Goal: Task Accomplishment & Management: Use online tool/utility

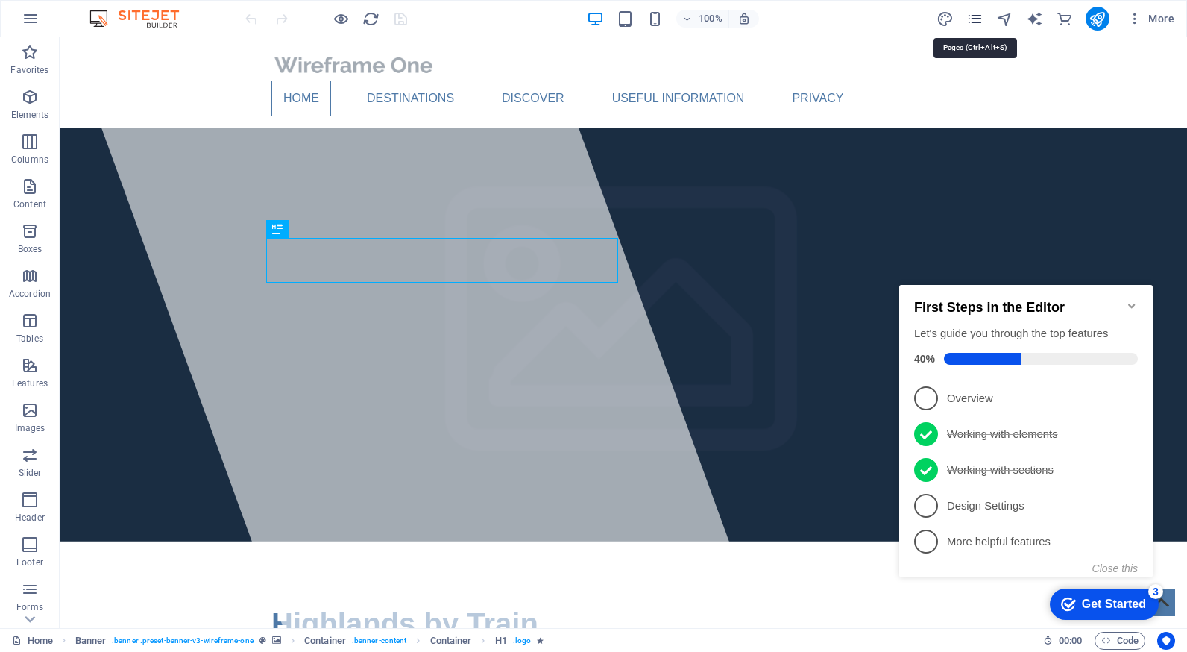
click at [969, 21] on icon "pages" at bounding box center [974, 18] width 17 height 17
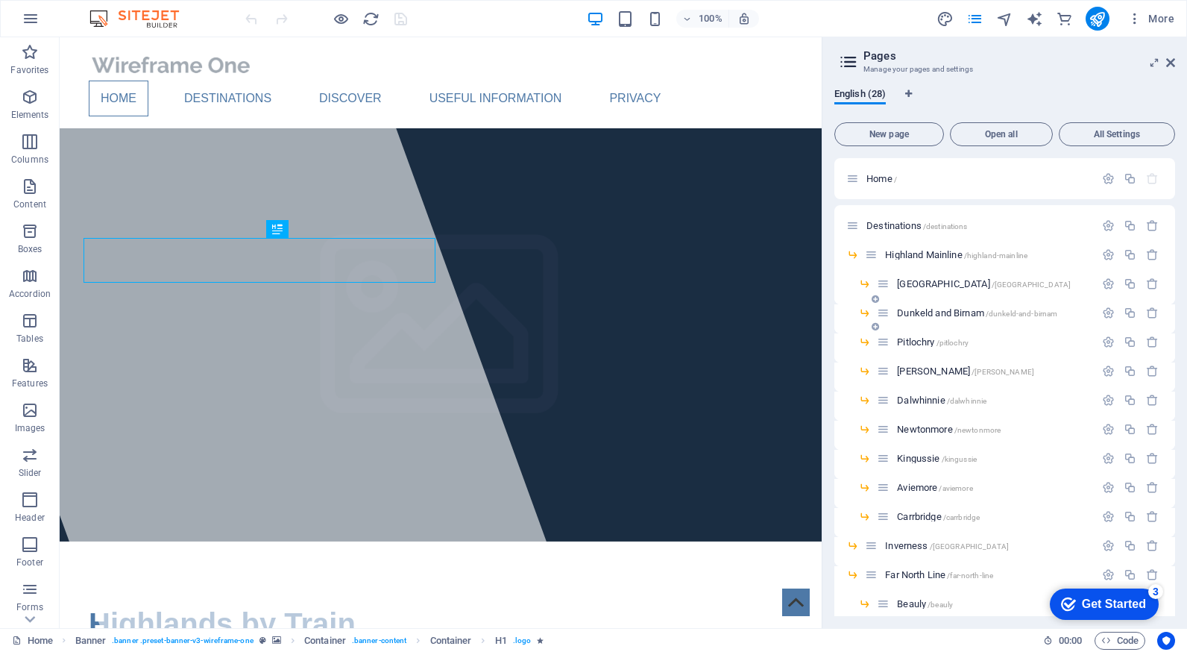
click at [916, 315] on span "Dunkeld and Birnam /dunkeld-and-[GEOGRAPHIC_DATA]" at bounding box center [977, 312] width 160 height 11
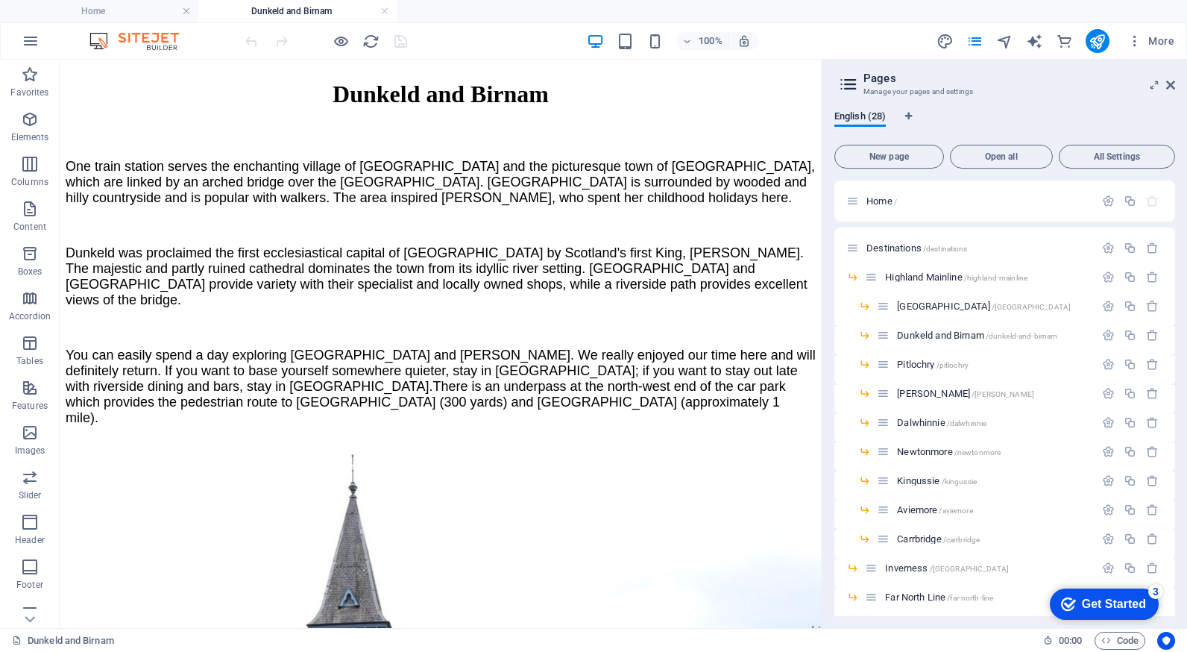
scroll to position [1443, 0]
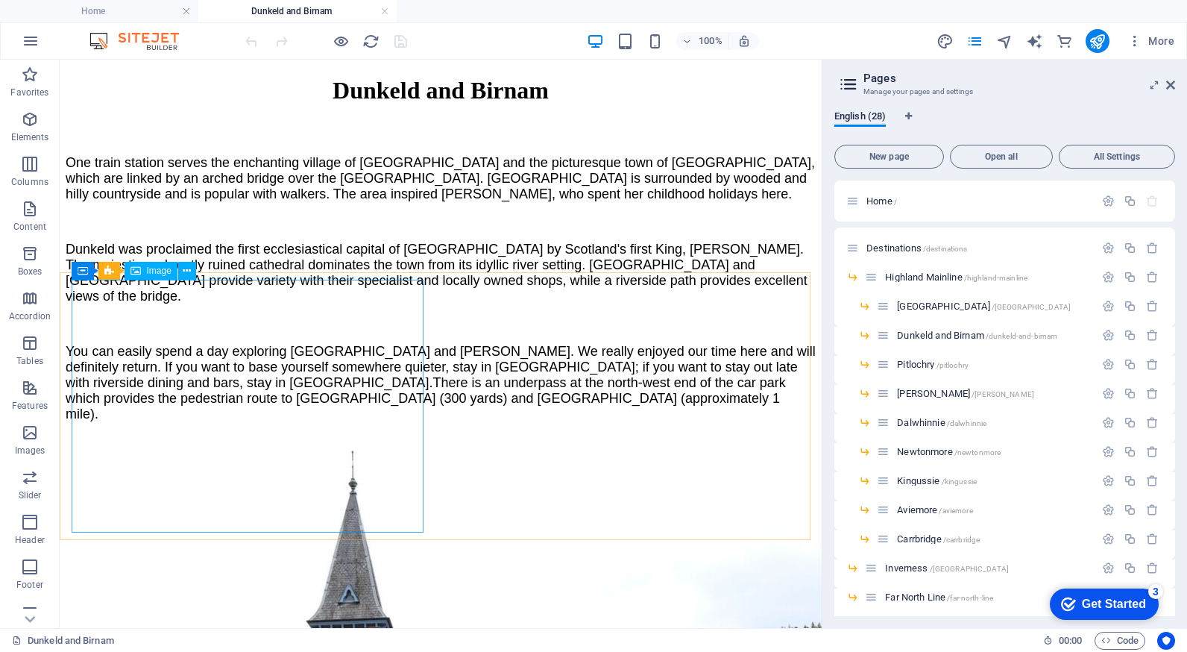
click at [158, 269] on span "Image" at bounding box center [159, 270] width 25 height 9
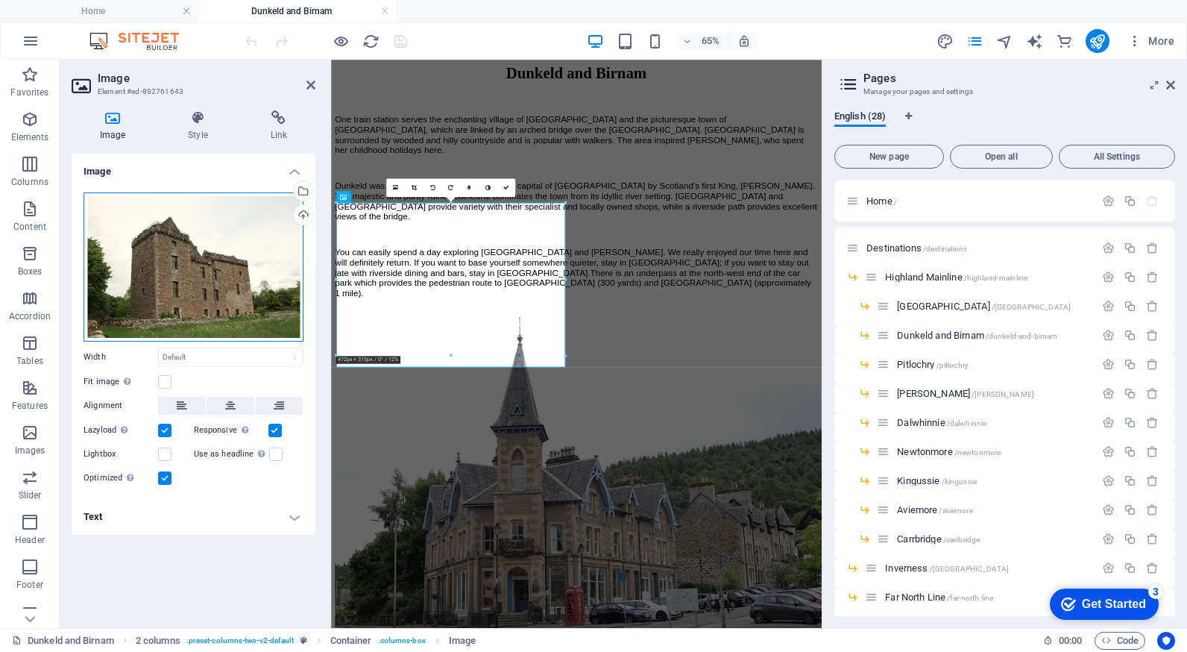
click at [184, 280] on div "Drag files here, click to choose files or select files from Files or our free s…" at bounding box center [194, 266] width 220 height 149
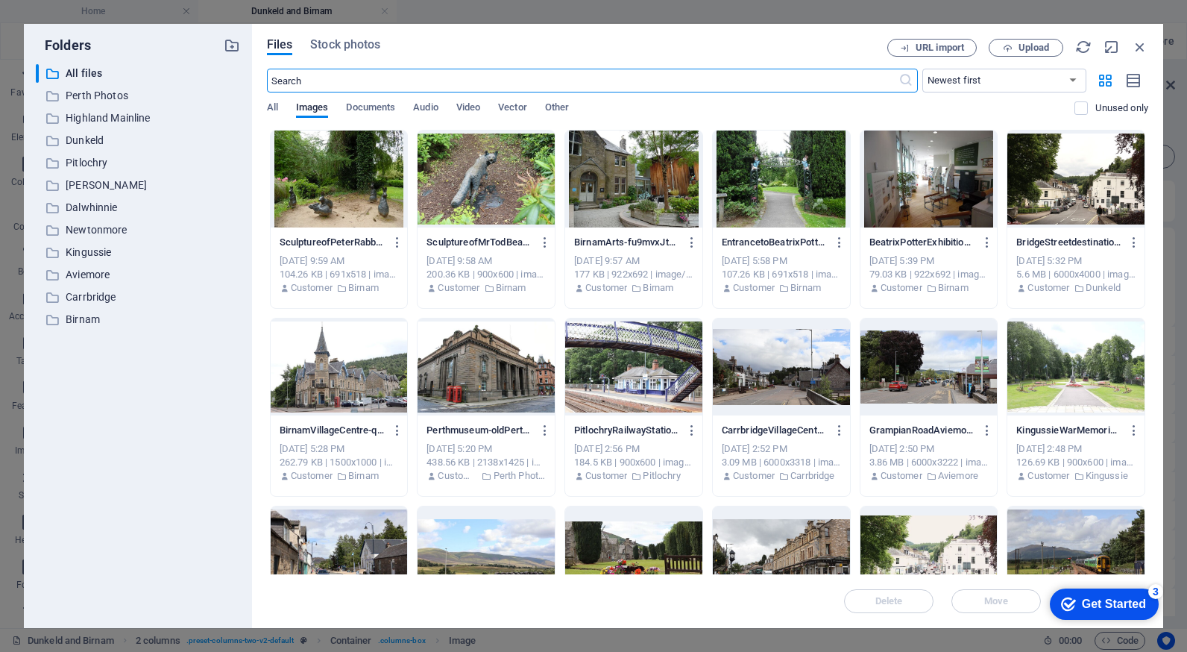
scroll to position [1435, 0]
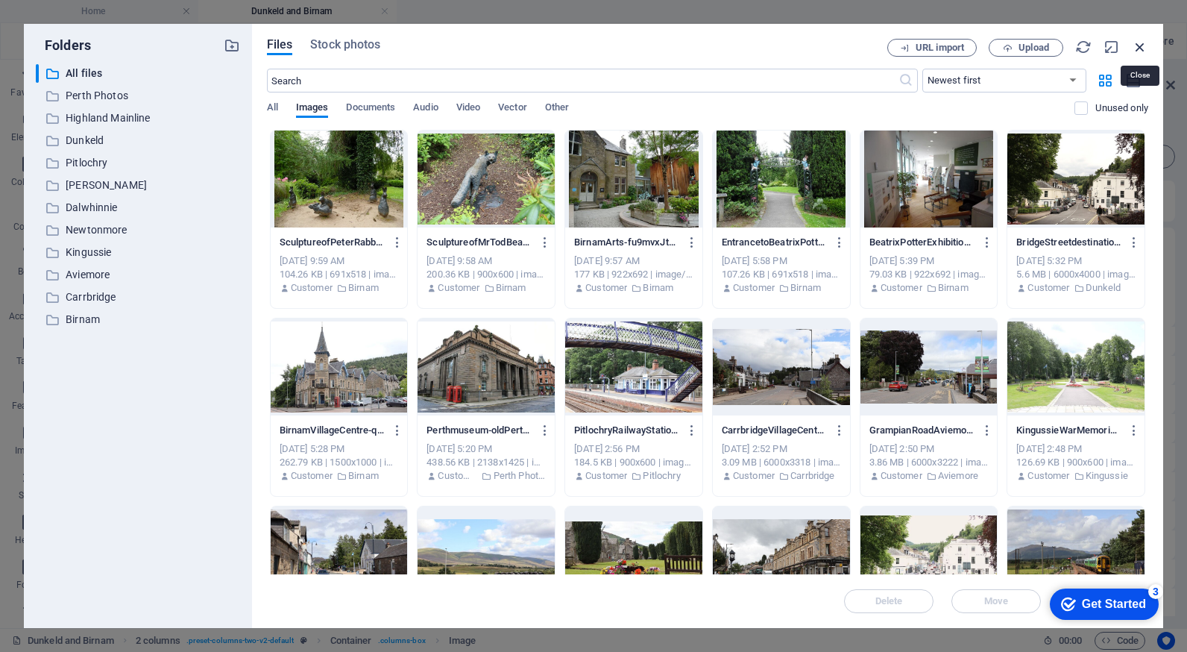
click at [1143, 42] on icon "button" at bounding box center [1140, 47] width 16 height 16
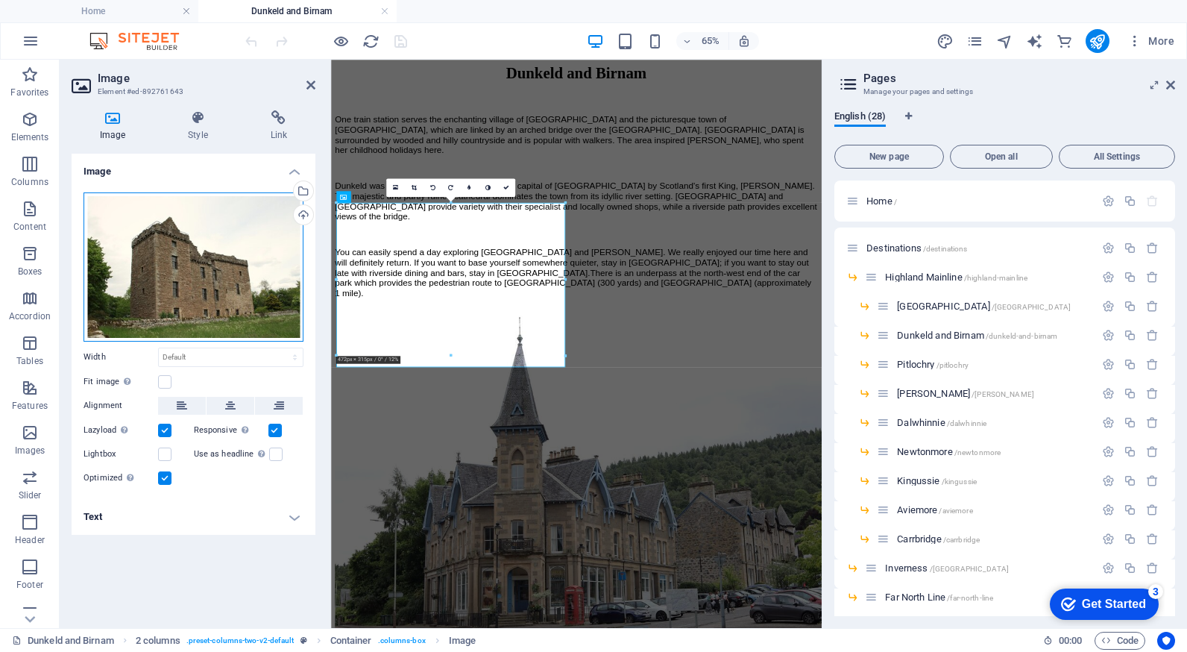
click at [266, 234] on div "Drag files here, click to choose files or select files from Files or our free s…" at bounding box center [194, 266] width 220 height 149
click at [266, 234] on body "Highlands by Train Home Dunkeld and [PERSON_NAME] Favorites Elements Columns Co…" at bounding box center [593, 326] width 1187 height 652
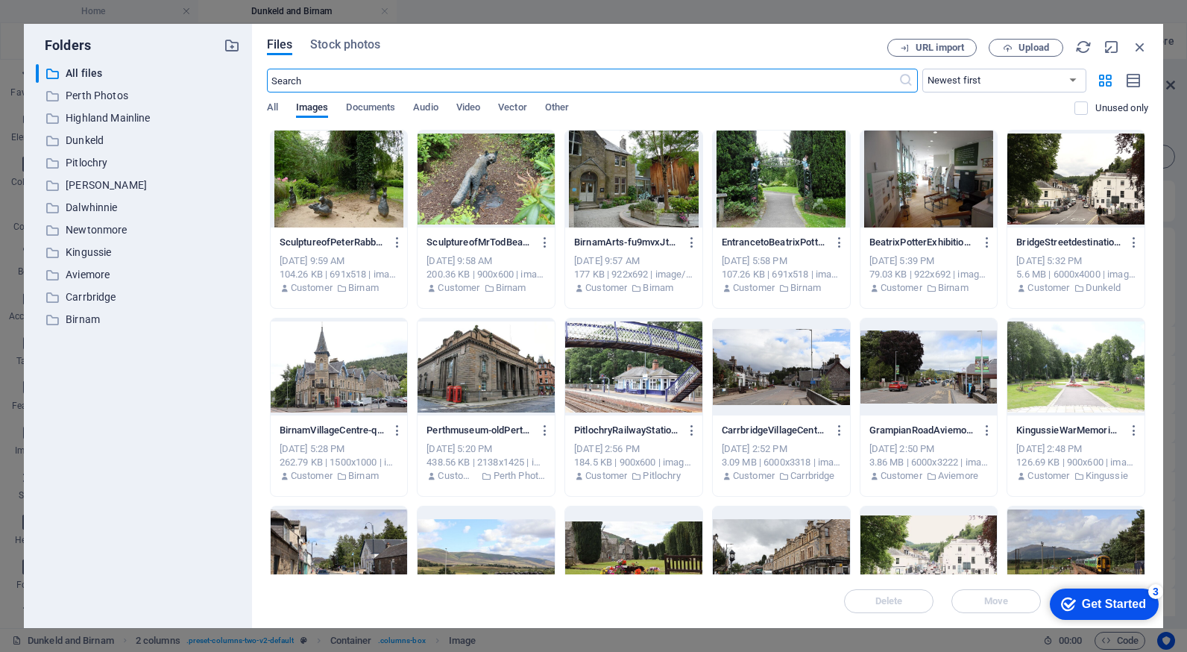
scroll to position [1435, 0]
click at [91, 320] on p "Birnam" at bounding box center [139, 319] width 147 height 17
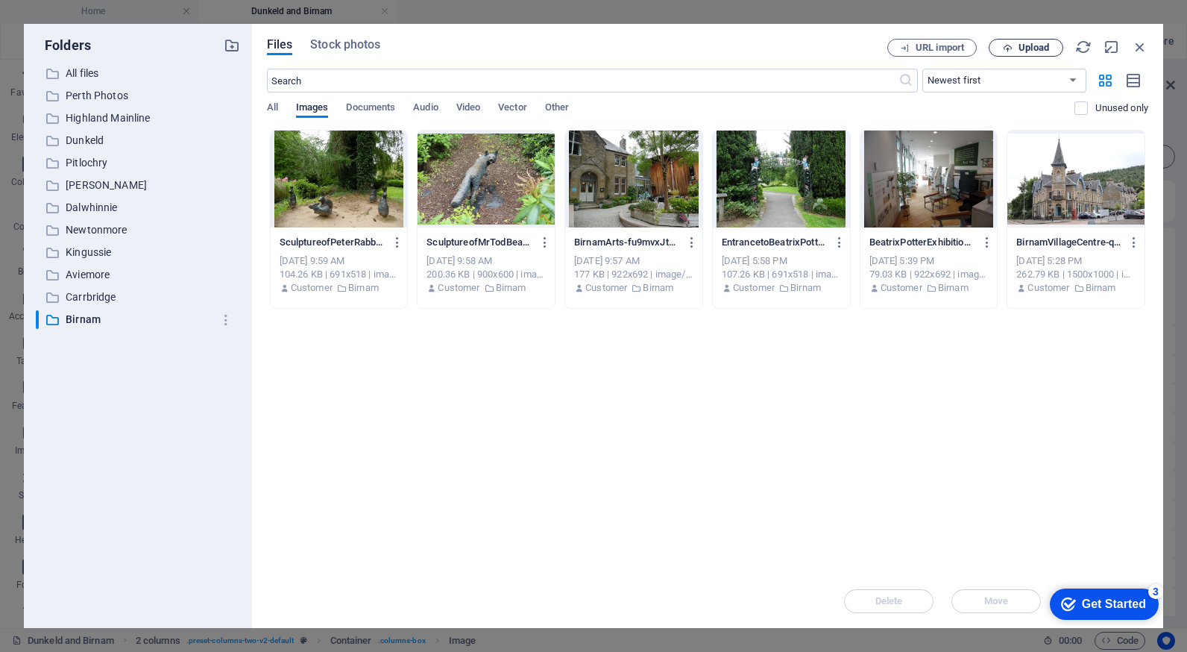
click at [1027, 48] on span "Upload" at bounding box center [1033, 47] width 31 height 9
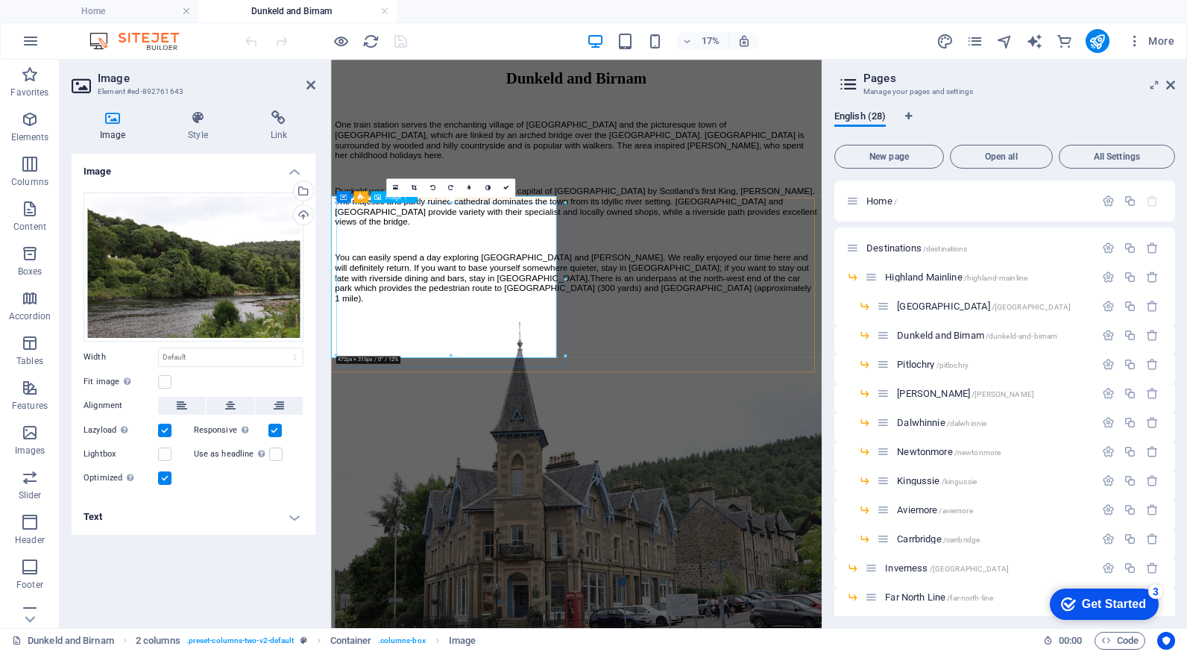
scroll to position [1443, 0]
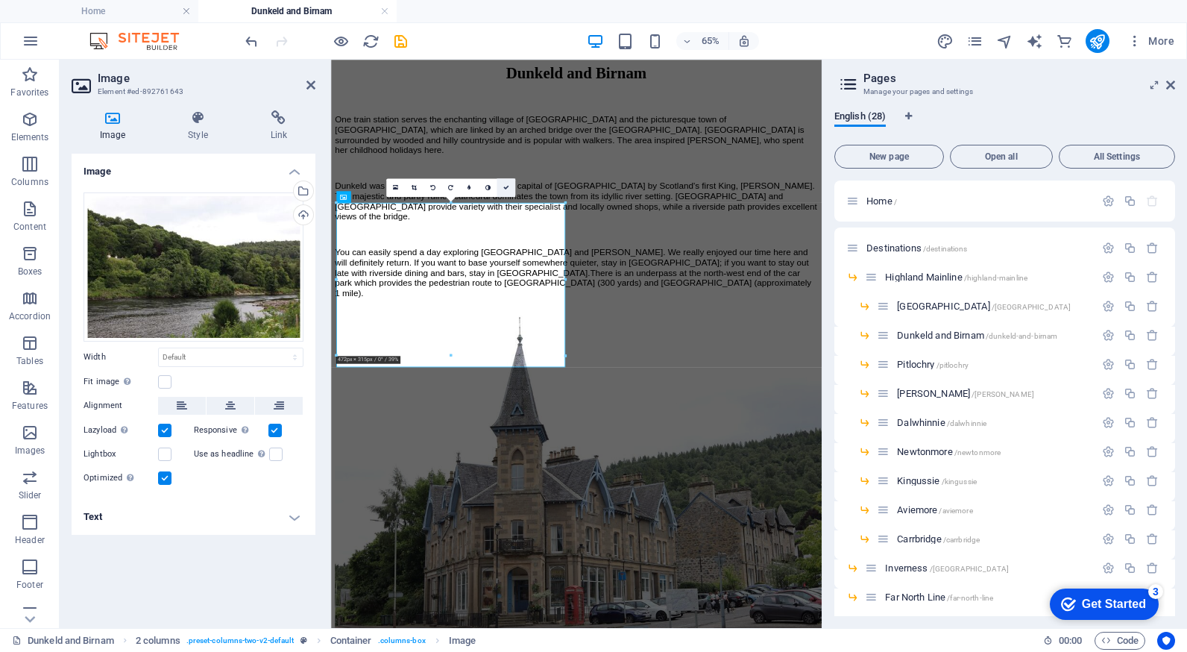
click at [506, 187] on icon at bounding box center [506, 188] width 6 height 6
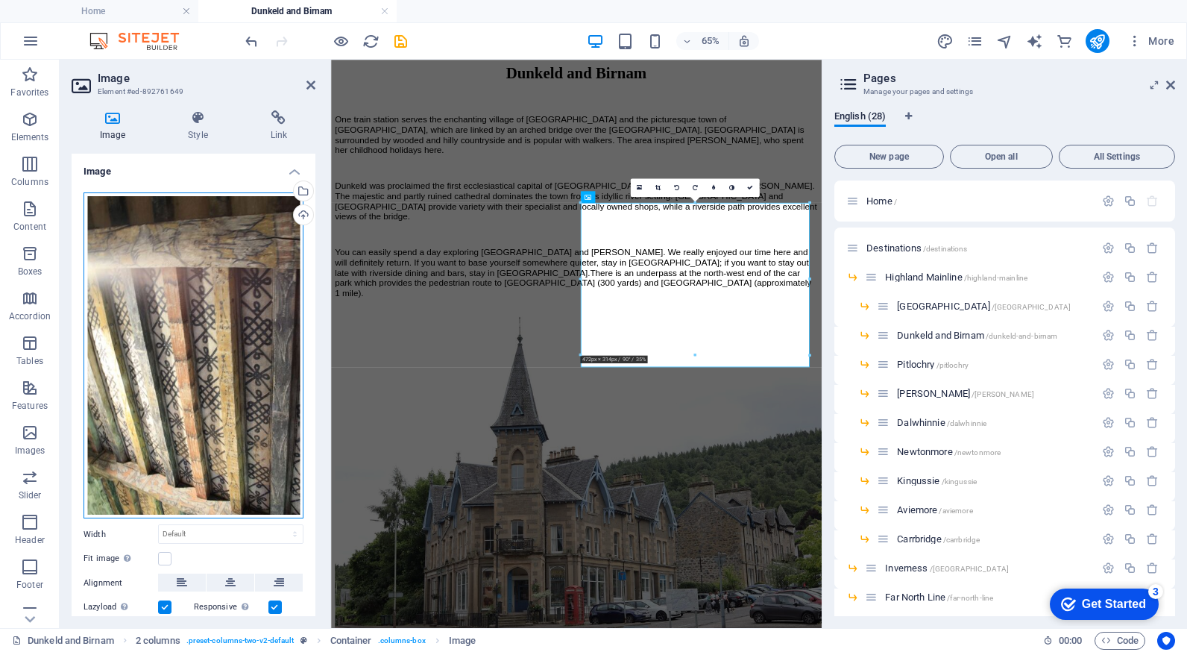
click at [229, 294] on div "Drag files here, click to choose files or select files from Files or our free s…" at bounding box center [194, 355] width 220 height 327
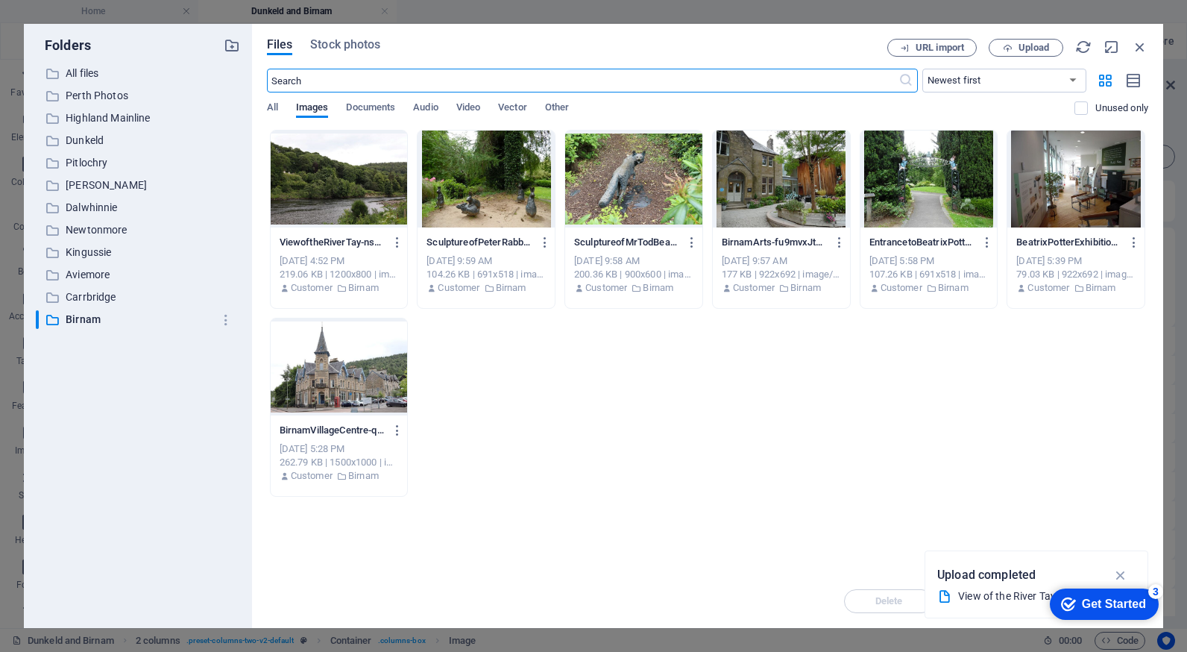
scroll to position [1435, 0]
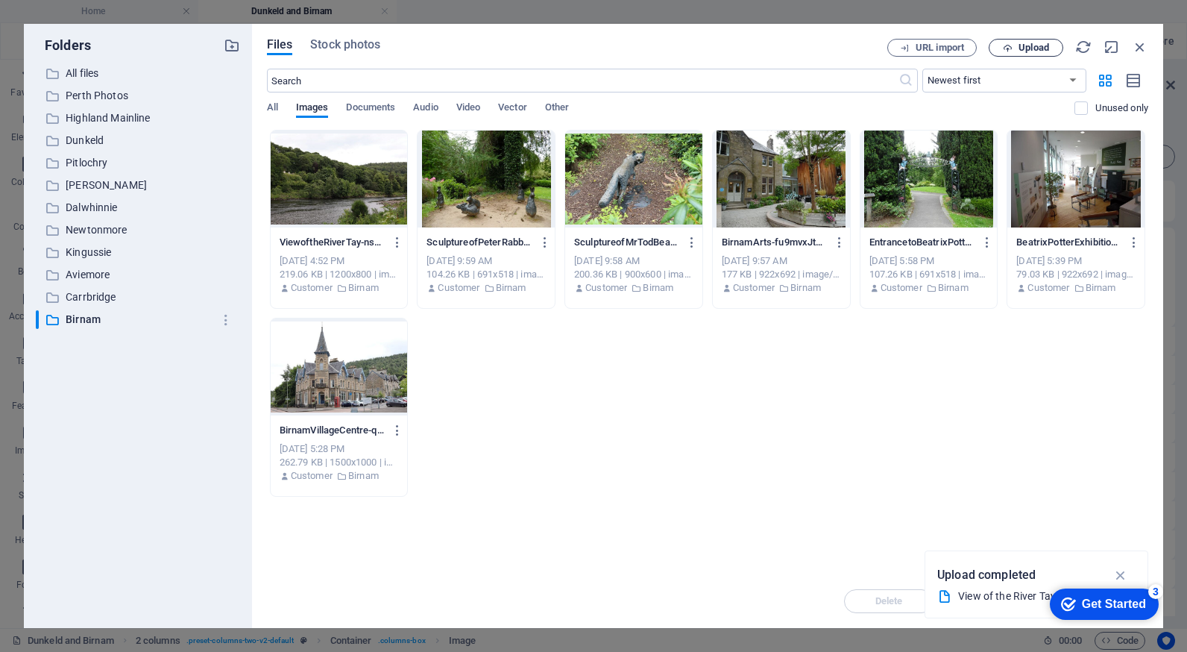
click at [1016, 45] on span "Upload" at bounding box center [1025, 48] width 61 height 10
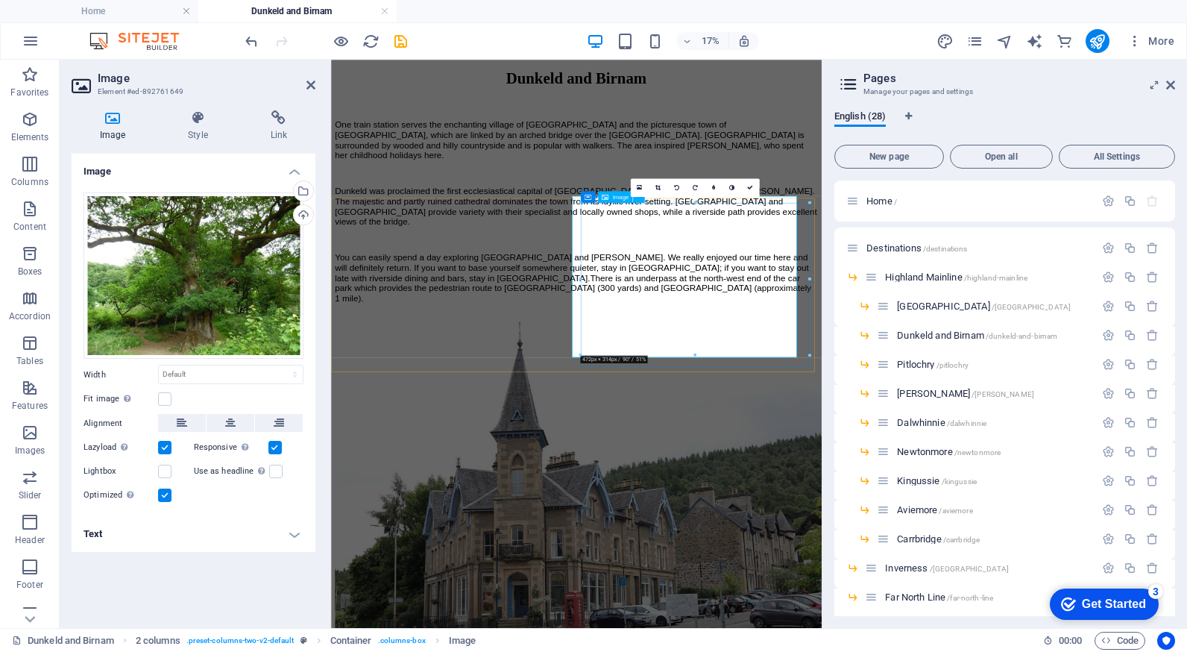
scroll to position [1443, 0]
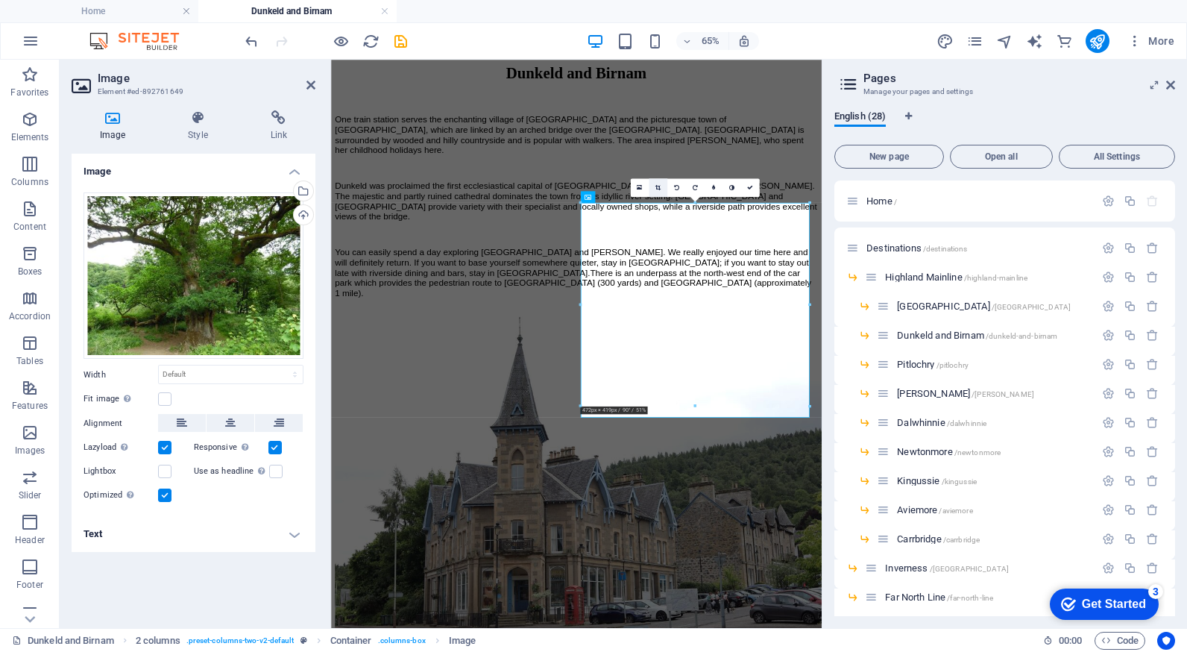
click at [665, 192] on link at bounding box center [658, 188] width 19 height 19
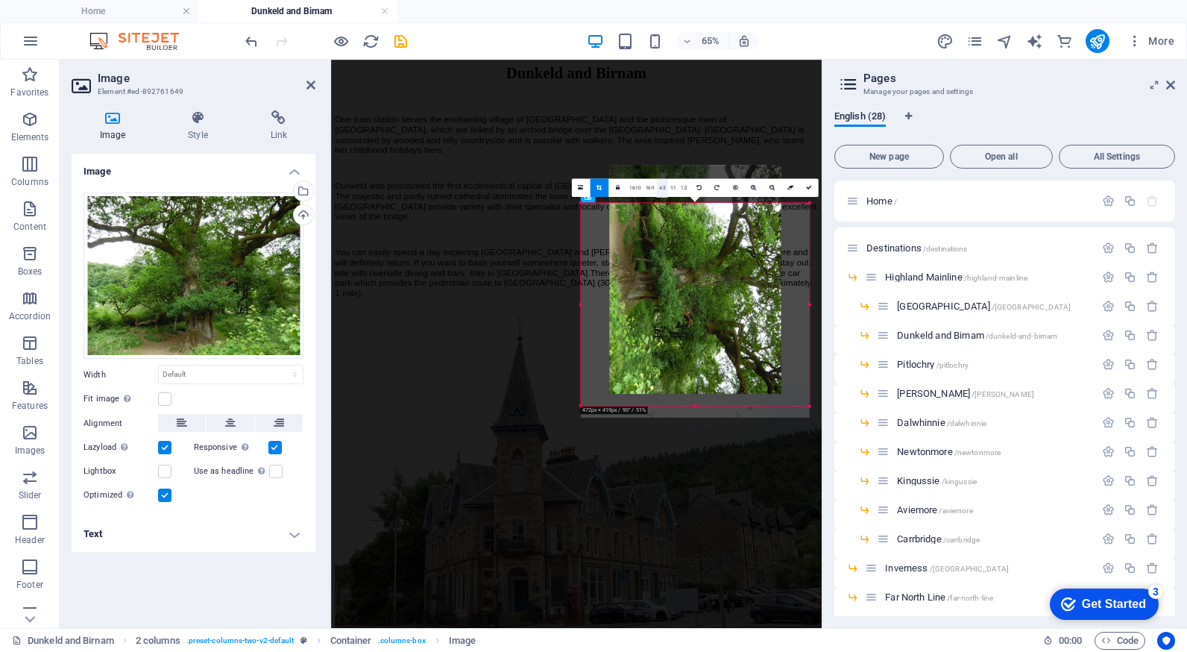
click at [665, 192] on link "4:3" at bounding box center [662, 188] width 11 height 19
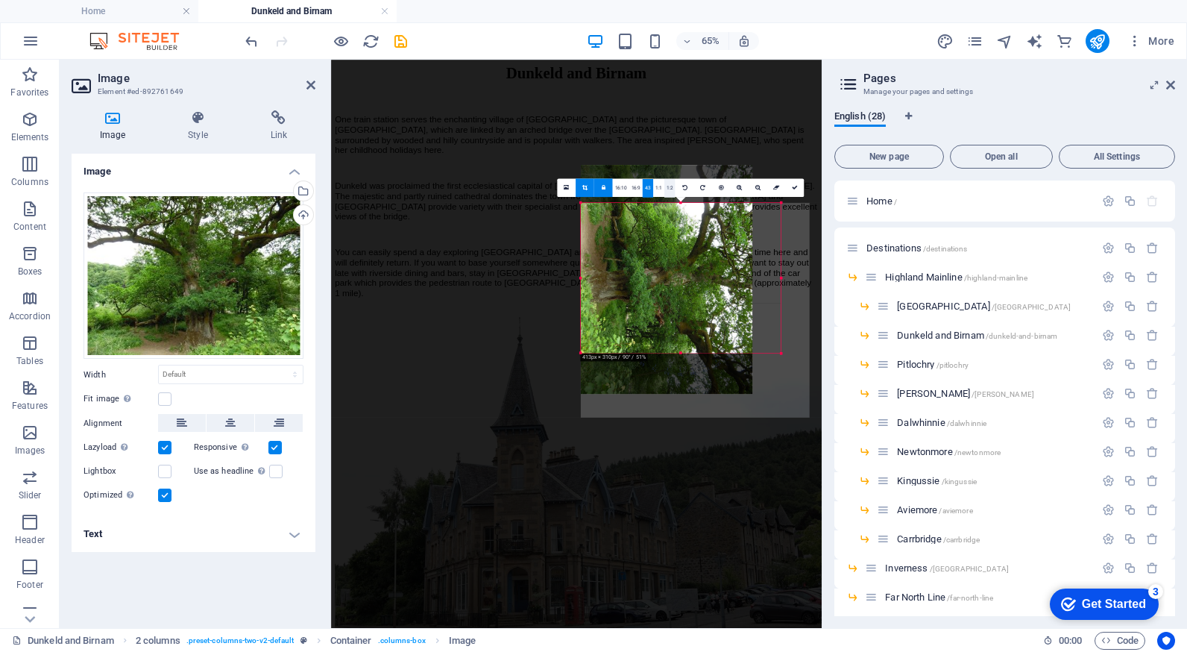
click at [665, 192] on link "1:2" at bounding box center [669, 188] width 11 height 19
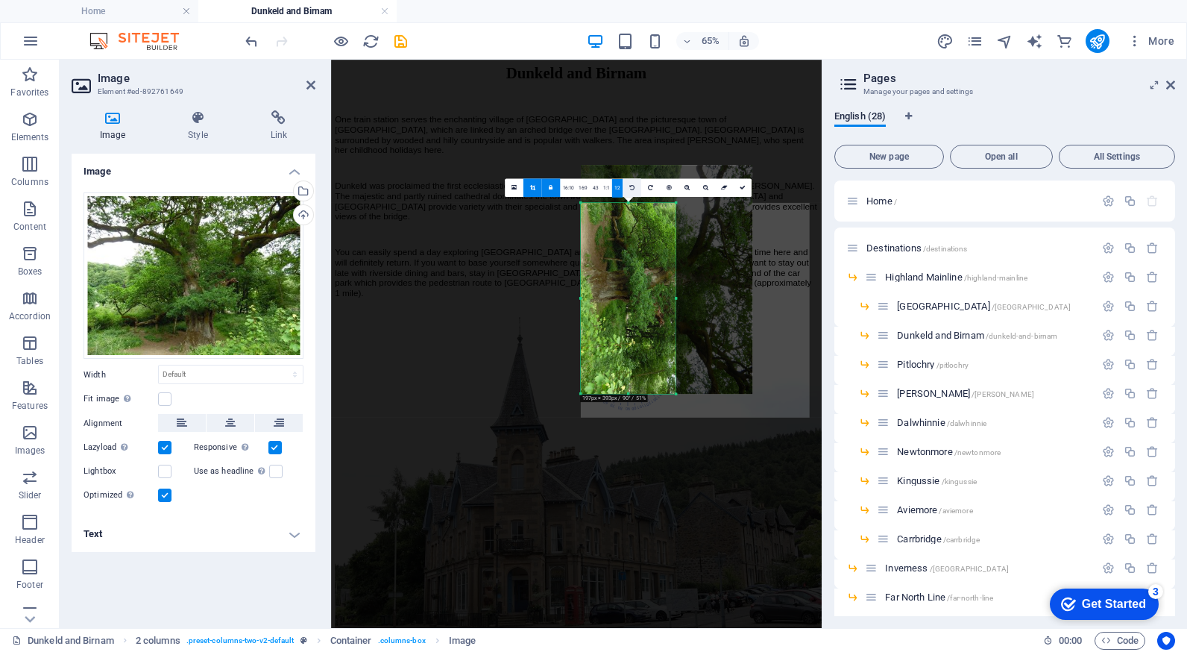
click at [637, 190] on link at bounding box center [632, 188] width 19 height 19
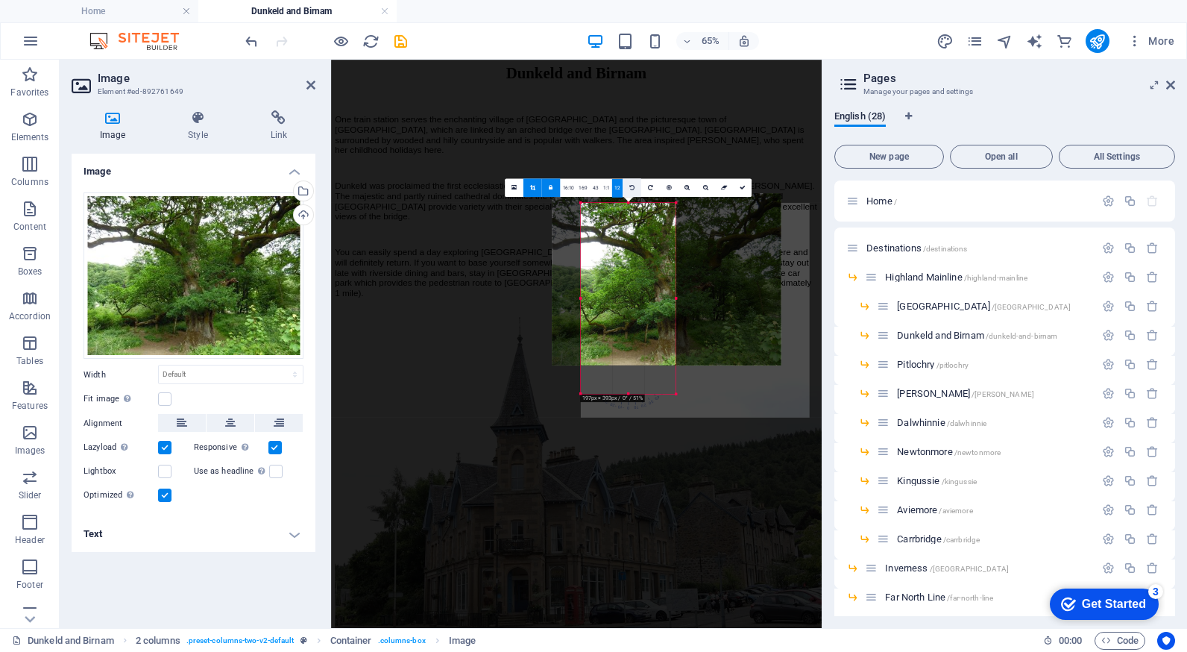
click at [637, 190] on link at bounding box center [632, 188] width 19 height 19
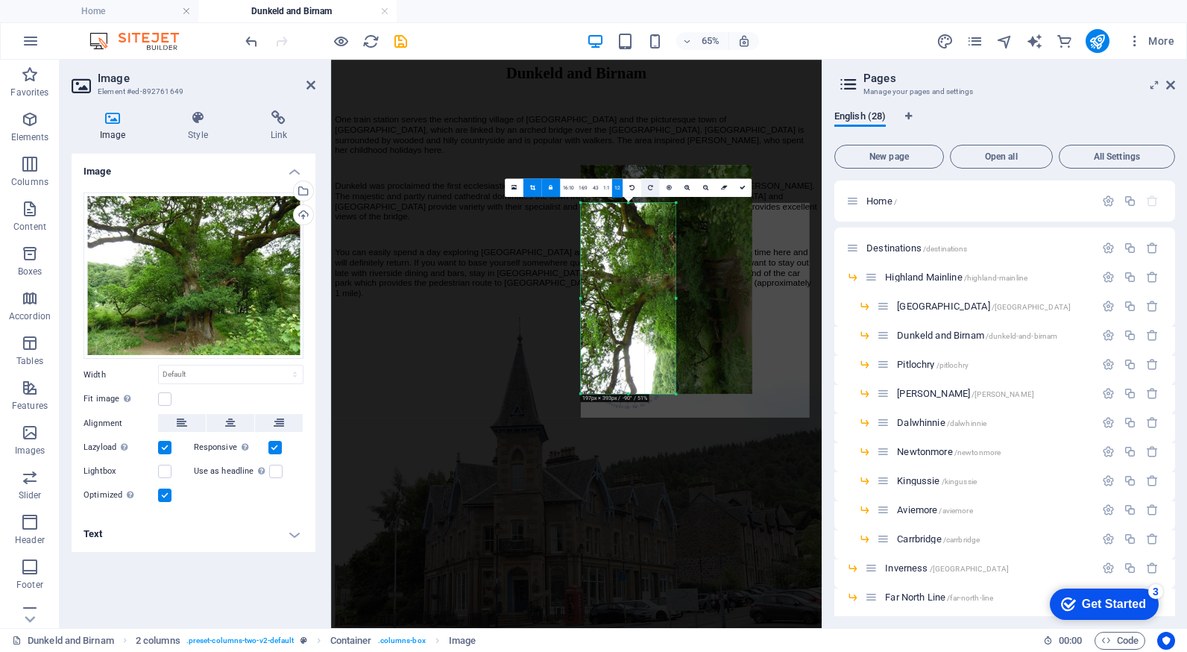
click at [649, 189] on icon at bounding box center [650, 188] width 5 height 6
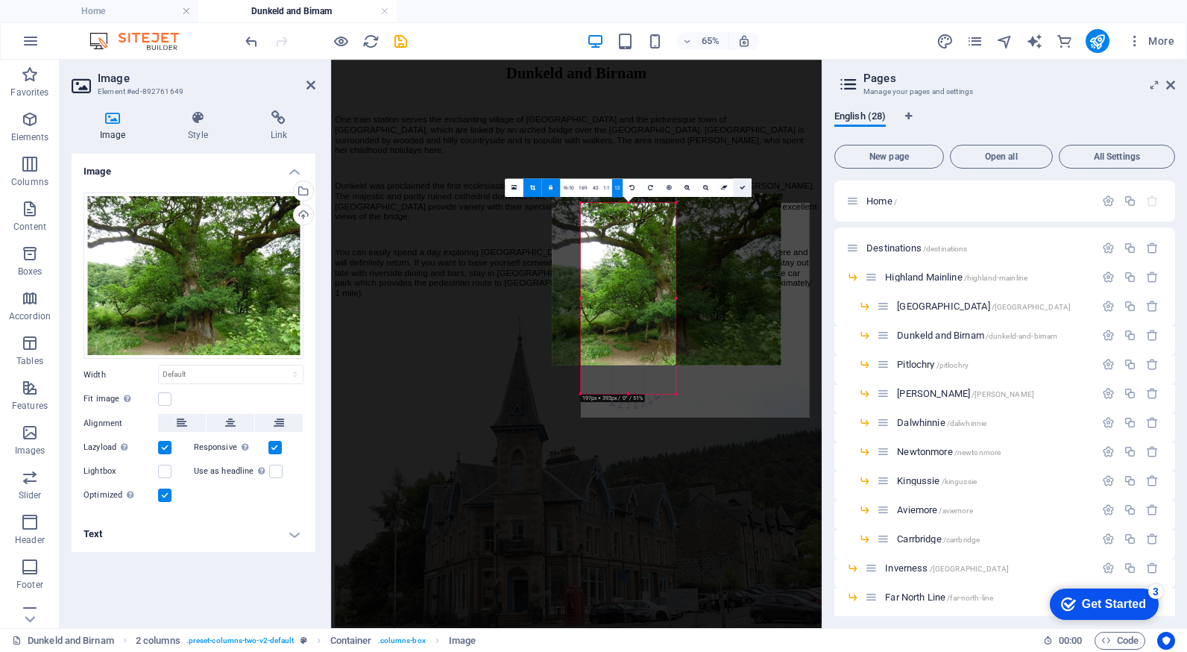
click at [743, 183] on link at bounding box center [742, 188] width 19 height 19
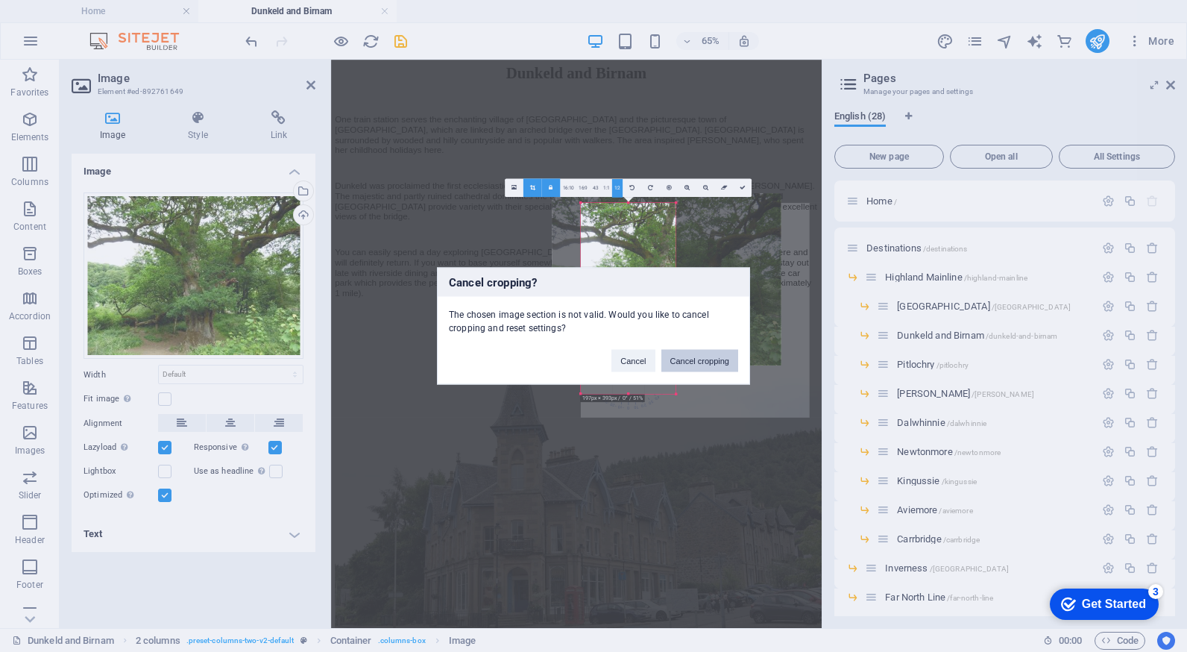
click at [673, 358] on button "Cancel cropping" at bounding box center [700, 361] width 78 height 22
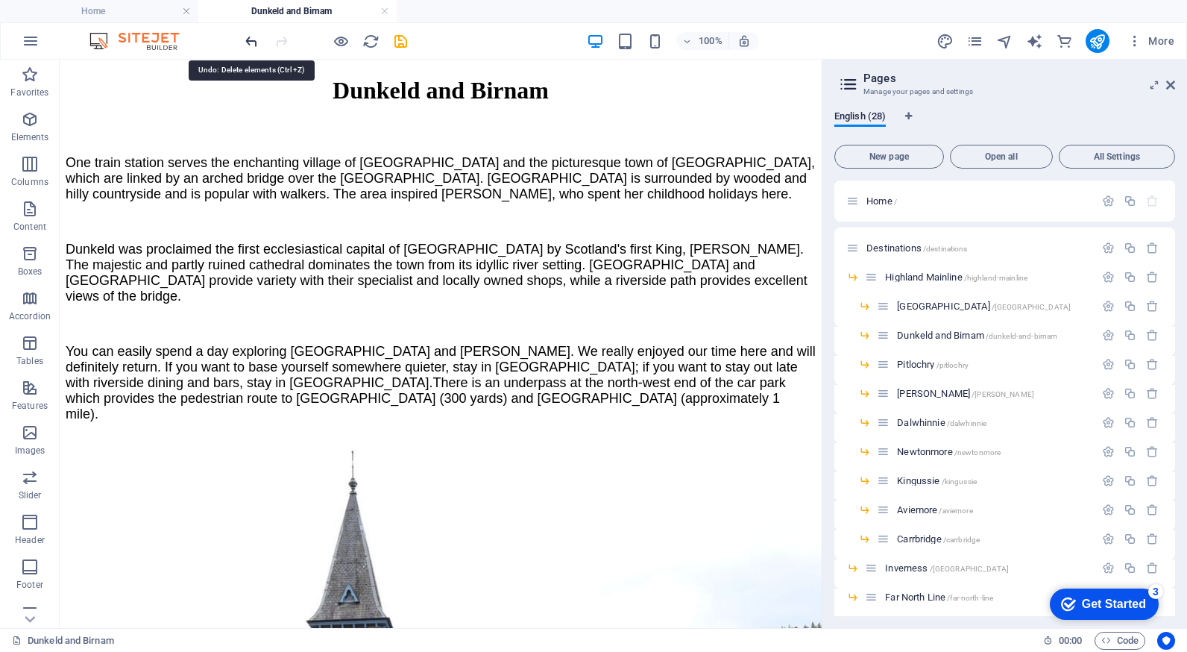
click at [248, 37] on icon "undo" at bounding box center [251, 41] width 17 height 17
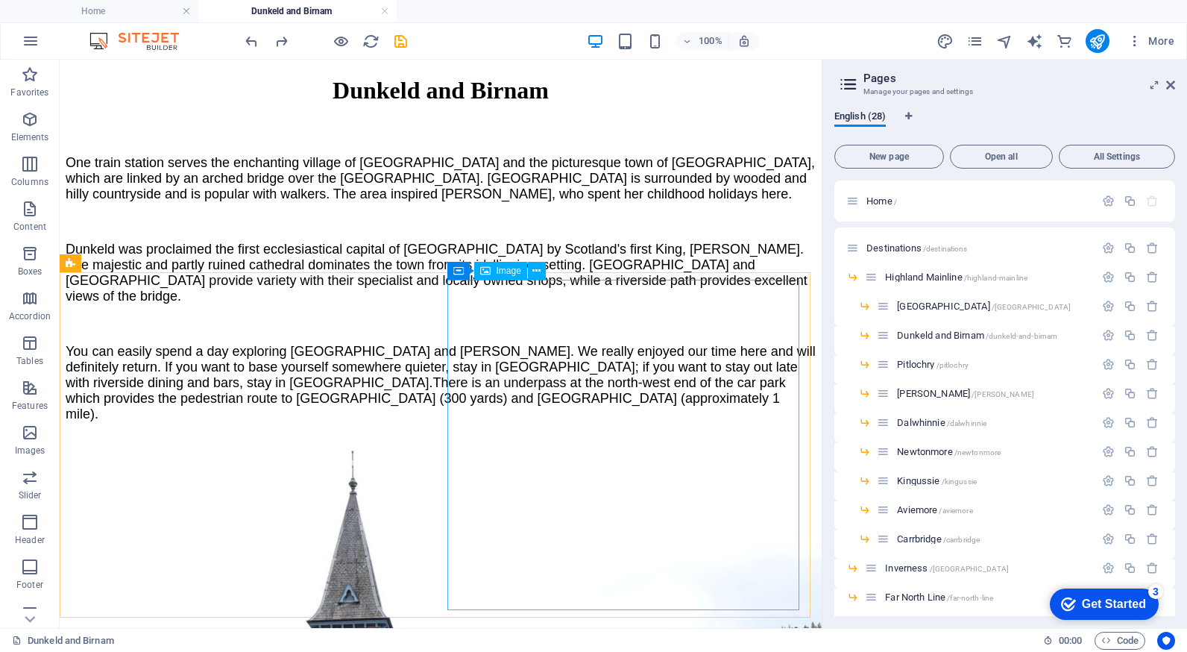
click at [506, 279] on div "Image" at bounding box center [500, 271] width 53 height 18
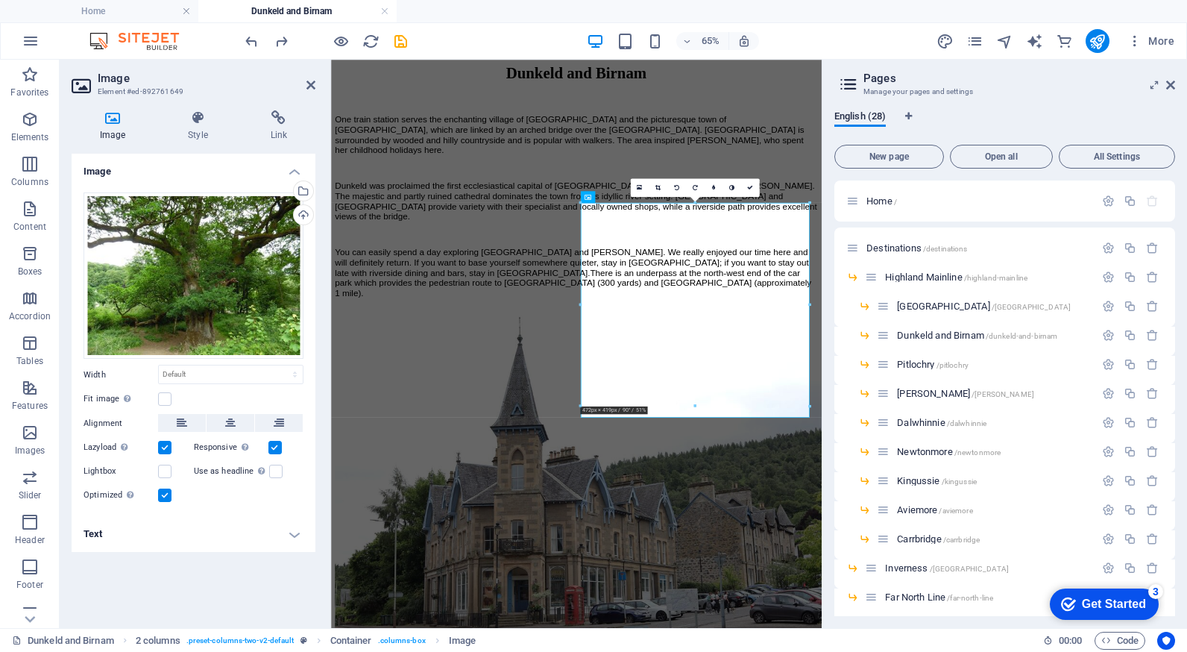
click at [293, 536] on h4 "Text" at bounding box center [194, 534] width 244 height 36
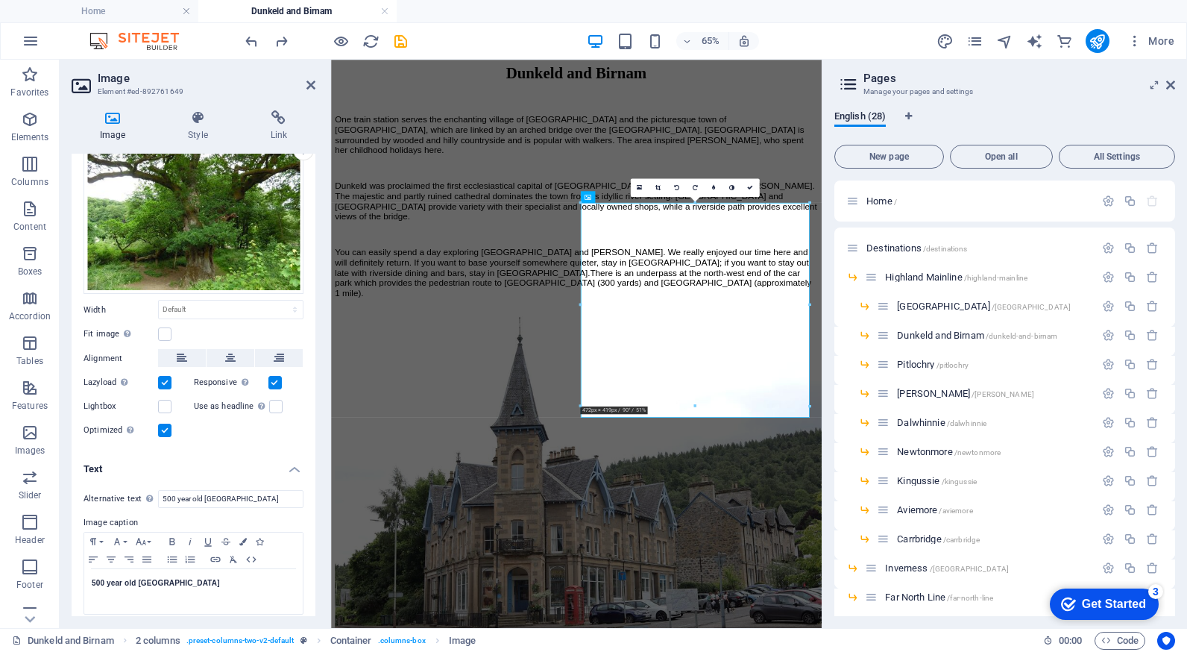
scroll to position [72, 0]
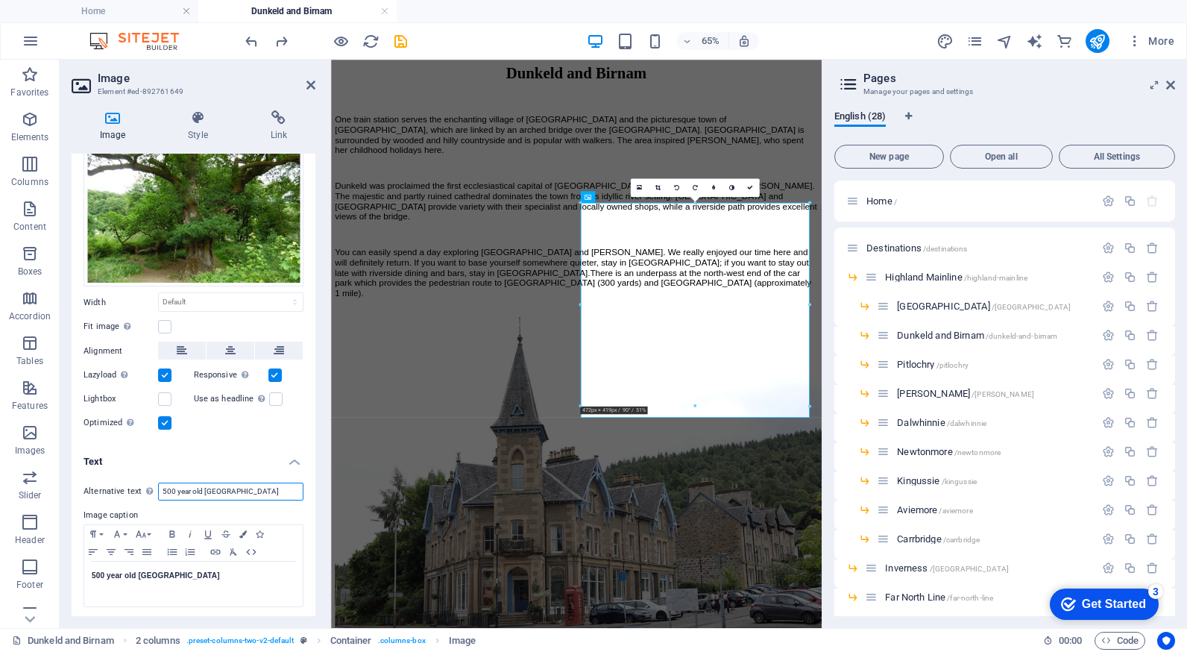
drag, startPoint x: 249, startPoint y: 486, endPoint x: 90, endPoint y: 491, distance: 158.9
click at [90, 491] on div "Alternative text The alternative text is used by devices that cannot display im…" at bounding box center [194, 491] width 220 height 18
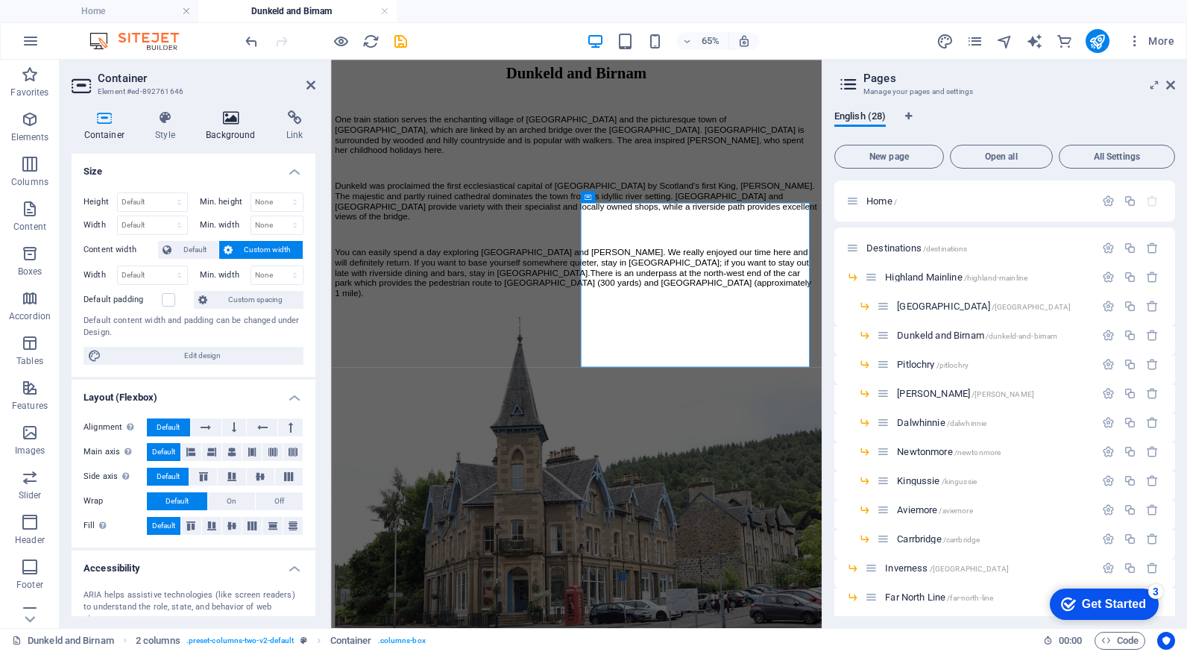
click at [226, 123] on icon at bounding box center [231, 117] width 75 height 15
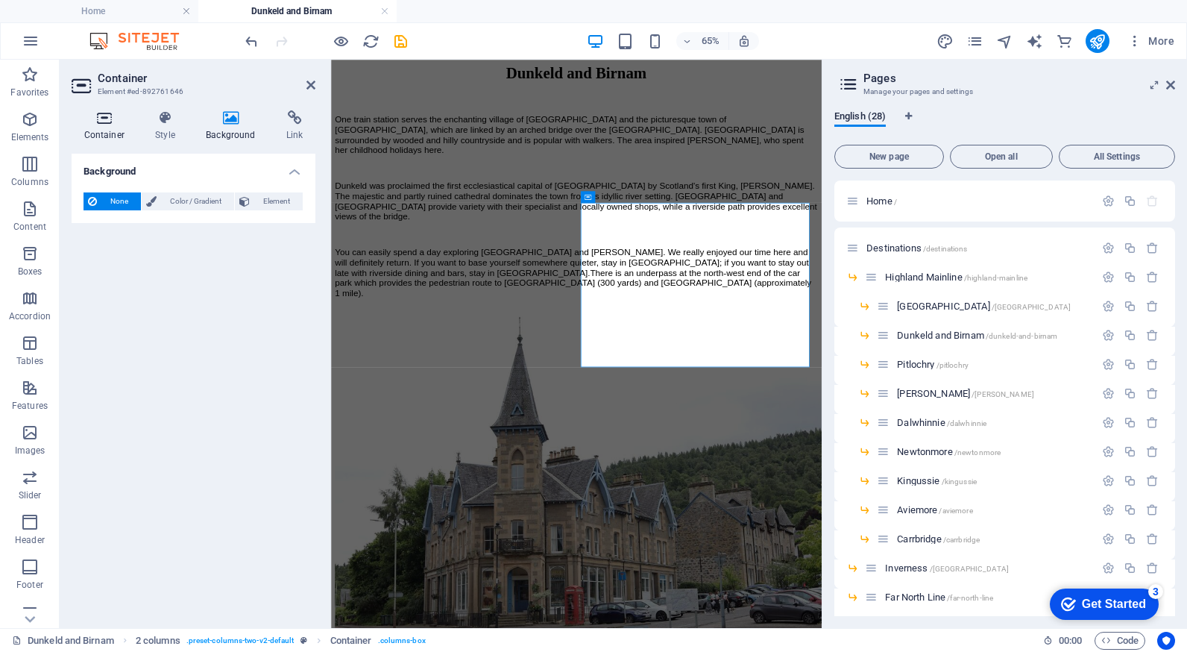
click at [113, 117] on icon at bounding box center [105, 117] width 66 height 15
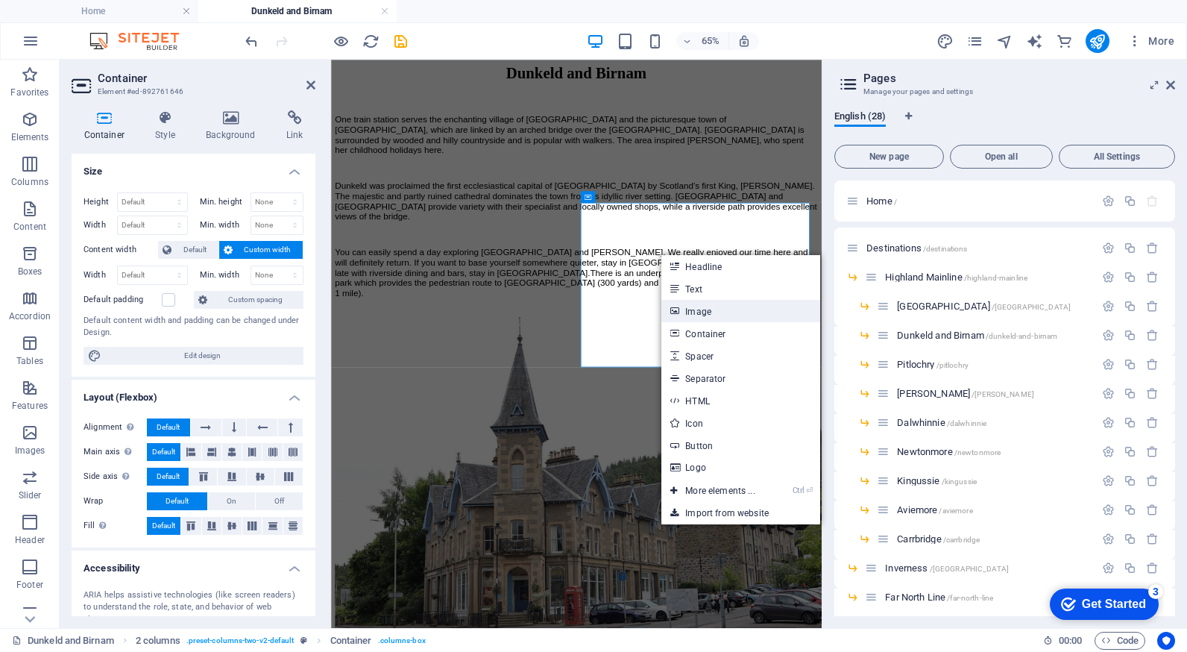
click at [705, 308] on link "Image" at bounding box center [740, 311] width 158 height 22
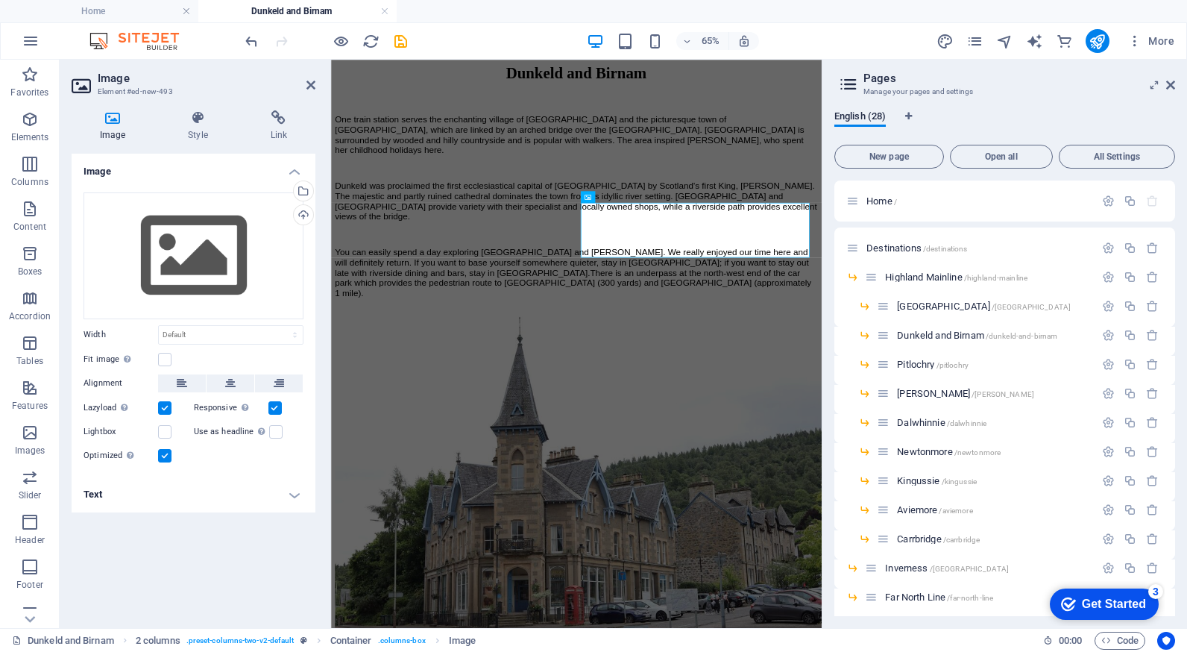
click at [199, 505] on h4 "Text" at bounding box center [194, 494] width 244 height 36
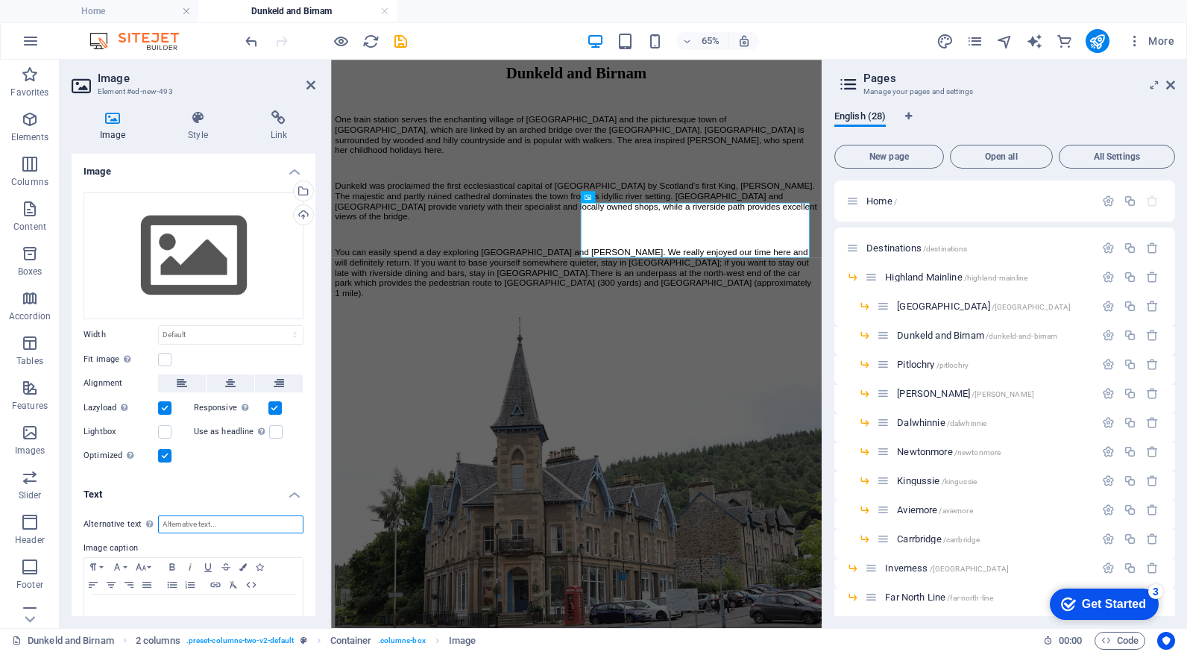
click at [177, 526] on input "Alternative text The alternative text is used by devices that cannot display im…" at bounding box center [230, 524] width 145 height 18
paste input "500 year old [GEOGRAPHIC_DATA]"
type input "500 year old [GEOGRAPHIC_DATA]"
click at [146, 602] on p at bounding box center [194, 608] width 204 height 13
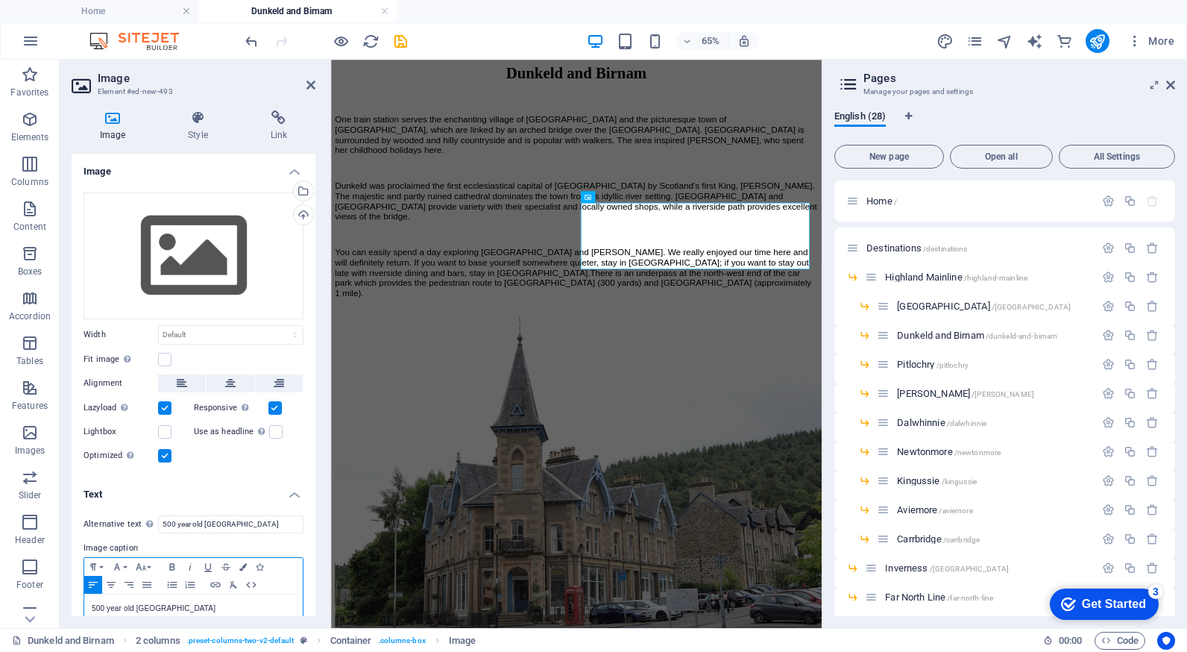
scroll to position [0, 3]
click at [189, 265] on div "Drag files here, click to choose files or select files from Files or our free s…" at bounding box center [194, 255] width 220 height 127
click at [189, 265] on body "Highlands by Train Home Dunkeld and [PERSON_NAME] Favorites Elements Columns Co…" at bounding box center [593, 326] width 1187 height 652
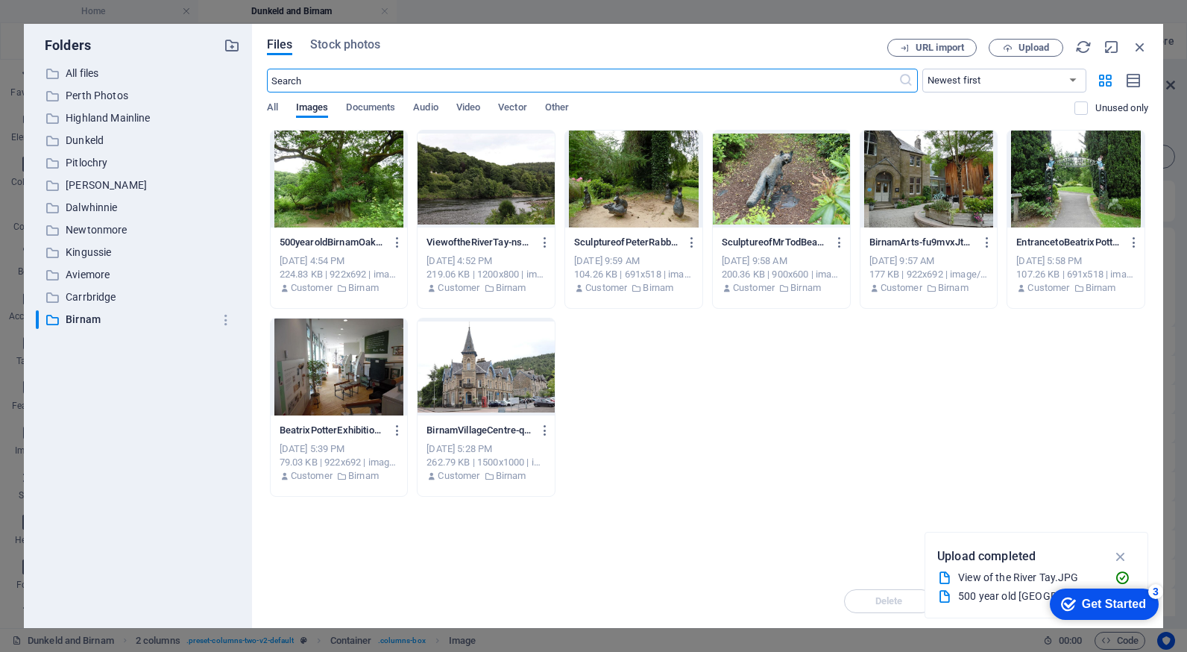
scroll to position [1435, 0]
click at [318, 176] on div at bounding box center [339, 178] width 137 height 97
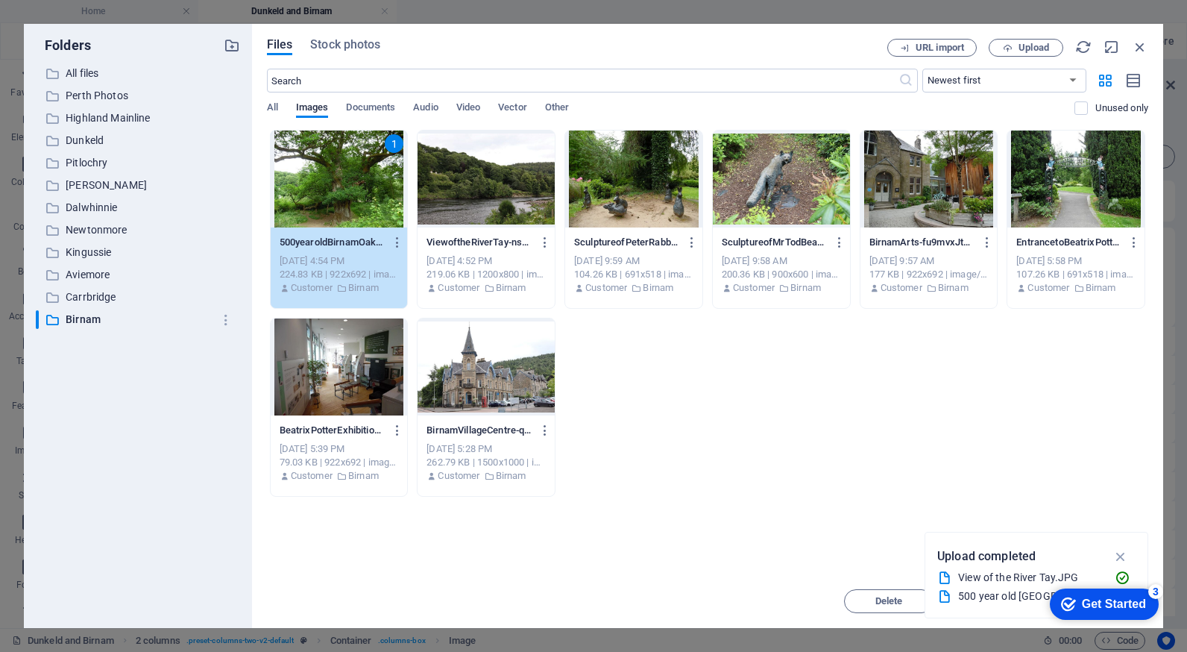
click at [318, 176] on div "1" at bounding box center [339, 178] width 137 height 97
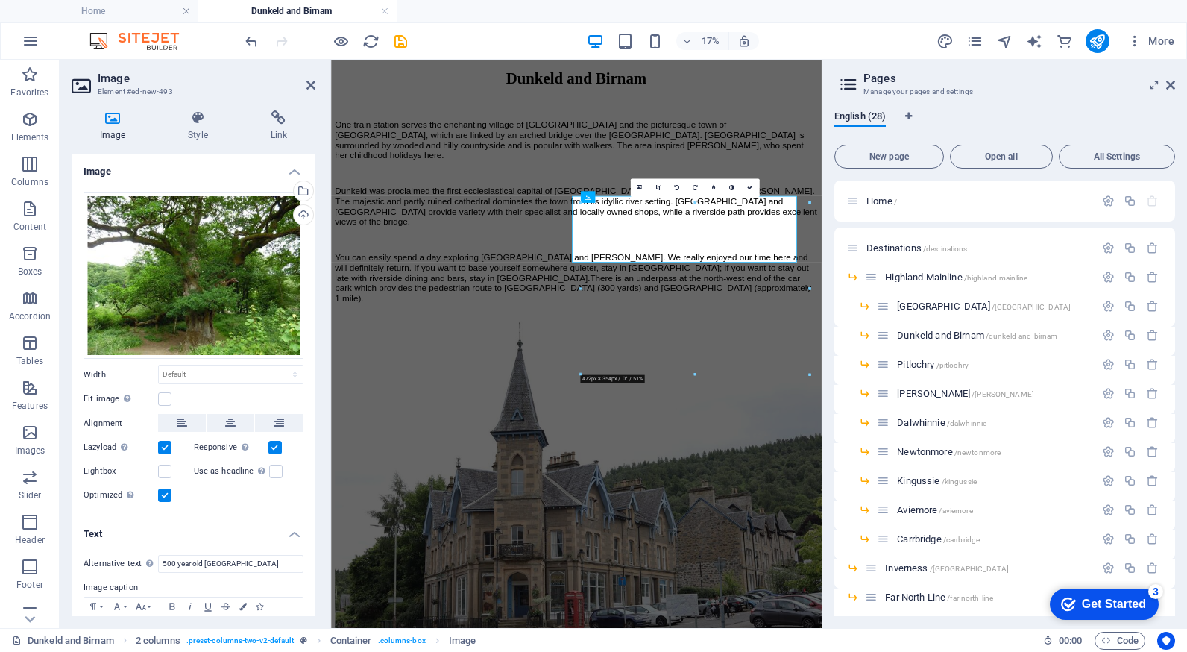
scroll to position [1443, 0]
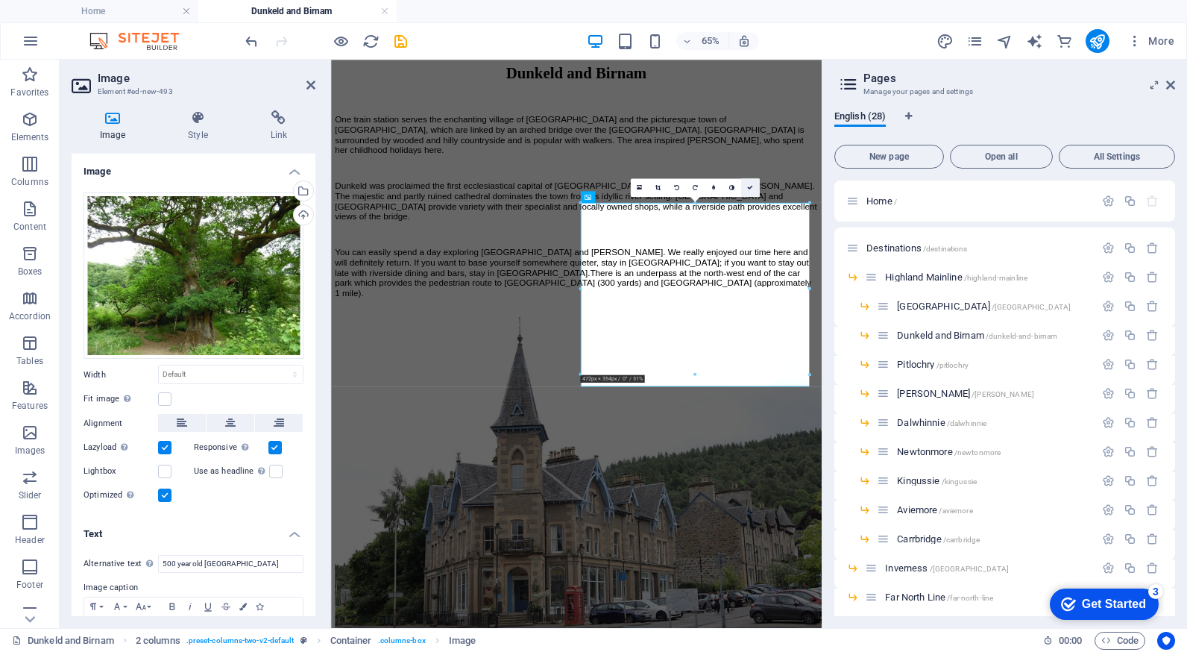
click at [749, 186] on icon at bounding box center [750, 188] width 6 height 6
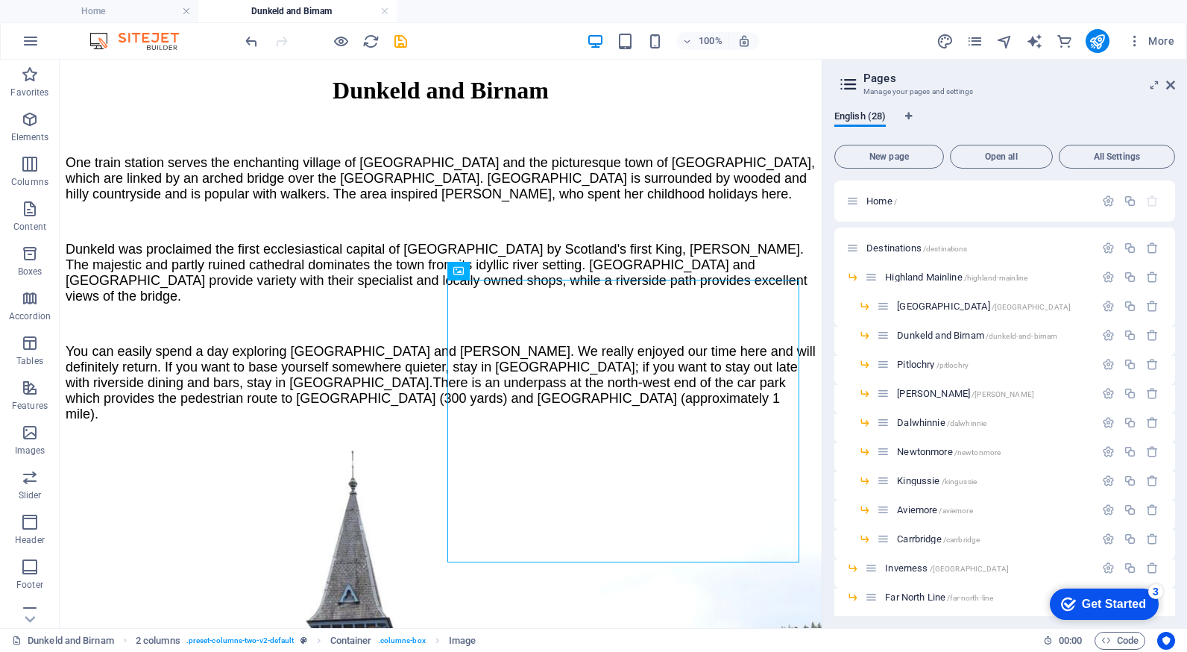
click at [514, 274] on span "Image" at bounding box center [509, 270] width 25 height 9
click at [514, 276] on div "Image" at bounding box center [500, 271] width 53 height 18
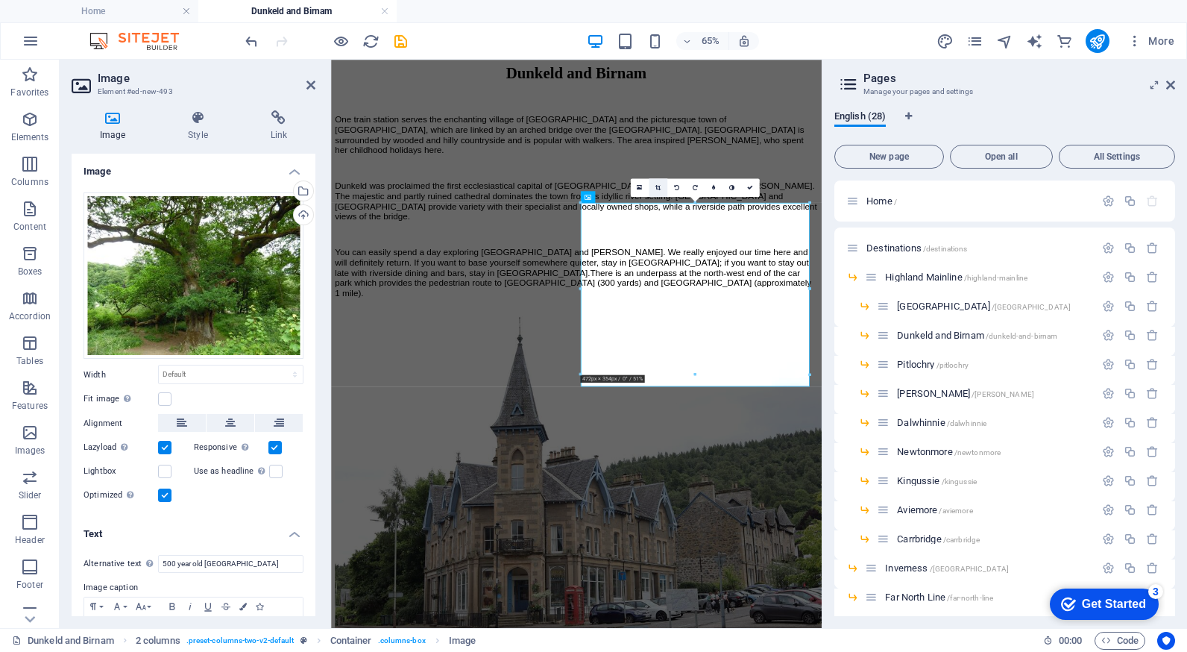
click at [658, 189] on icon at bounding box center [657, 188] width 5 height 6
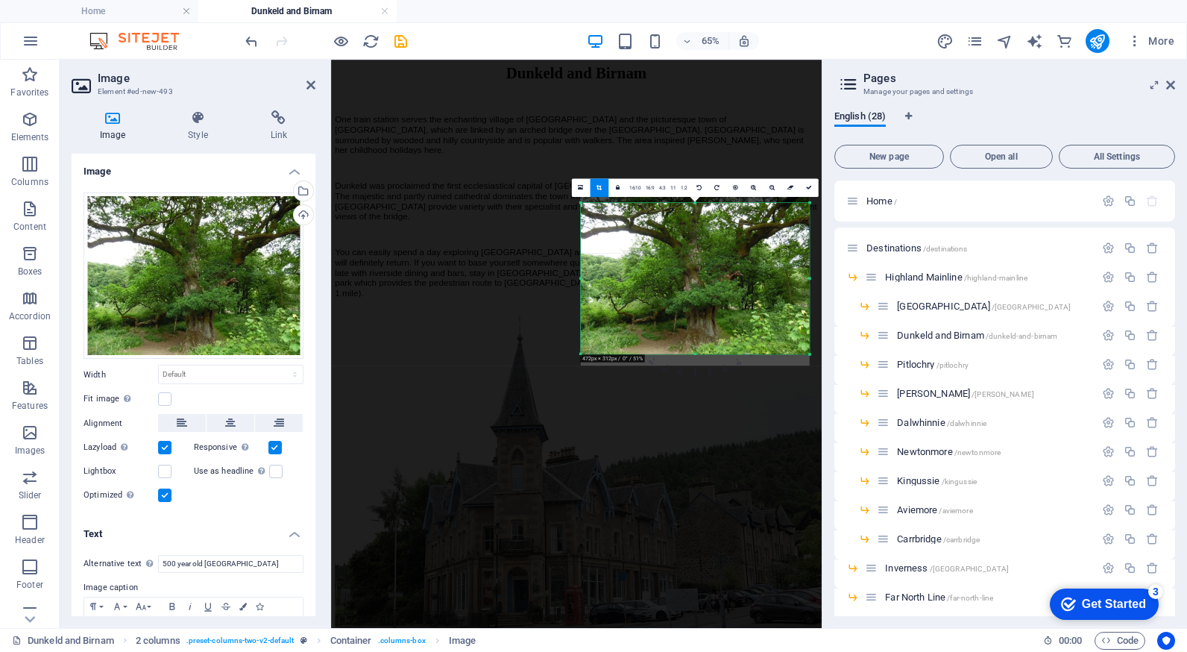
drag, startPoint x: 696, startPoint y: 204, endPoint x: 705, endPoint y: 235, distance: 32.8
click at [705, 235] on div "180 170 160 150 140 130 120 110 100 90 80 70 60 50 40 30 20 10 0 -10 -20 -30 -4…" at bounding box center [695, 278] width 229 height 151
click at [804, 189] on link at bounding box center [809, 188] width 19 height 19
type input "472"
select select "px"
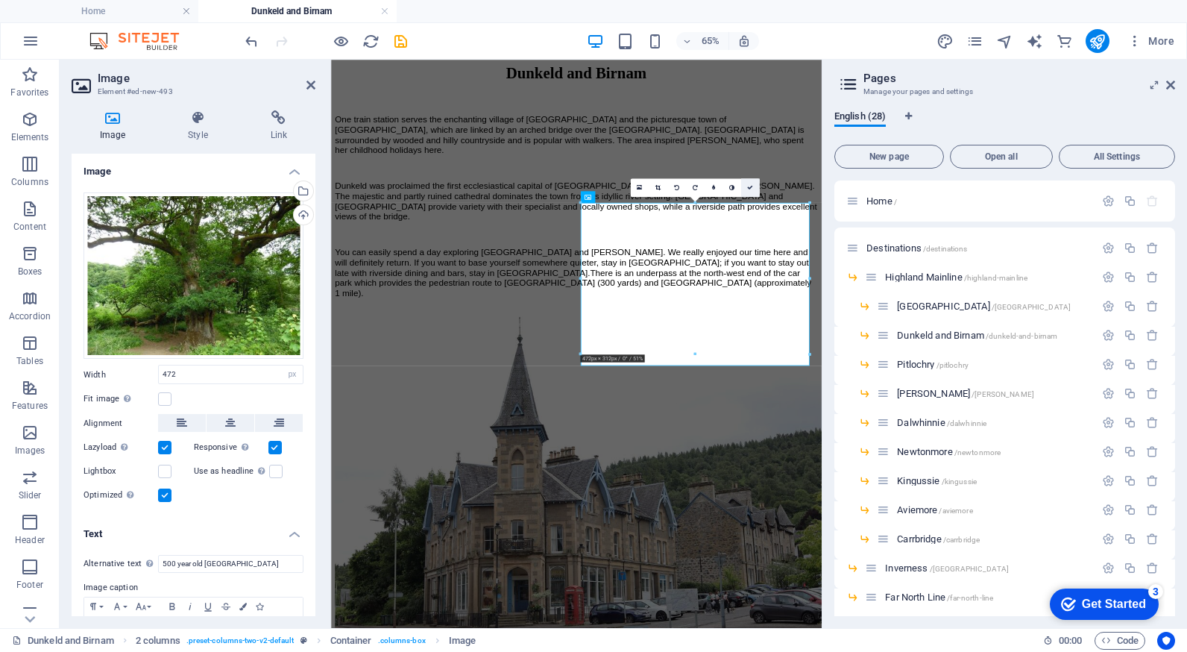
click at [749, 187] on icon at bounding box center [750, 188] width 6 height 6
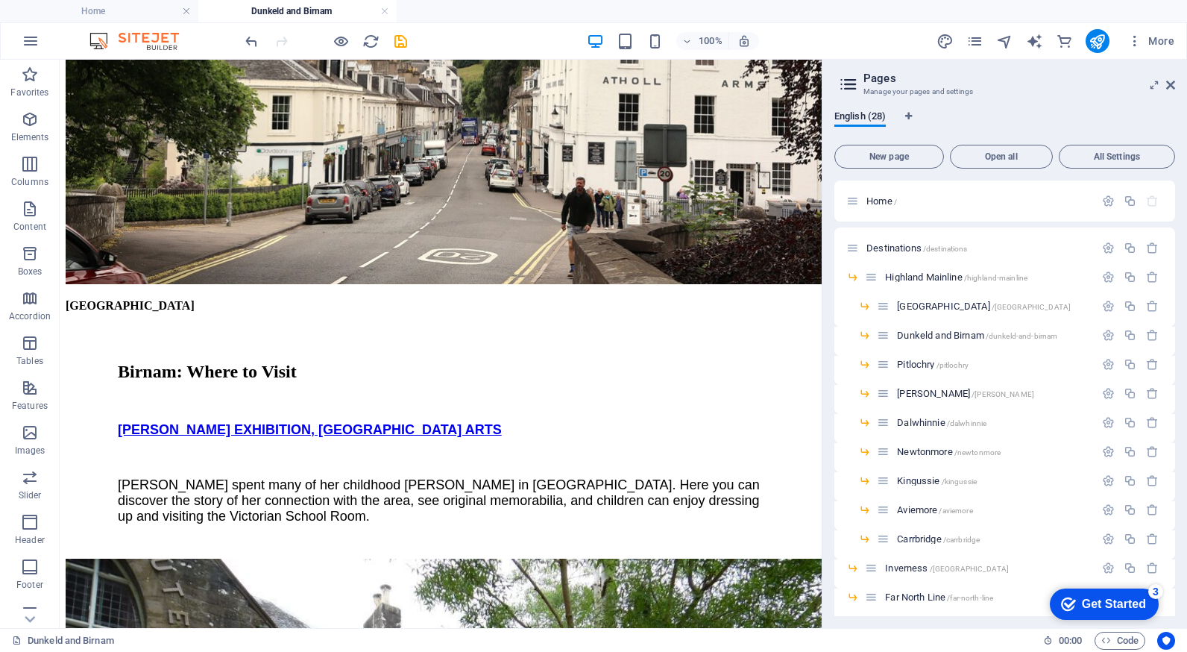
scroll to position [2683, 0]
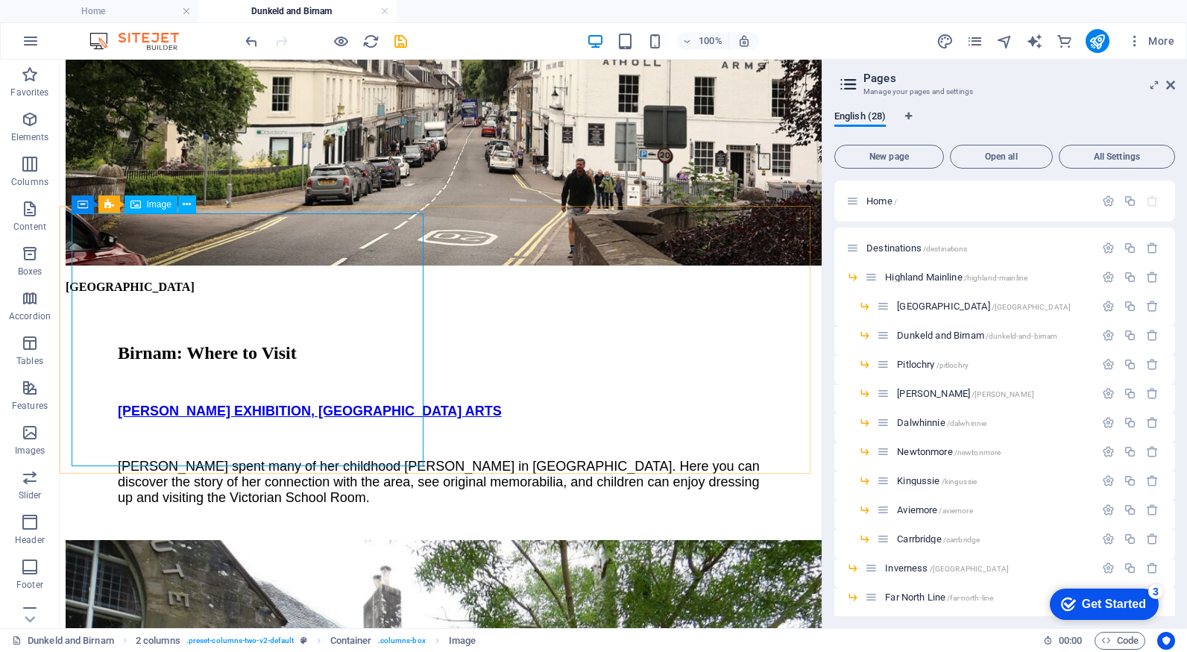
click at [154, 205] on span "Image" at bounding box center [159, 204] width 25 height 9
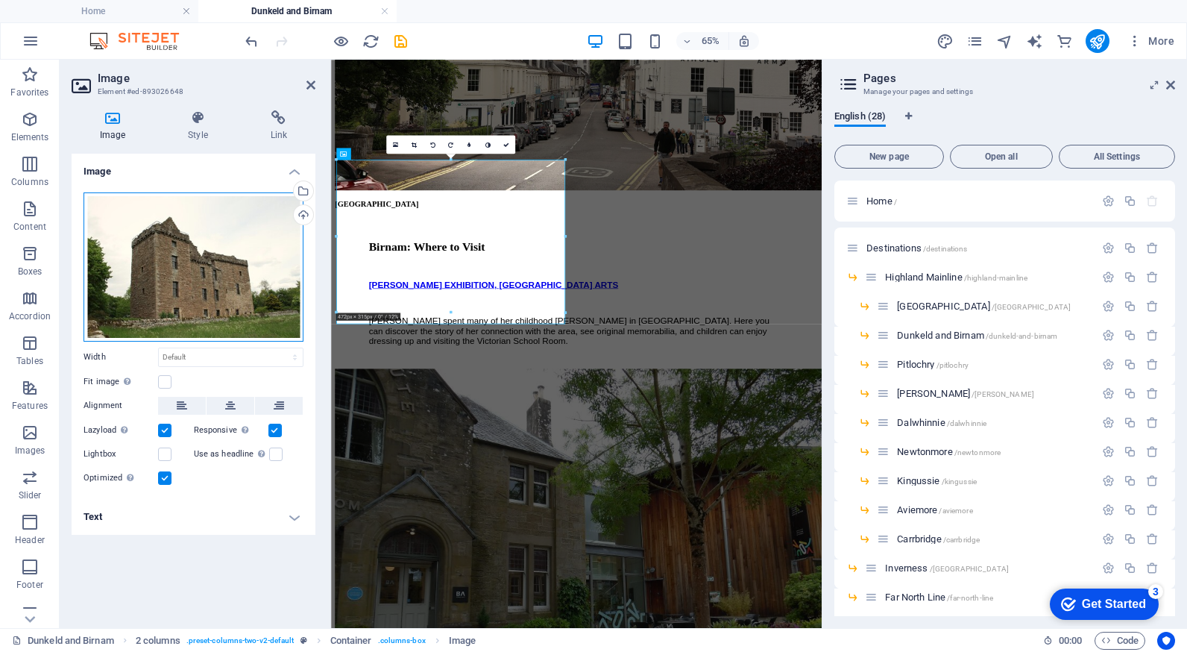
click at [183, 251] on div "Drag files here, click to choose files or select files from Files or our free s…" at bounding box center [194, 266] width 220 height 149
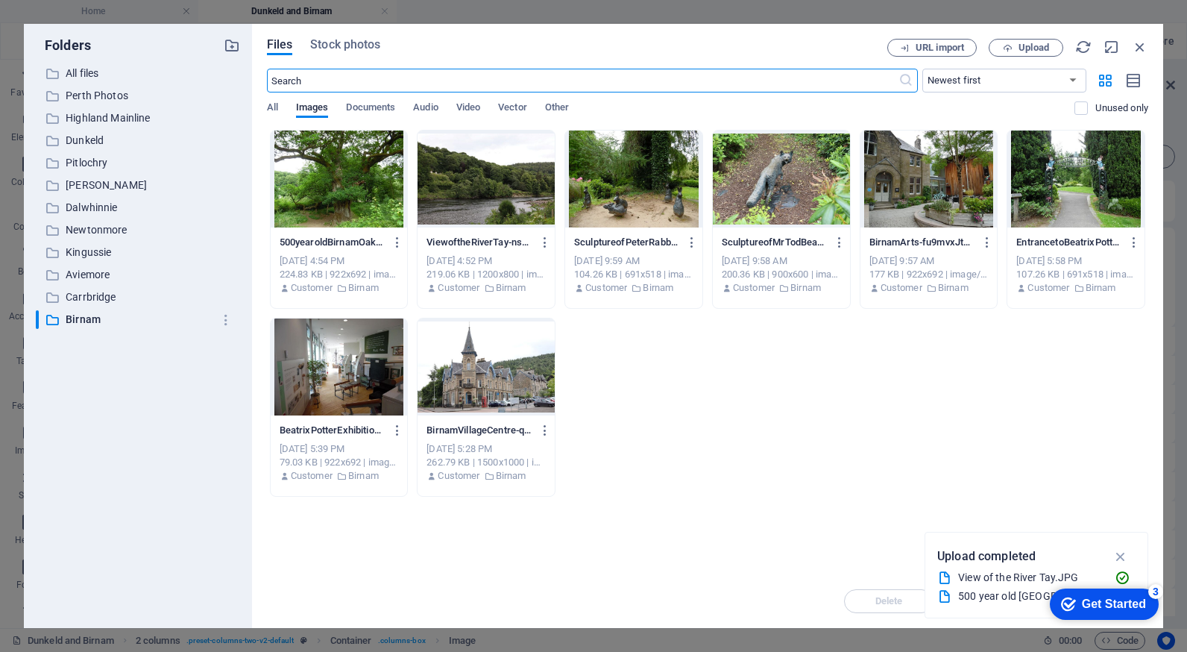
scroll to position [1998, 0]
click at [88, 142] on p "Dunkeld" at bounding box center [139, 140] width 147 height 17
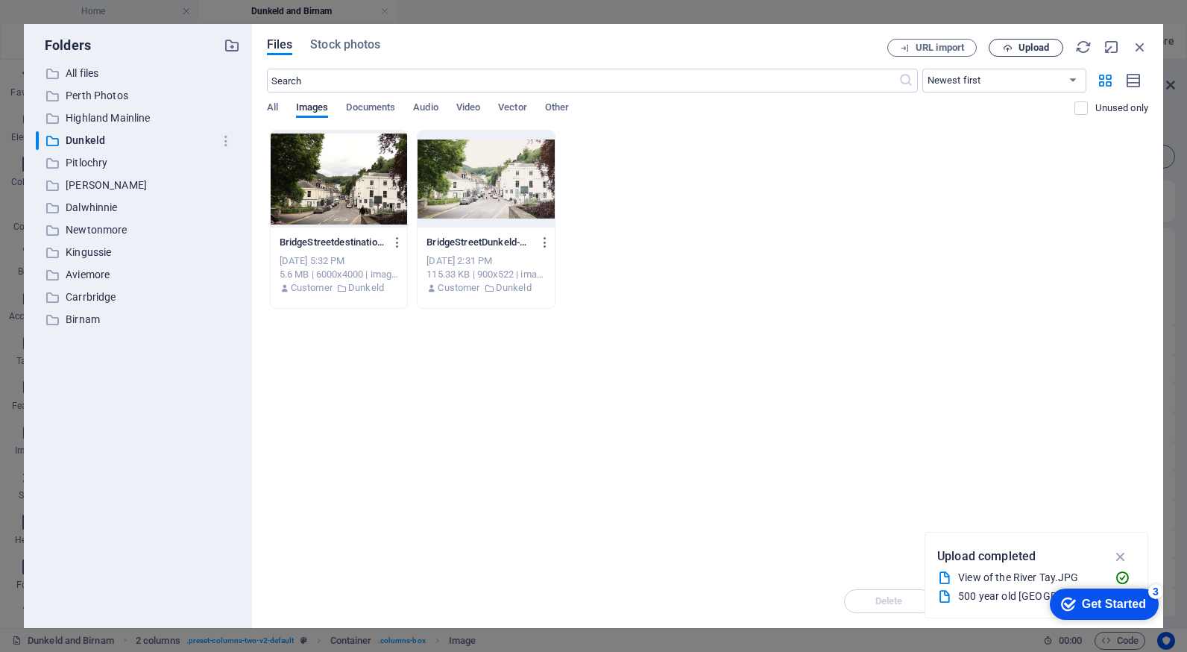
click at [1007, 43] on icon "button" at bounding box center [1008, 48] width 10 height 10
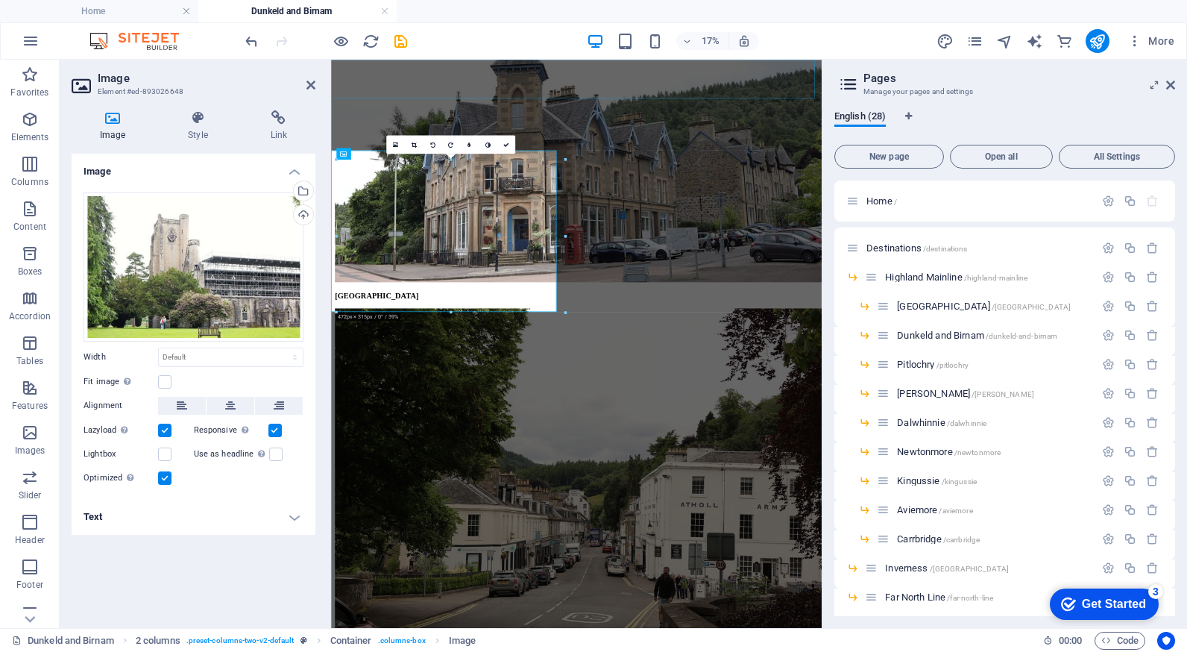
scroll to position [2683, 0]
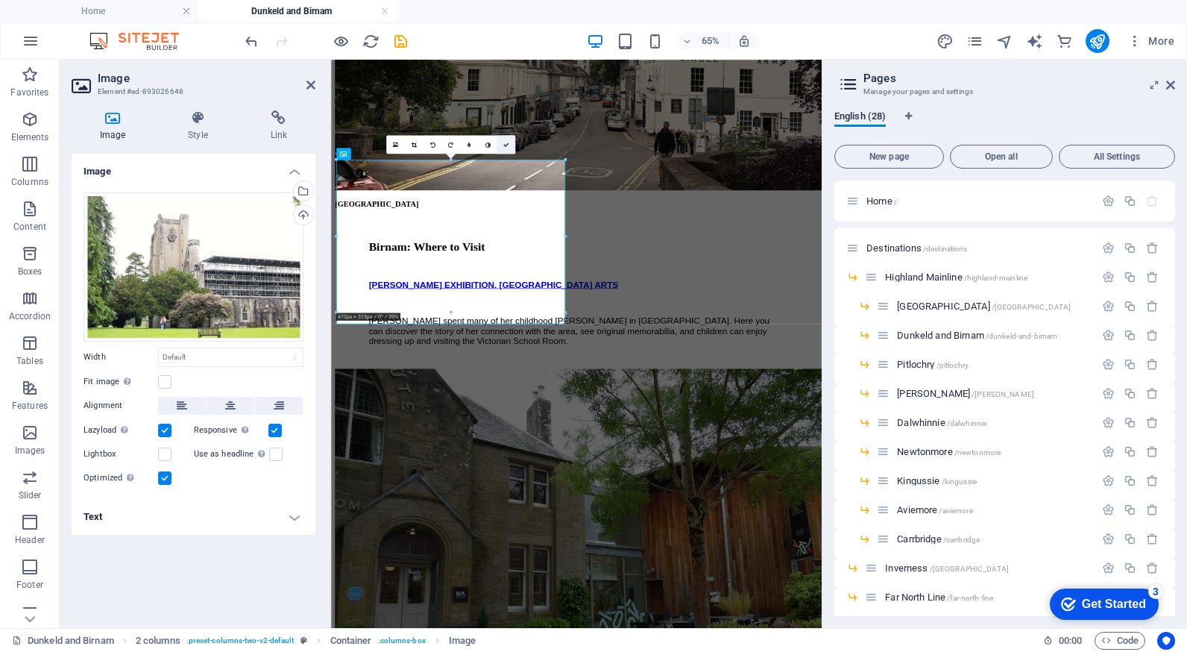
click at [507, 148] on link at bounding box center [506, 145] width 19 height 19
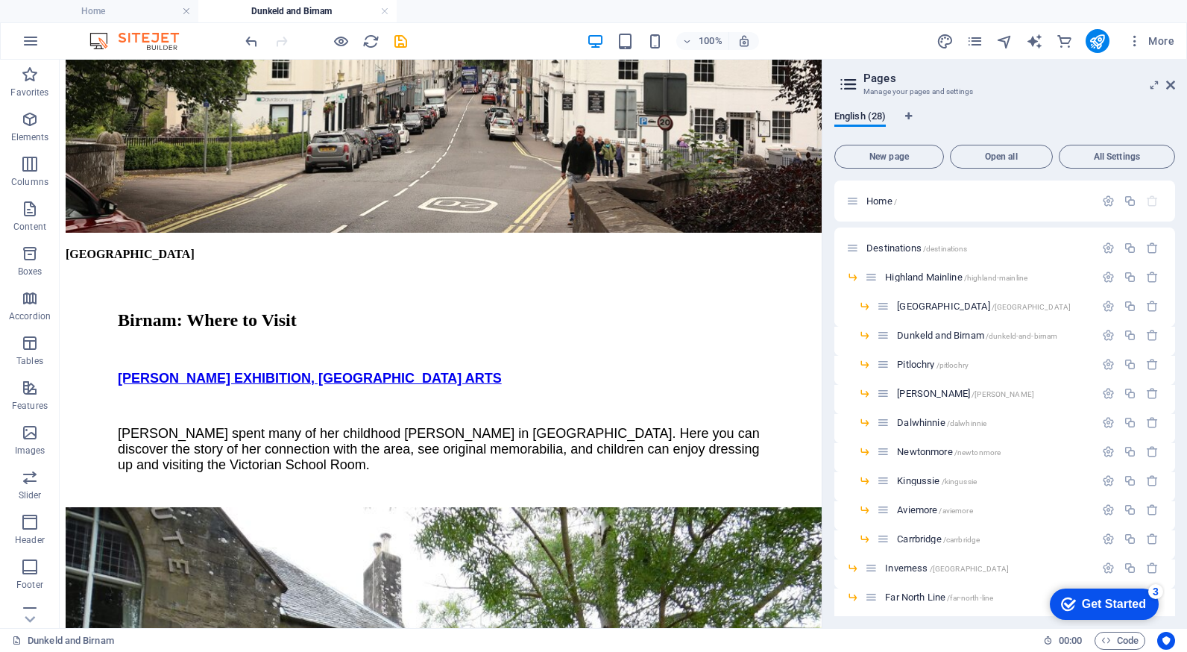
scroll to position [2716, 0]
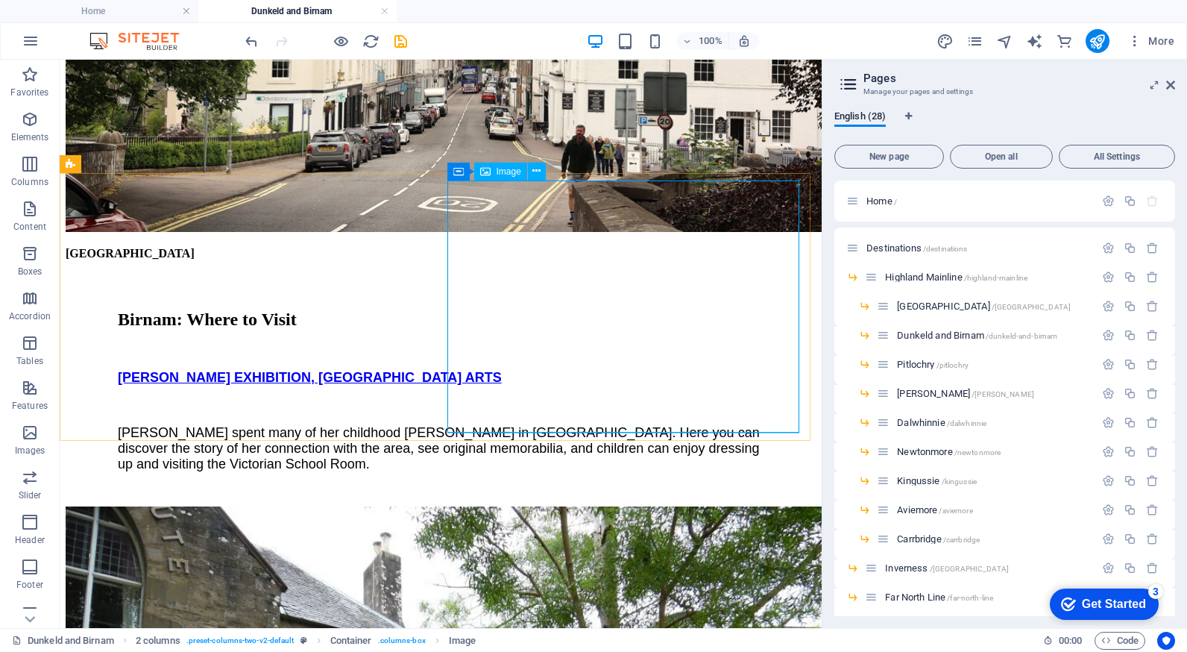
drag, startPoint x: 456, startPoint y: 123, endPoint x: 511, endPoint y: 173, distance: 73.9
click at [511, 173] on span "Image" at bounding box center [509, 171] width 25 height 9
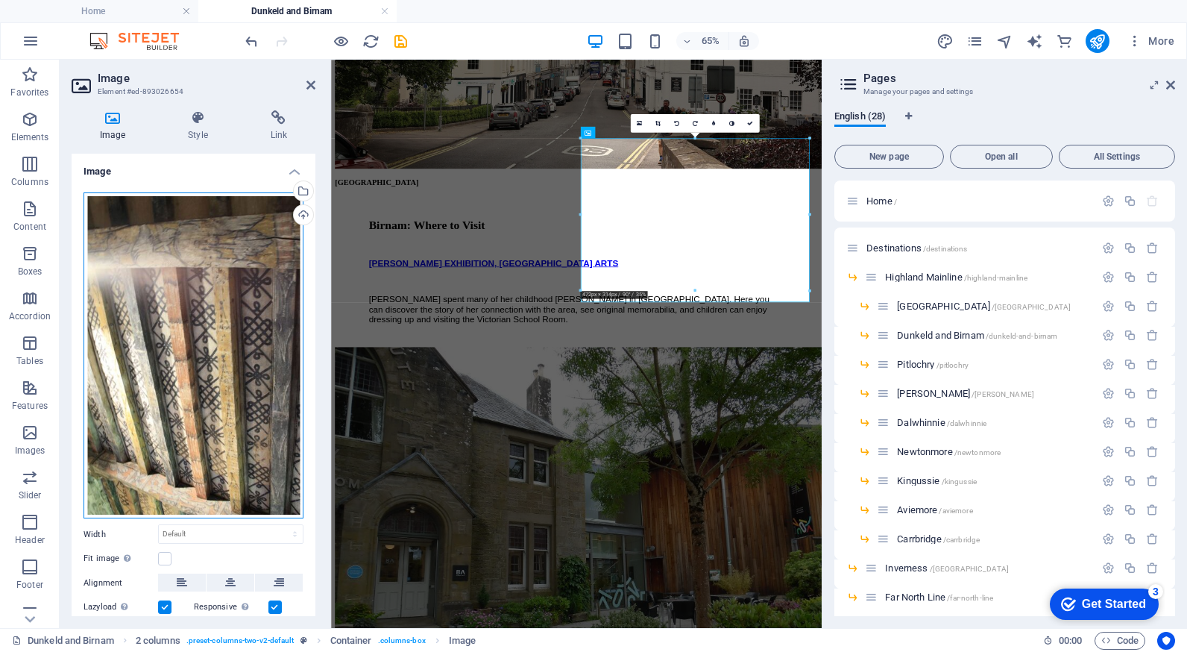
click at [224, 292] on div "Drag files here, click to choose files or select files from Files or our free s…" at bounding box center [194, 355] width 220 height 327
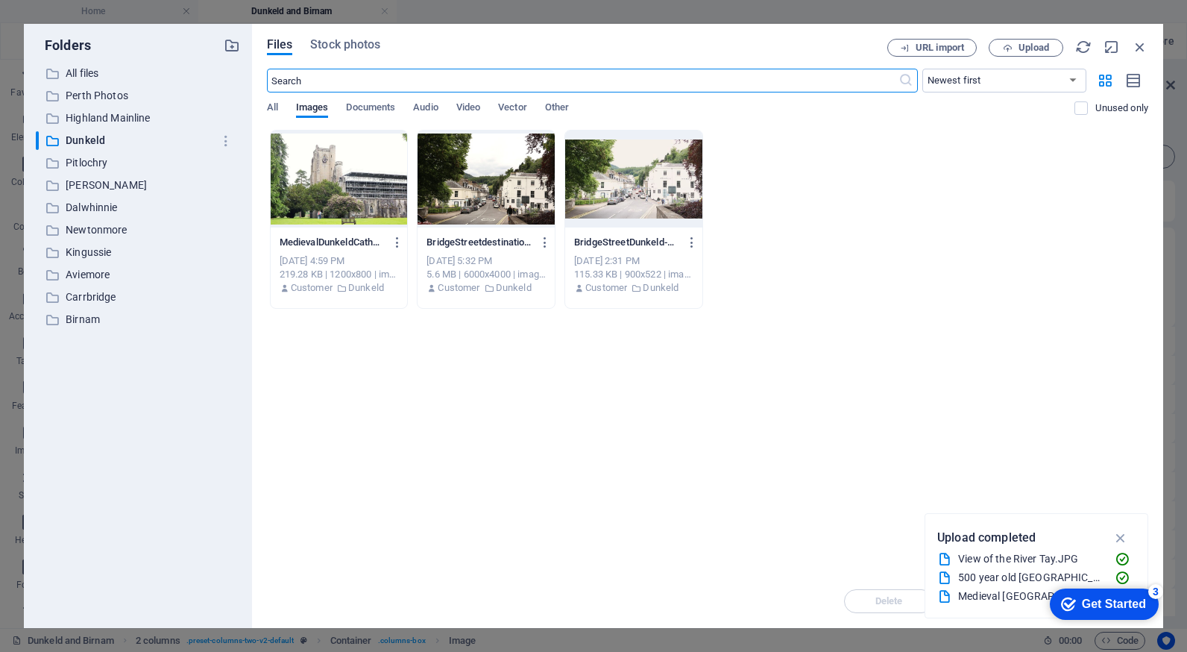
scroll to position [1998, 0]
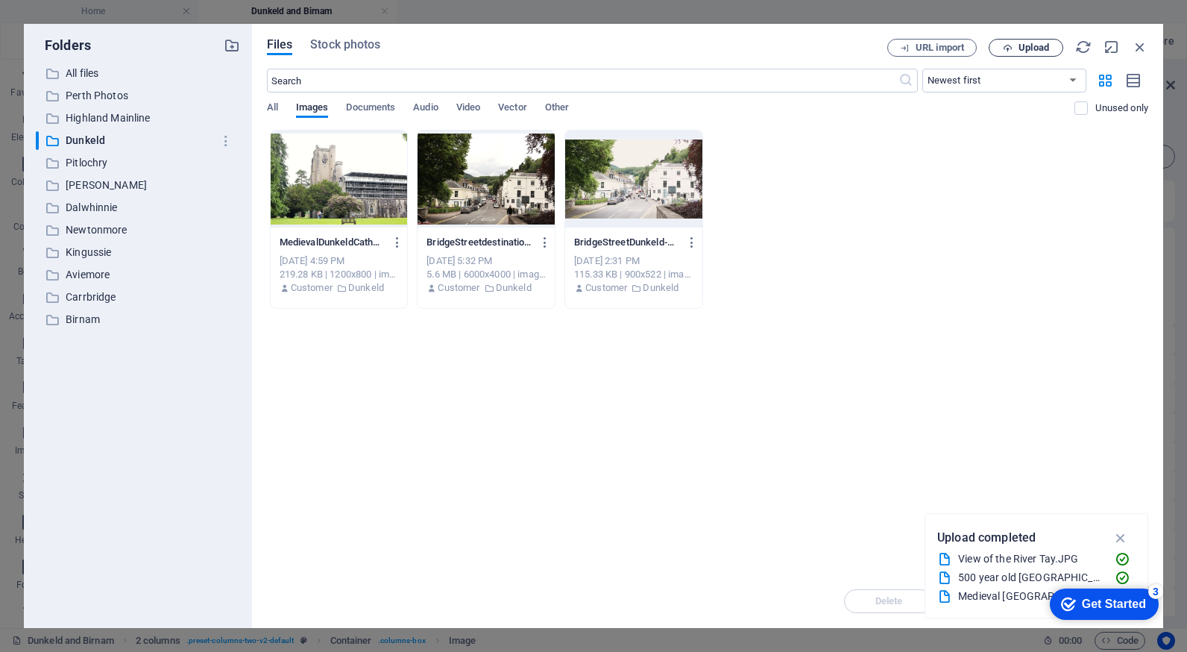
click at [1022, 48] on span "Upload" at bounding box center [1033, 47] width 31 height 9
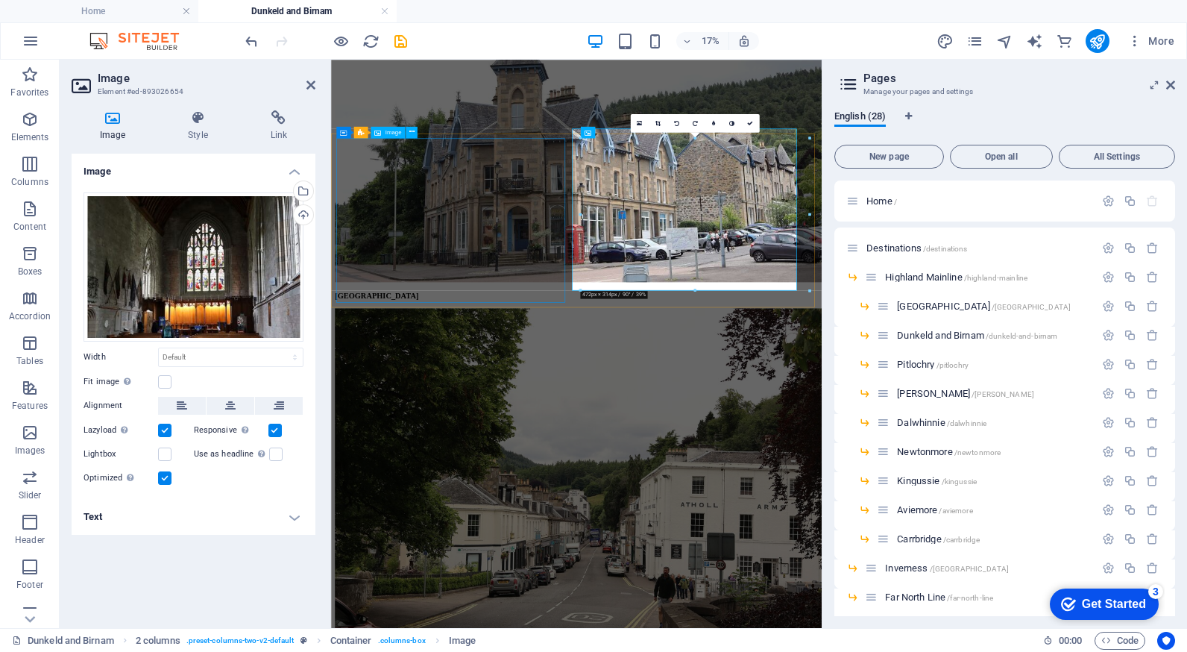
scroll to position [2716, 0]
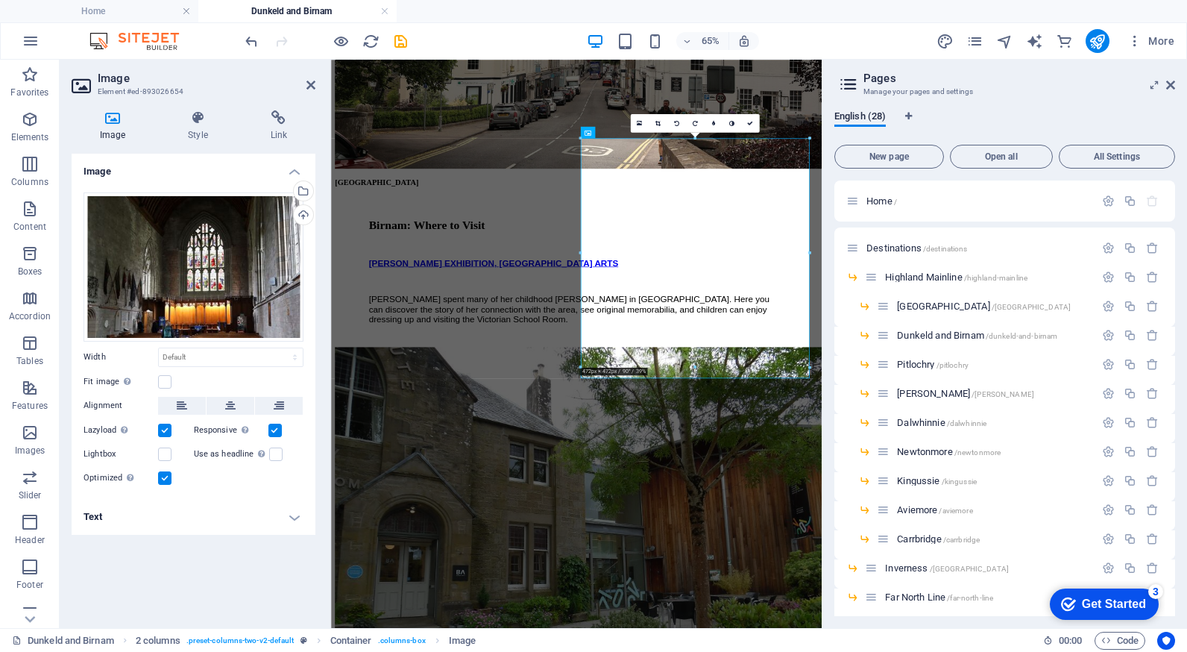
click at [297, 522] on h4 "Text" at bounding box center [194, 517] width 244 height 36
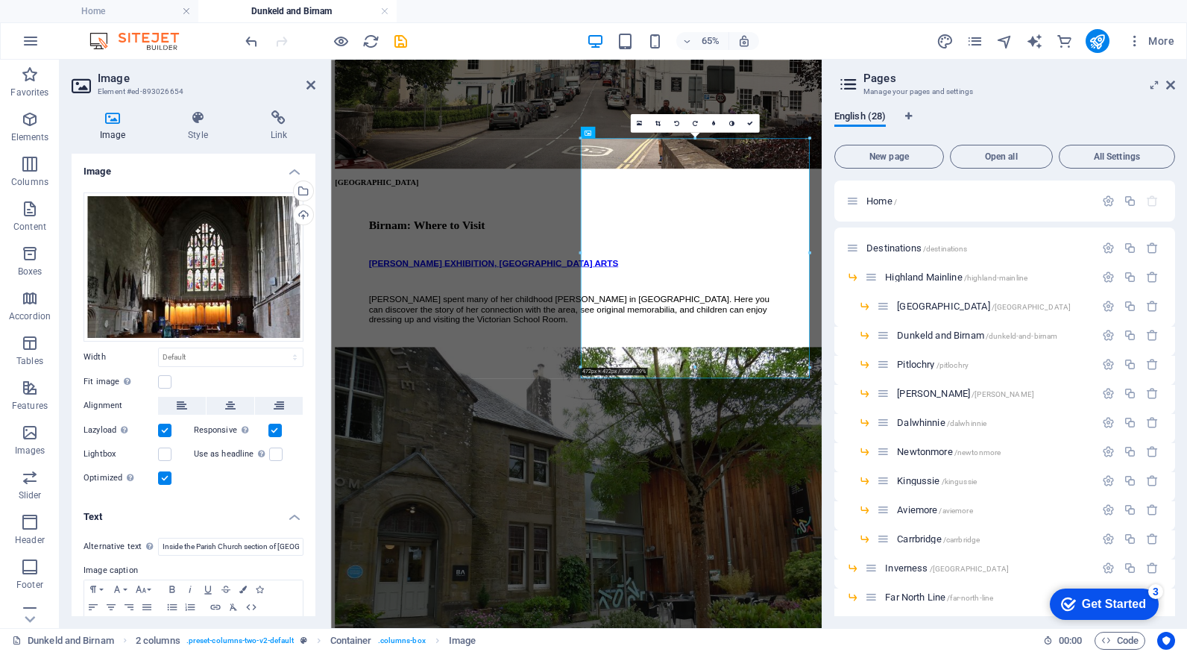
drag, startPoint x: 321, startPoint y: 485, endPoint x: 309, endPoint y: 511, distance: 28.4
click at [306, 514] on div "Image Style Link Image Drag files here, click to choose files or select files f…" at bounding box center [194, 362] width 268 height 529
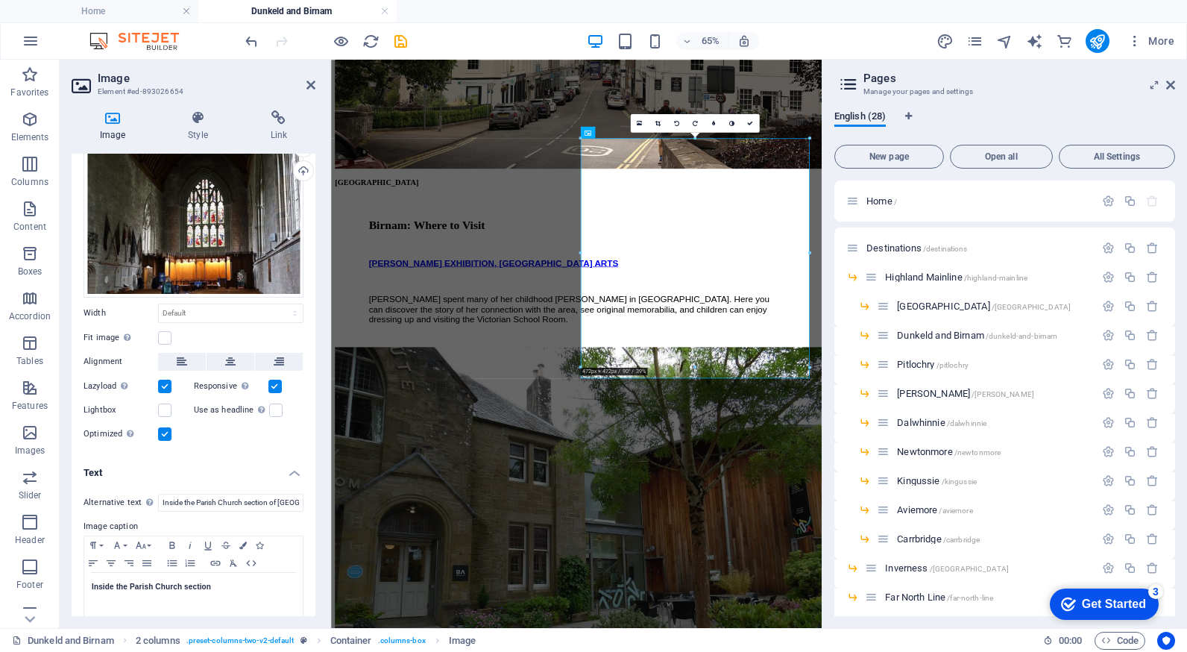
scroll to position [57, 0]
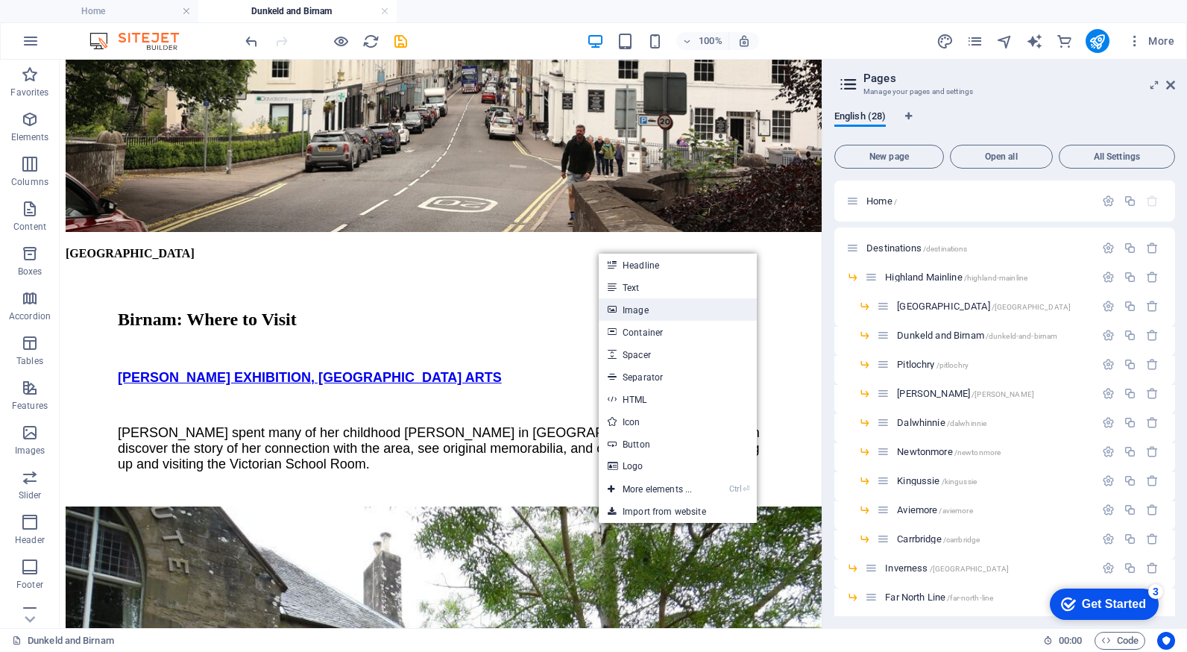
click at [635, 308] on link "Image" at bounding box center [678, 309] width 158 height 22
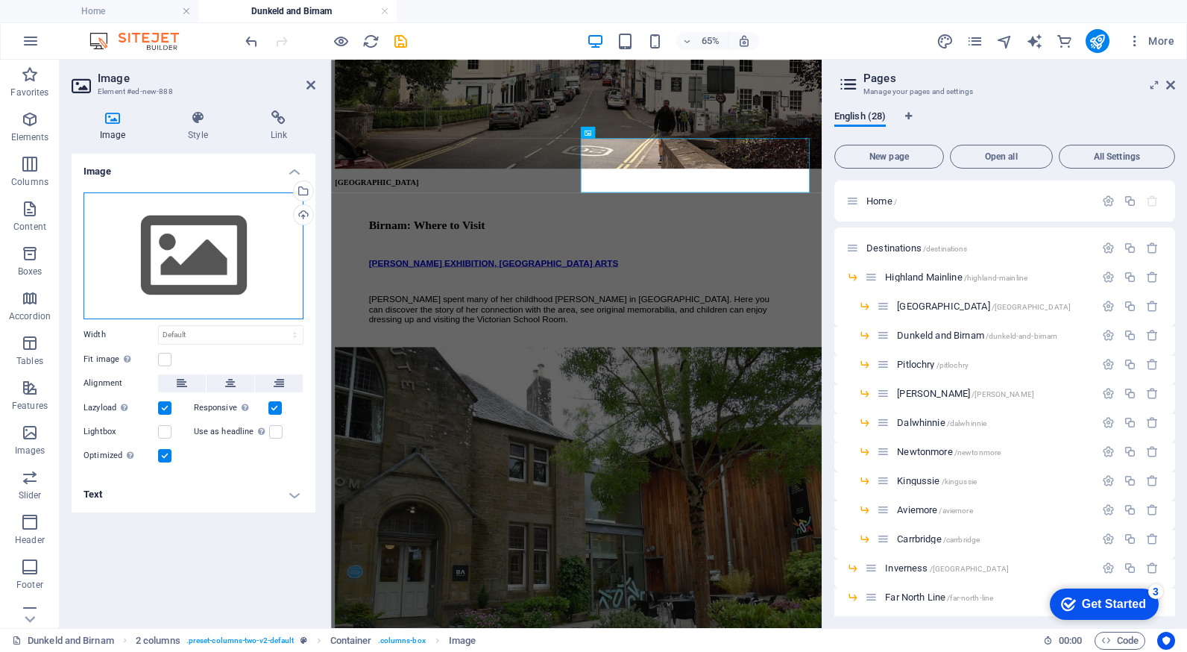
click at [193, 244] on div "Drag files here, click to choose files or select files from Files or our free s…" at bounding box center [194, 255] width 220 height 127
click at [193, 244] on body "Highlands by Train Home Dunkeld and [PERSON_NAME] Favorites Elements Columns Co…" at bounding box center [593, 326] width 1187 height 652
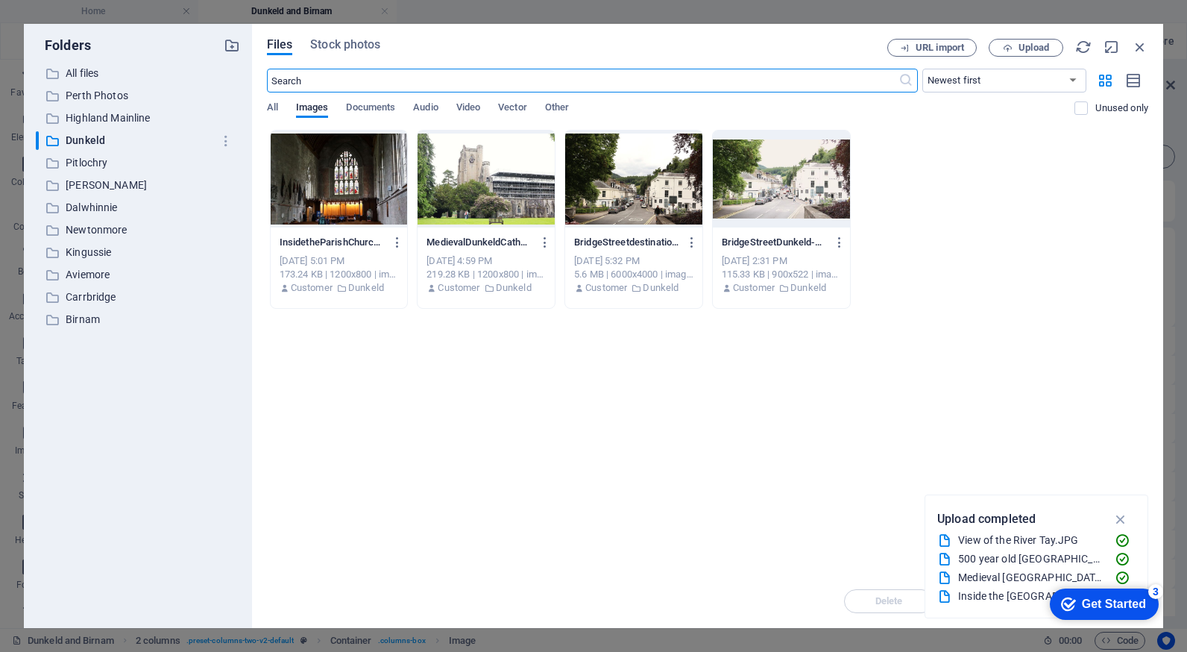
scroll to position [1998, 0]
click at [350, 157] on div at bounding box center [339, 178] width 137 height 97
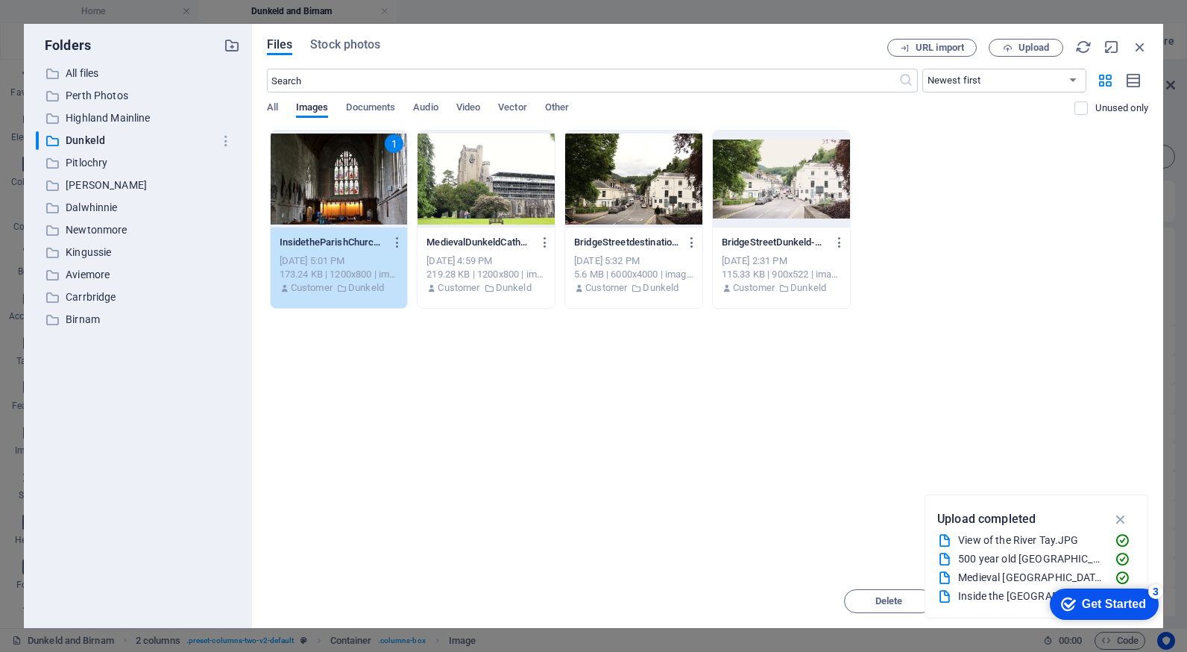
click at [350, 157] on div "1" at bounding box center [339, 178] width 137 height 97
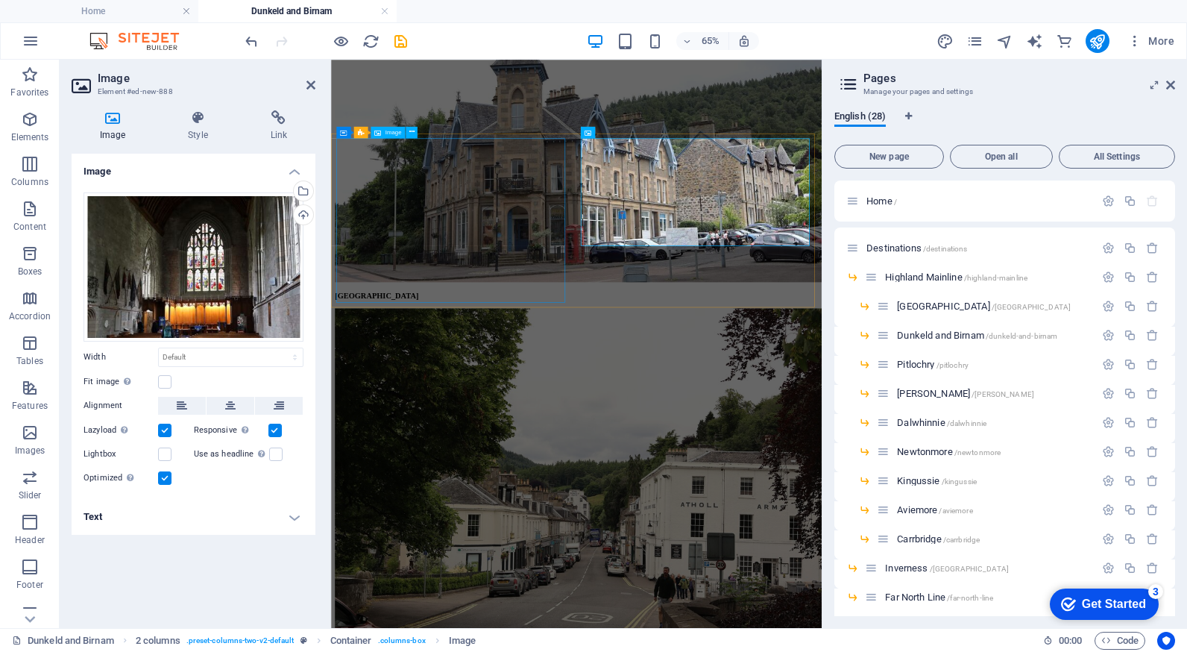
scroll to position [2716, 0]
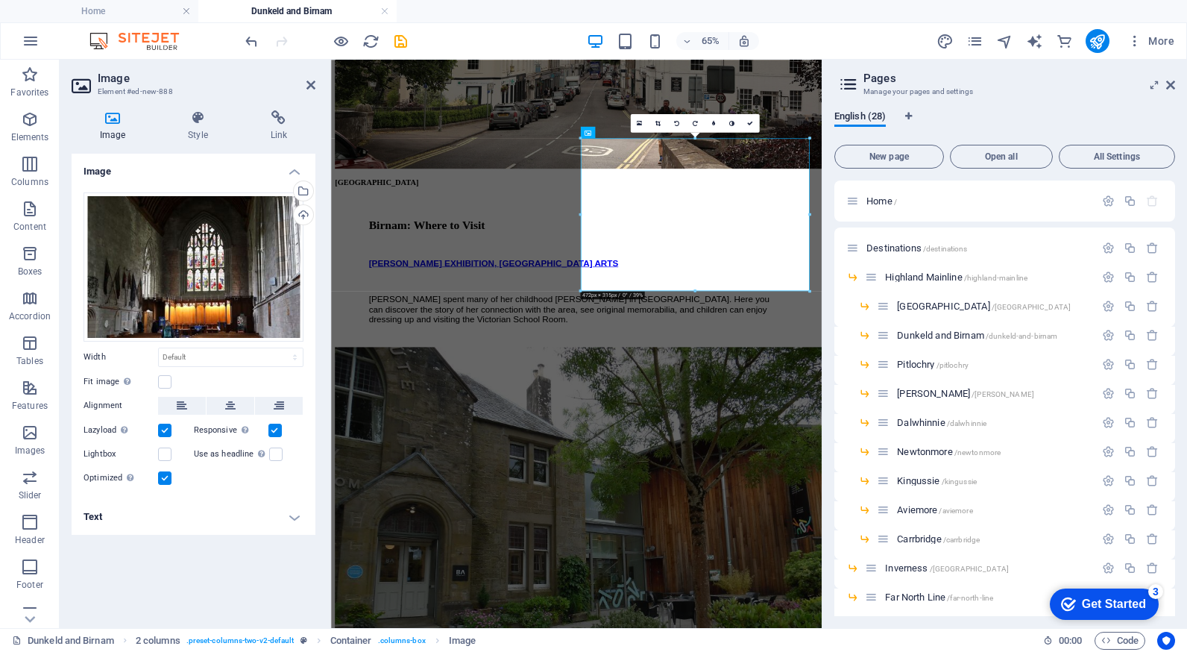
click at [232, 508] on h4 "Text" at bounding box center [194, 517] width 244 height 36
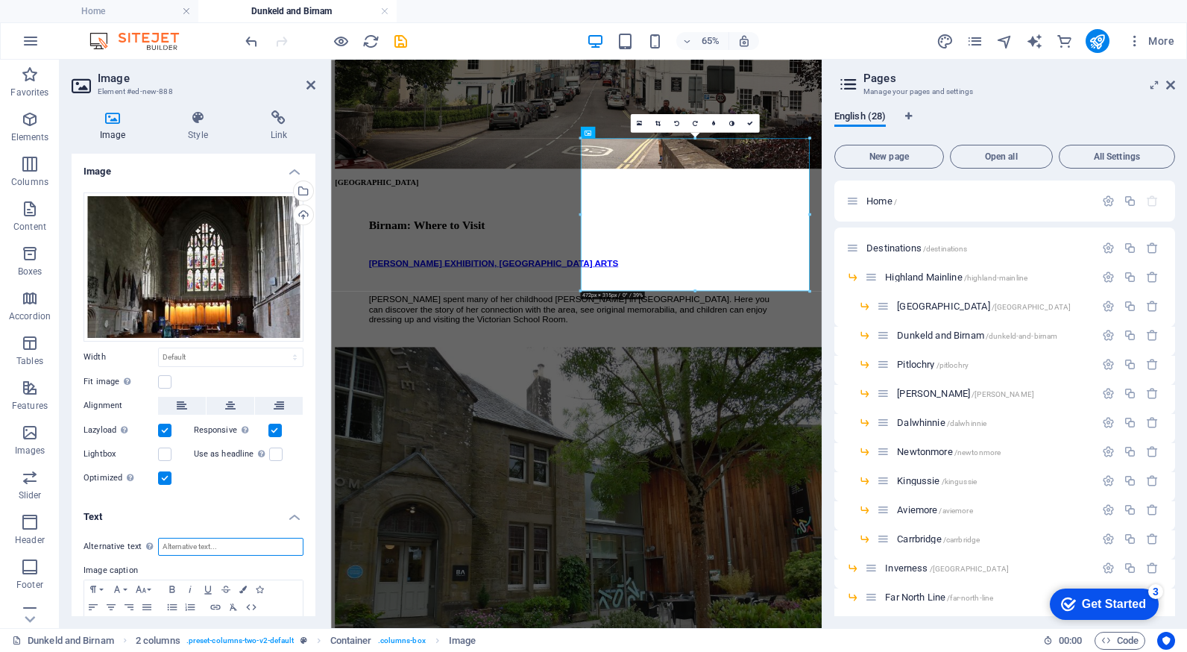
click at [208, 541] on input "Alternative text The alternative text is used by devices that cannot display im…" at bounding box center [230, 547] width 145 height 18
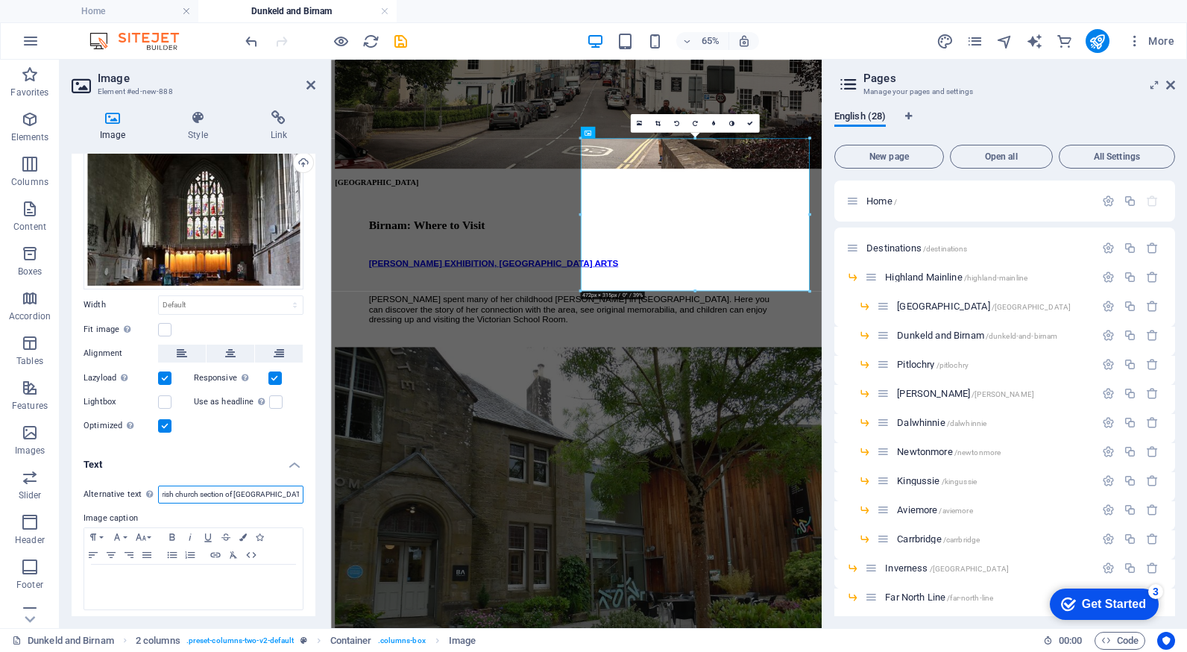
scroll to position [57, 0]
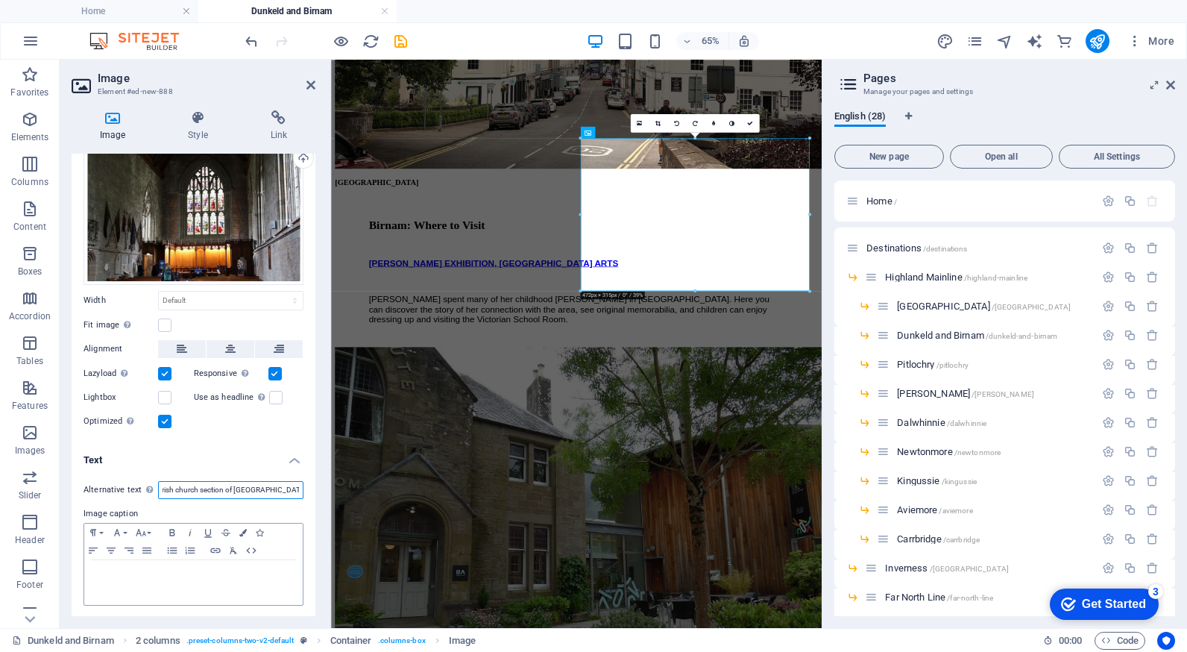
type input "Inside the parish church section of [GEOGRAPHIC_DATA]"
click at [161, 578] on p at bounding box center [194, 573] width 204 height 13
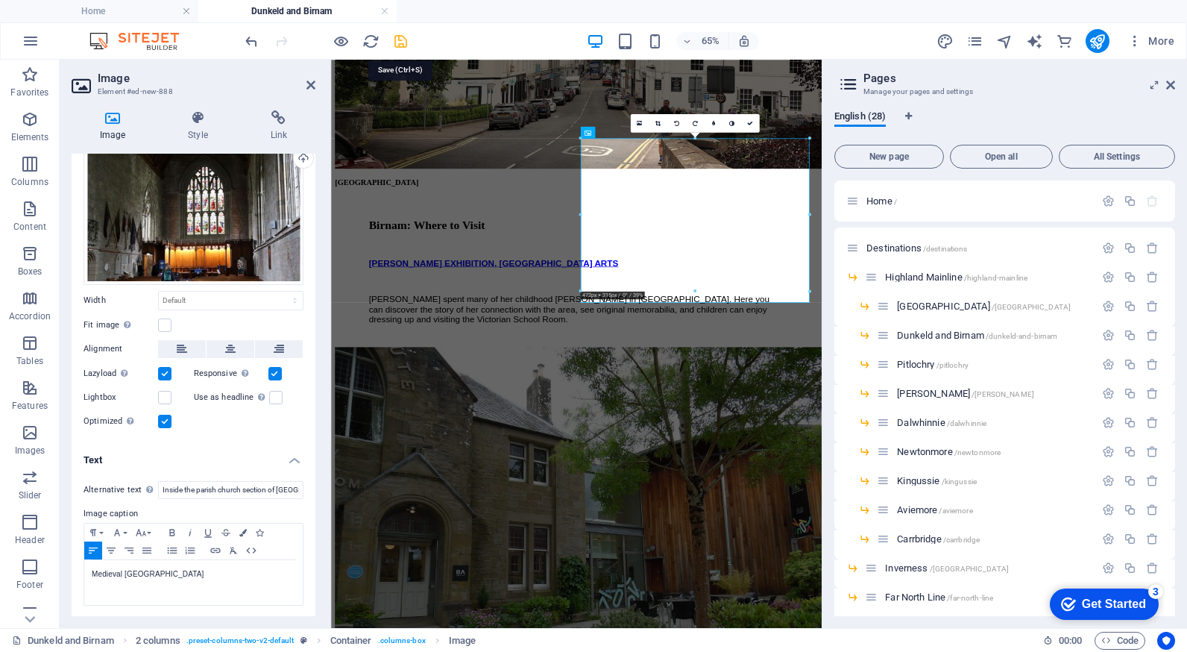
click at [400, 41] on icon "save" at bounding box center [400, 41] width 17 height 17
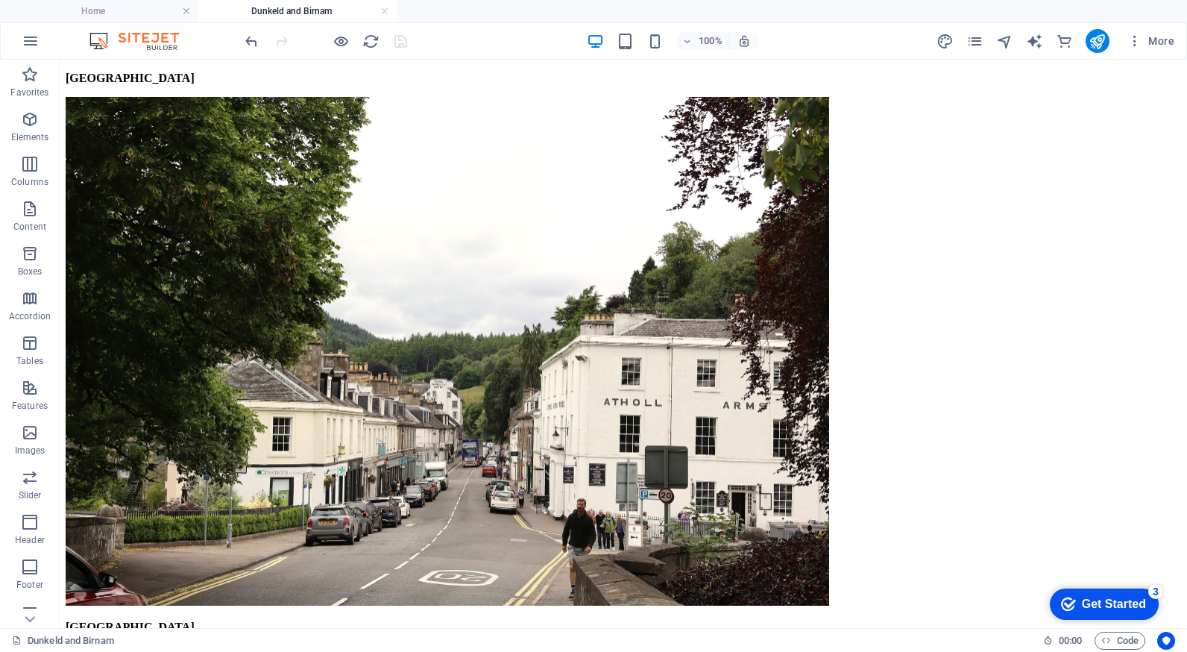
scroll to position [3032, 0]
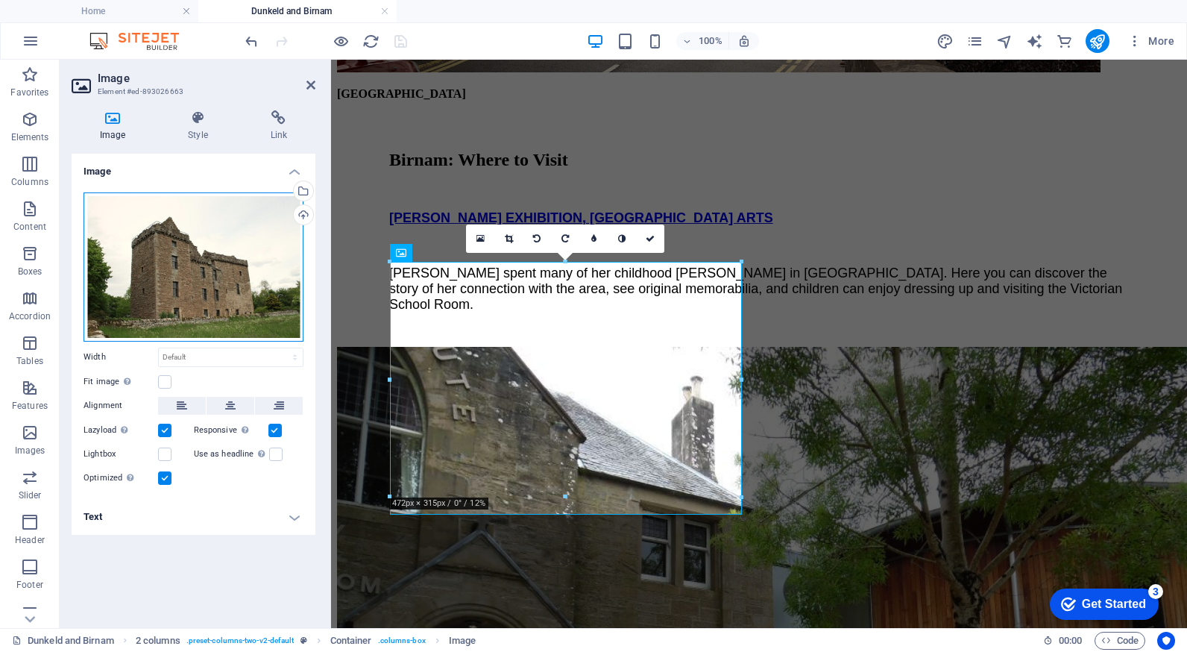
click at [248, 268] on div "Drag files here, click to choose files or select files from Files or our free s…" at bounding box center [194, 266] width 220 height 149
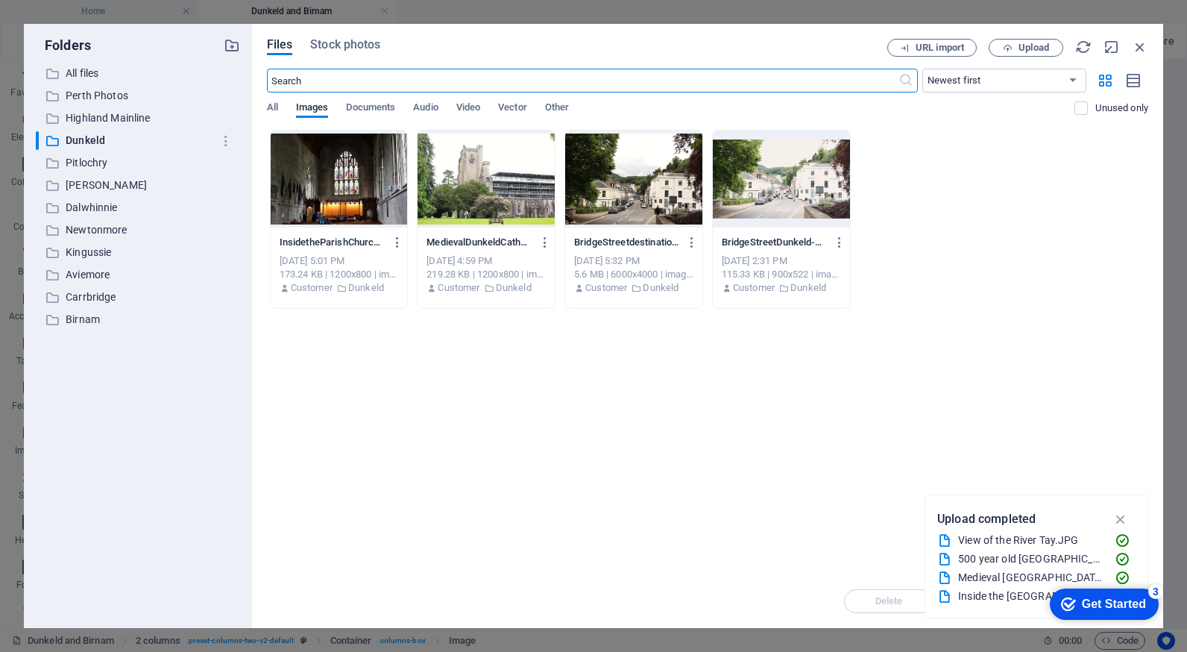
scroll to position [3073, 0]
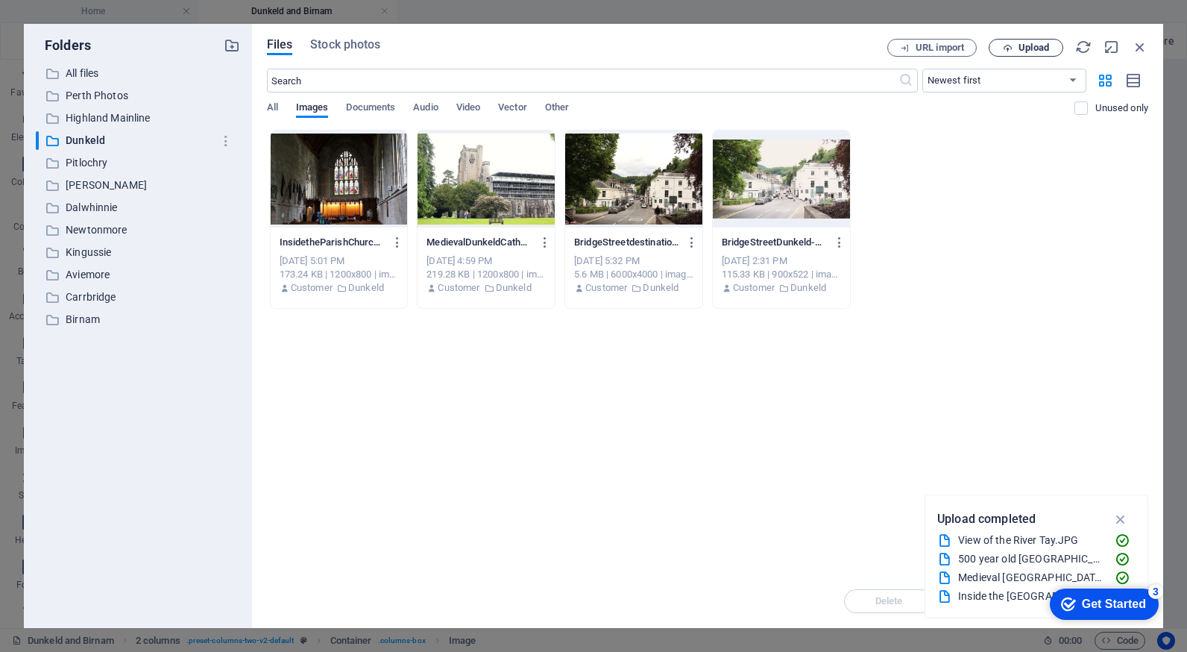
click at [1017, 45] on span "Upload" at bounding box center [1025, 48] width 61 height 10
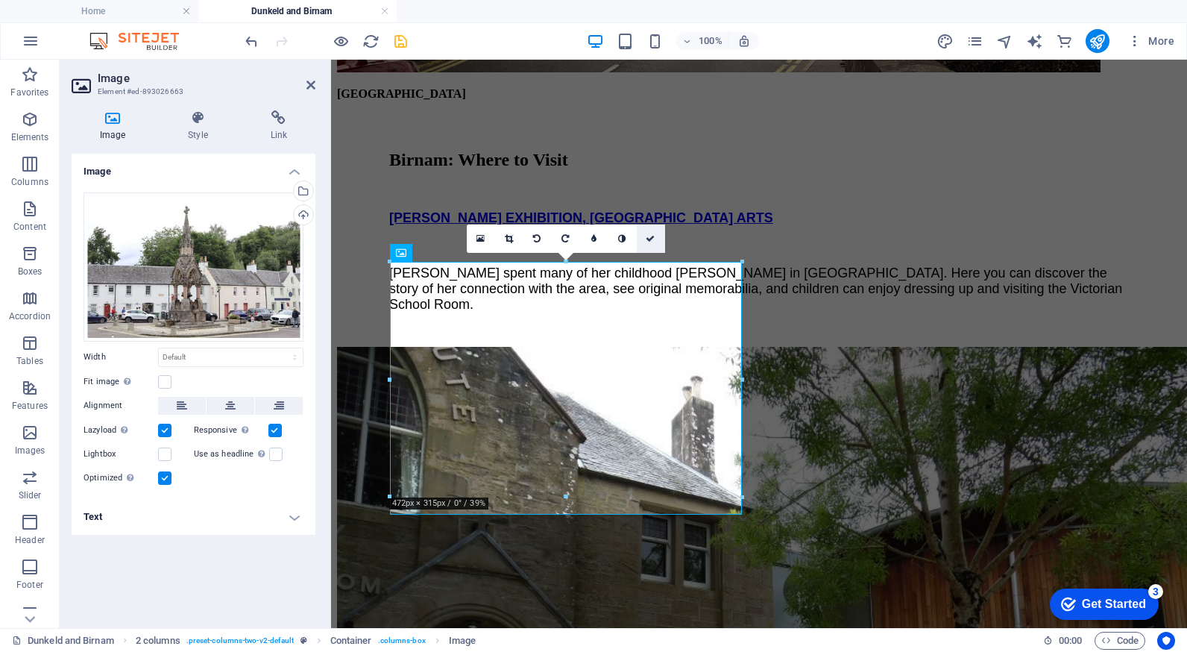
click at [652, 241] on icon at bounding box center [650, 238] width 9 height 9
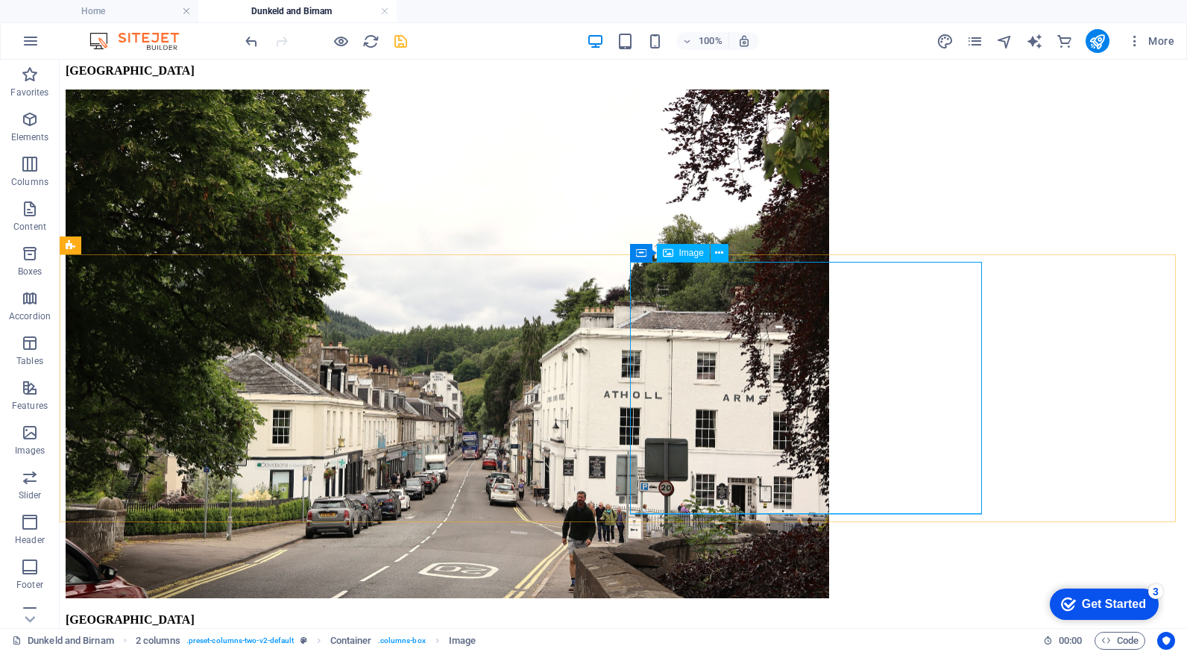
click at [690, 254] on span "Image" at bounding box center [691, 252] width 25 height 9
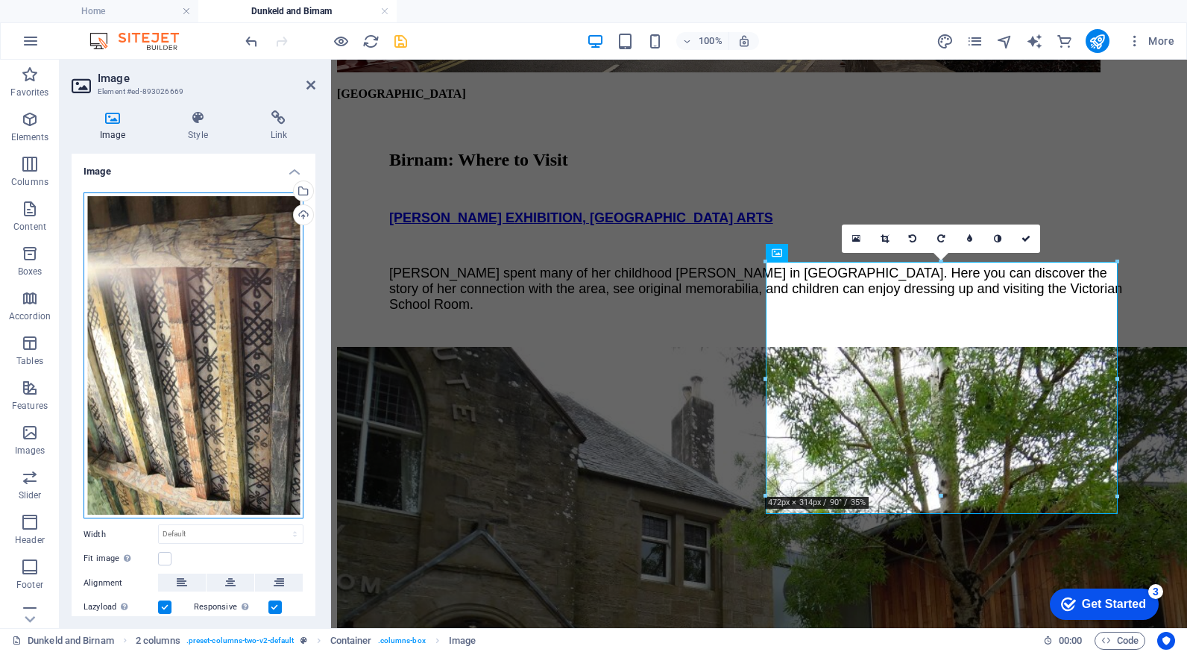
click at [218, 272] on div "Drag files here, click to choose files or select files from Files or our free s…" at bounding box center [194, 355] width 220 height 327
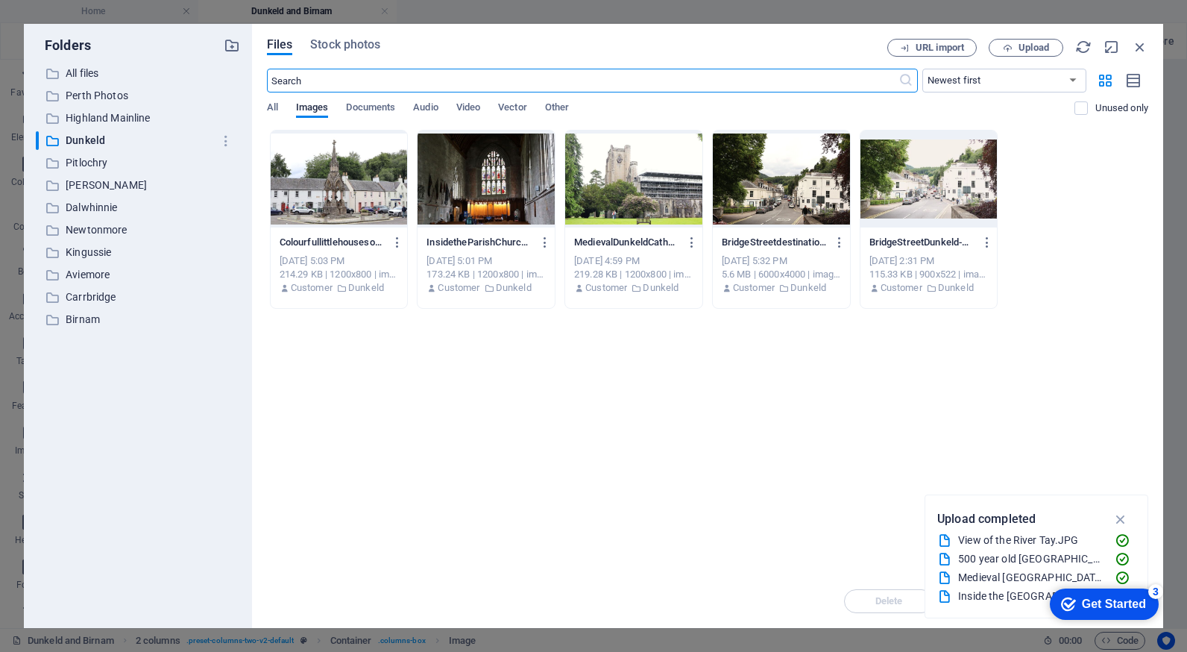
scroll to position [3073, 0]
click at [1033, 49] on span "Upload" at bounding box center [1033, 47] width 31 height 9
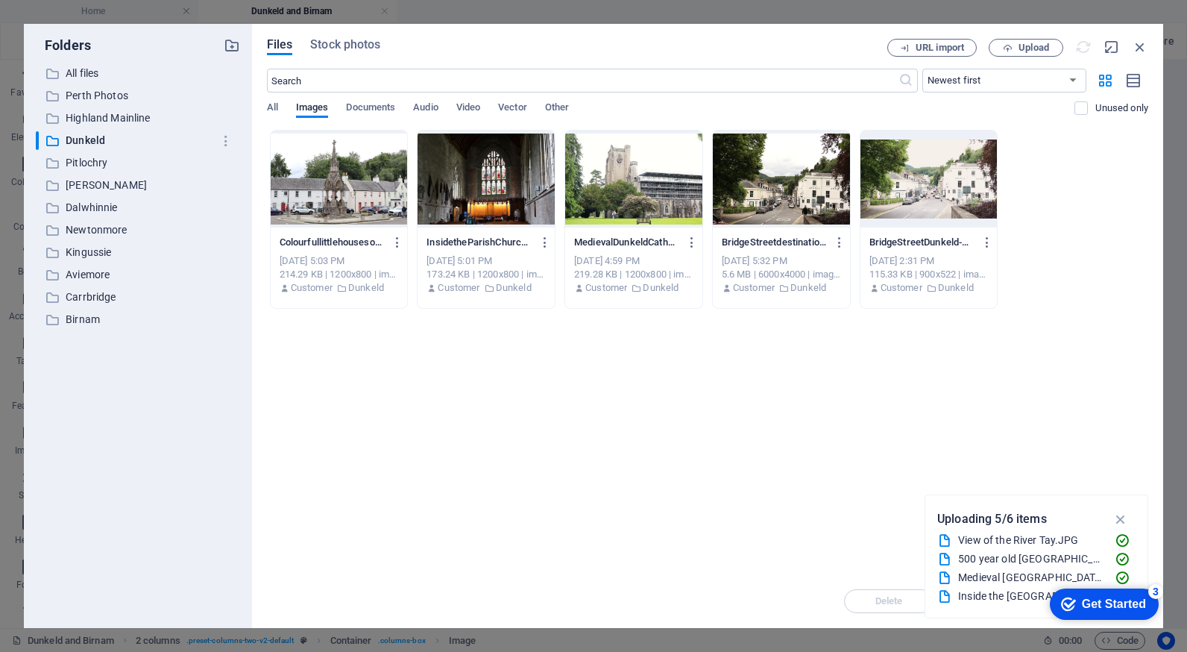
scroll to position [3032, 0]
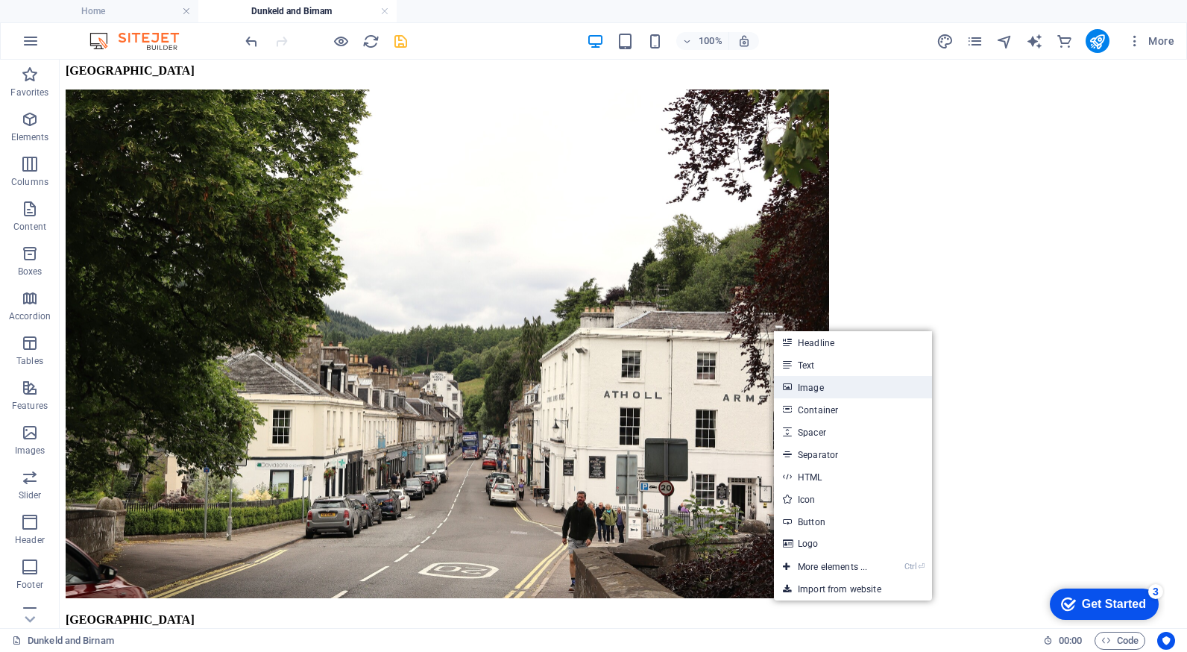
click at [808, 384] on link "Image" at bounding box center [853, 387] width 158 height 22
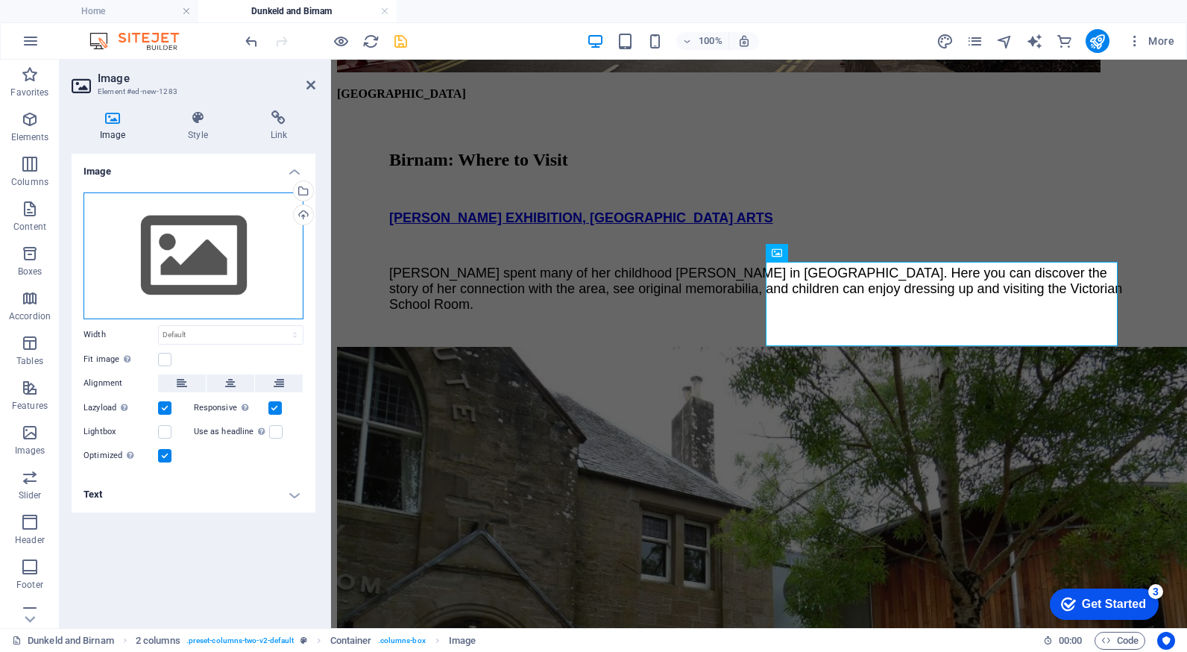
click at [192, 253] on div "Drag files here, click to choose files or select files from Files or our free s…" at bounding box center [194, 255] width 220 height 127
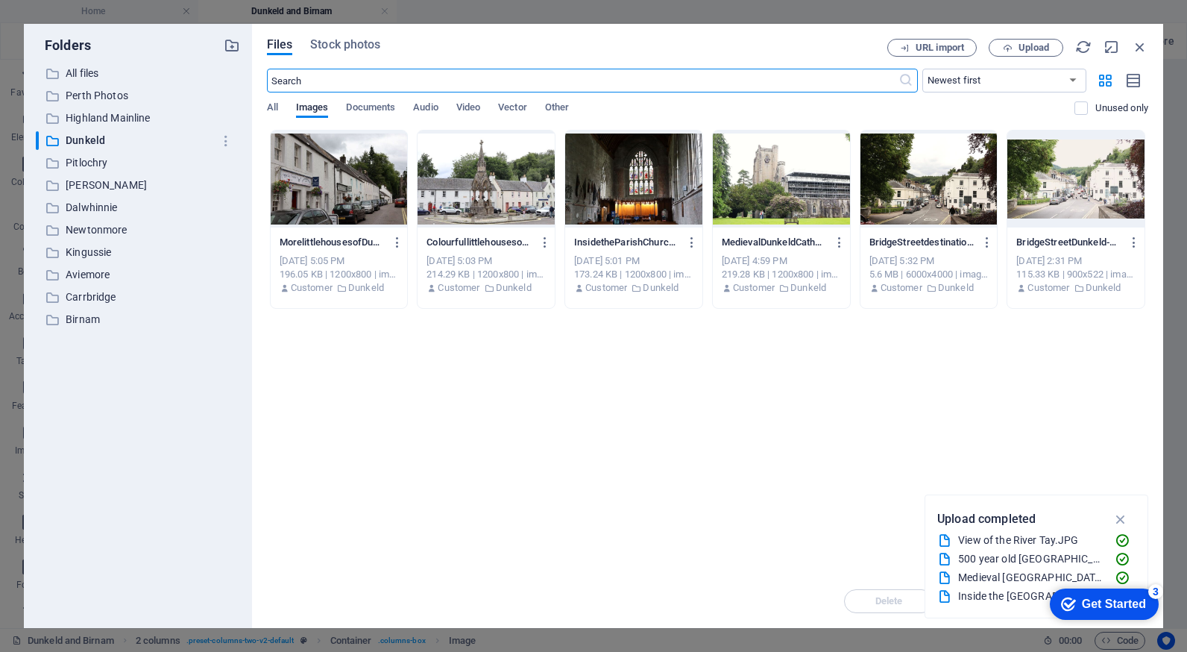
click at [326, 192] on div at bounding box center [339, 178] width 137 height 97
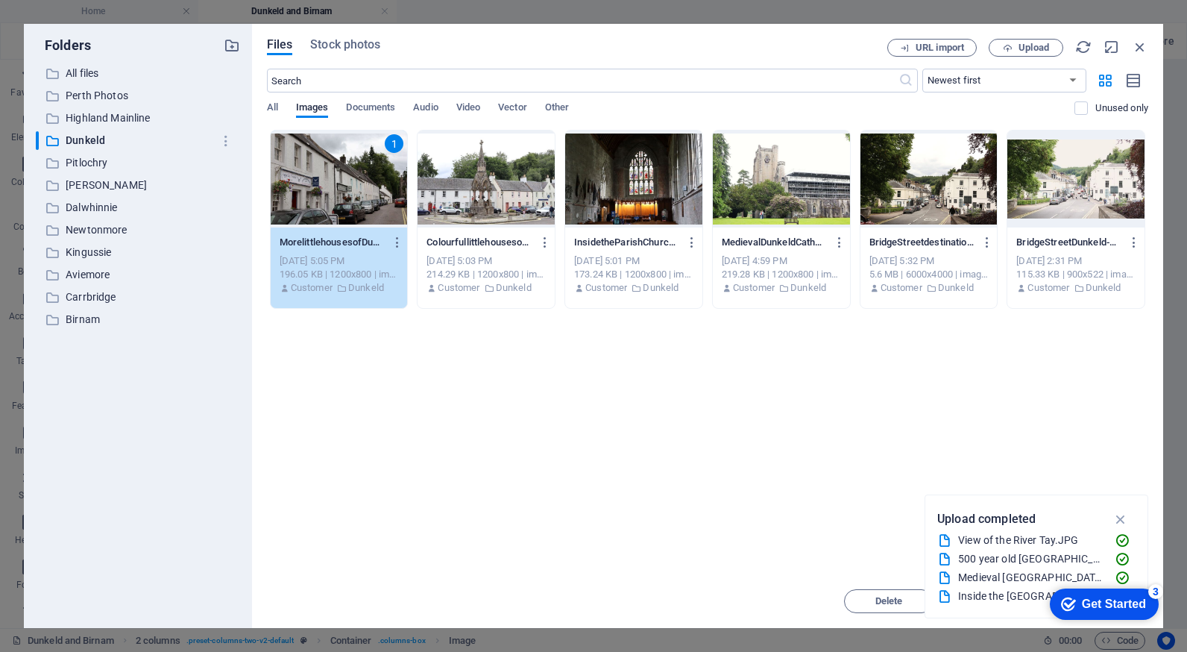
click at [326, 192] on div "1" at bounding box center [339, 178] width 137 height 97
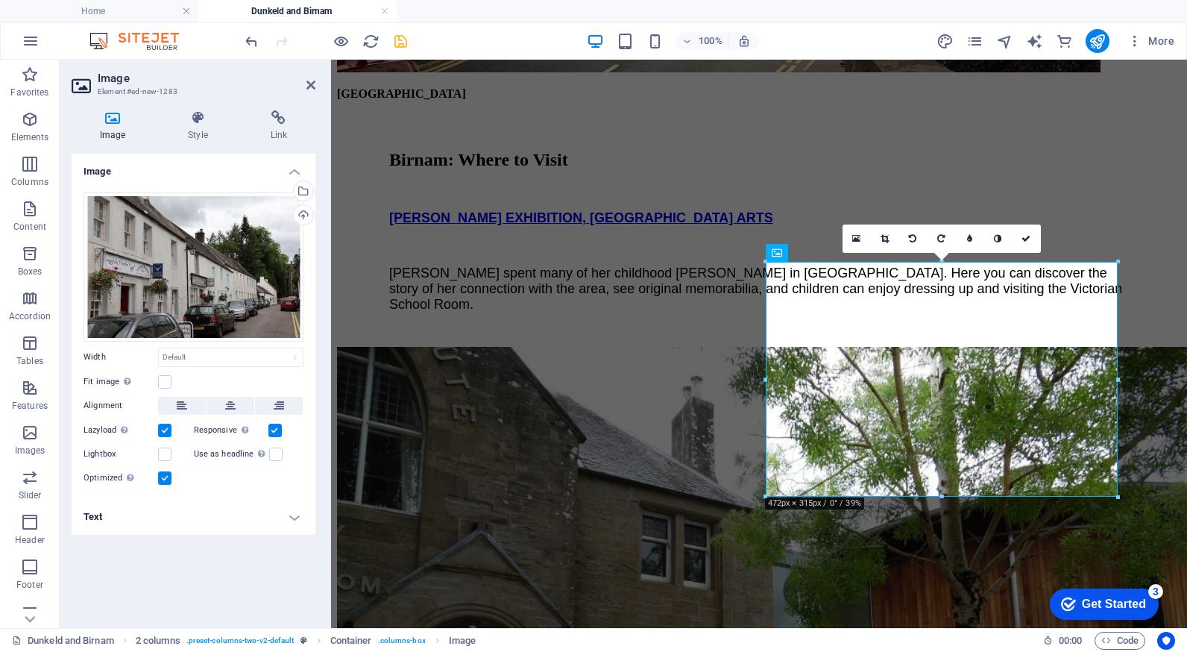
click at [294, 516] on h4 "Text" at bounding box center [194, 517] width 244 height 36
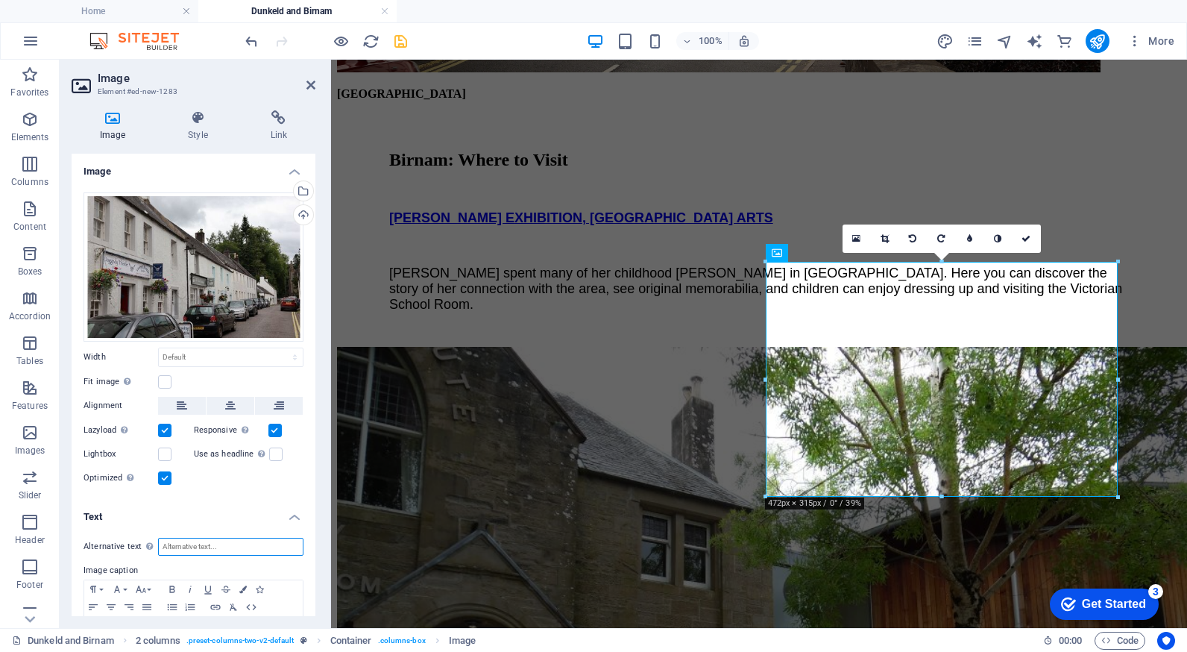
click at [207, 549] on input "Alternative text The alternative text is used by devices that cannot display im…" at bounding box center [230, 547] width 145 height 18
drag, startPoint x: 315, startPoint y: 517, endPoint x: 314, endPoint y: 550, distance: 32.8
click at [313, 557] on div "Image Style Link Image Drag files here, click to choose files or select files f…" at bounding box center [194, 362] width 268 height 529
drag, startPoint x: 309, startPoint y: 548, endPoint x: 312, endPoint y: 592, distance: 44.0
click at [311, 593] on div "Alternative text The alternative text is used by devices that cannot display im…" at bounding box center [194, 600] width 244 height 149
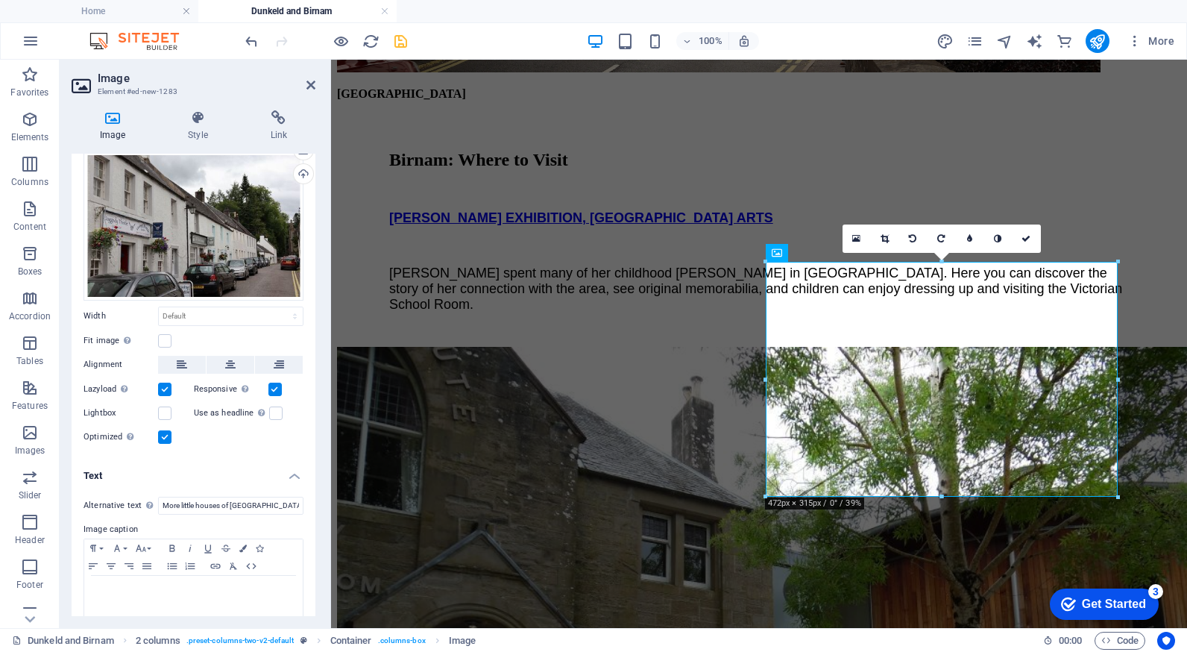
scroll to position [57, 0]
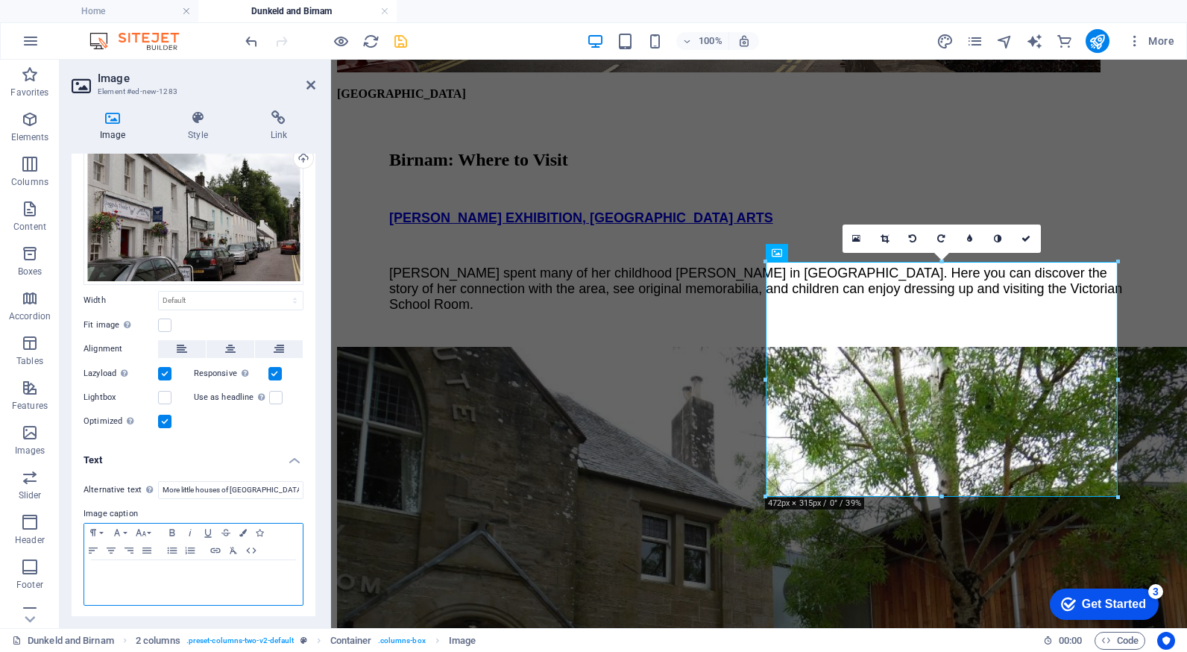
click at [177, 568] on p at bounding box center [194, 573] width 204 height 13
click at [105, 573] on p at bounding box center [194, 573] width 204 height 13
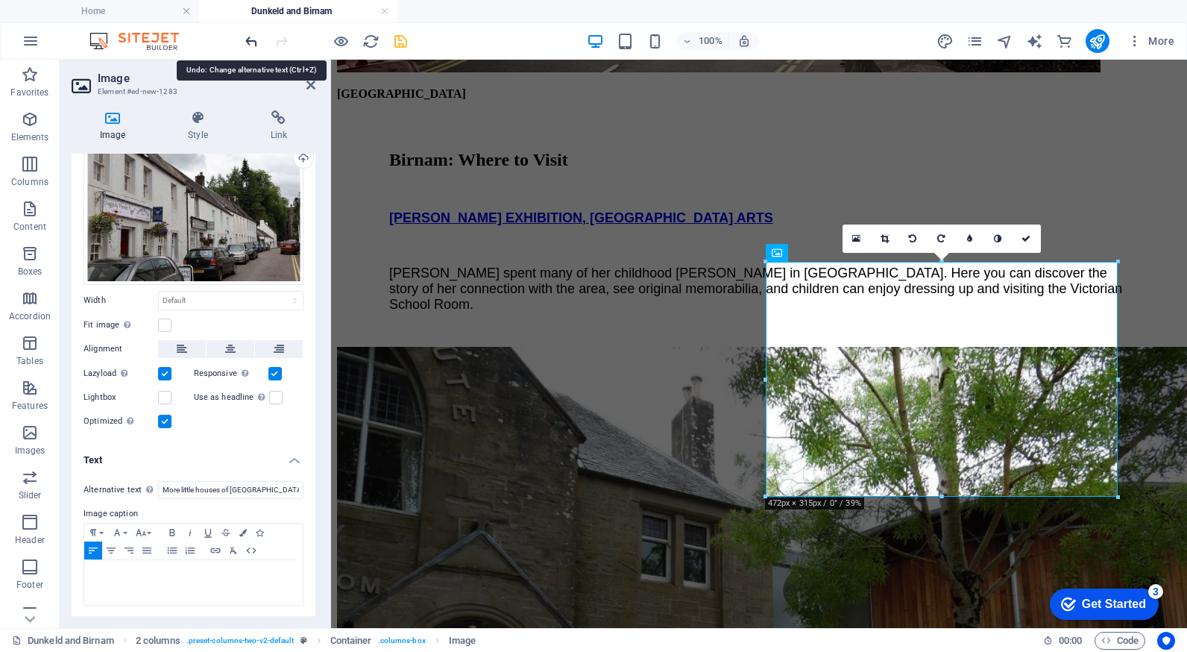
click at [248, 45] on icon "undo" at bounding box center [251, 41] width 17 height 17
type input "More li"
click at [248, 45] on icon "undo" at bounding box center [251, 41] width 17 height 17
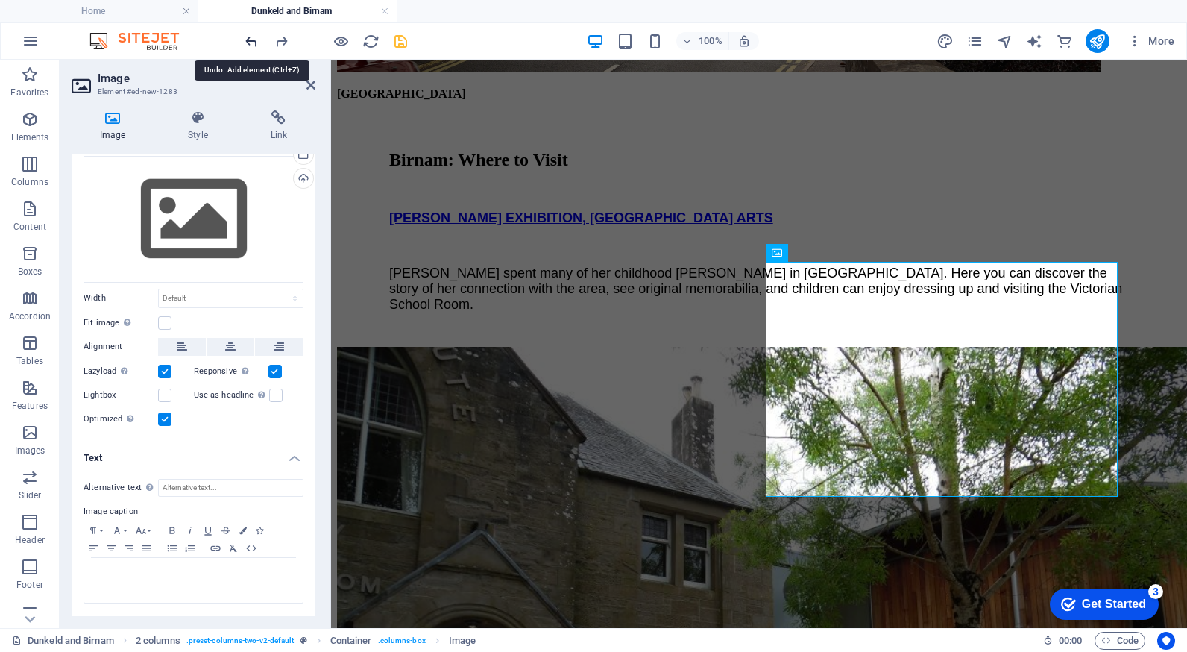
scroll to position [34, 0]
click at [248, 45] on icon "undo" at bounding box center [251, 41] width 17 height 17
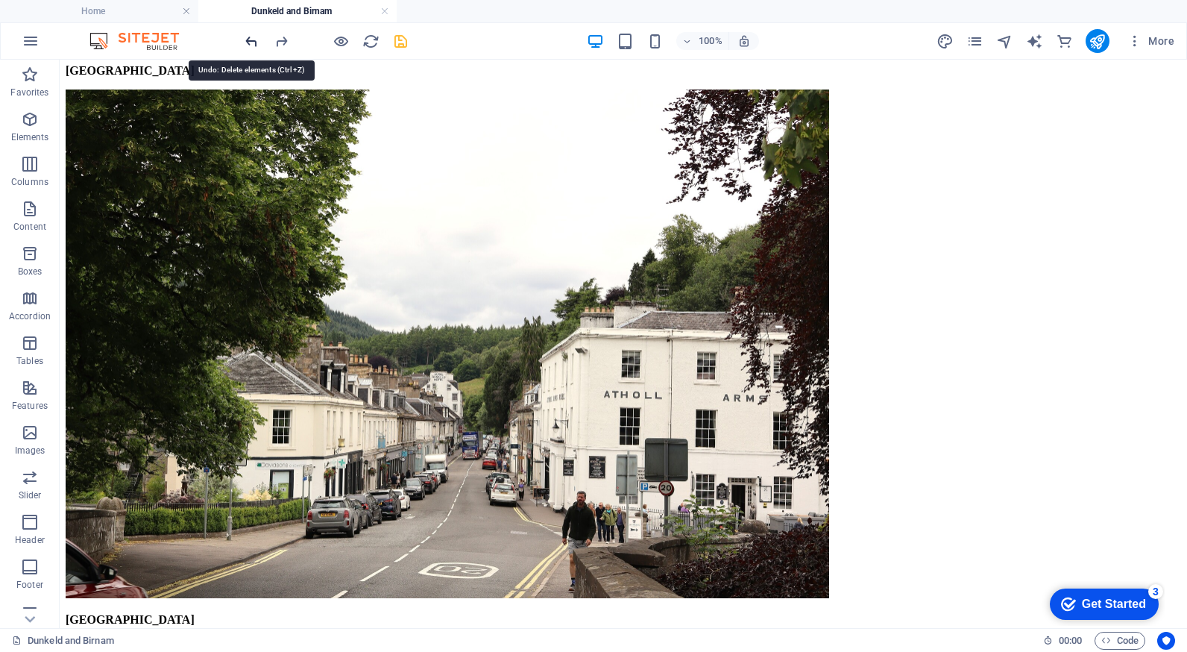
click at [248, 45] on icon "undo" at bounding box center [251, 41] width 17 height 17
click at [282, 37] on icon "redo" at bounding box center [281, 41] width 17 height 17
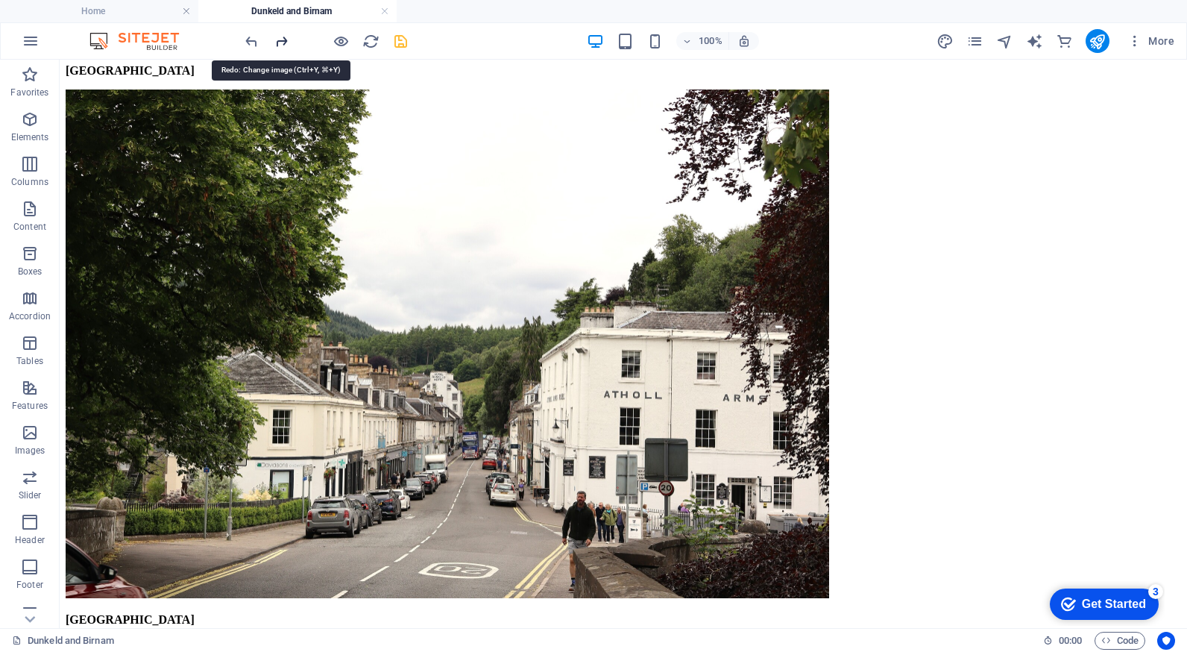
click at [282, 37] on icon "redo" at bounding box center [281, 41] width 17 height 17
click at [282, 42] on icon "redo" at bounding box center [281, 41] width 17 height 17
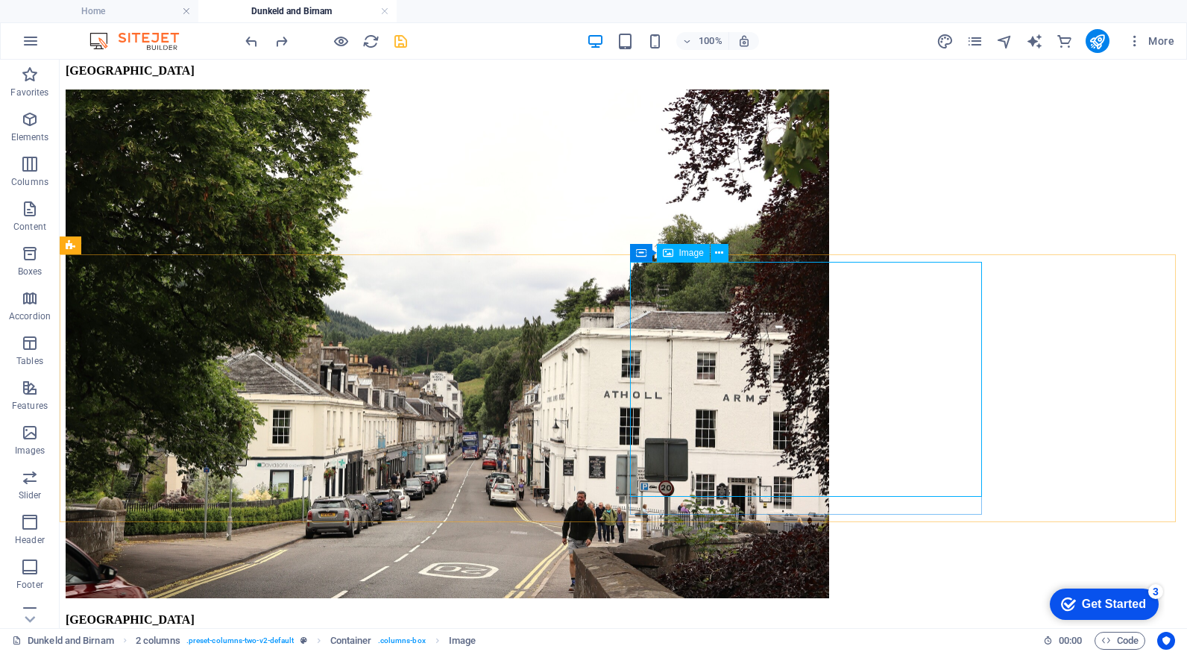
click at [694, 256] on span "Image" at bounding box center [691, 252] width 25 height 9
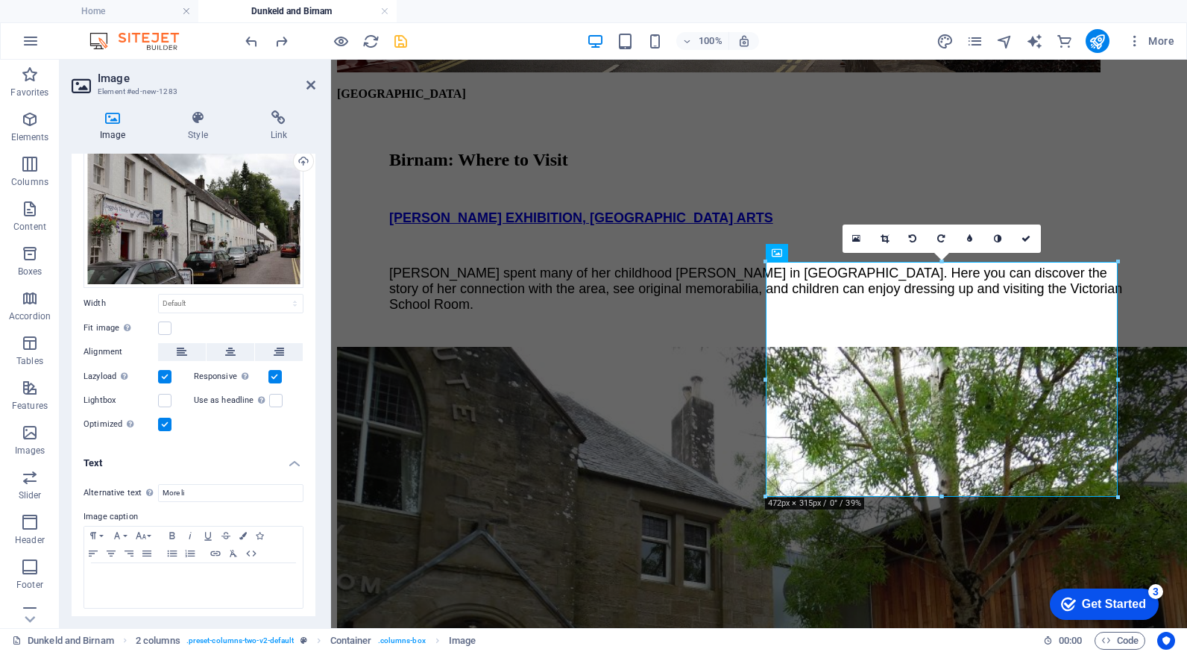
scroll to position [57, 0]
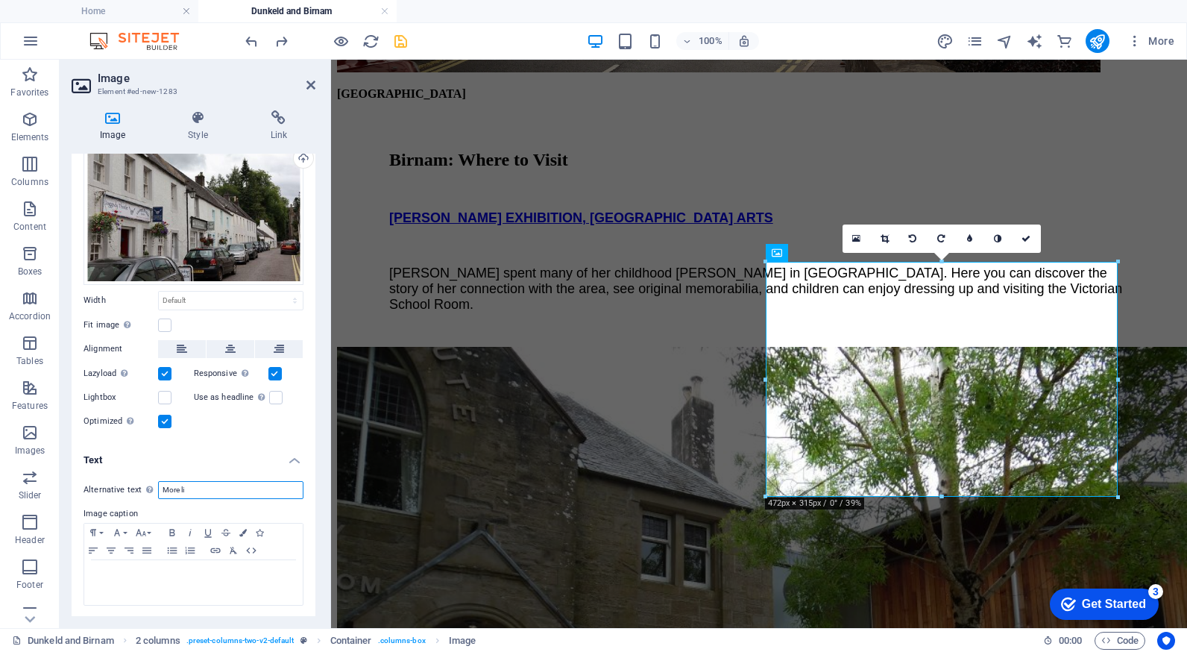
click at [186, 493] on input "More li" at bounding box center [230, 490] width 145 height 18
type input "More little houses of [GEOGRAPHIC_DATA]"
click at [212, 567] on p at bounding box center [194, 573] width 204 height 13
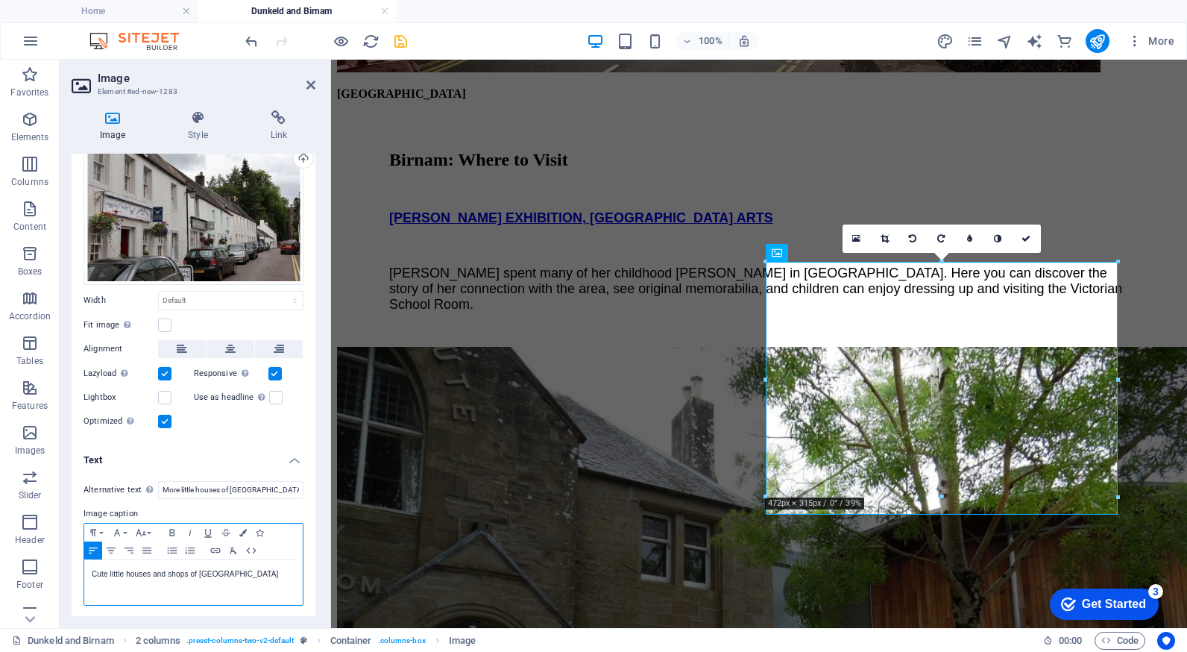
click at [92, 571] on p "Cute little houses and shops of [GEOGRAPHIC_DATA]" at bounding box center [194, 573] width 204 height 13
click at [406, 45] on icon "save" at bounding box center [400, 41] width 17 height 17
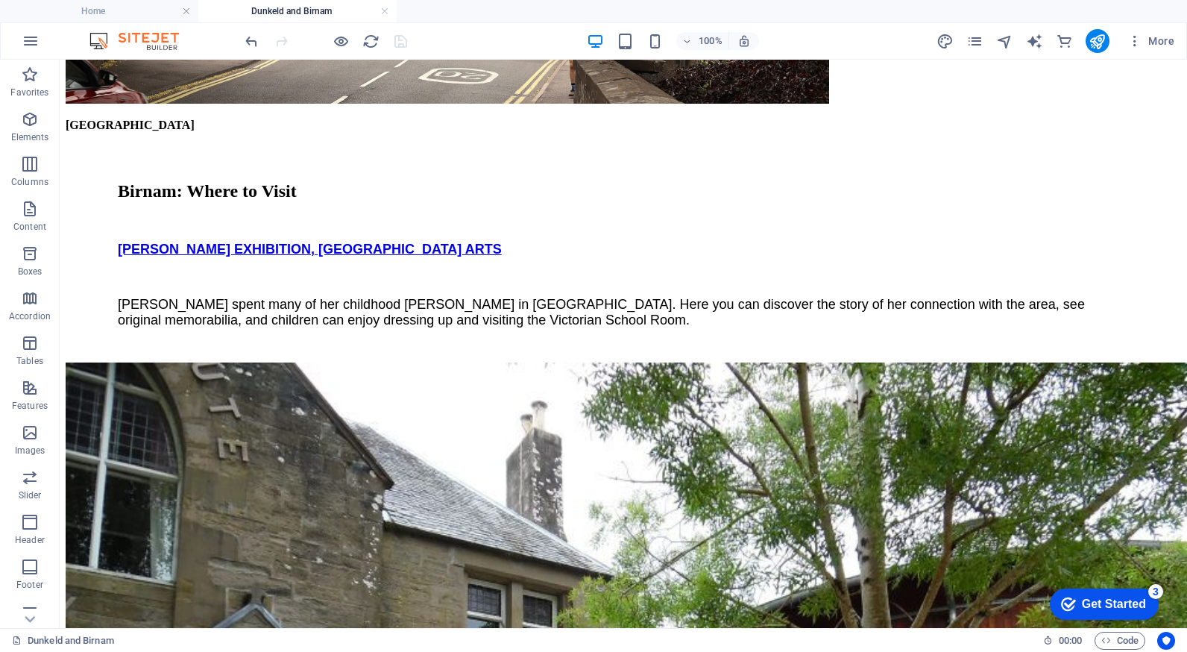
scroll to position [3508, 0]
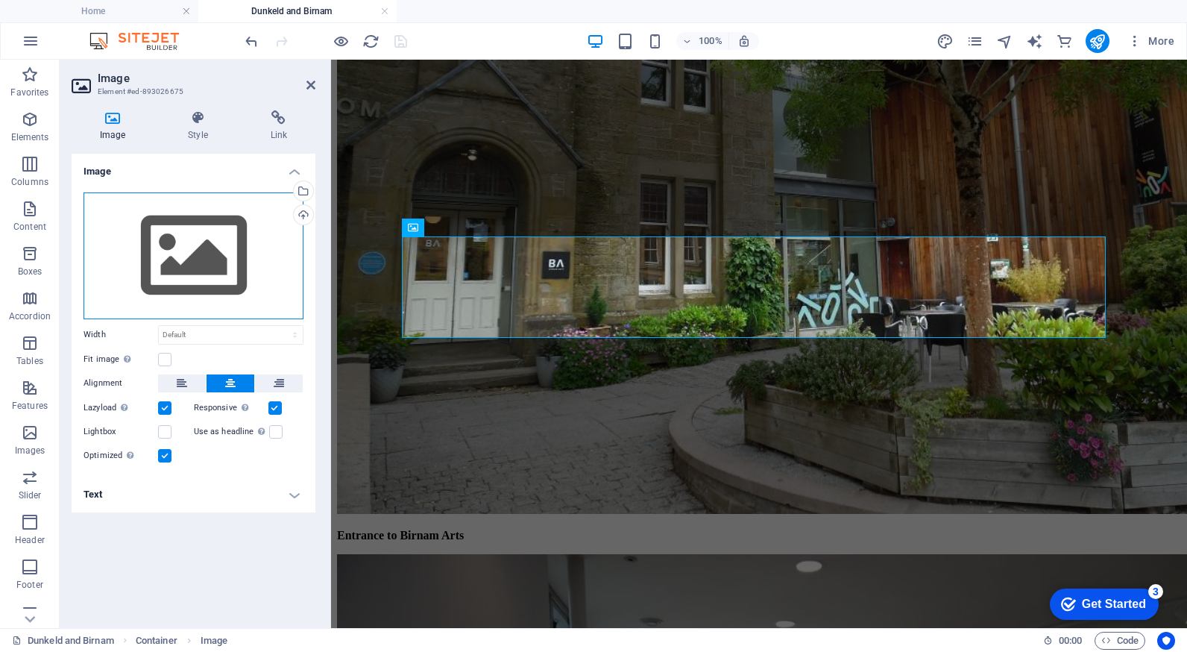
click at [184, 245] on div "Drag files here, click to choose files or select files from Files or our free s…" at bounding box center [194, 255] width 220 height 127
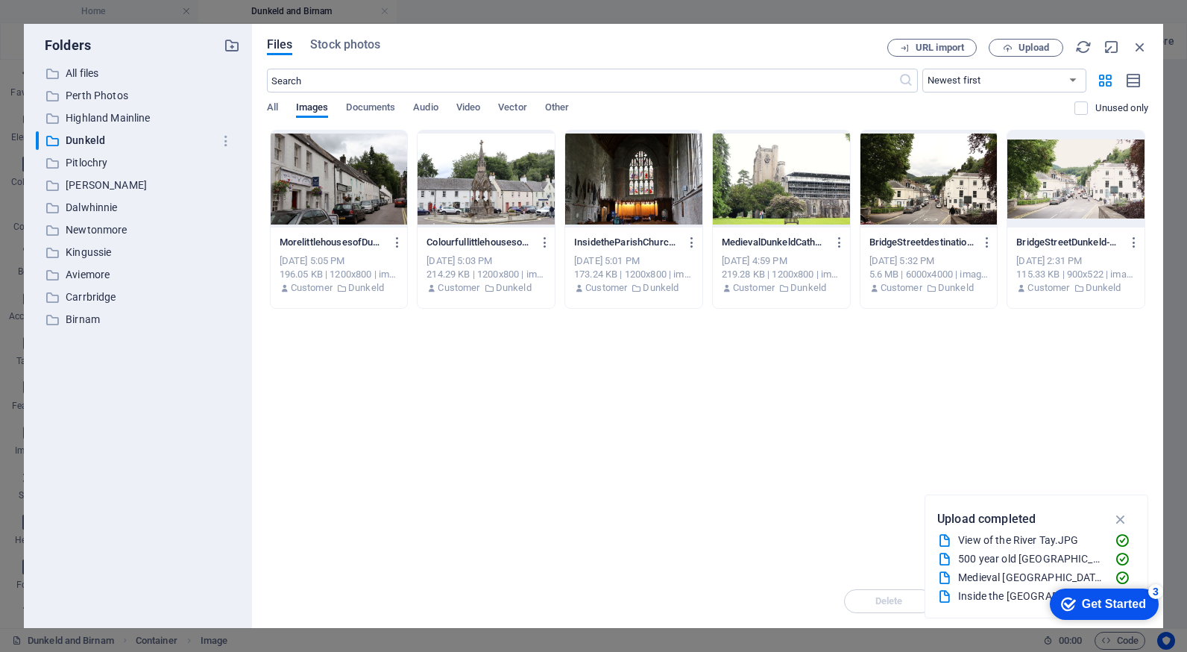
click at [184, 245] on p "Kingussie" at bounding box center [139, 252] width 147 height 17
click at [92, 140] on p "Dunkeld" at bounding box center [139, 140] width 147 height 17
click at [1025, 54] on button "Upload" at bounding box center [1026, 48] width 75 height 18
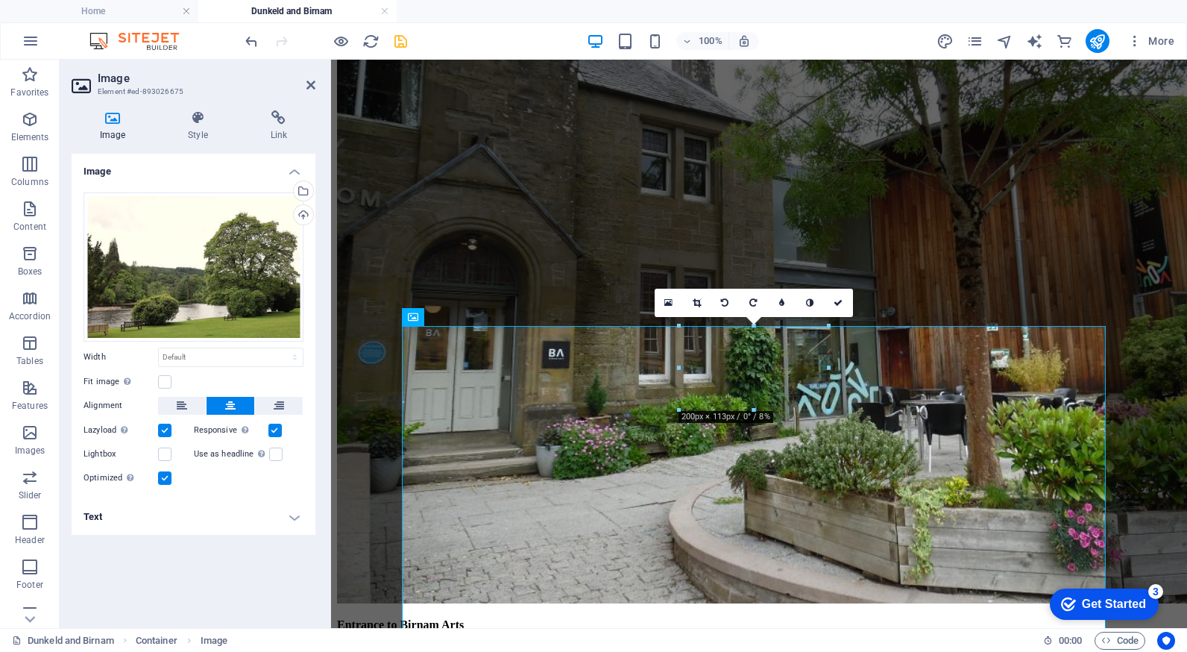
scroll to position [3423, 0]
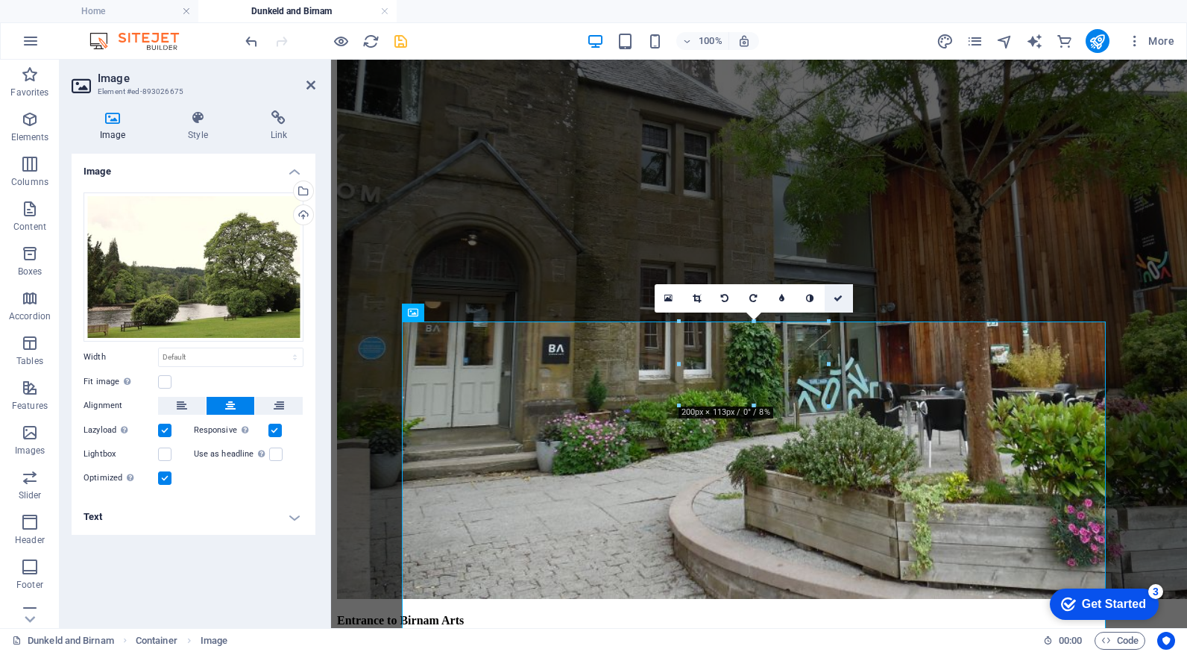
click at [840, 296] on icon at bounding box center [838, 298] width 9 height 9
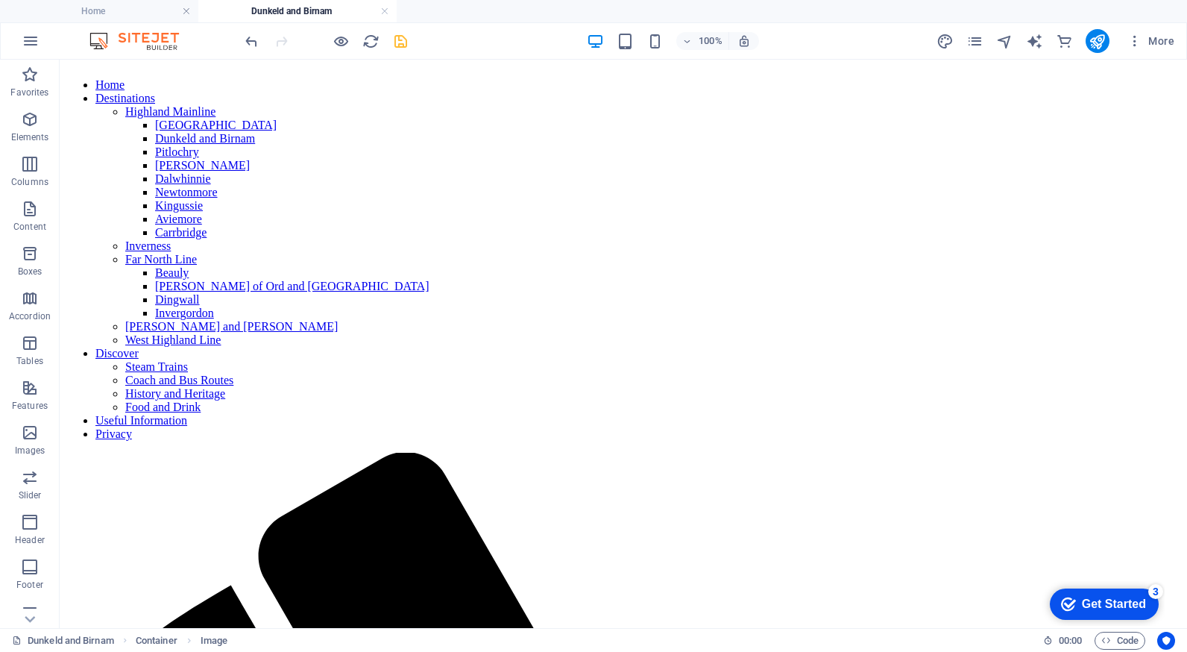
scroll to position [23, 0]
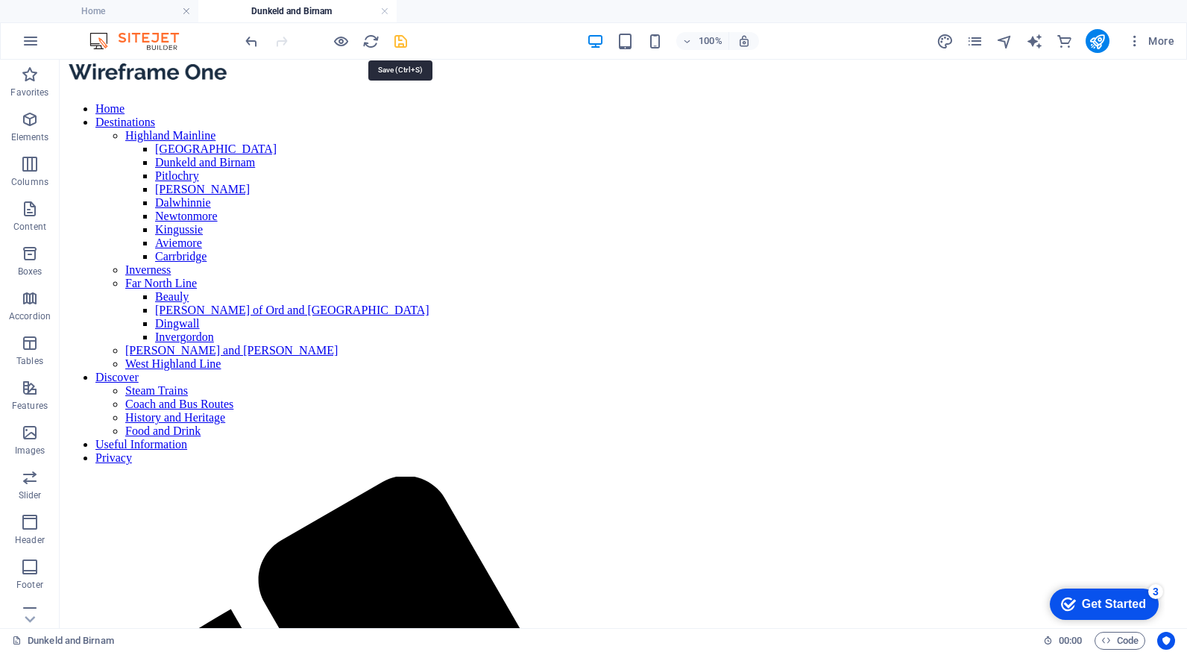
click at [397, 39] on icon "save" at bounding box center [400, 41] width 17 height 17
click at [970, 42] on icon "pages" at bounding box center [974, 41] width 17 height 17
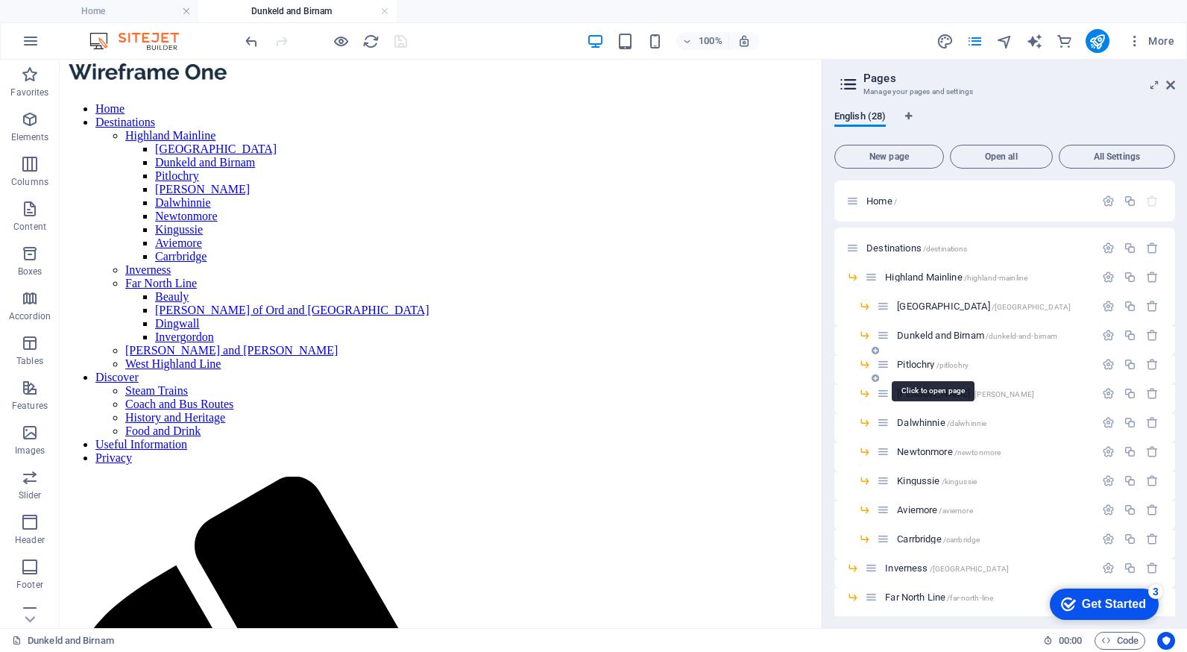
click at [904, 362] on span "Pitlochry /pitlochry" at bounding box center [933, 364] width 72 height 11
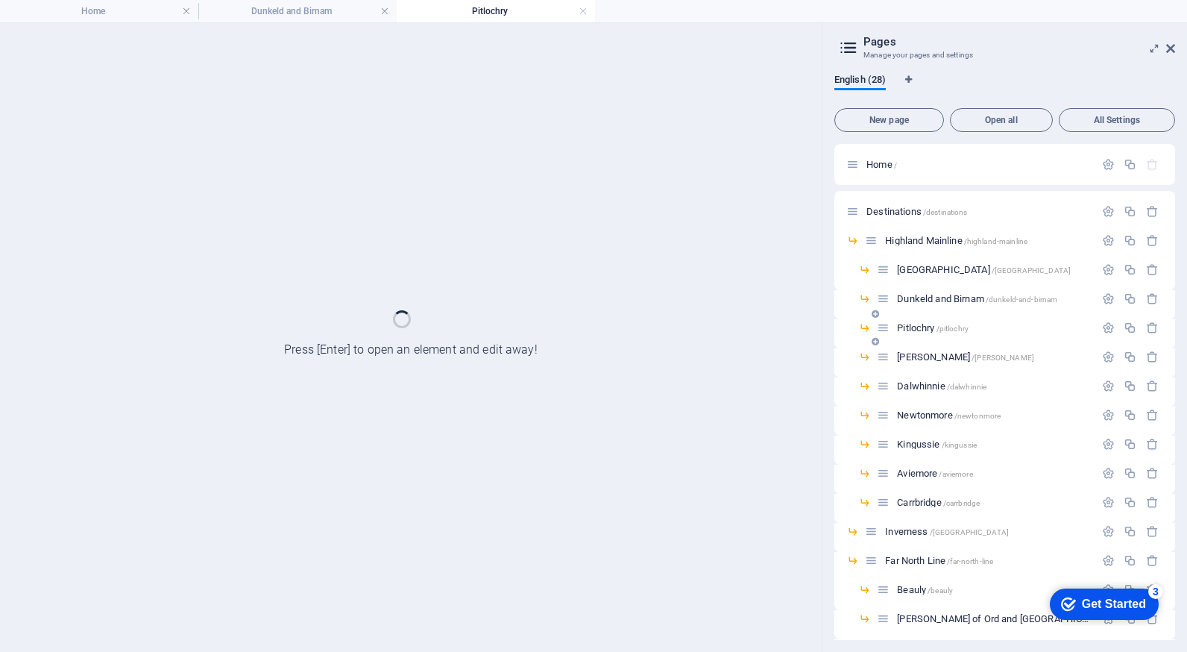
scroll to position [0, 0]
click at [904, 362] on div "[PERSON_NAME] /[PERSON_NAME]-atholl" at bounding box center [986, 356] width 218 height 17
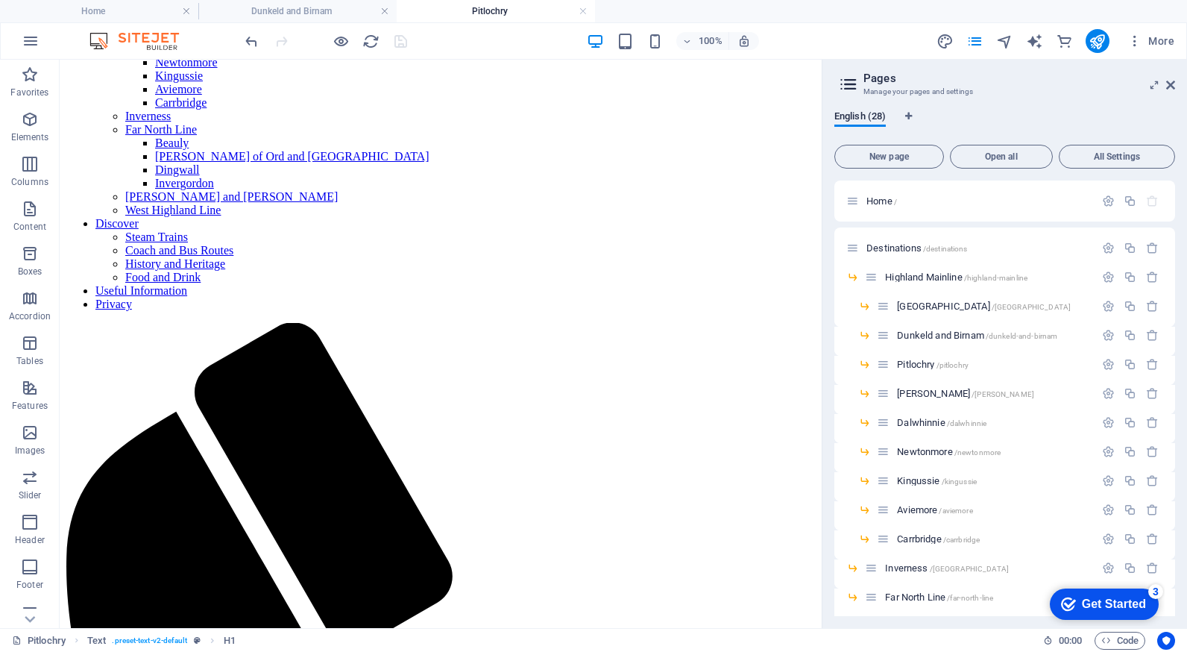
scroll to position [187, 0]
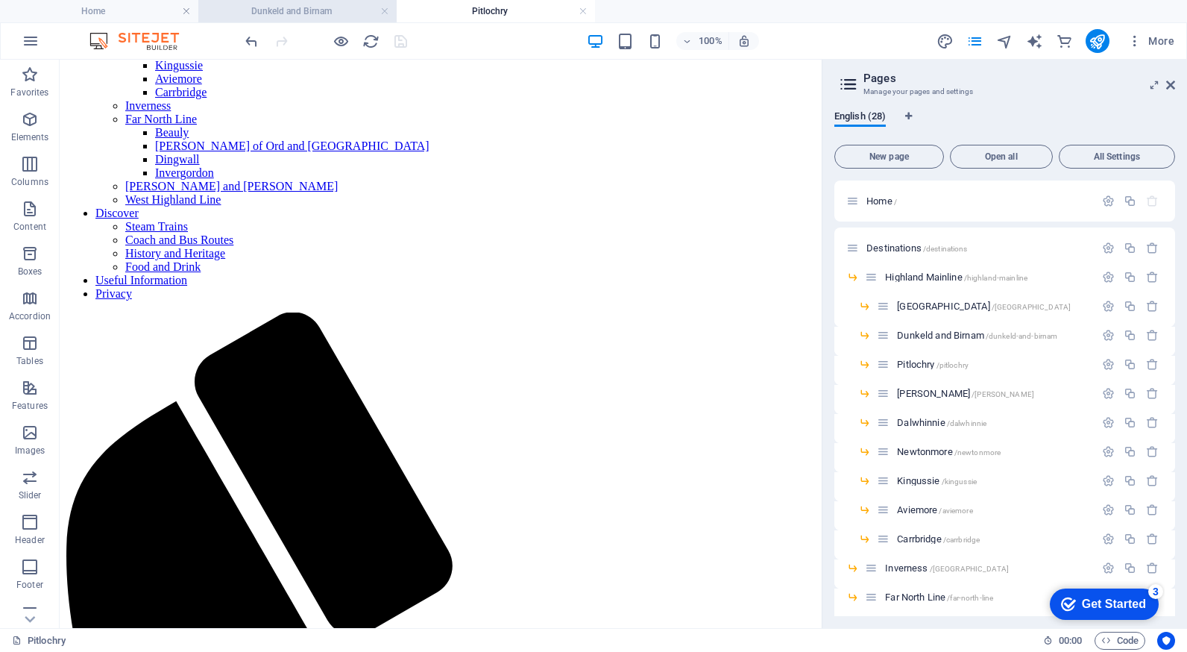
click at [335, 6] on h4 "Dunkeld and Birnam" at bounding box center [297, 11] width 198 height 16
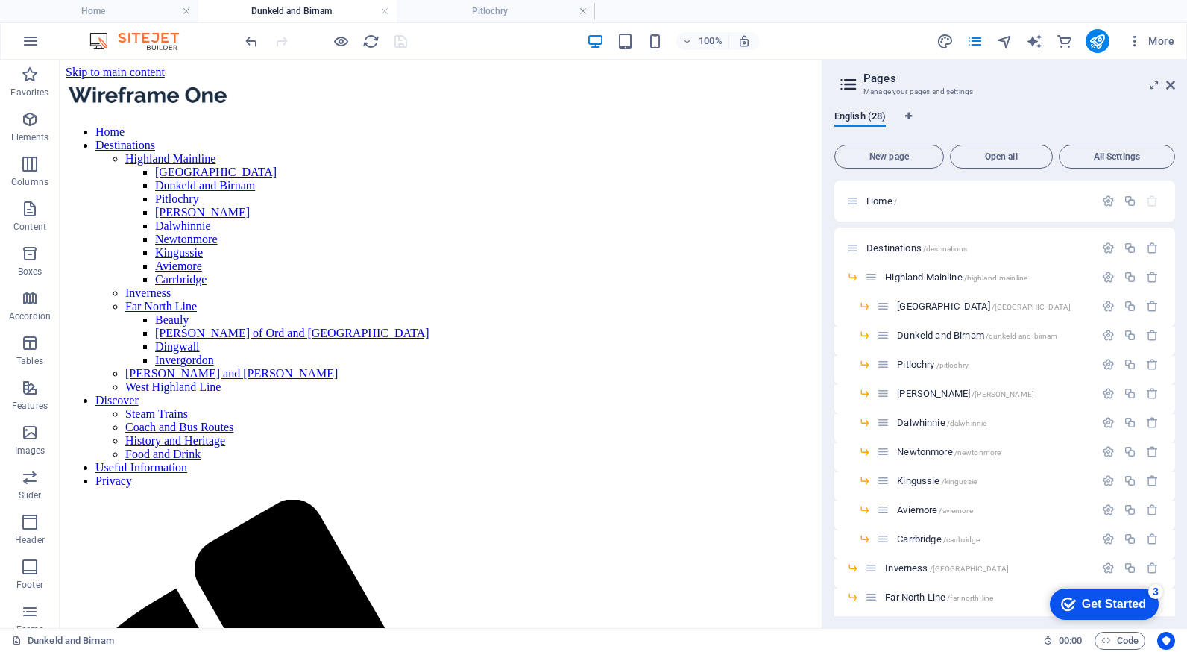
scroll to position [23, 0]
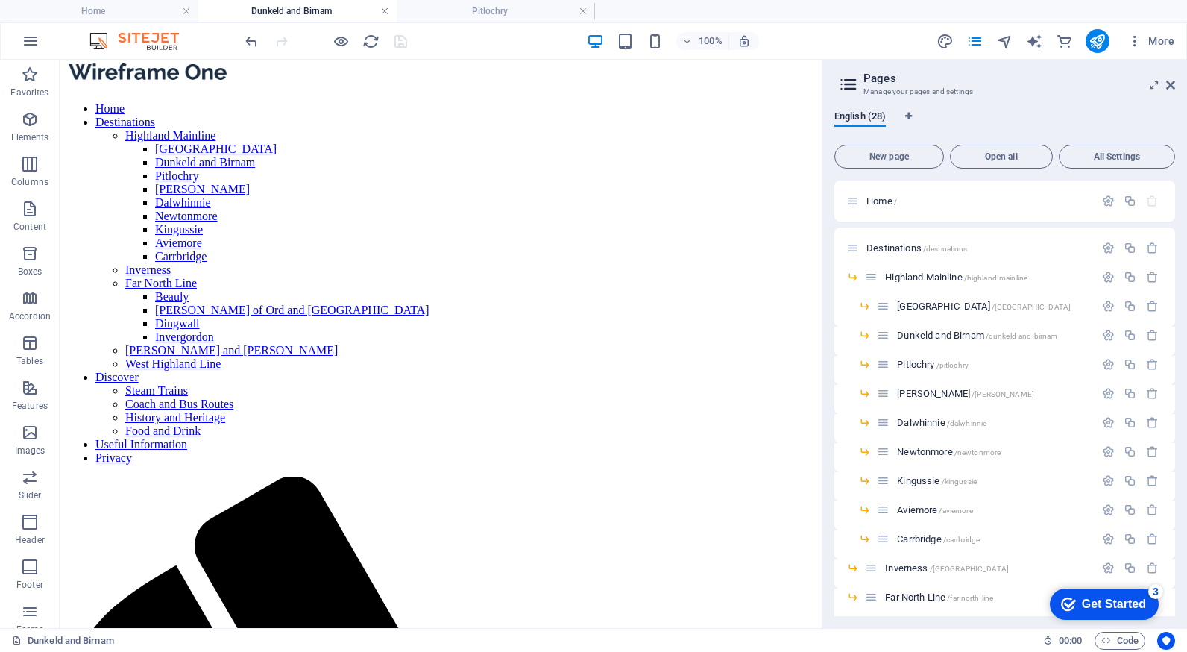
click at [385, 9] on link at bounding box center [384, 11] width 9 height 14
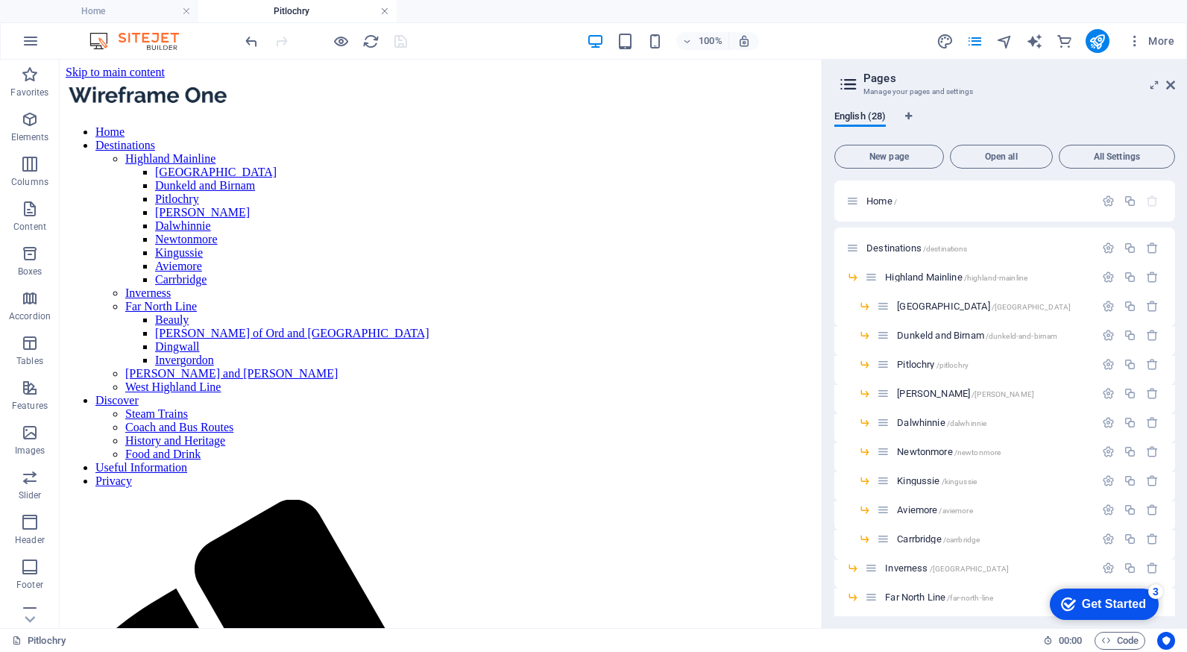
scroll to position [187, 0]
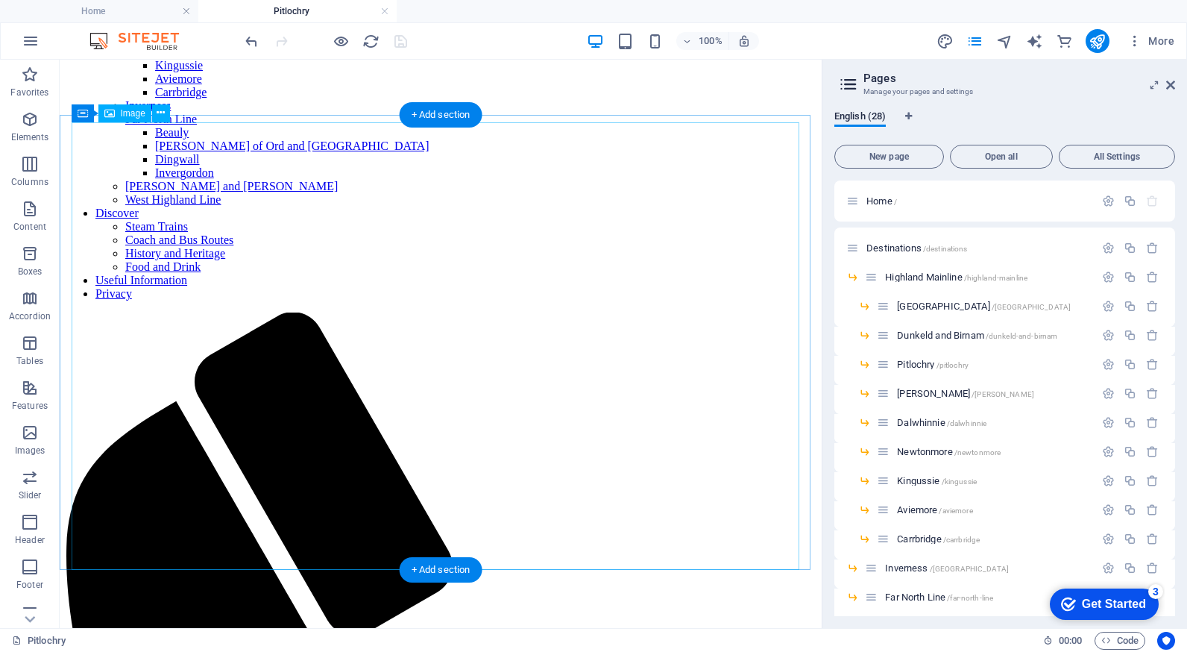
click at [127, 114] on span "Image" at bounding box center [133, 113] width 25 height 9
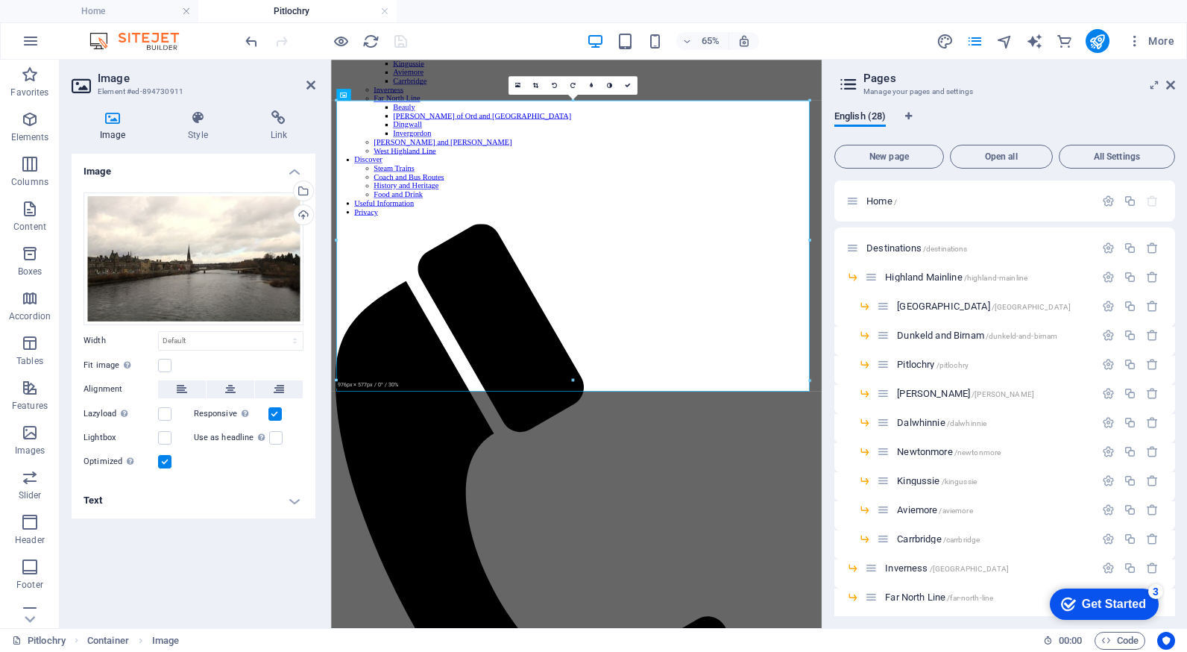
click at [294, 505] on h4 "Text" at bounding box center [194, 500] width 244 height 36
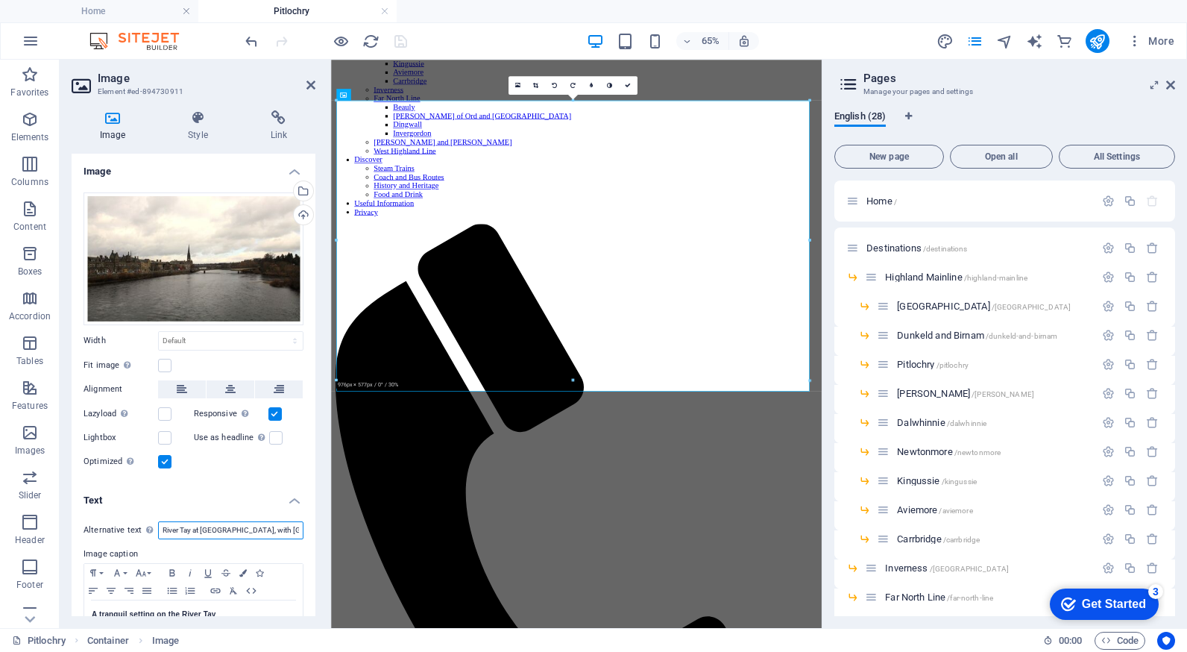
click at [192, 528] on input "River Tay at [GEOGRAPHIC_DATA], with [GEOGRAPHIC_DATA]" at bounding box center [230, 530] width 145 height 18
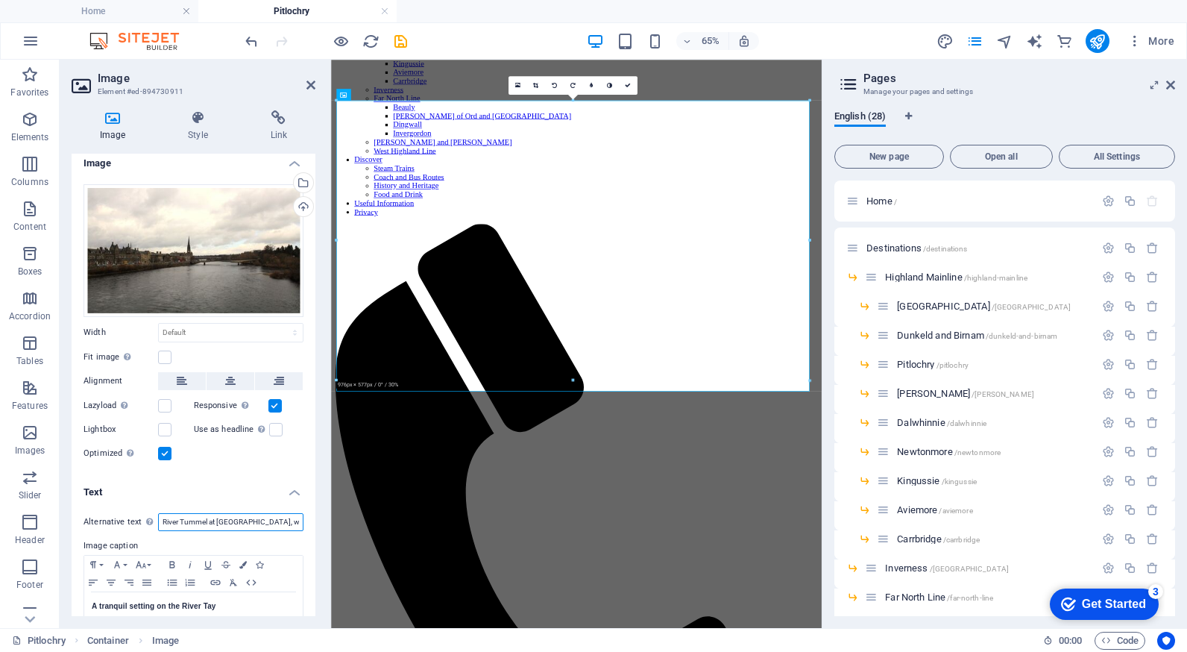
scroll to position [40, 0]
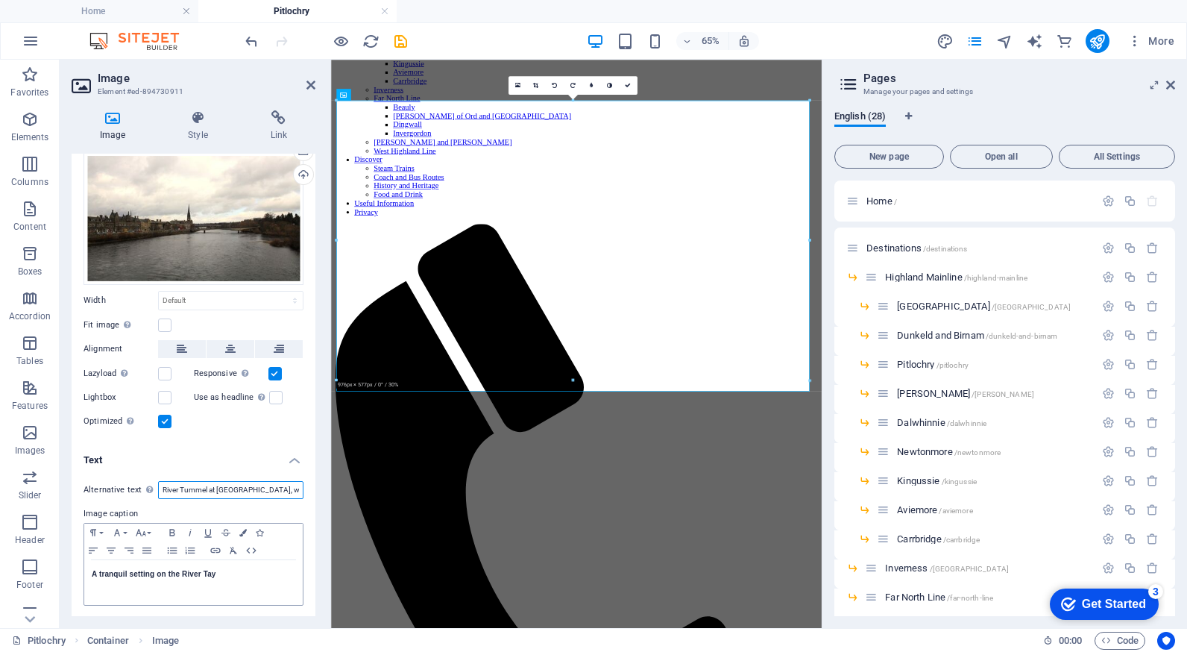
type input "River Tummel at [GEOGRAPHIC_DATA], with [GEOGRAPHIC_DATA]"
click at [219, 573] on p "A tranquil setting on the River Tay" at bounding box center [194, 573] width 204 height 13
click at [260, 213] on div "Drag files here, click to choose files or select files from Files or our free s…" at bounding box center [194, 218] width 220 height 133
click at [260, 213] on body "Highlands by Train Home Pitlochry Favorites Elements Columns Content Boxes Acco…" at bounding box center [593, 326] width 1187 height 652
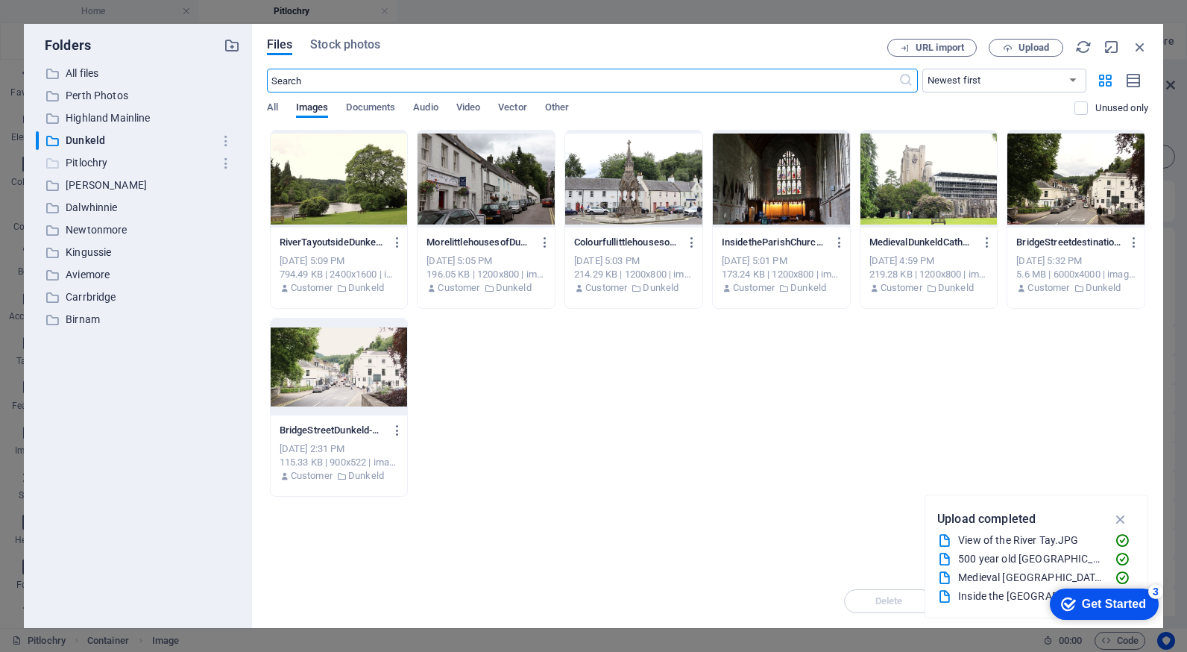
click at [96, 164] on p "Pitlochry" at bounding box center [139, 162] width 147 height 17
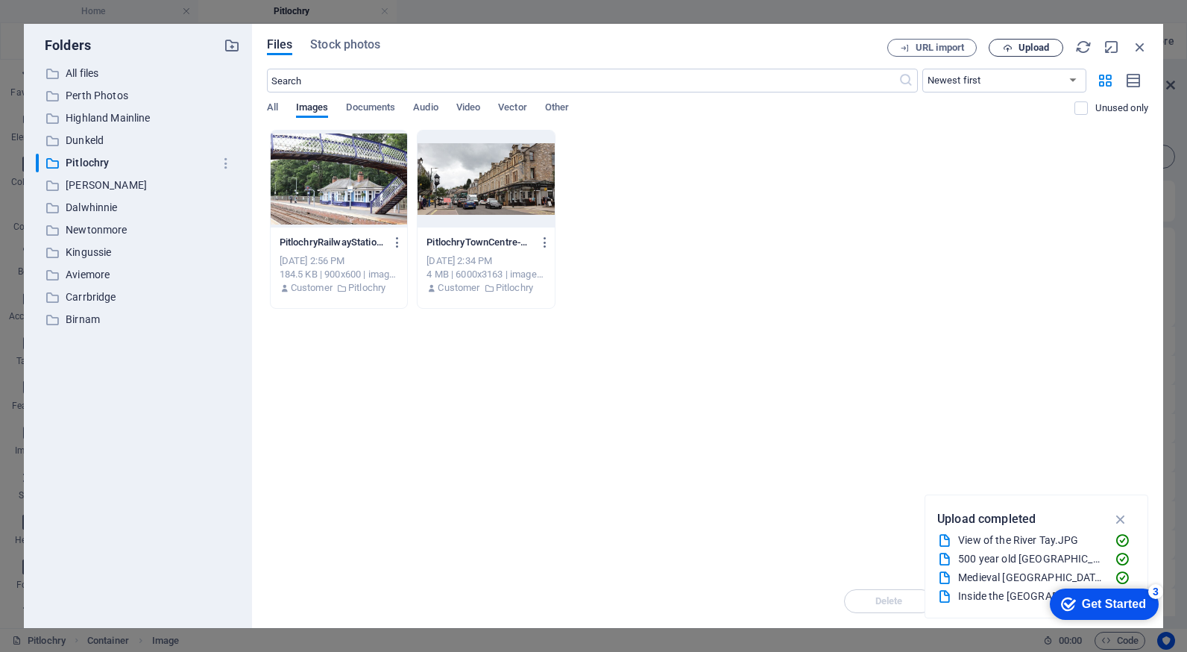
click at [1021, 51] on span "Upload" at bounding box center [1033, 47] width 31 height 9
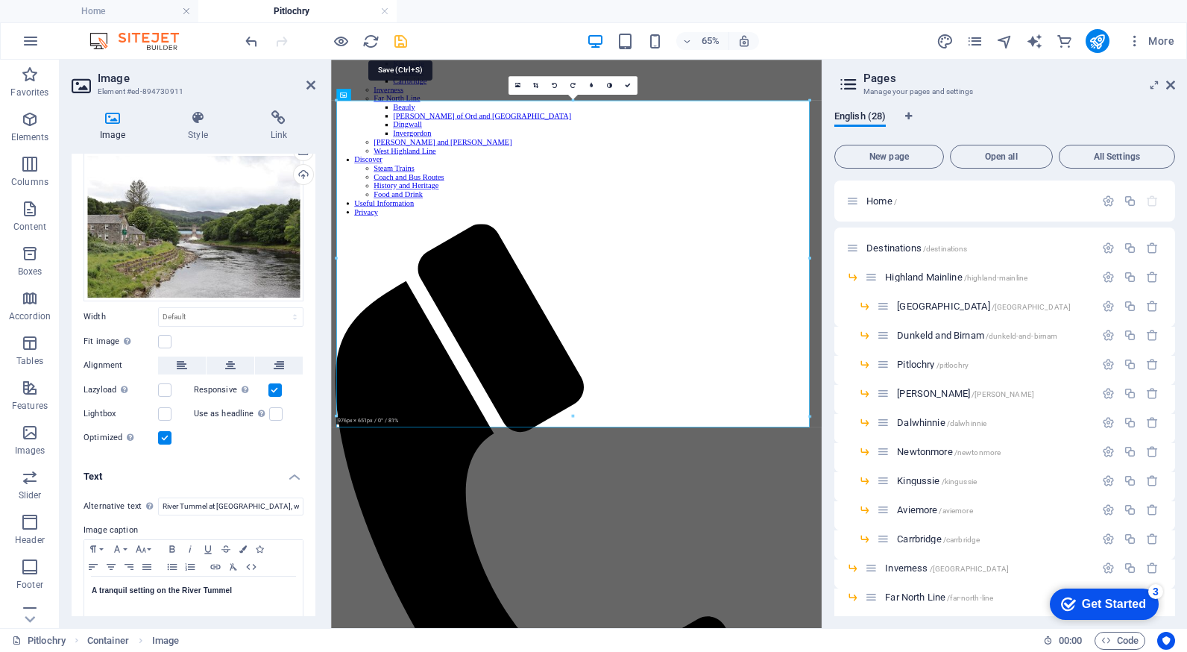
click at [396, 42] on icon "save" at bounding box center [400, 41] width 17 height 17
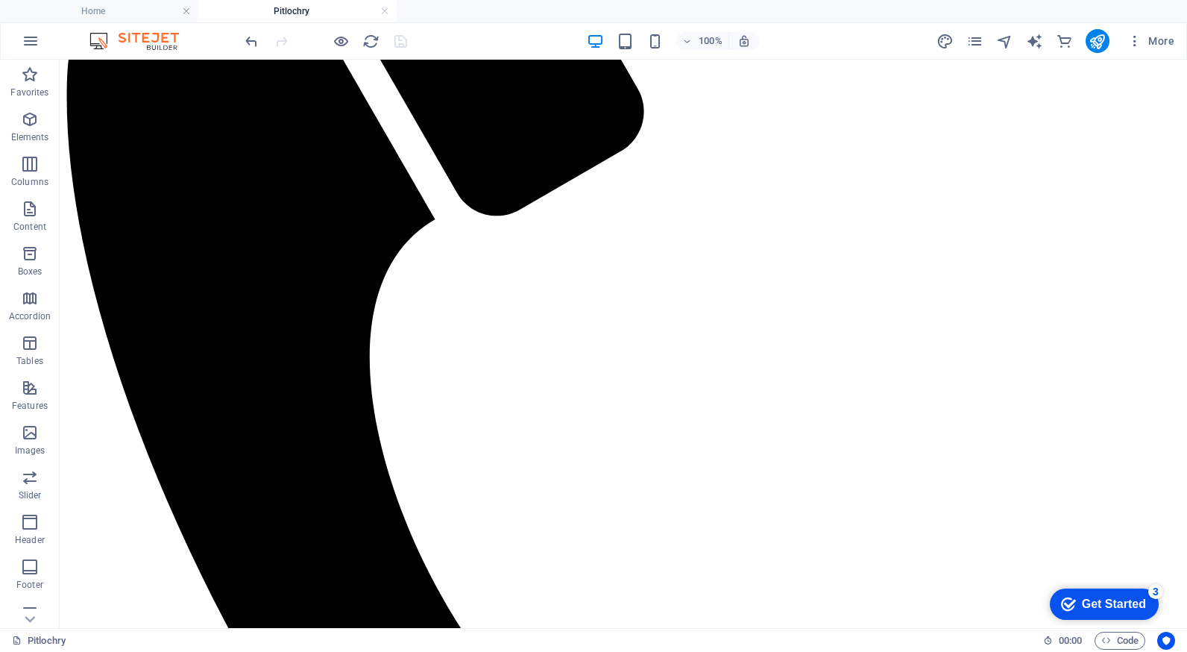
scroll to position [782, 0]
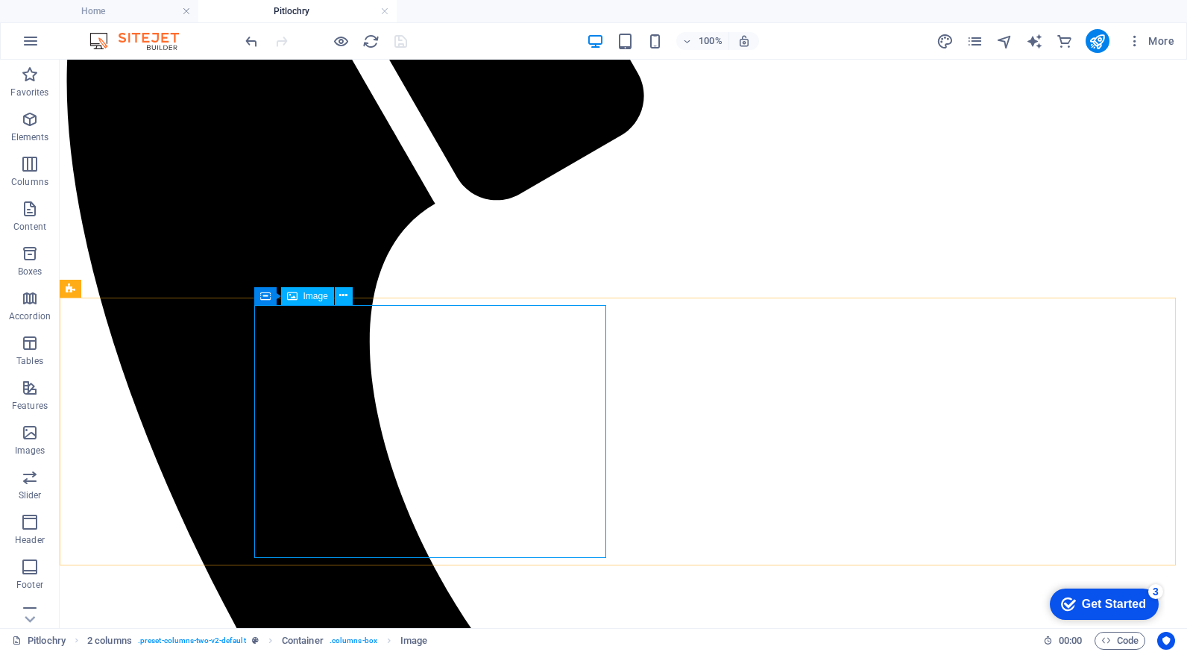
click at [309, 297] on span "Image" at bounding box center [315, 296] width 25 height 9
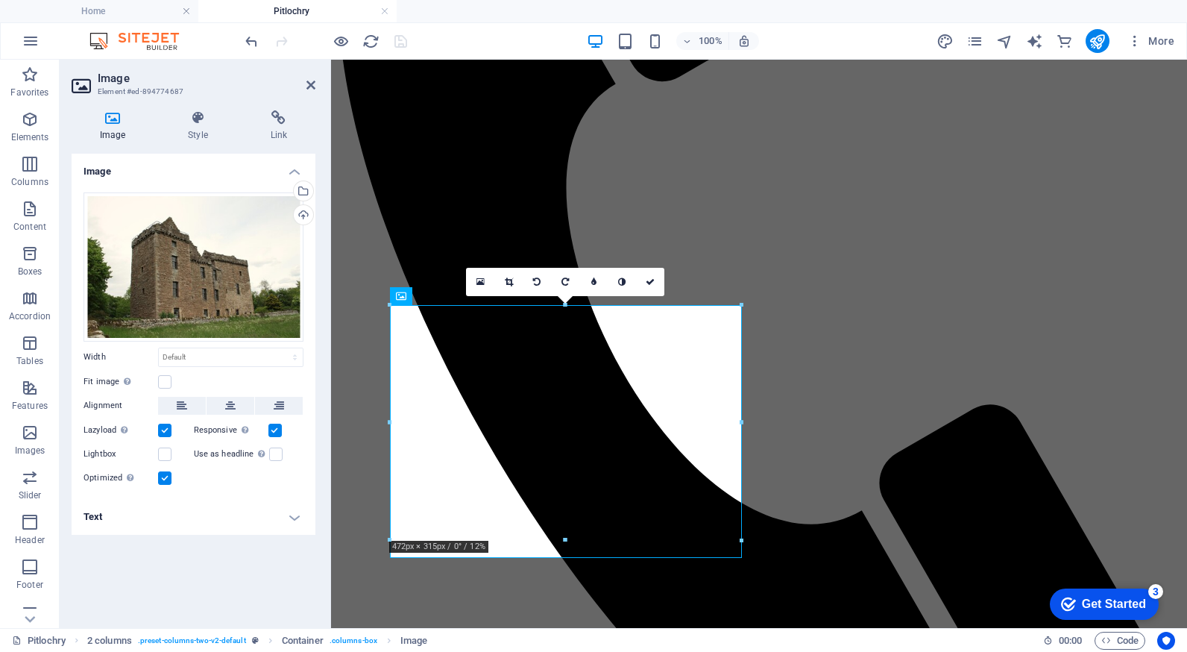
click at [292, 516] on h4 "Text" at bounding box center [194, 517] width 244 height 36
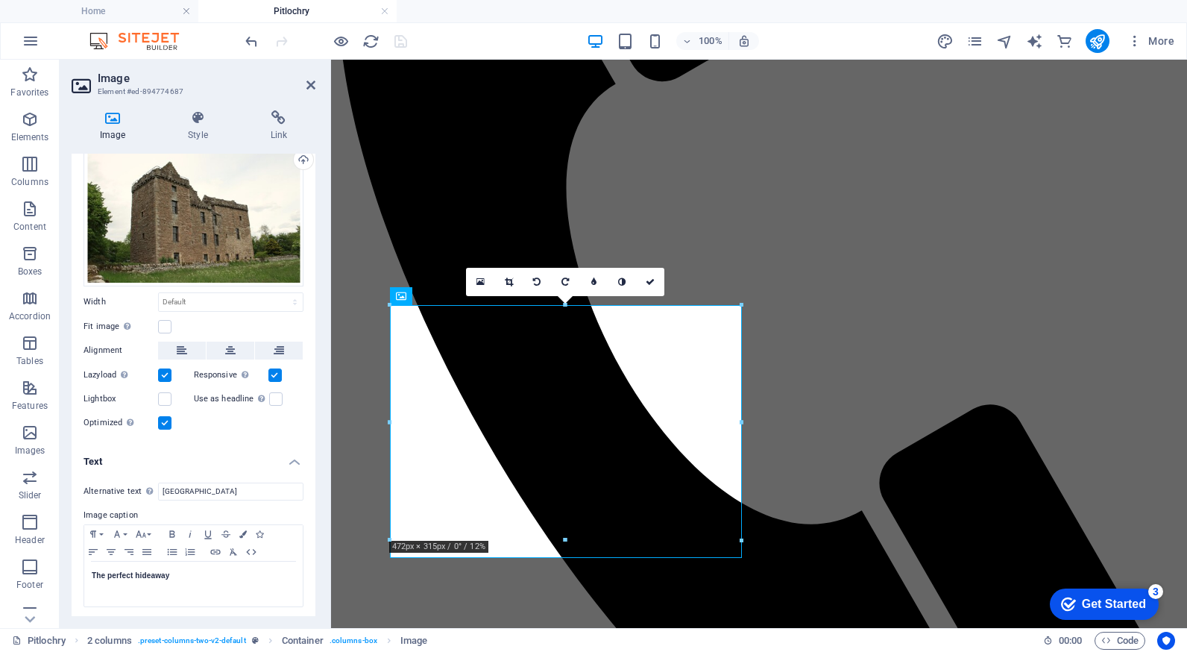
scroll to position [57, 0]
click at [215, 230] on div "Drag files here, click to choose files or select files from Files or our free s…" at bounding box center [194, 210] width 220 height 149
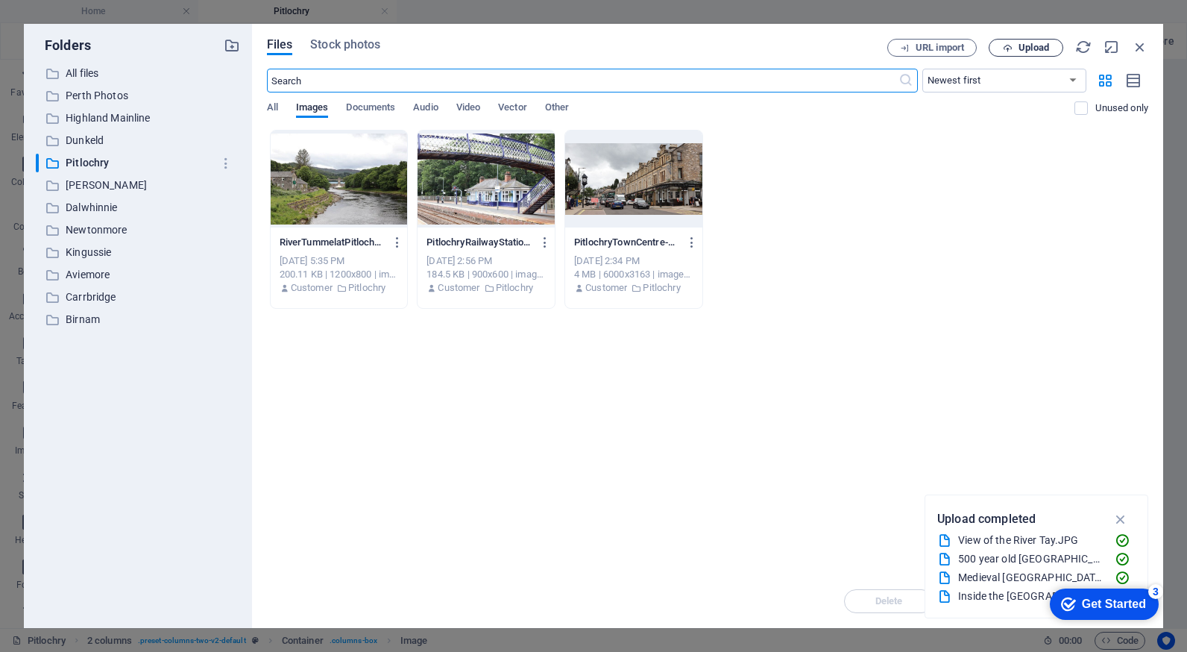
click at [1035, 48] on span "Upload" at bounding box center [1033, 47] width 31 height 9
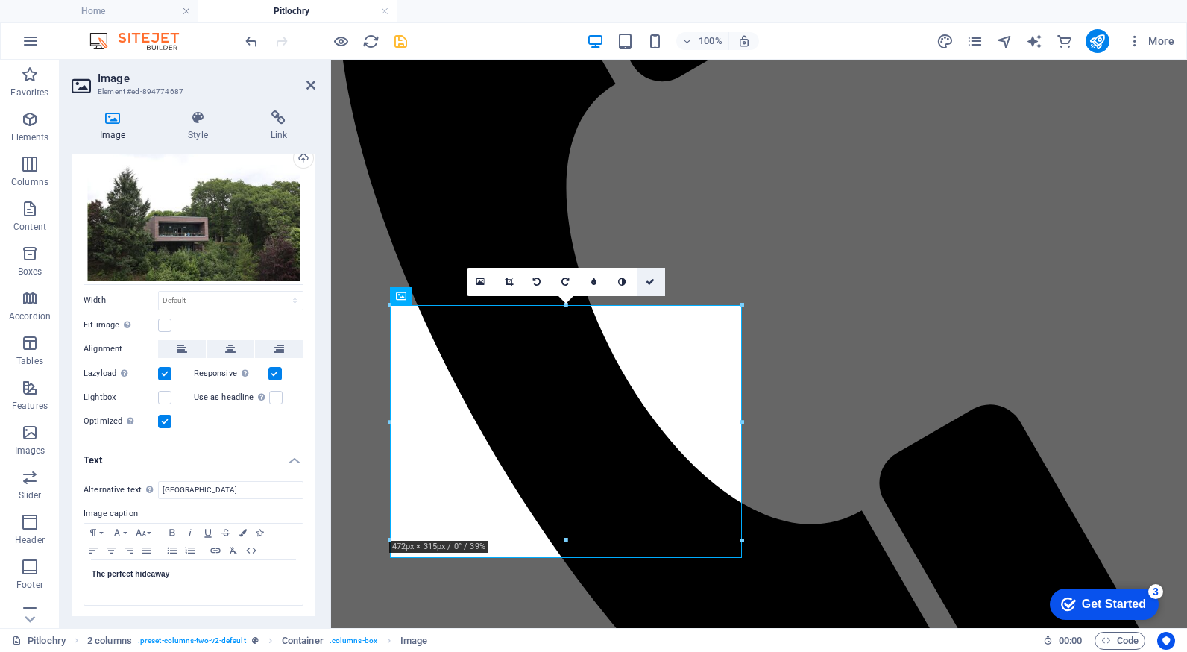
click at [650, 284] on icon at bounding box center [650, 281] width 9 height 9
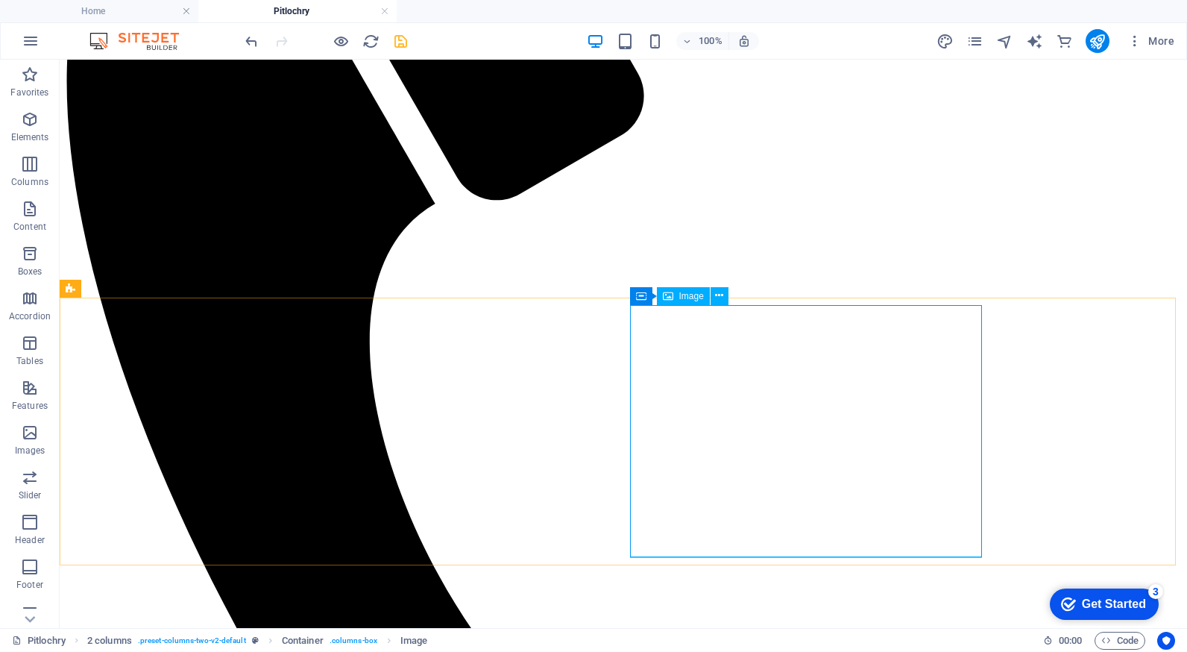
click at [691, 298] on span "Image" at bounding box center [691, 296] width 25 height 9
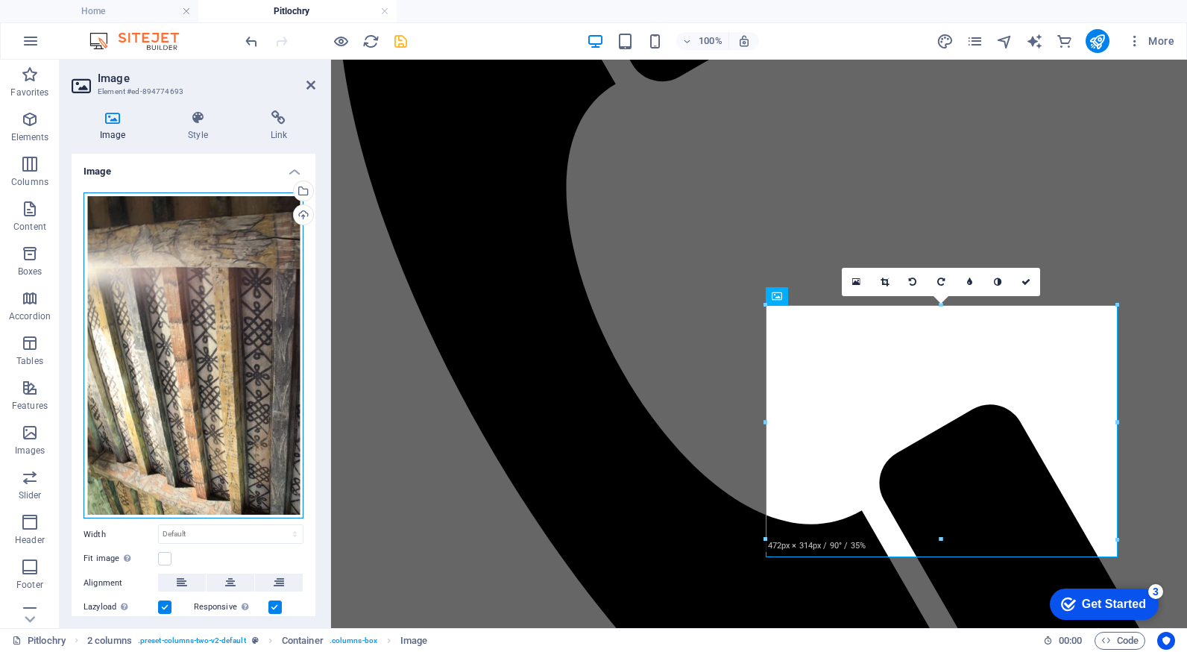
click at [201, 297] on div "Drag files here, click to choose files or select files from Files or our free s…" at bounding box center [194, 355] width 220 height 327
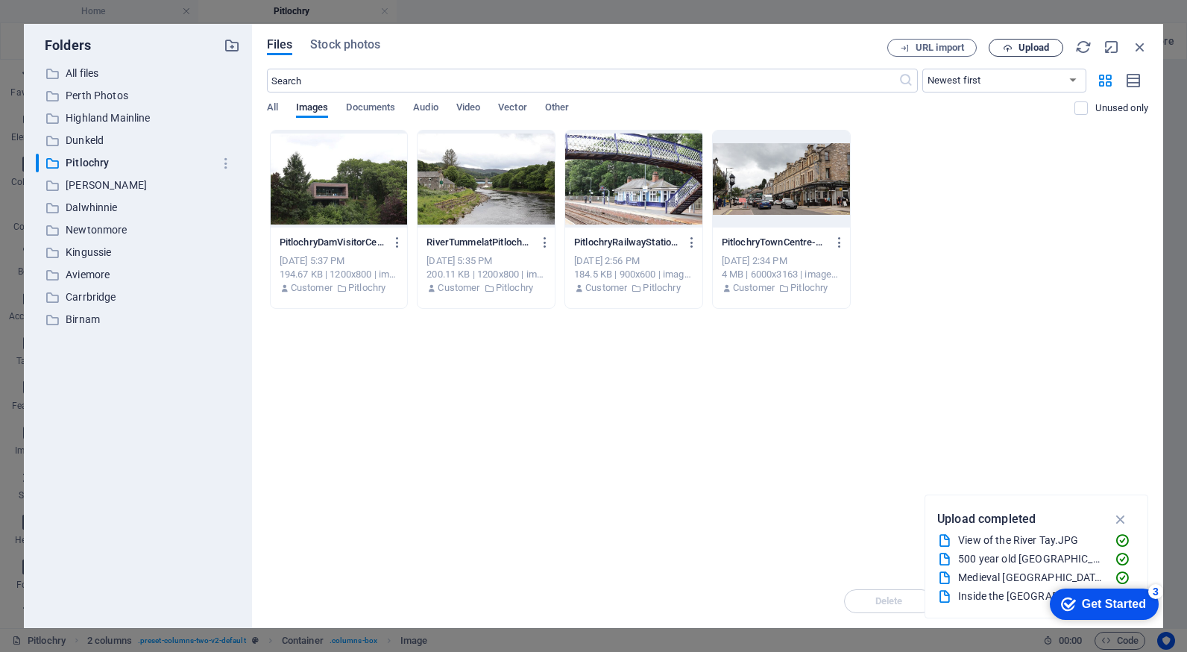
click at [1044, 40] on button "Upload" at bounding box center [1026, 48] width 75 height 18
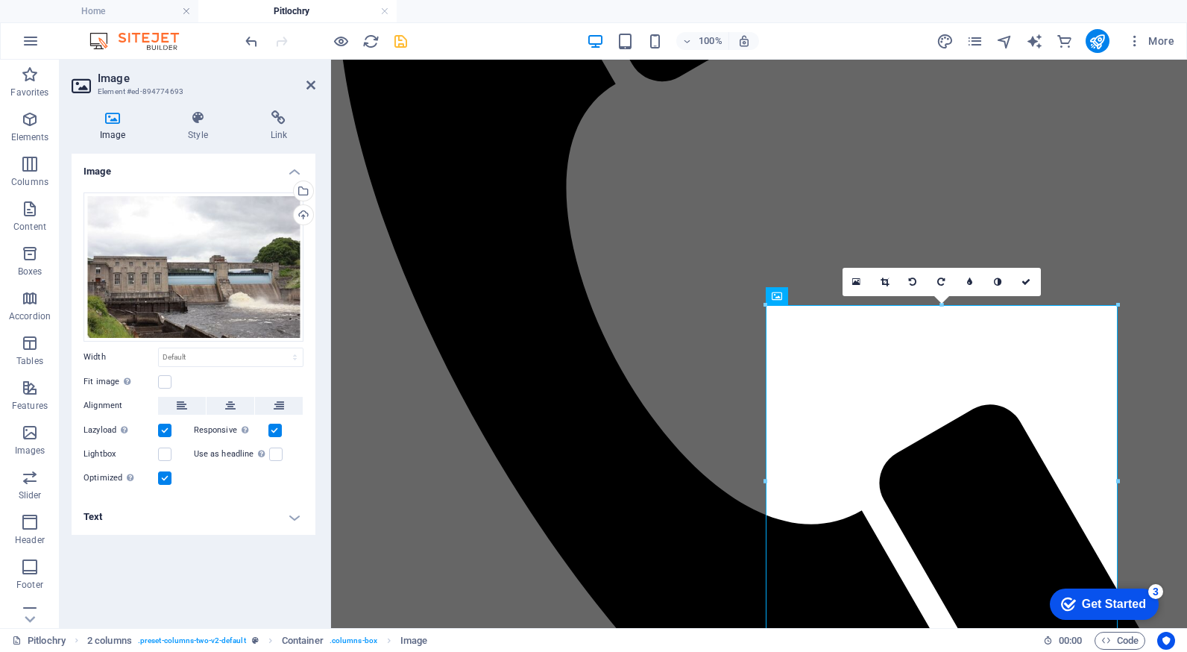
click at [293, 521] on h4 "Text" at bounding box center [194, 517] width 244 height 36
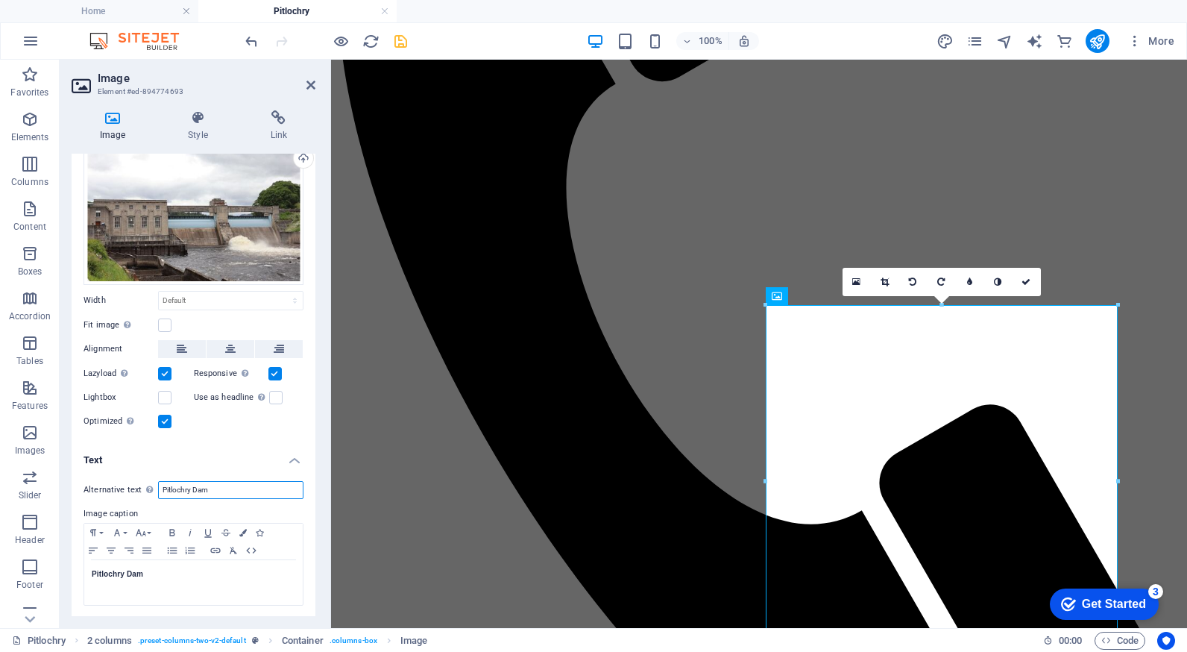
drag, startPoint x: 227, startPoint y: 490, endPoint x: 125, endPoint y: 473, distance: 102.8
click at [125, 473] on div "Alternative text The alternative text is used by devices that cannot display im…" at bounding box center [194, 543] width 244 height 149
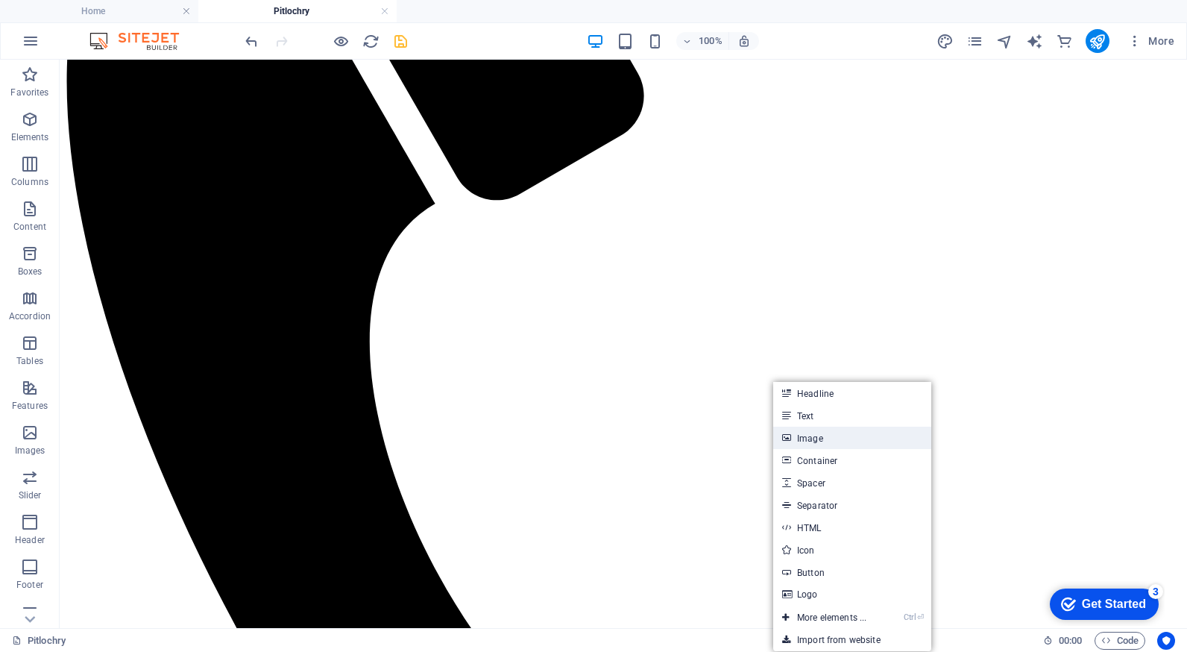
click at [823, 442] on link "Image" at bounding box center [852, 437] width 158 height 22
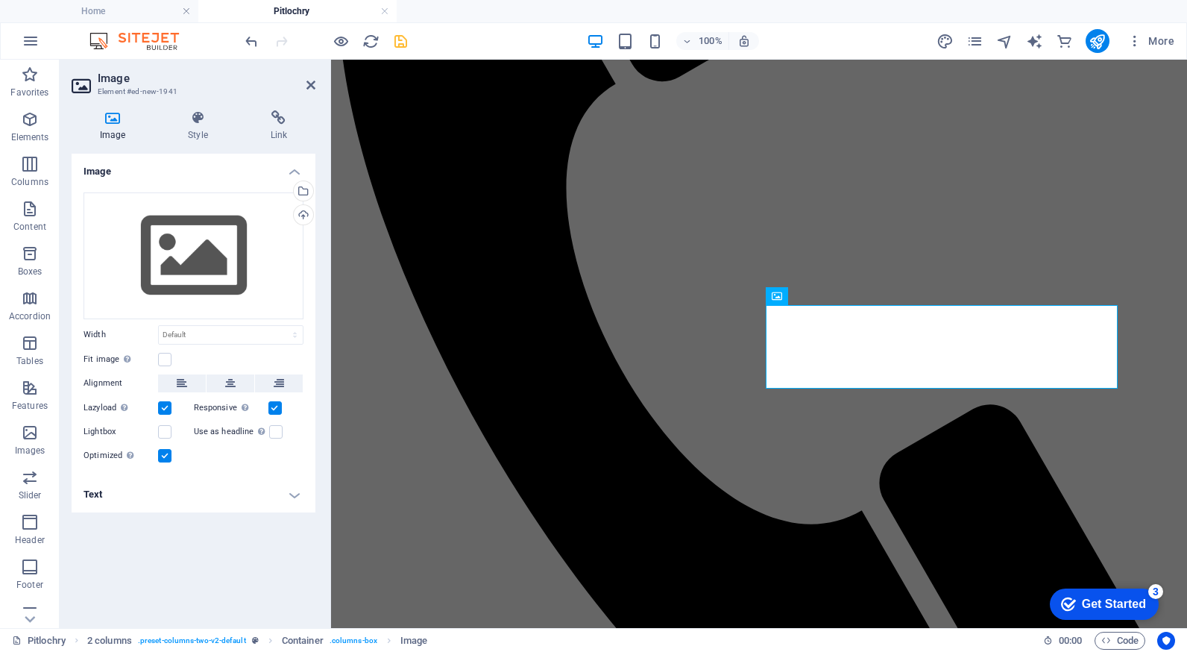
click at [299, 494] on h4 "Text" at bounding box center [194, 494] width 244 height 36
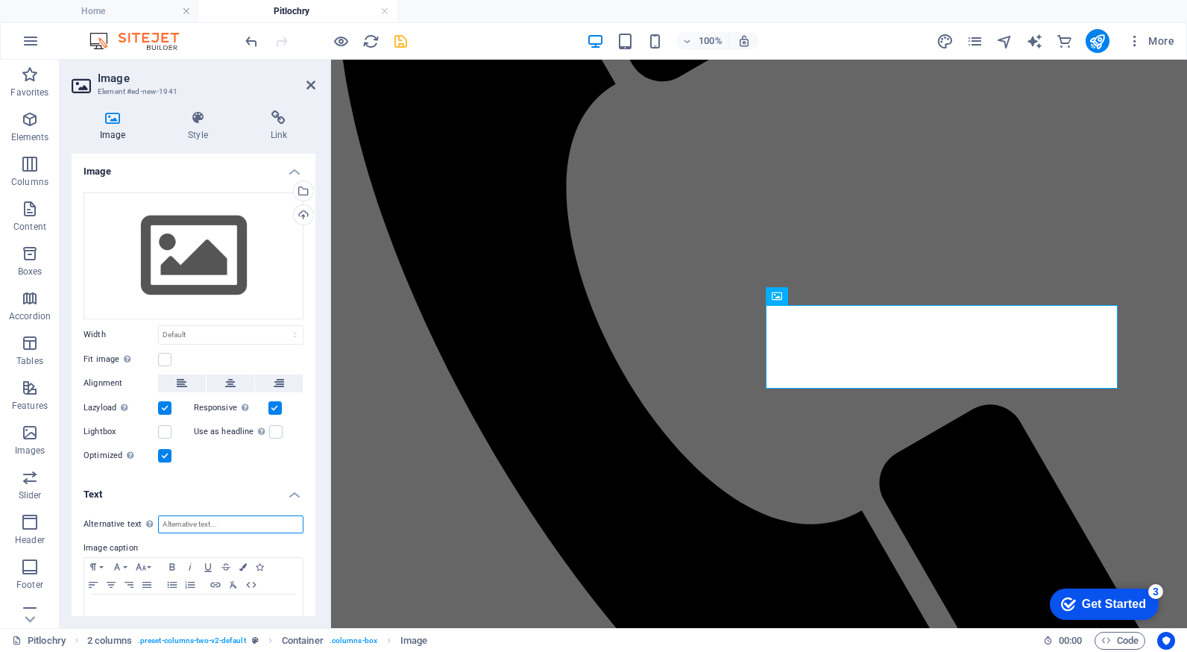
click at [209, 527] on input "Alternative text The alternative text is used by devices that cannot display im…" at bounding box center [230, 524] width 145 height 18
paste input "Pitlochry Dam"
type input "Pitlochry Dam"
click at [161, 602] on p at bounding box center [194, 608] width 204 height 13
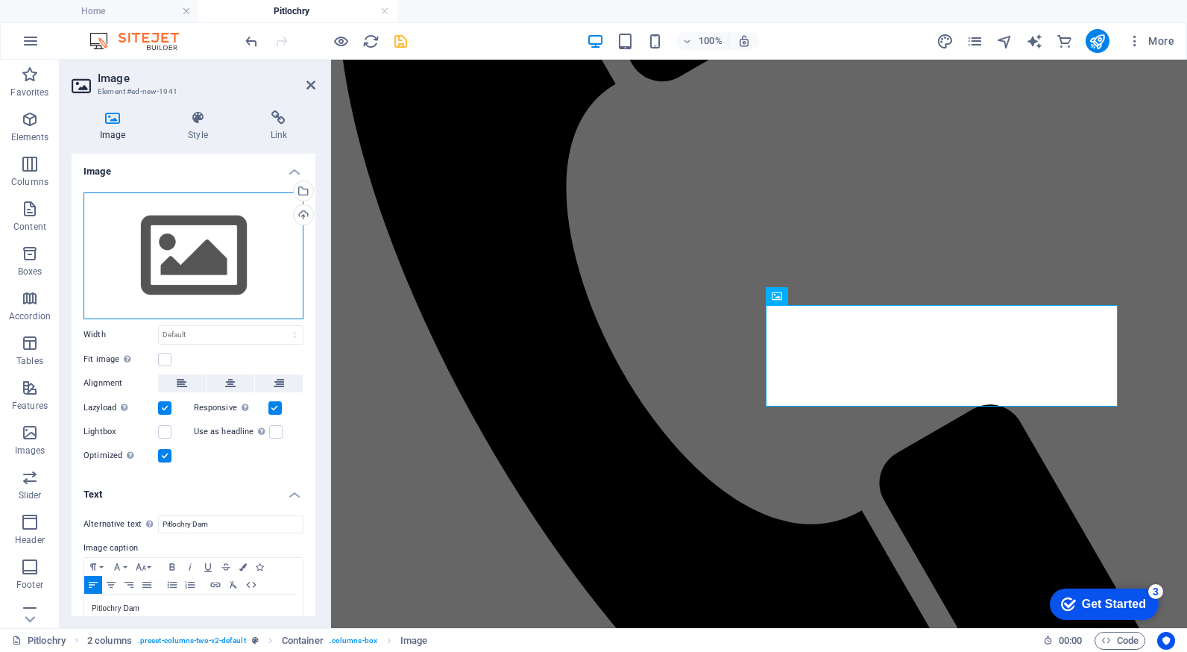
click at [180, 253] on div "Drag files here, click to choose files or select files from Files or our free s…" at bounding box center [194, 255] width 220 height 127
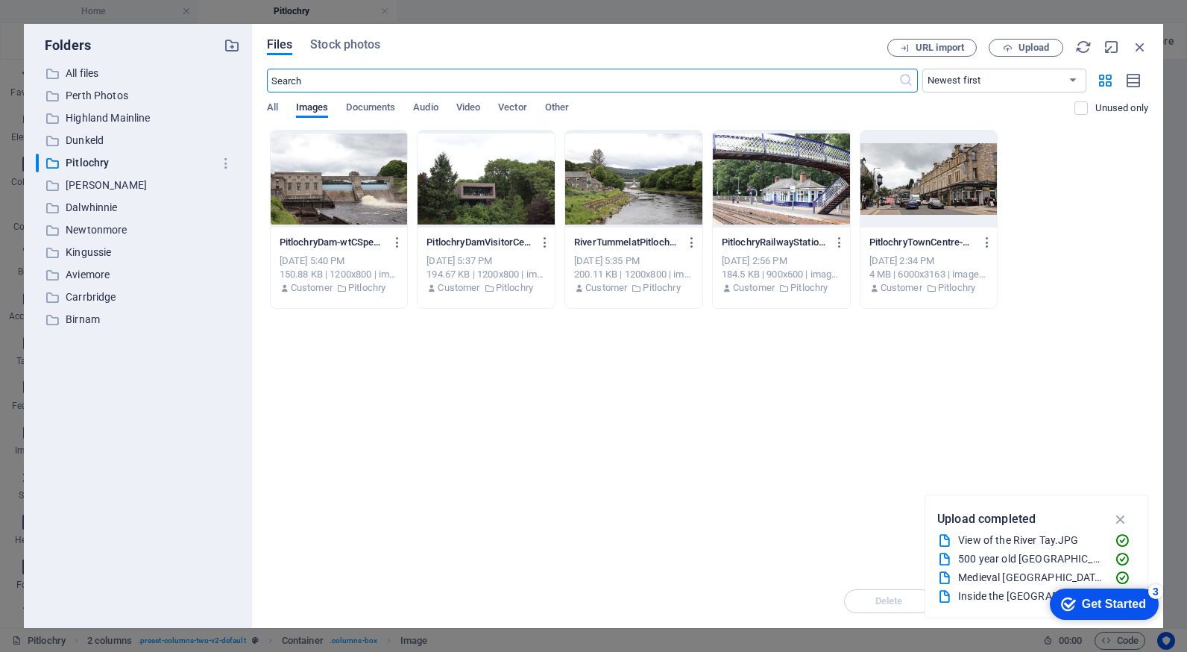
click at [345, 184] on div at bounding box center [339, 178] width 137 height 97
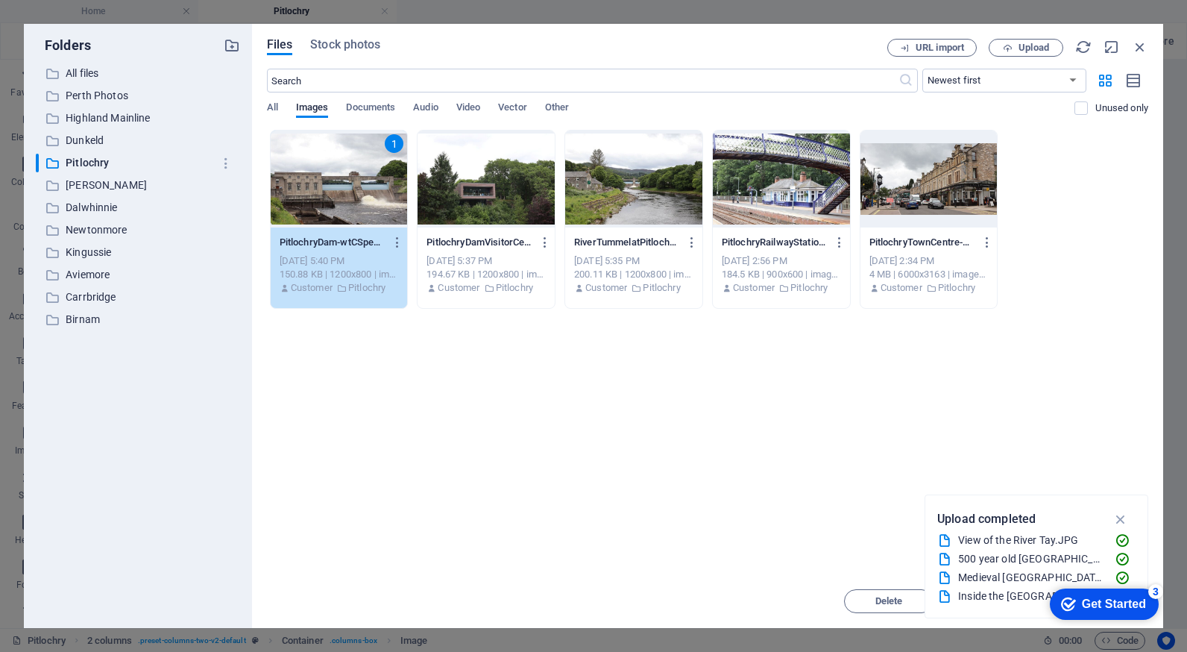
click at [345, 184] on div "1" at bounding box center [339, 178] width 137 height 97
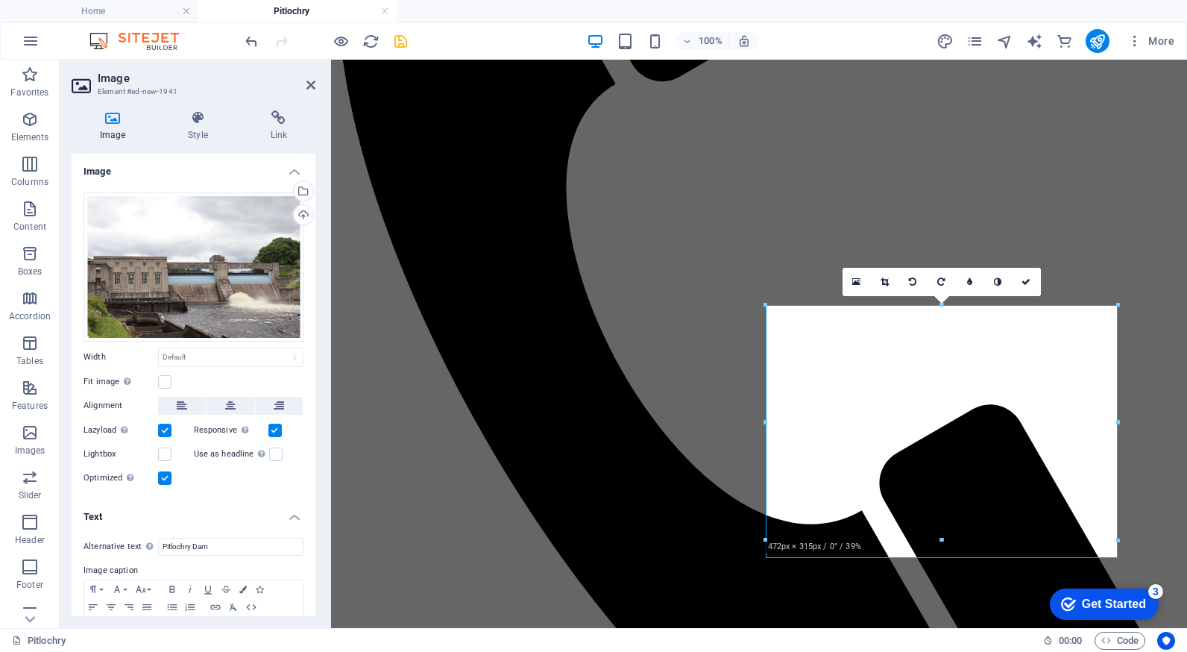
drag, startPoint x: 316, startPoint y: 277, endPoint x: 315, endPoint y: 321, distance: 44.0
click at [315, 321] on div "Image Style Link Image Drag files here, click to choose files or select files f…" at bounding box center [194, 362] width 268 height 529
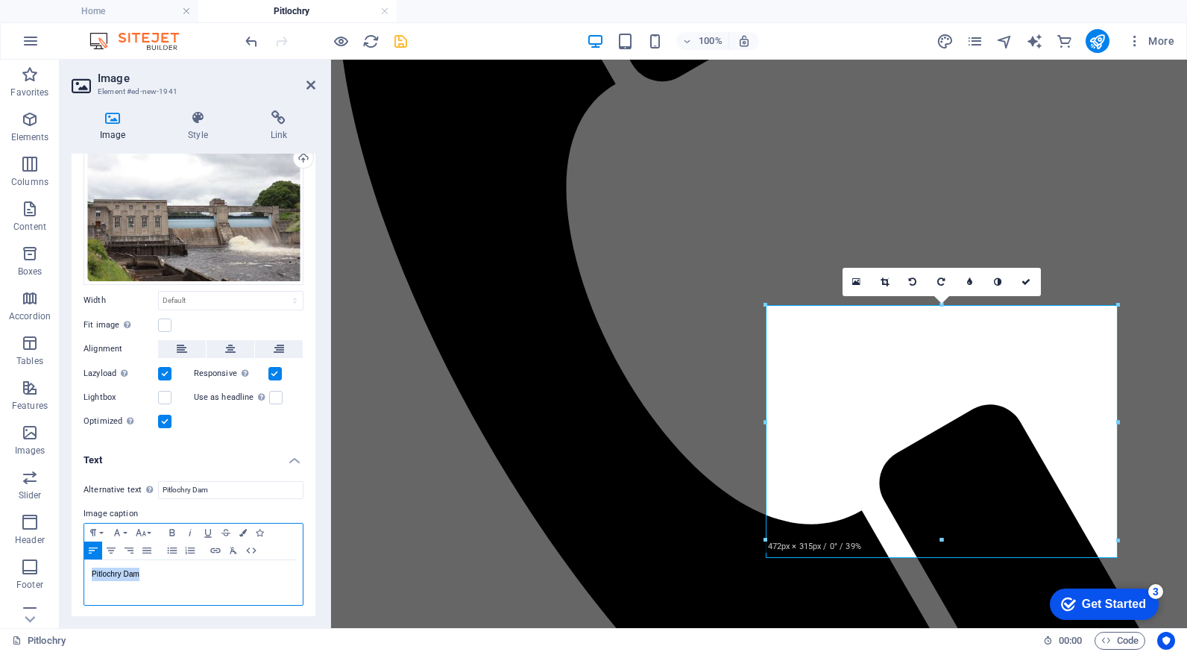
drag, startPoint x: 135, startPoint y: 569, endPoint x: 76, endPoint y: 570, distance: 58.9
click at [76, 570] on div "Alternative text The alternative text is used by devices that cannot display im…" at bounding box center [194, 543] width 244 height 149
click at [174, 526] on icon "button" at bounding box center [172, 532] width 18 height 12
click at [402, 40] on icon "save" at bounding box center [400, 41] width 17 height 17
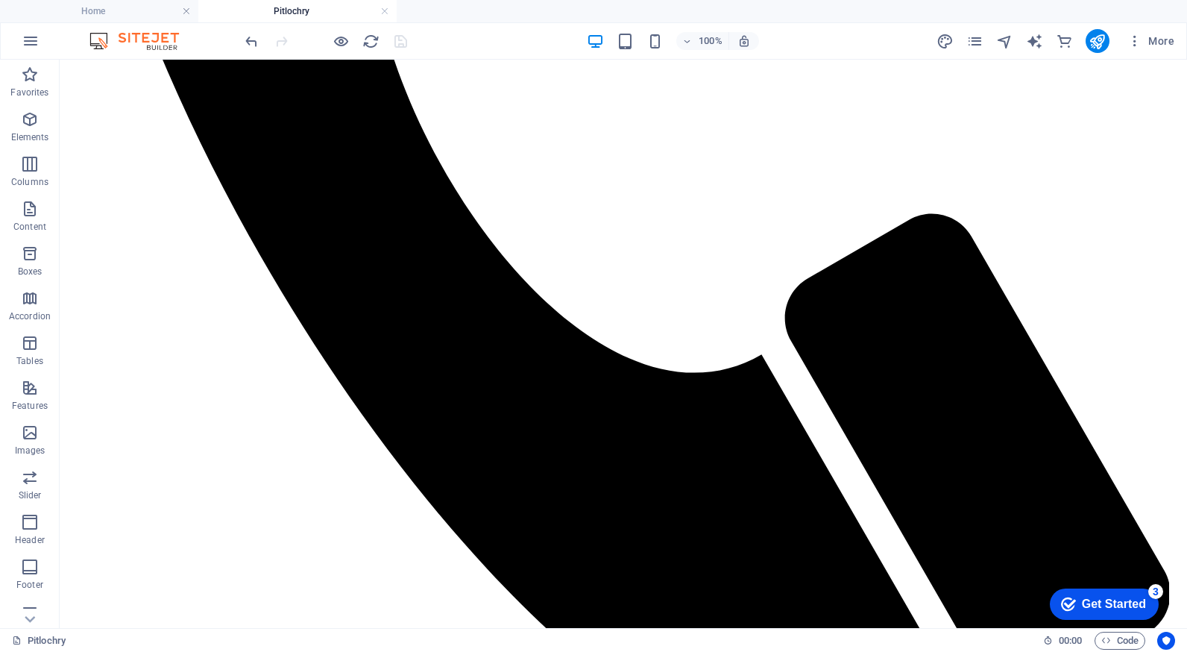
scroll to position [1218, 0]
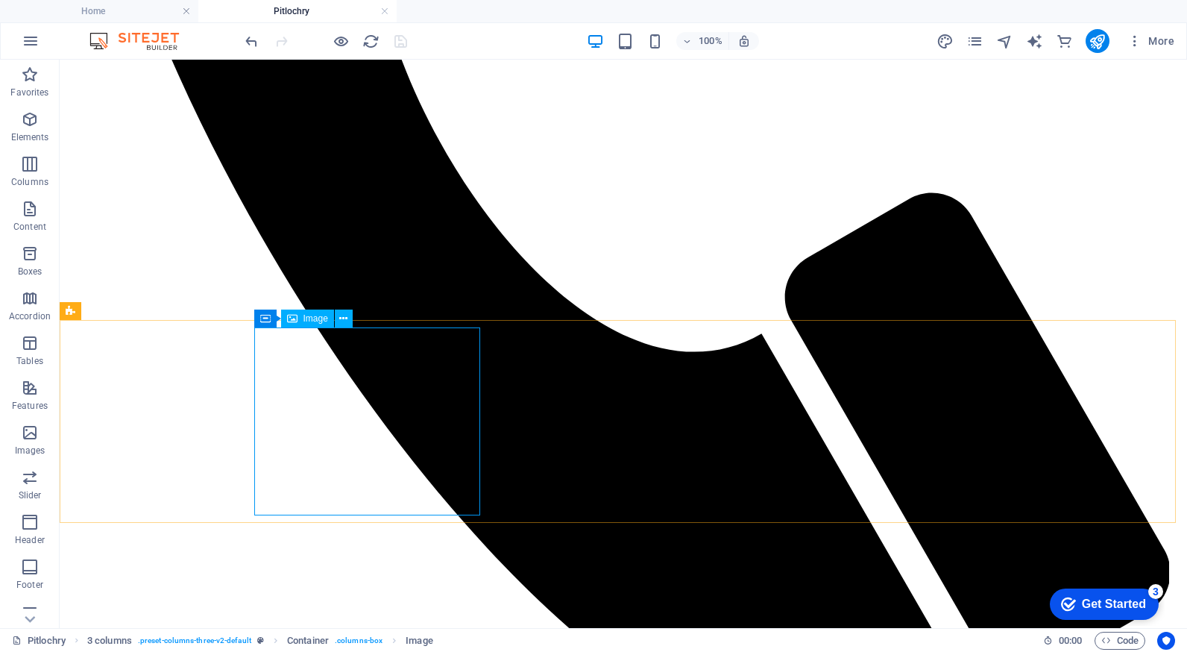
click at [313, 320] on span "Image" at bounding box center [315, 318] width 25 height 9
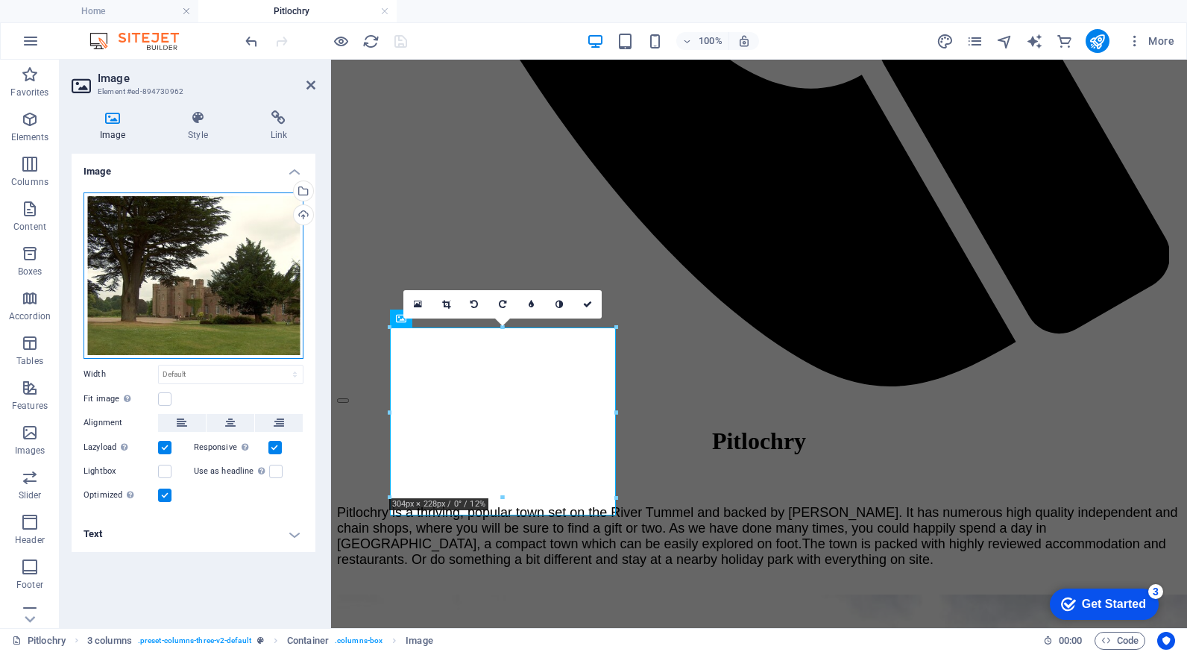
click at [227, 262] on div "Drag files here, click to choose files or select files from Files or our free s…" at bounding box center [194, 275] width 220 height 166
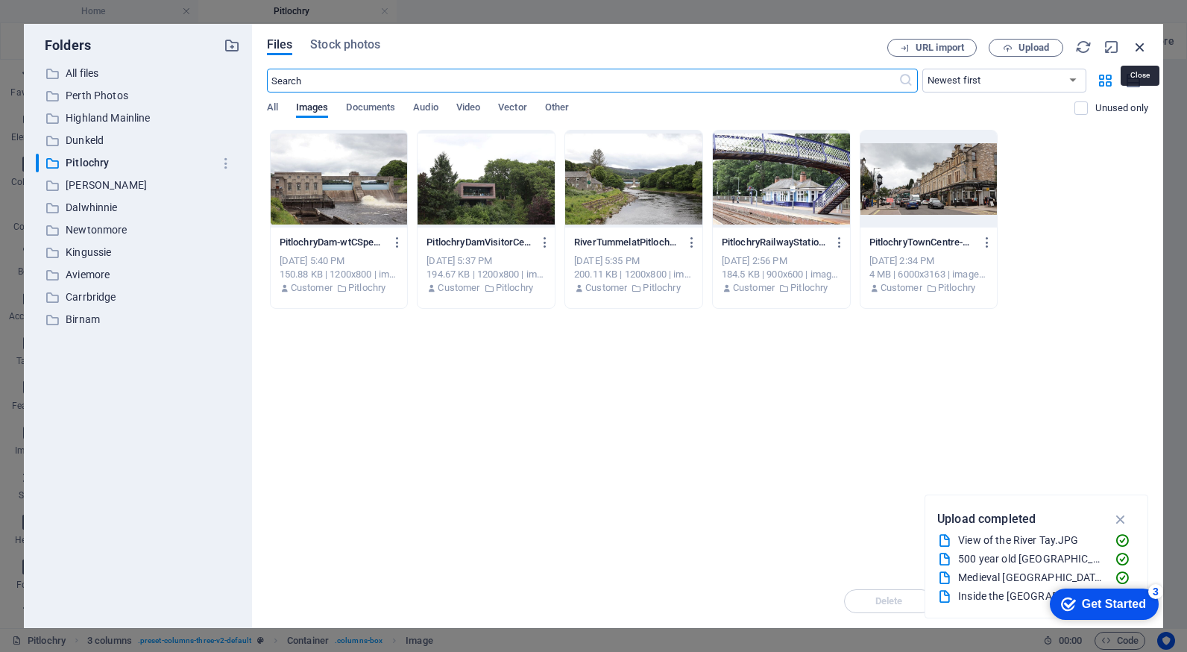
click at [1141, 45] on icon "button" at bounding box center [1140, 47] width 16 height 16
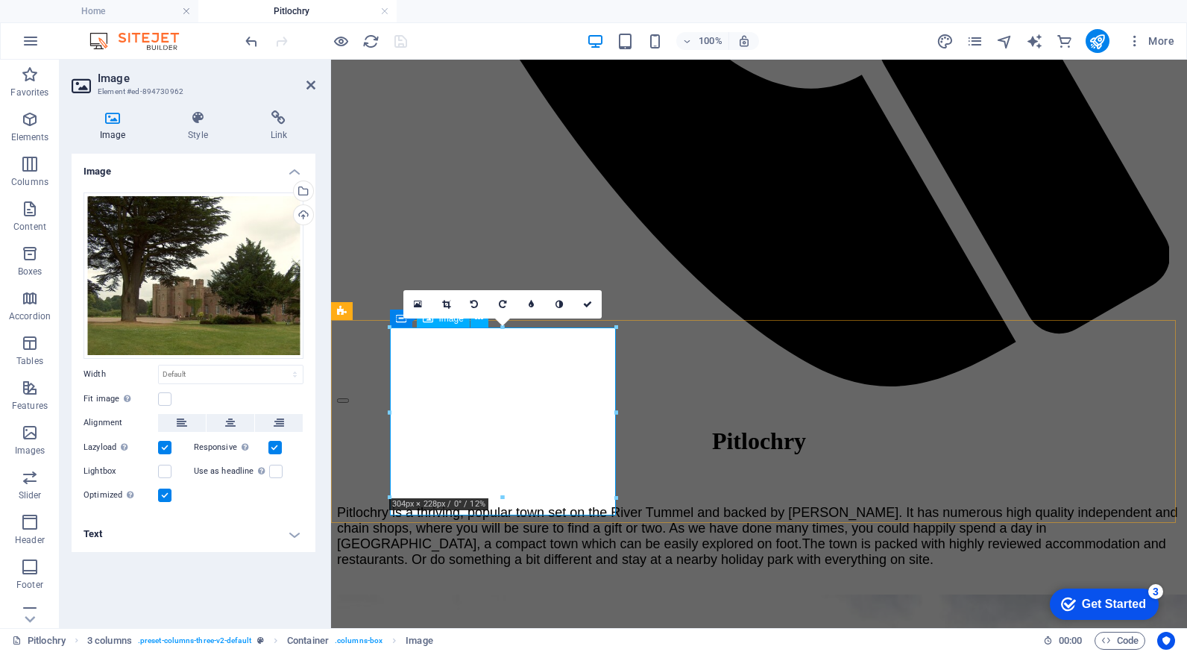
click at [236, 330] on div "Drag files here, click to choose files or select files from Files or our free s…" at bounding box center [194, 275] width 220 height 166
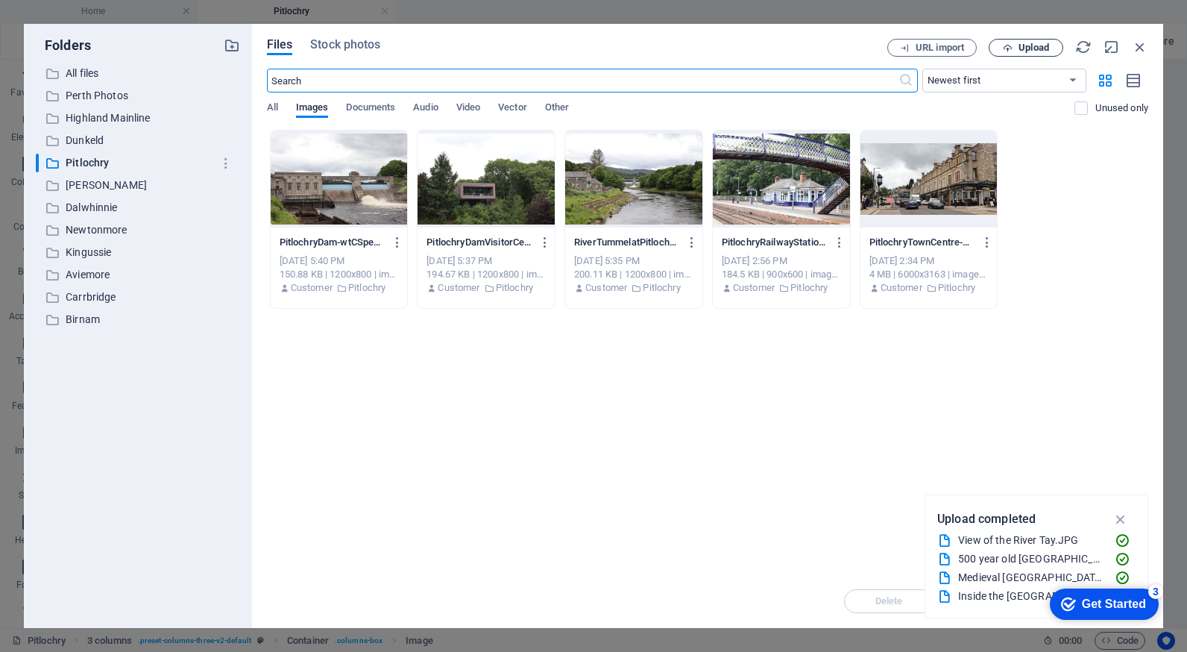
click at [1035, 52] on span "Upload" at bounding box center [1033, 47] width 31 height 9
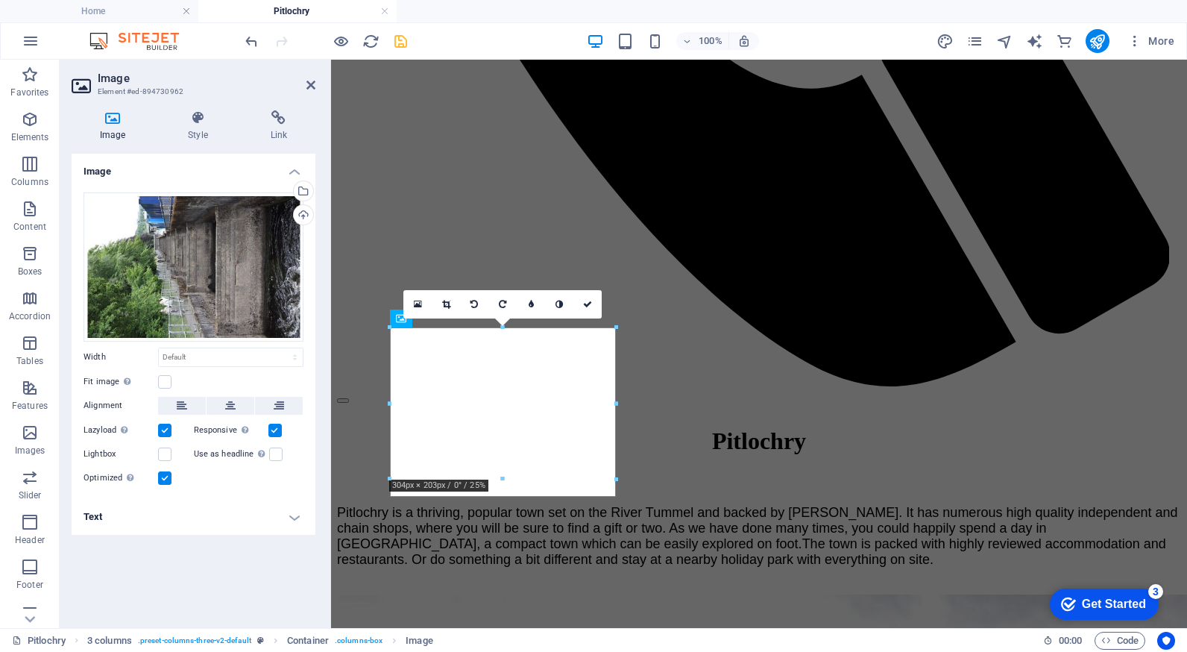
click at [121, 122] on icon at bounding box center [113, 117] width 82 height 15
click at [192, 125] on h4 "Style" at bounding box center [201, 125] width 82 height 31
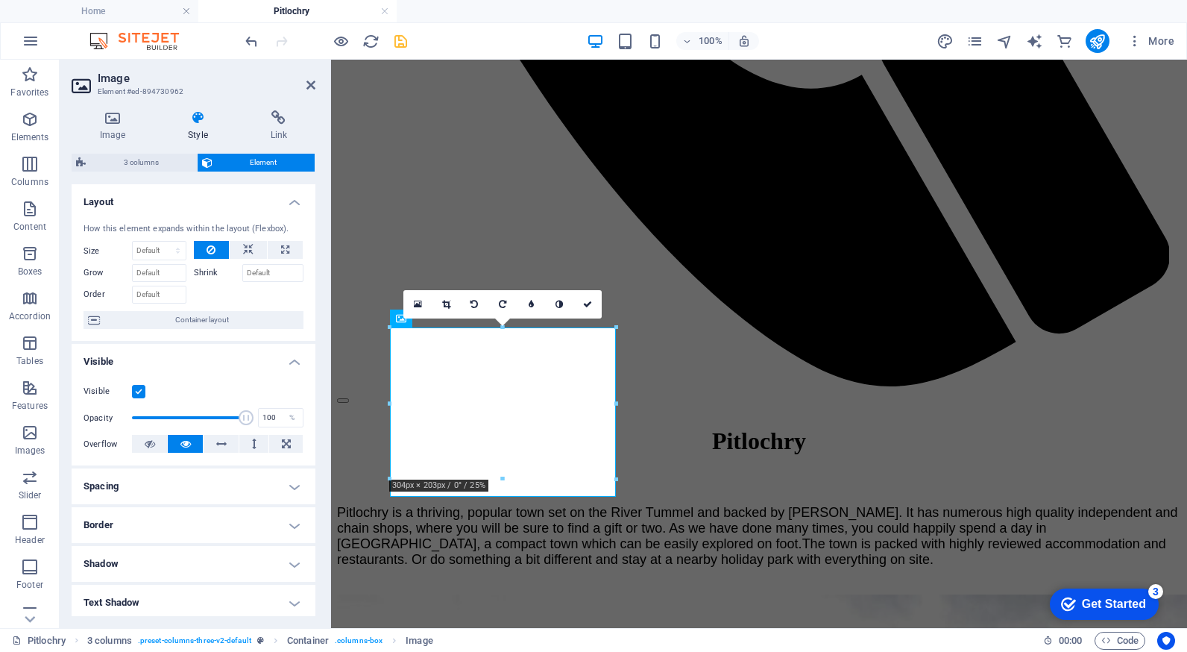
drag, startPoint x: 315, startPoint y: 258, endPoint x: 321, endPoint y: 307, distance: 49.5
click at [321, 307] on div "Image Style Link Image Drag files here, click to choose files or select files f…" at bounding box center [194, 362] width 268 height 529
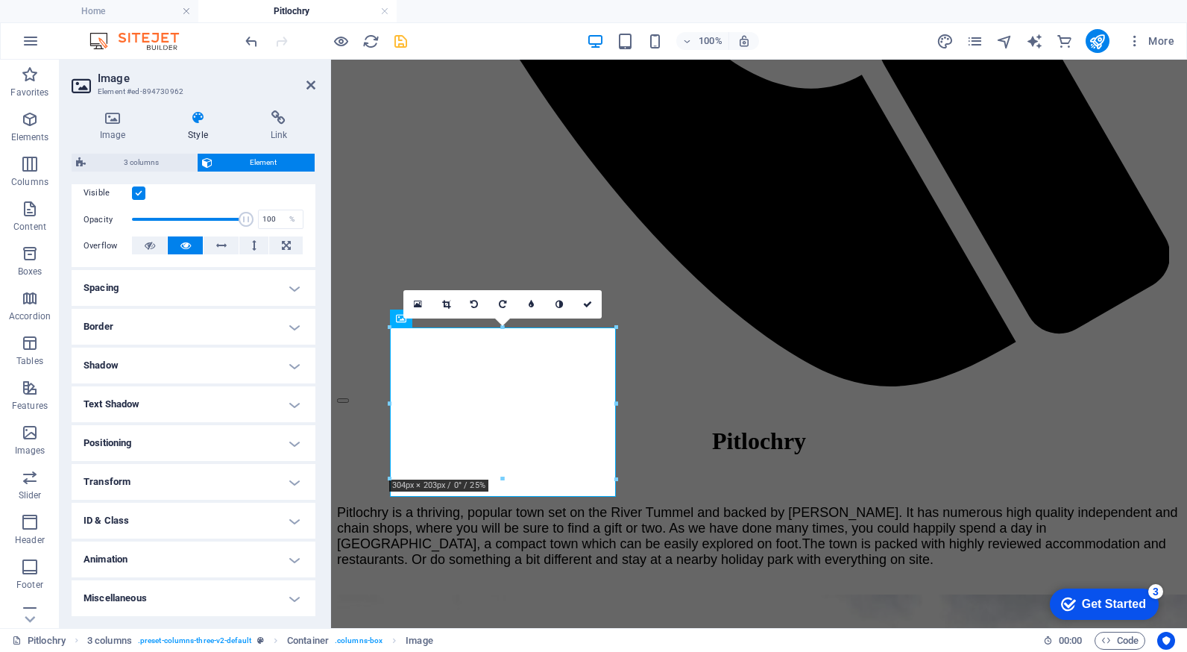
click at [201, 438] on h4 "Positioning" at bounding box center [194, 443] width 244 height 36
click at [201, 438] on h4 "Positioning" at bounding box center [194, 438] width 244 height 27
click at [497, 307] on link at bounding box center [502, 304] width 28 height 28
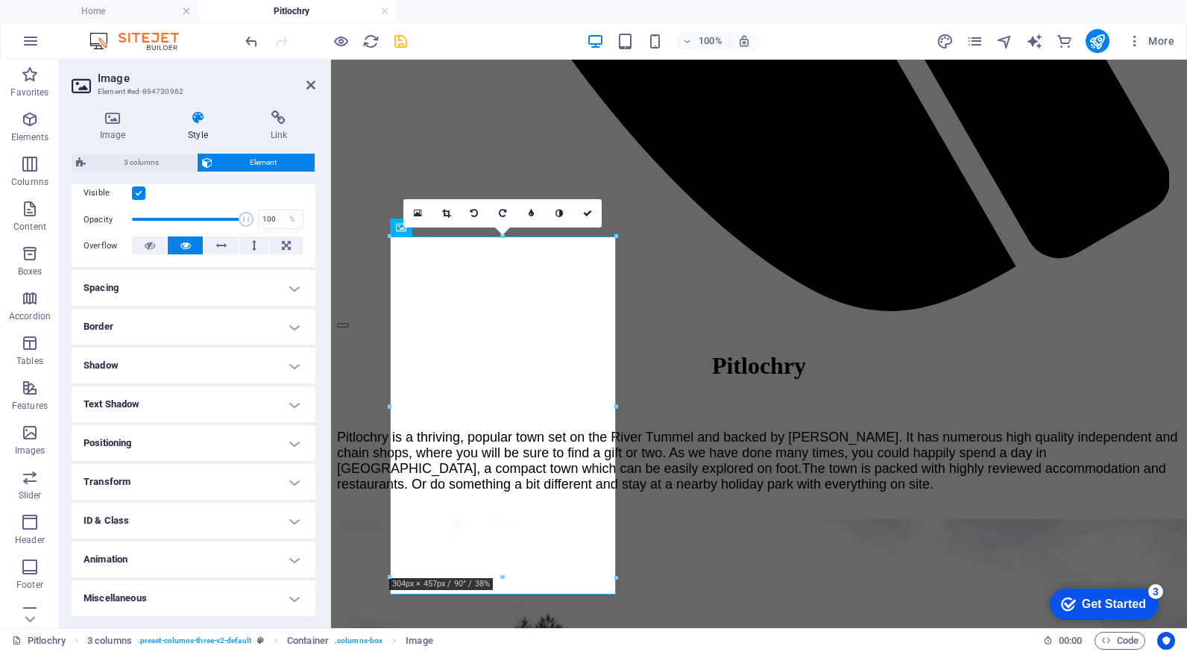
scroll to position [1320, 0]
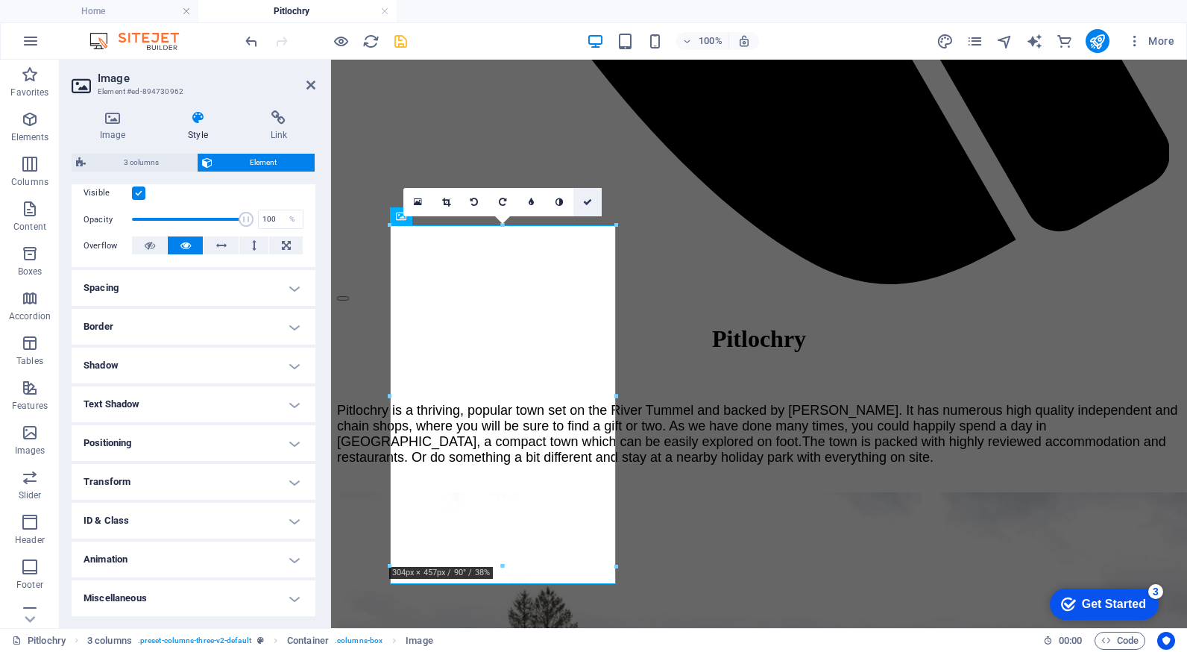
click at [593, 202] on link at bounding box center [587, 202] width 28 height 28
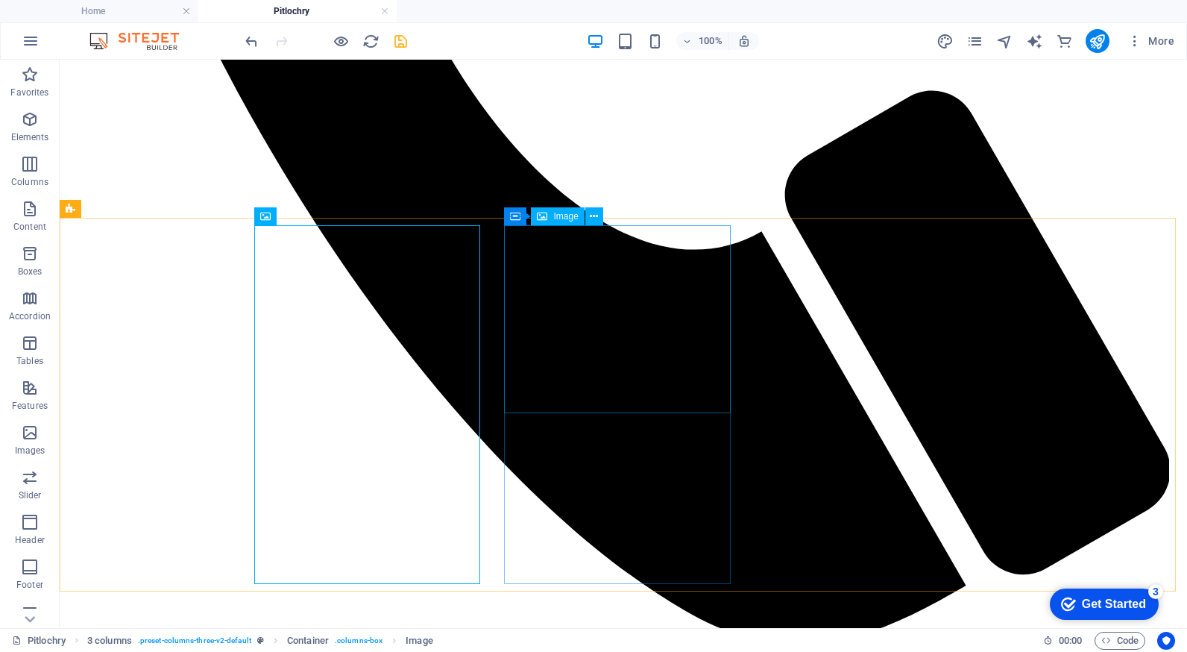
click at [558, 216] on span "Image" at bounding box center [565, 216] width 25 height 9
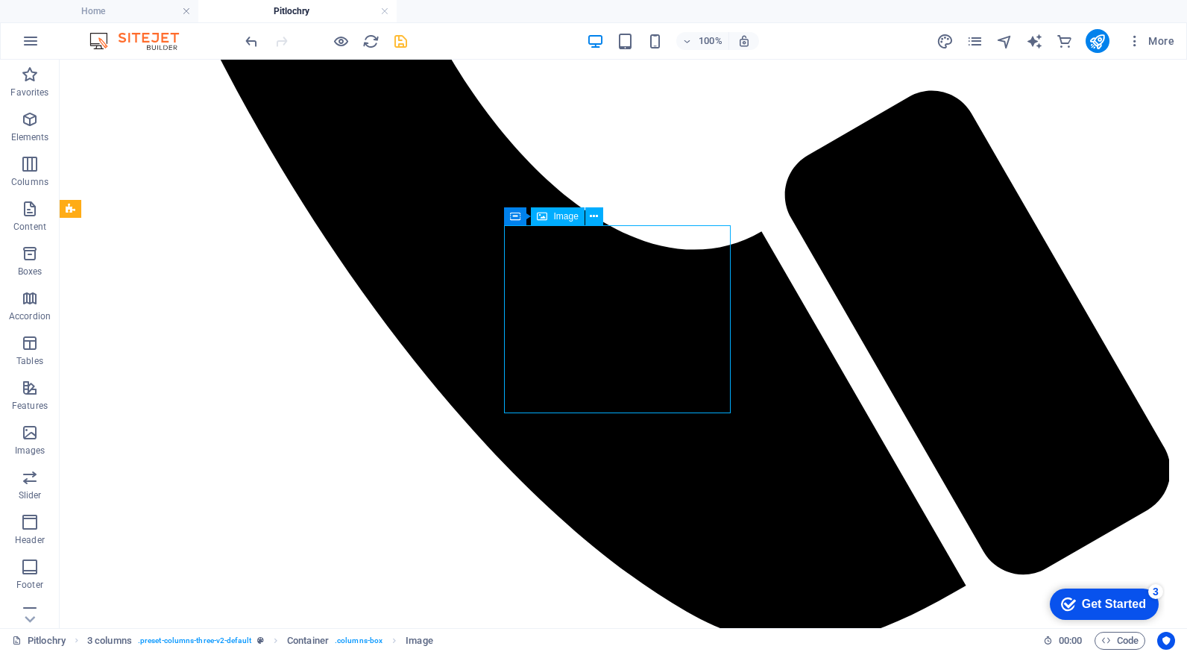
click at [558, 216] on span "Image" at bounding box center [565, 216] width 25 height 9
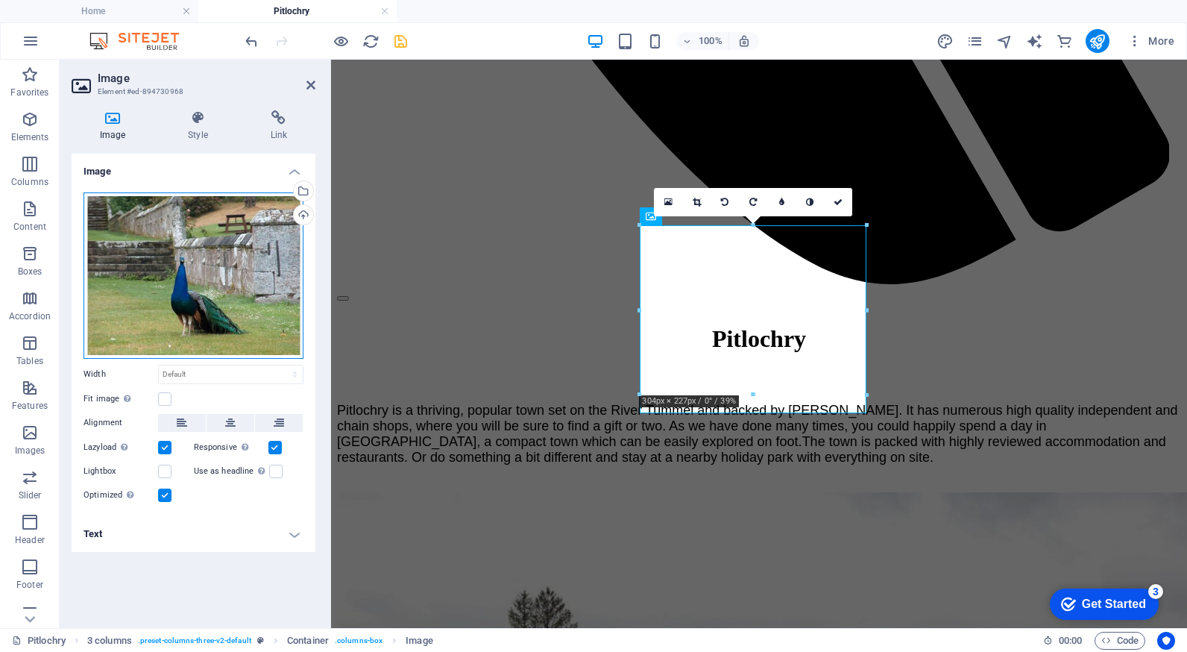
click at [237, 272] on div "Drag files here, click to choose files or select files from Files or our free s…" at bounding box center [194, 275] width 220 height 166
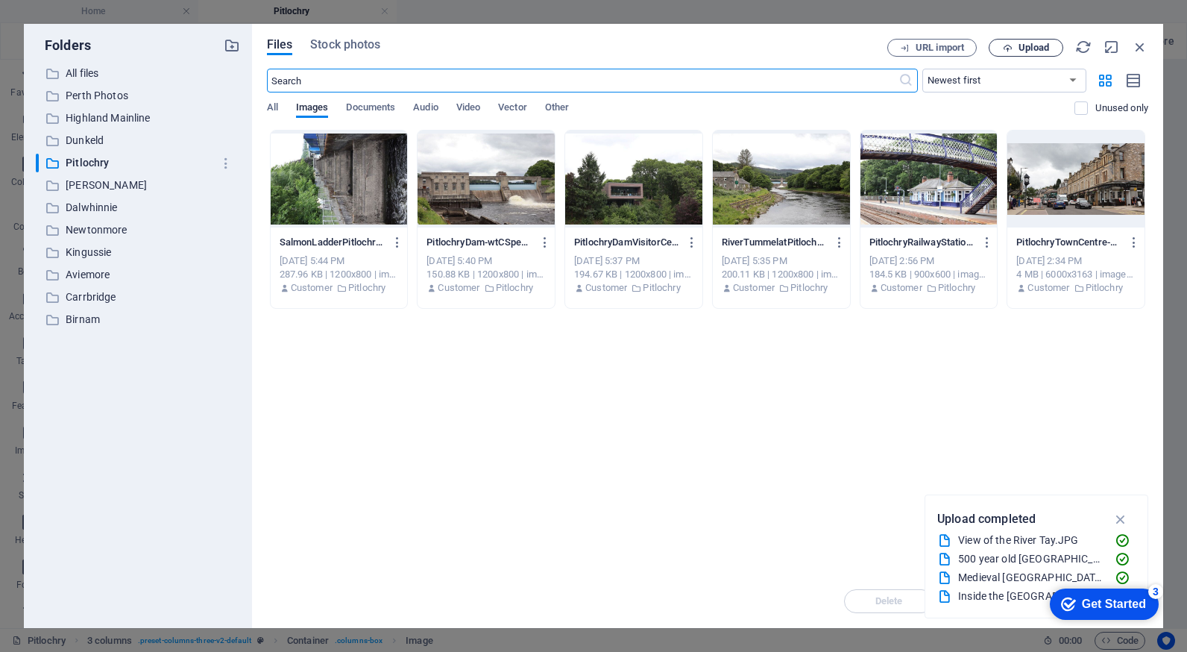
click at [1037, 45] on span "Upload" at bounding box center [1033, 47] width 31 height 9
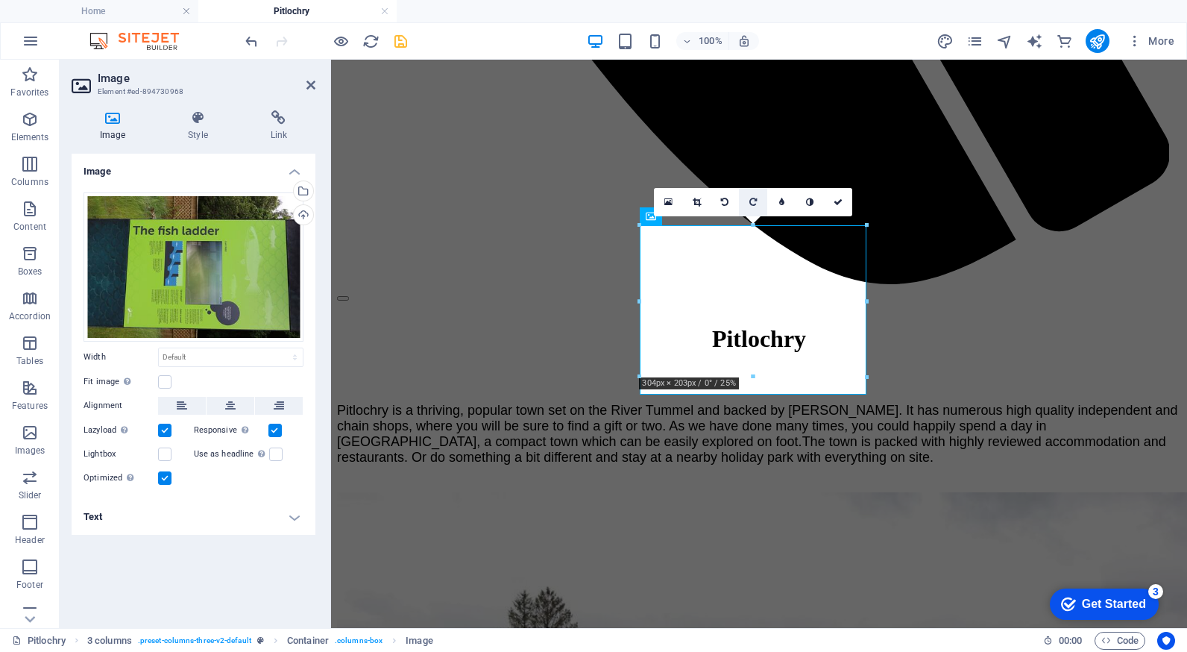
click at [755, 204] on icon at bounding box center [752, 202] width 7 height 9
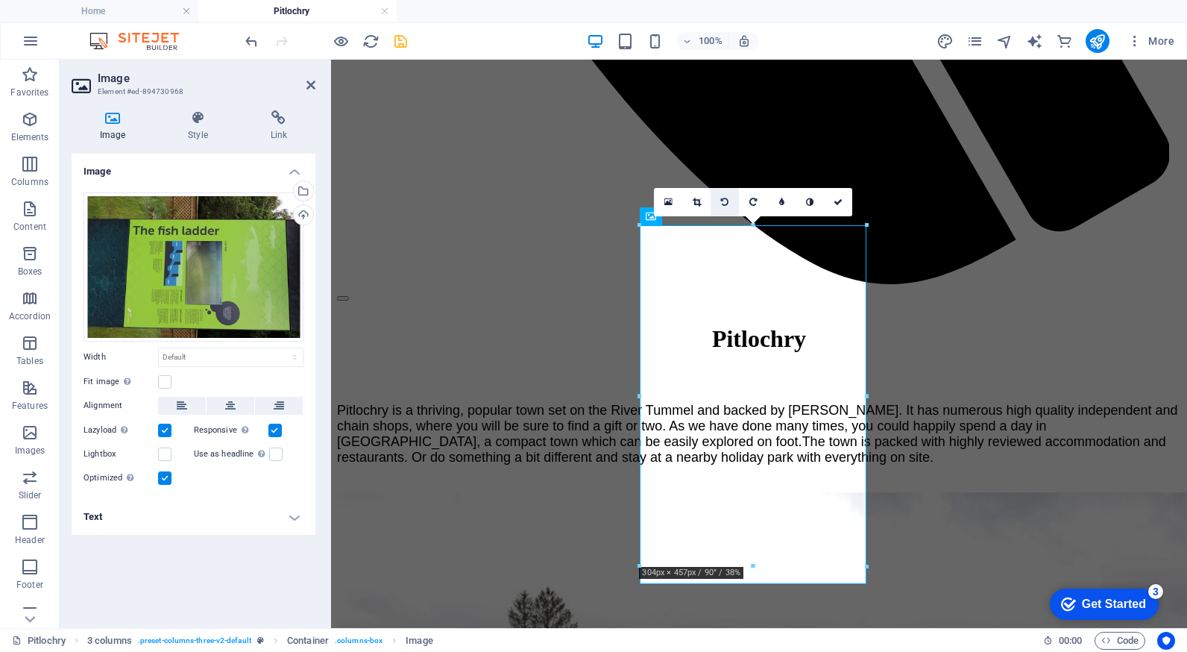
click at [725, 201] on icon at bounding box center [724, 202] width 7 height 9
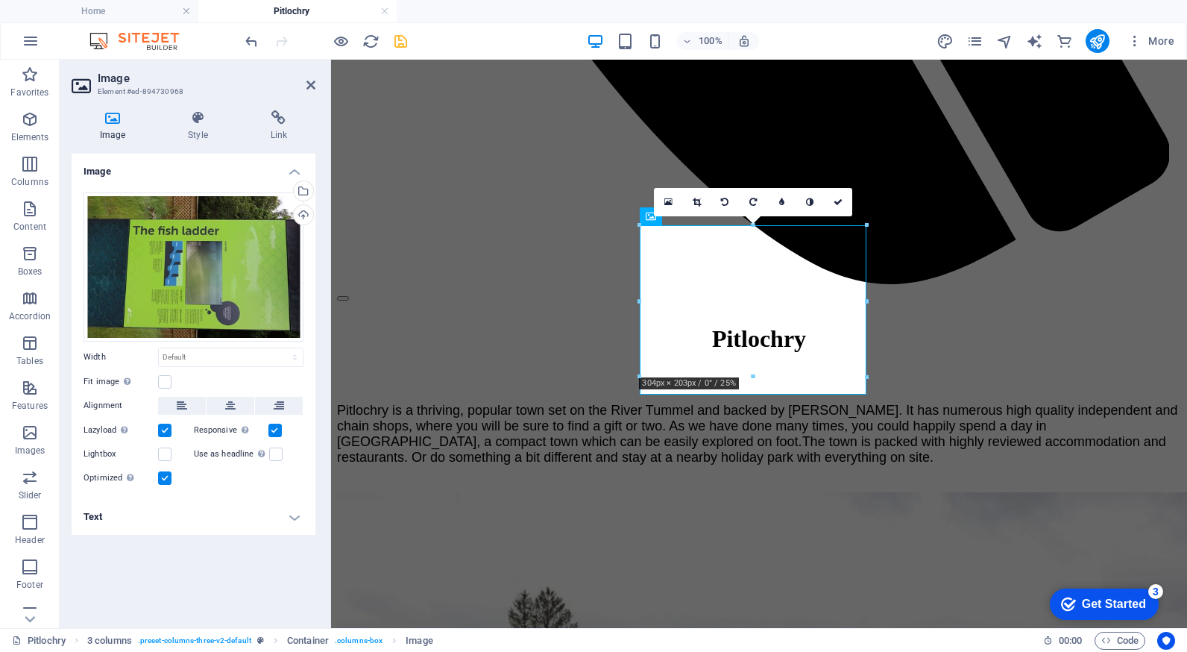
click at [725, 201] on icon at bounding box center [724, 202] width 7 height 9
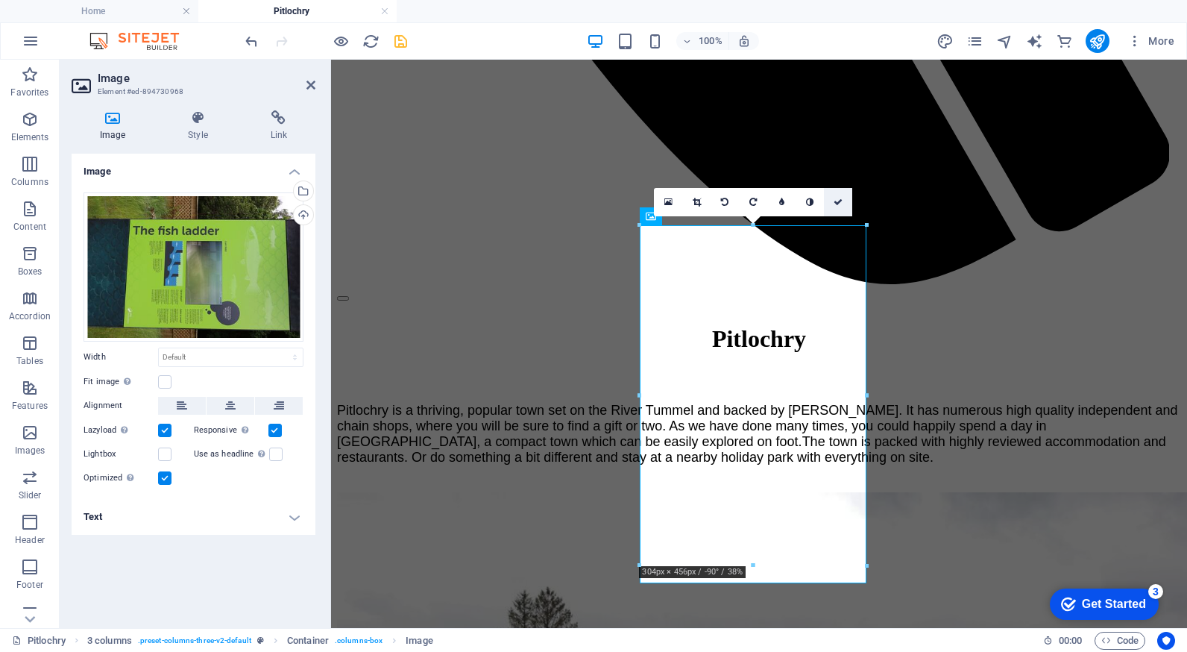
click at [838, 205] on icon at bounding box center [838, 202] width 9 height 9
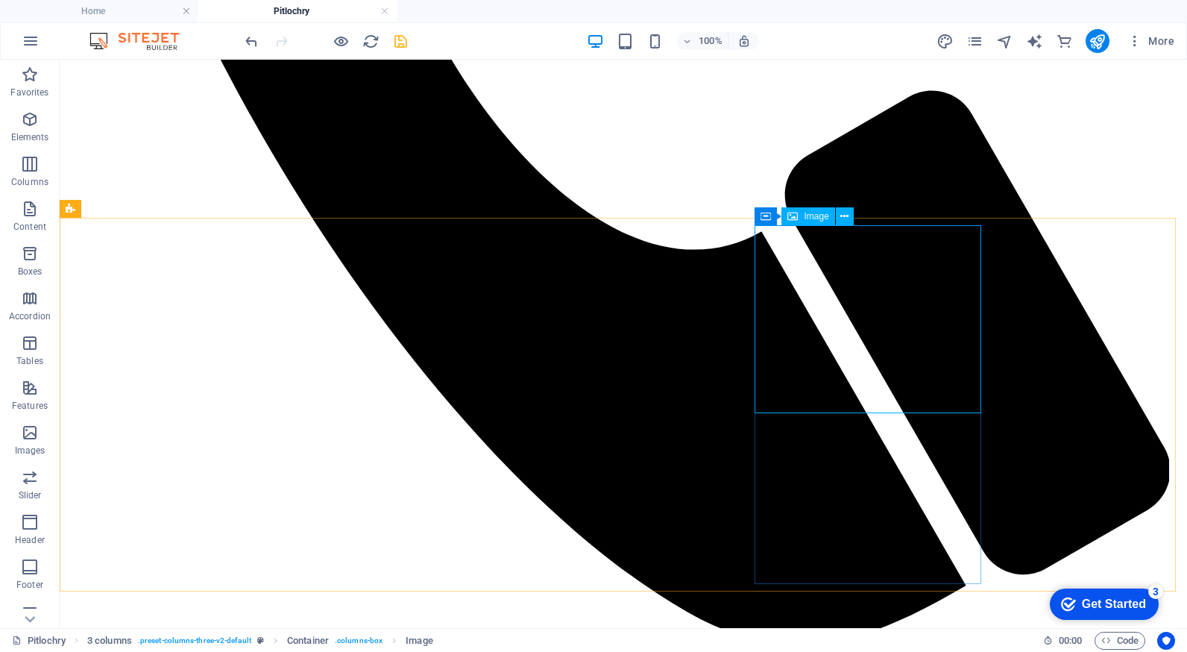
click at [820, 219] on span "Image" at bounding box center [816, 216] width 25 height 9
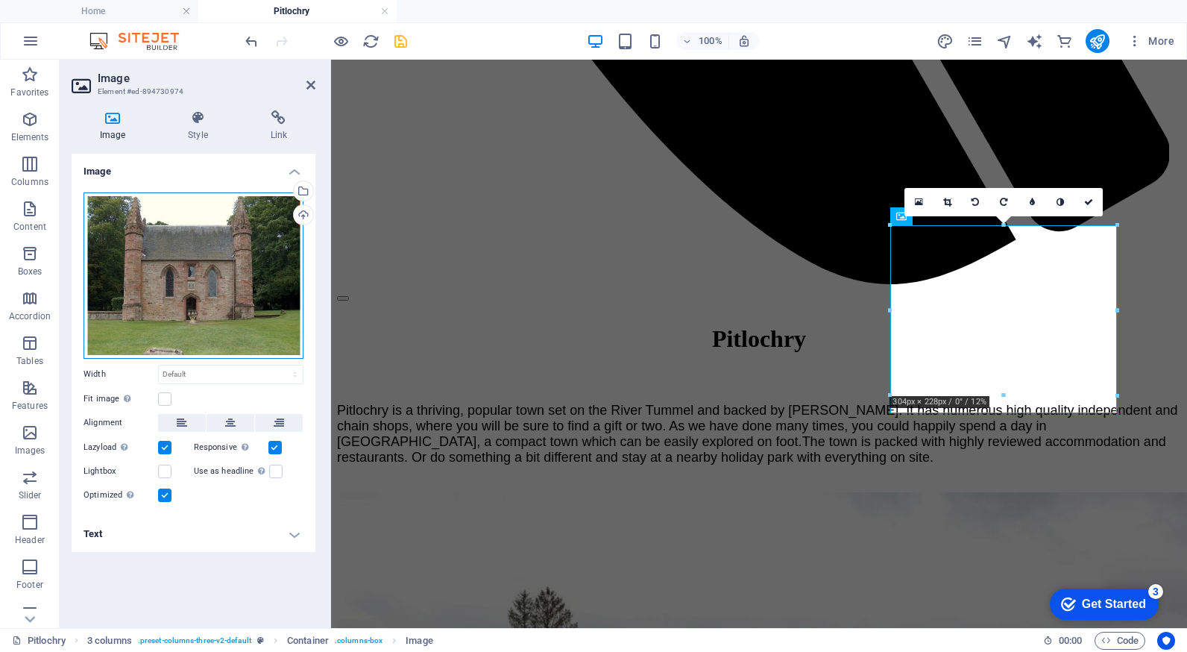
click at [230, 303] on div "Drag files here, click to choose files or select files from Files or our free s…" at bounding box center [194, 275] width 220 height 166
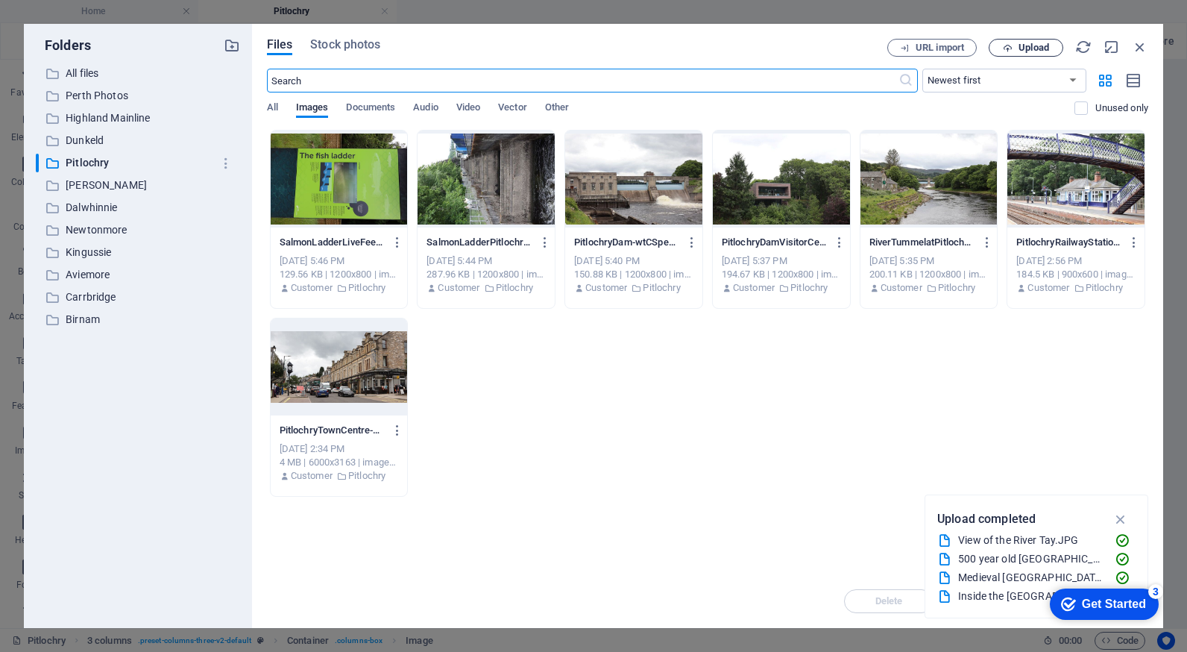
click at [1047, 50] on span "Upload" at bounding box center [1033, 47] width 31 height 9
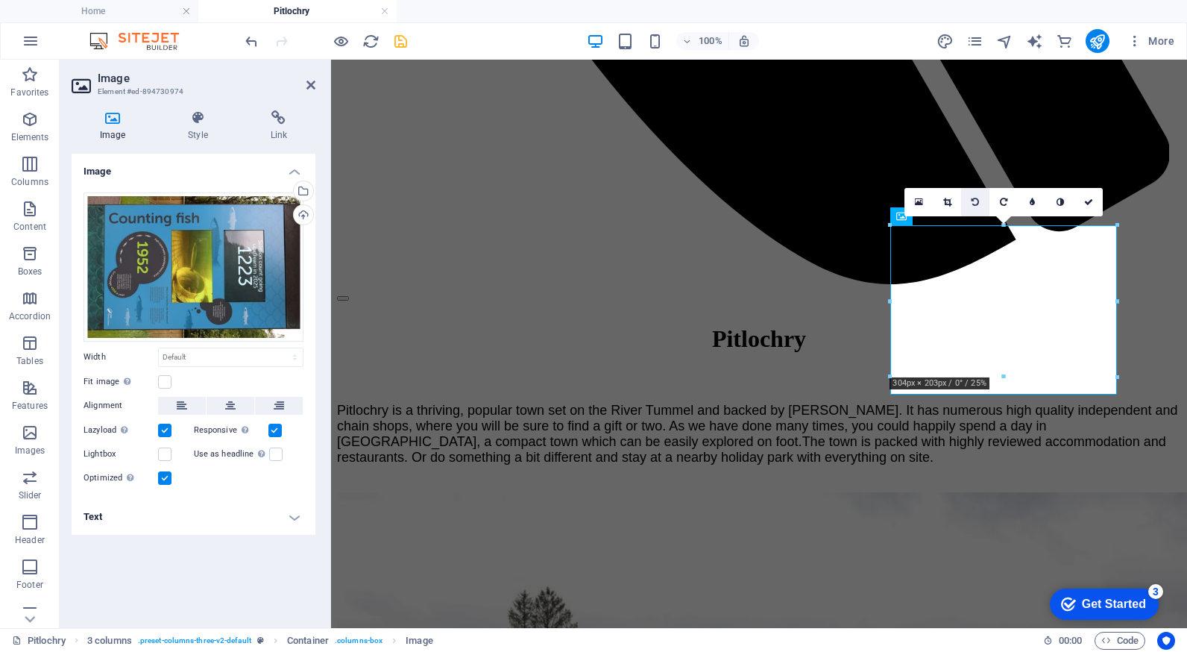
click at [977, 204] on icon at bounding box center [974, 202] width 7 height 9
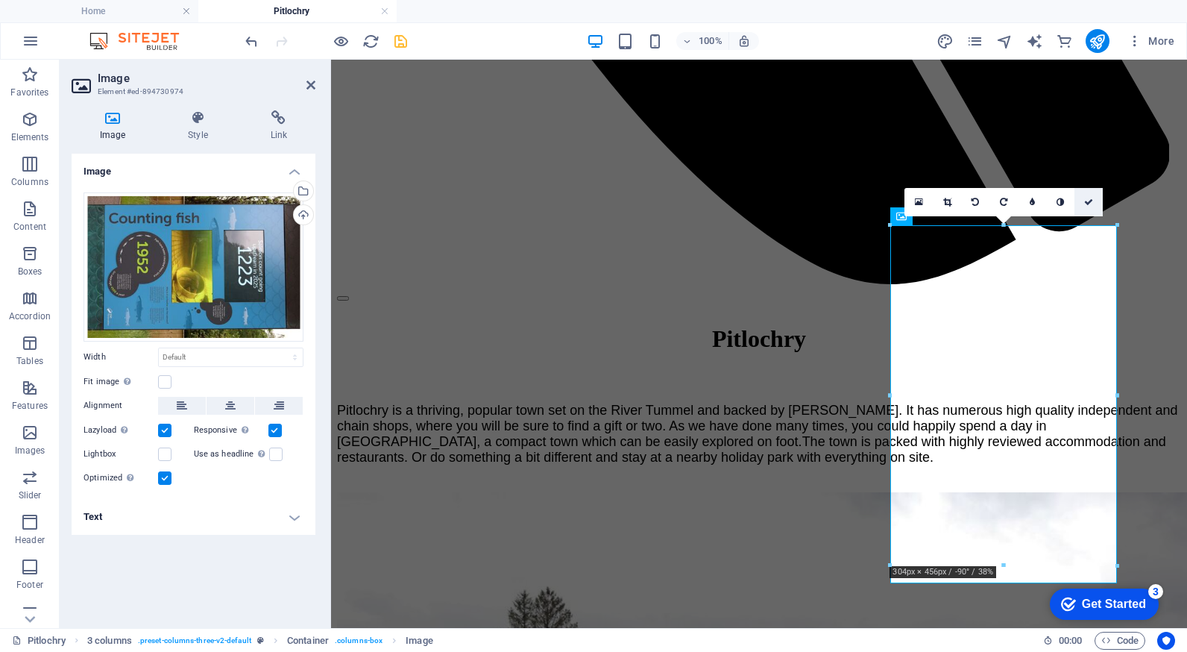
click at [1093, 201] on icon at bounding box center [1088, 202] width 9 height 9
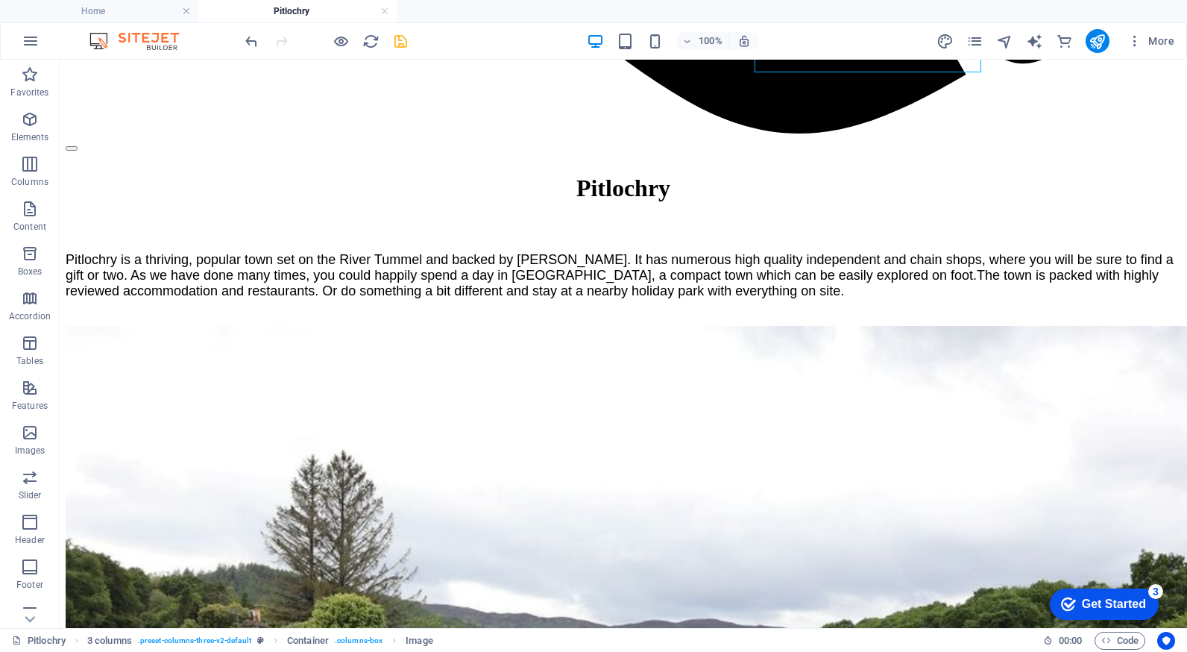
scroll to position [1820, 0]
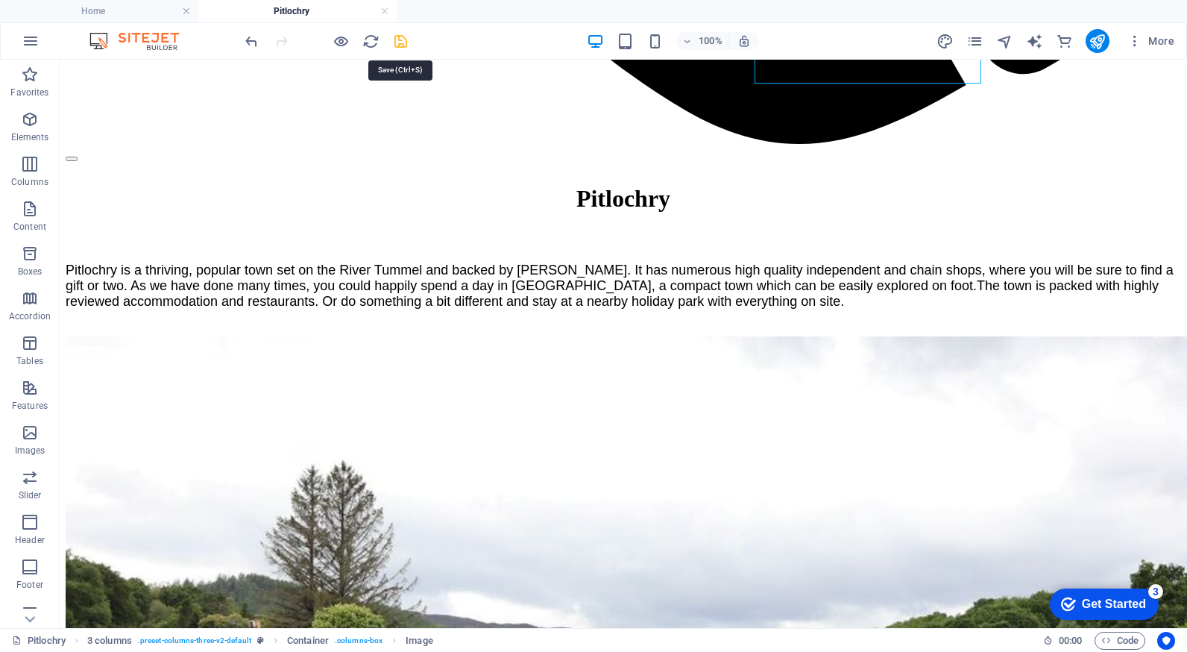
click at [405, 43] on icon "save" at bounding box center [400, 41] width 17 height 17
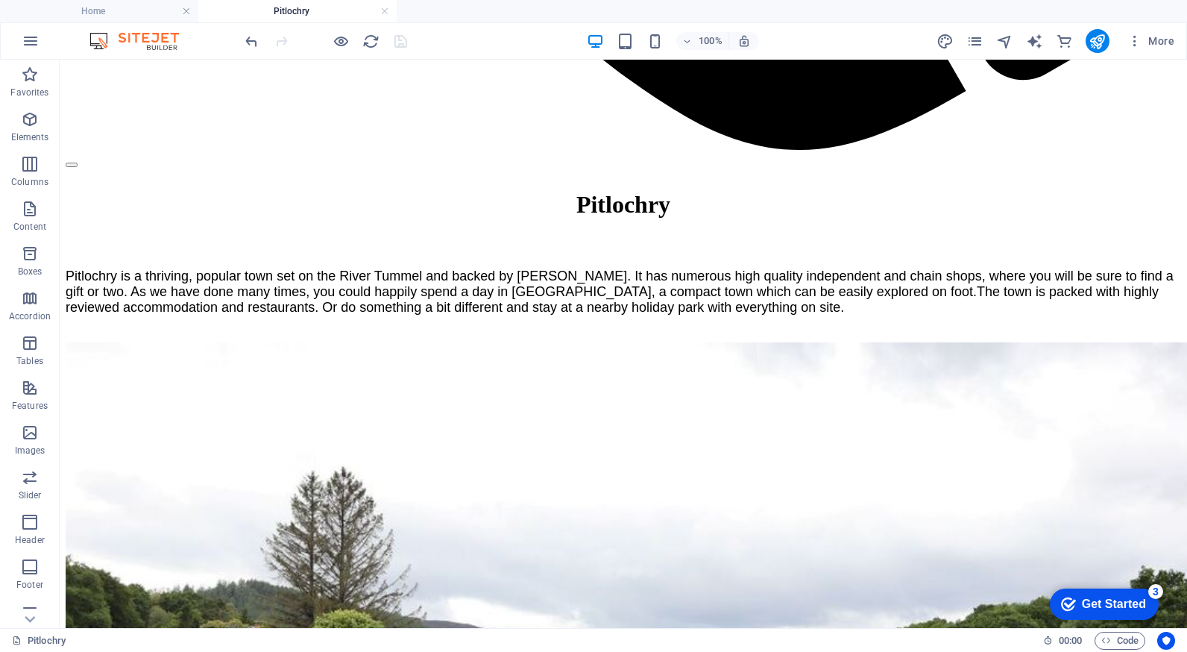
scroll to position [1830, 0]
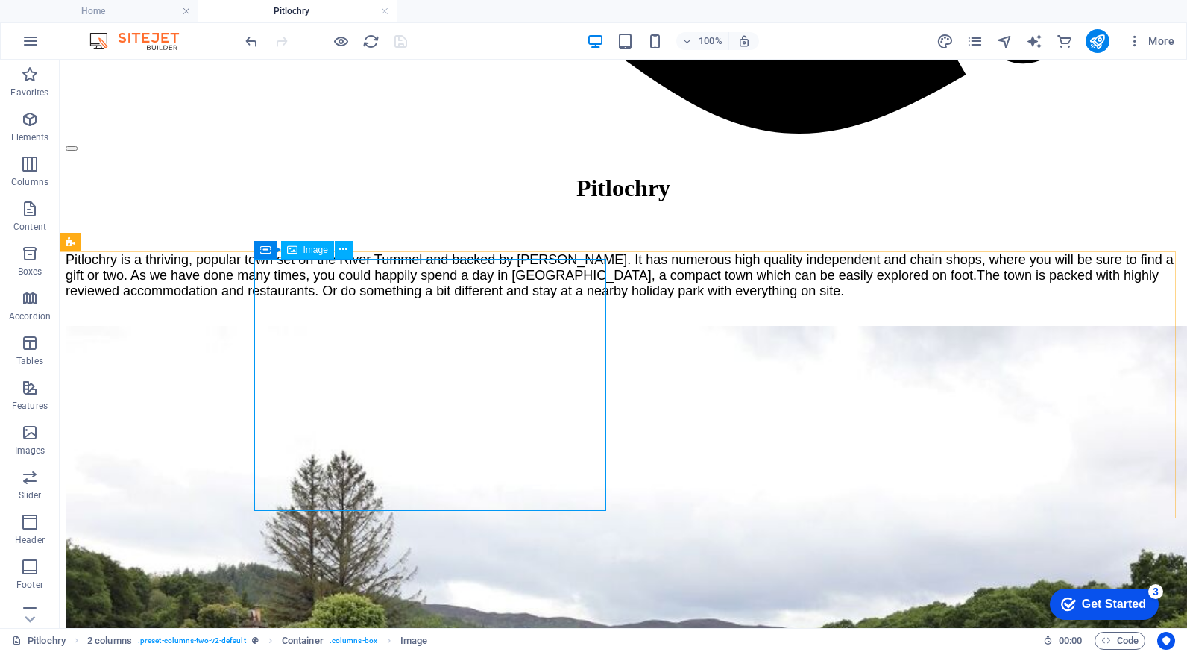
click at [312, 251] on span "Image" at bounding box center [315, 249] width 25 height 9
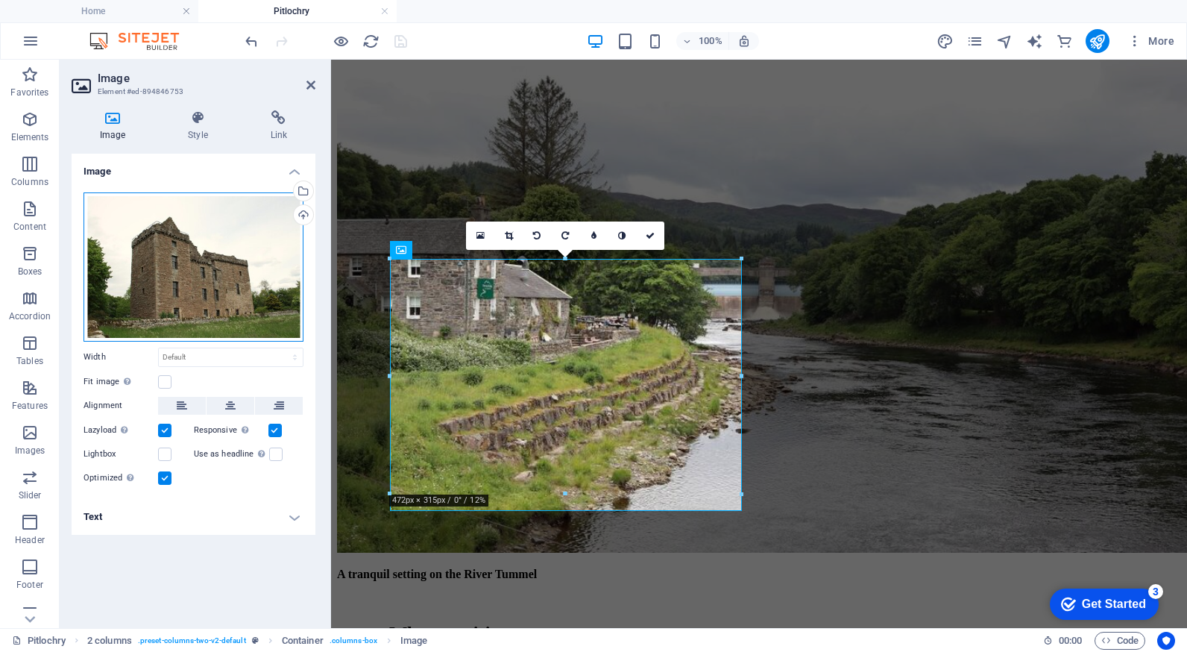
click at [201, 242] on div "Drag files here, click to choose files or select files from Files or our free s…" at bounding box center [194, 266] width 220 height 149
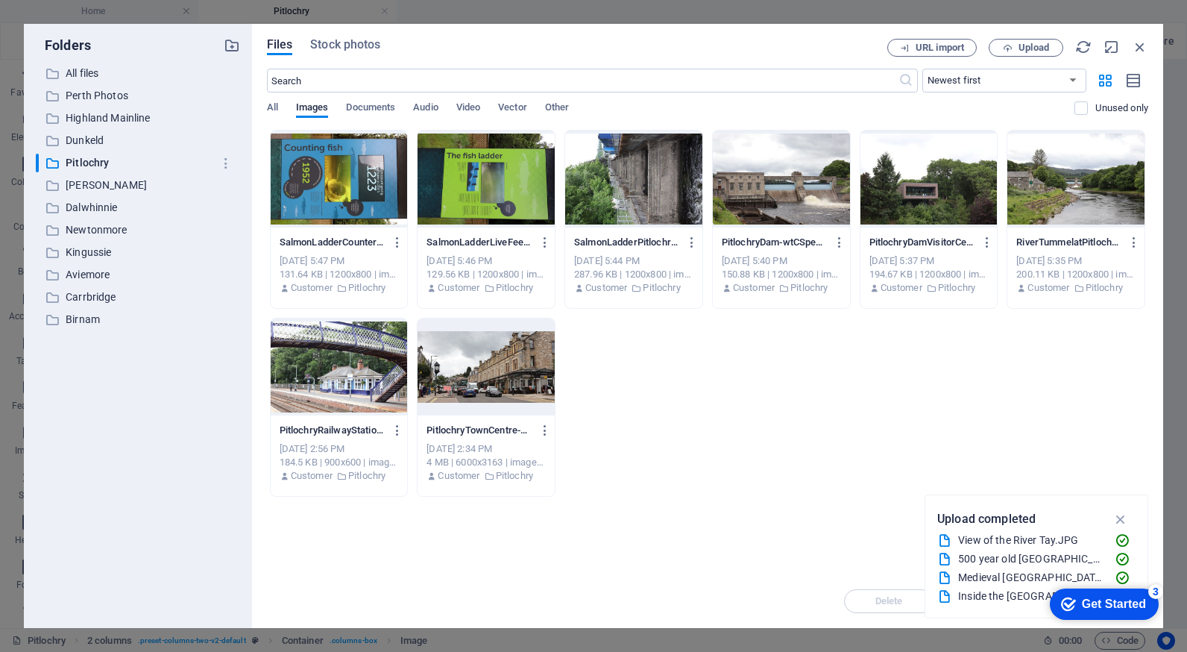
scroll to position [1851, 0]
click at [1046, 40] on button "Upload" at bounding box center [1026, 48] width 75 height 18
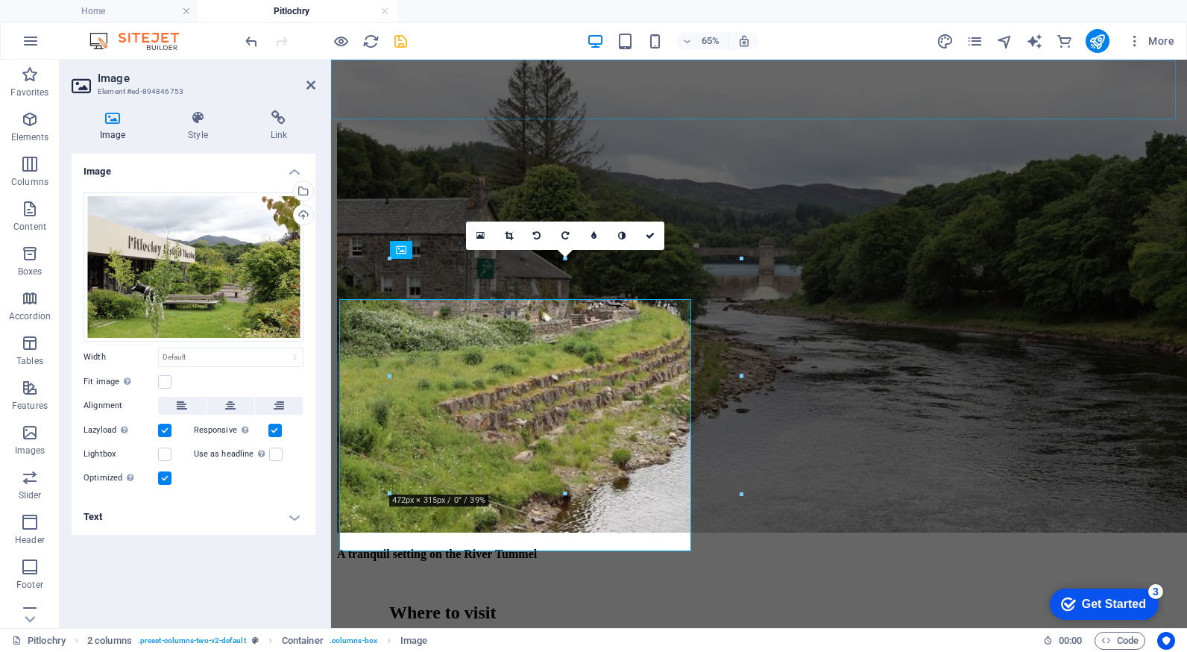
scroll to position [1830, 0]
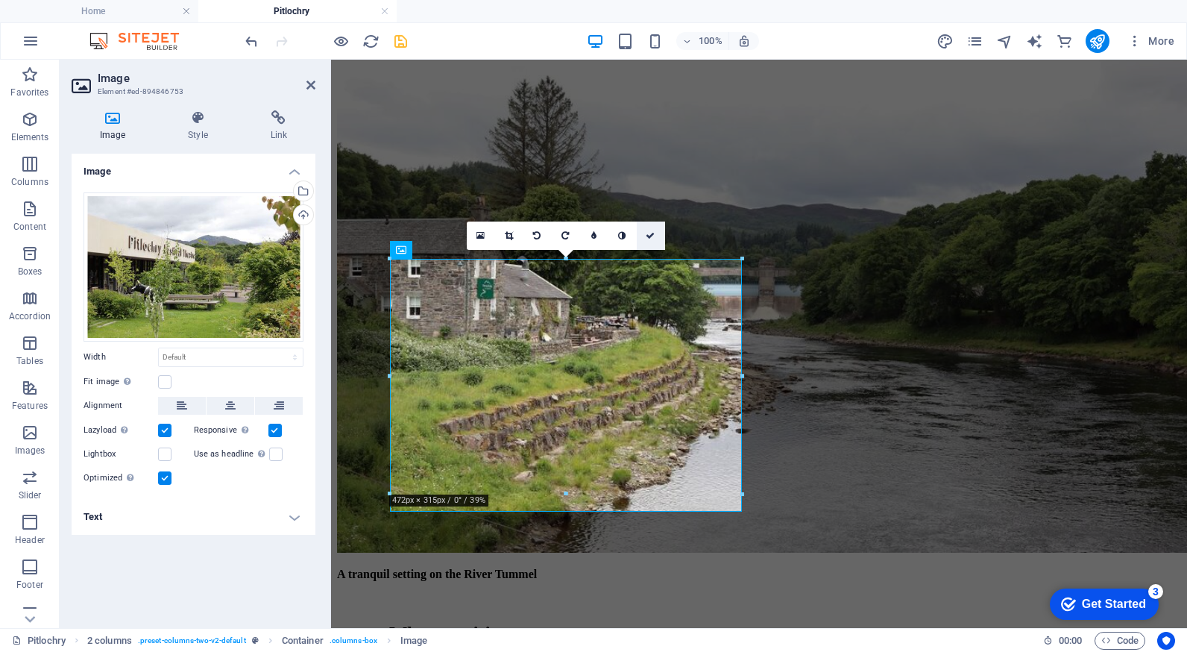
click at [648, 239] on link at bounding box center [651, 235] width 28 height 28
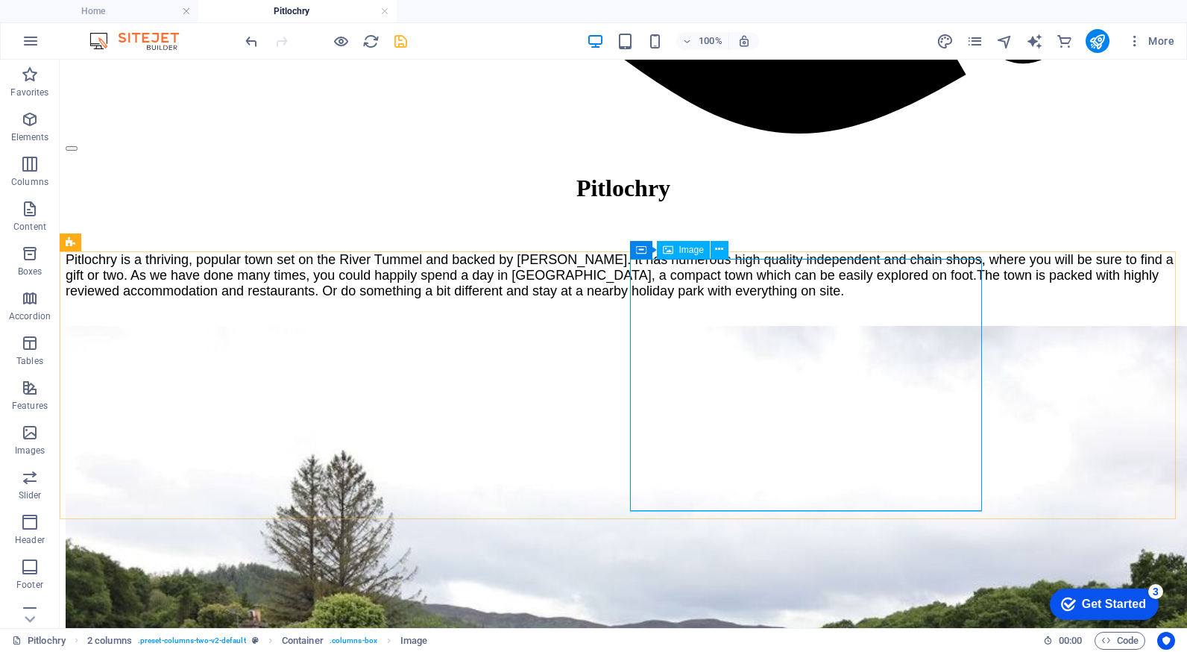
click at [679, 252] on span "Image" at bounding box center [691, 249] width 25 height 9
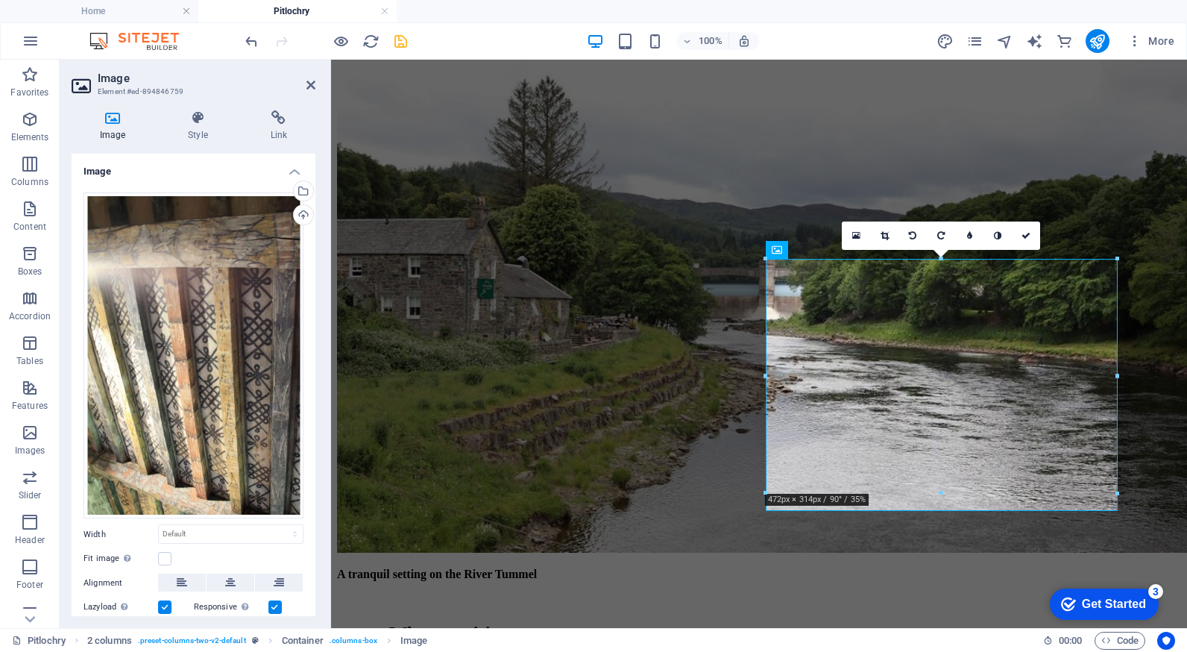
drag, startPoint x: 315, startPoint y: 310, endPoint x: 317, endPoint y: 364, distance: 53.7
click at [303, 376] on div "Image Style Link Image Drag files here, click to choose files or select files f…" at bounding box center [194, 362] width 268 height 529
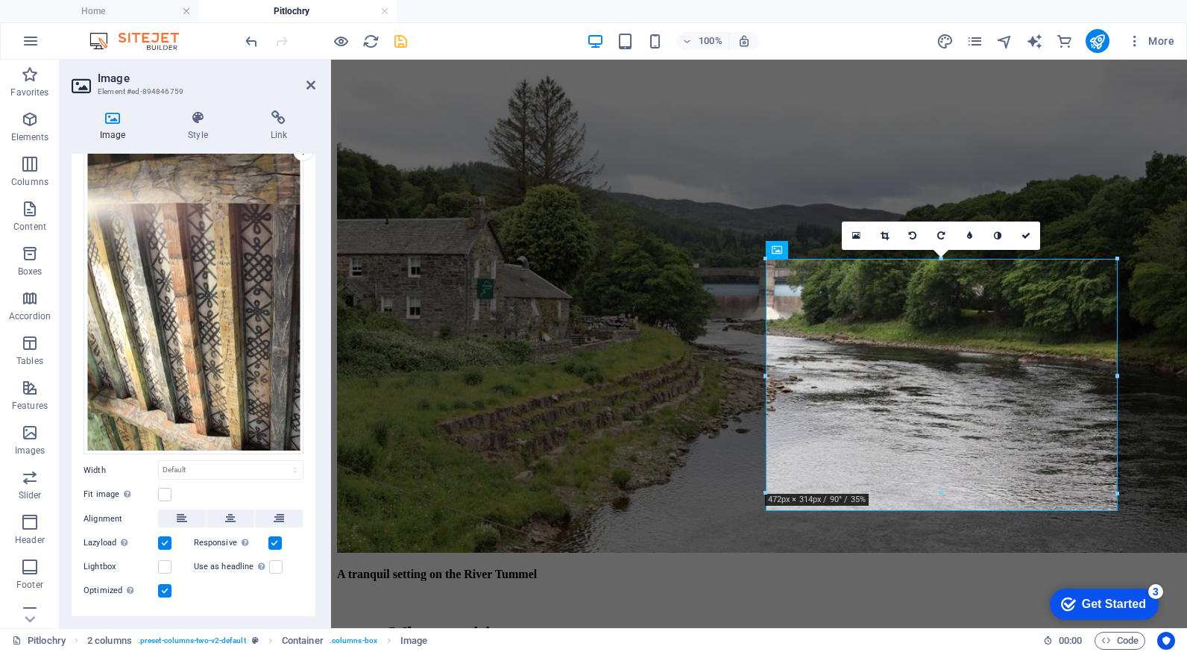
scroll to position [91, 0]
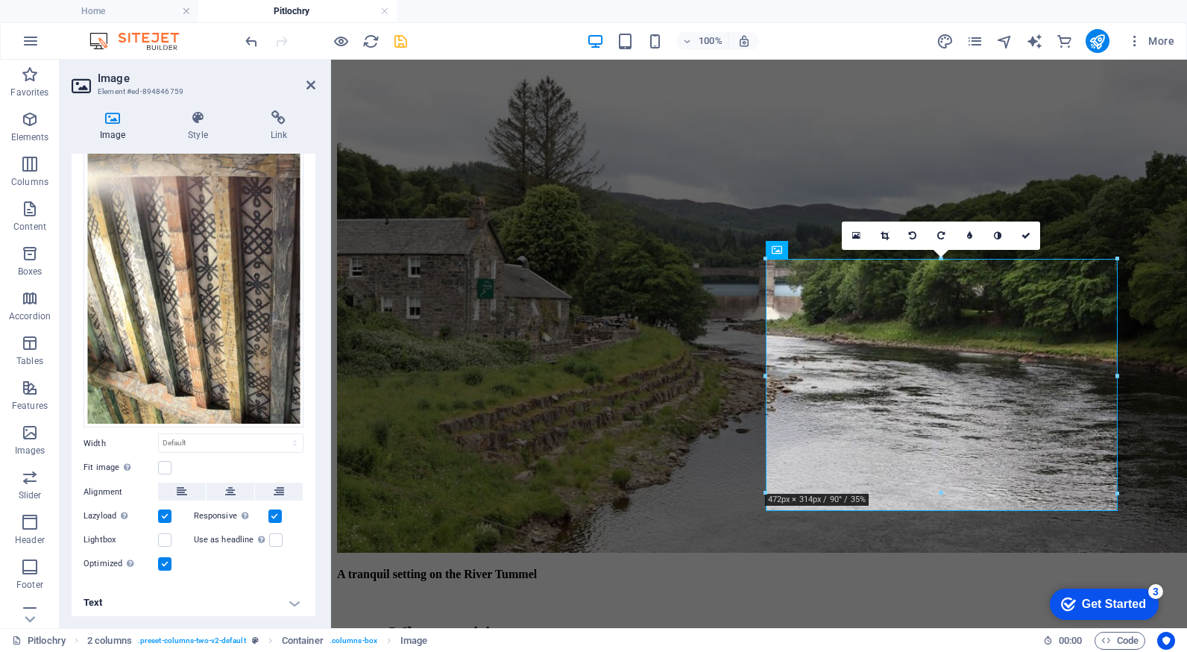
click at [289, 595] on h4 "Text" at bounding box center [194, 603] width 244 height 36
drag, startPoint x: 316, startPoint y: 511, endPoint x: 299, endPoint y: 583, distance: 74.3
click at [298, 585] on div "Image Style Link Image Drag files here, click to choose files or select files f…" at bounding box center [194, 362] width 268 height 529
click at [304, 559] on div "Drag files here, click to choose files or select files from Files or our free s…" at bounding box center [194, 337] width 244 height 496
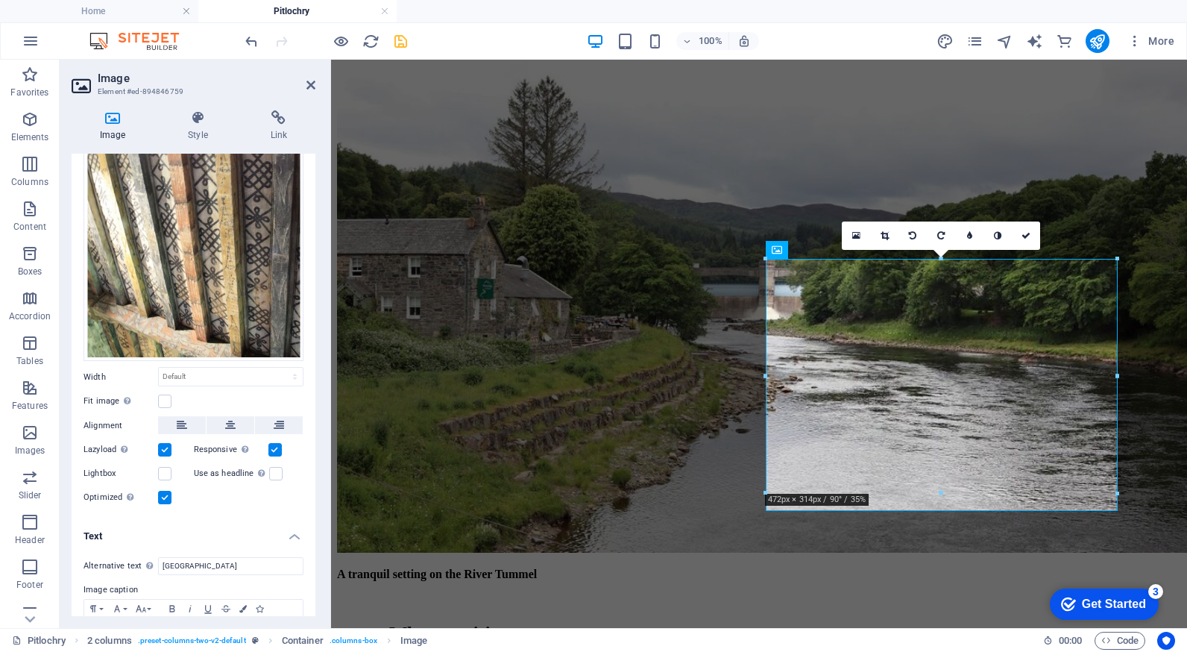
scroll to position [231, 0]
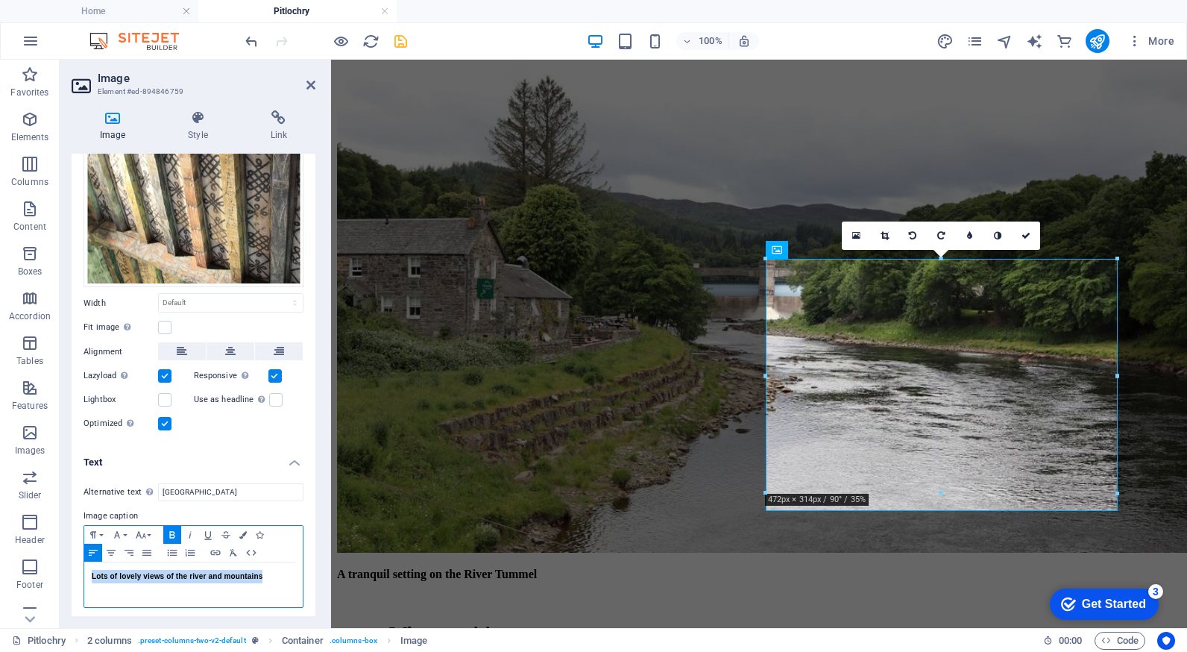
drag, startPoint x: 265, startPoint y: 573, endPoint x: 60, endPoint y: 559, distance: 205.5
click at [60, 559] on div "Image Style Link Image Drag files here, click to choose files or select files f…" at bounding box center [194, 362] width 268 height 529
copy strong "Lots of lovely views of the river and mountains"
click at [175, 222] on div "Drag files here, click to choose files or select files from Files or our free s…" at bounding box center [194, 124] width 220 height 327
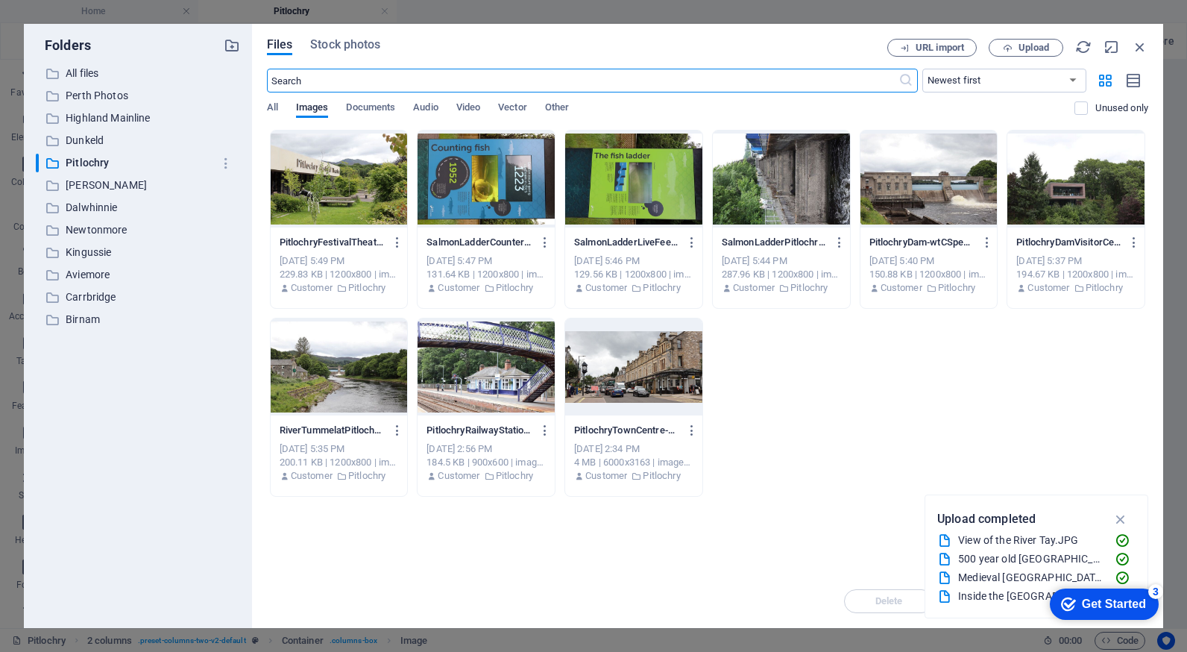
scroll to position [1851, 0]
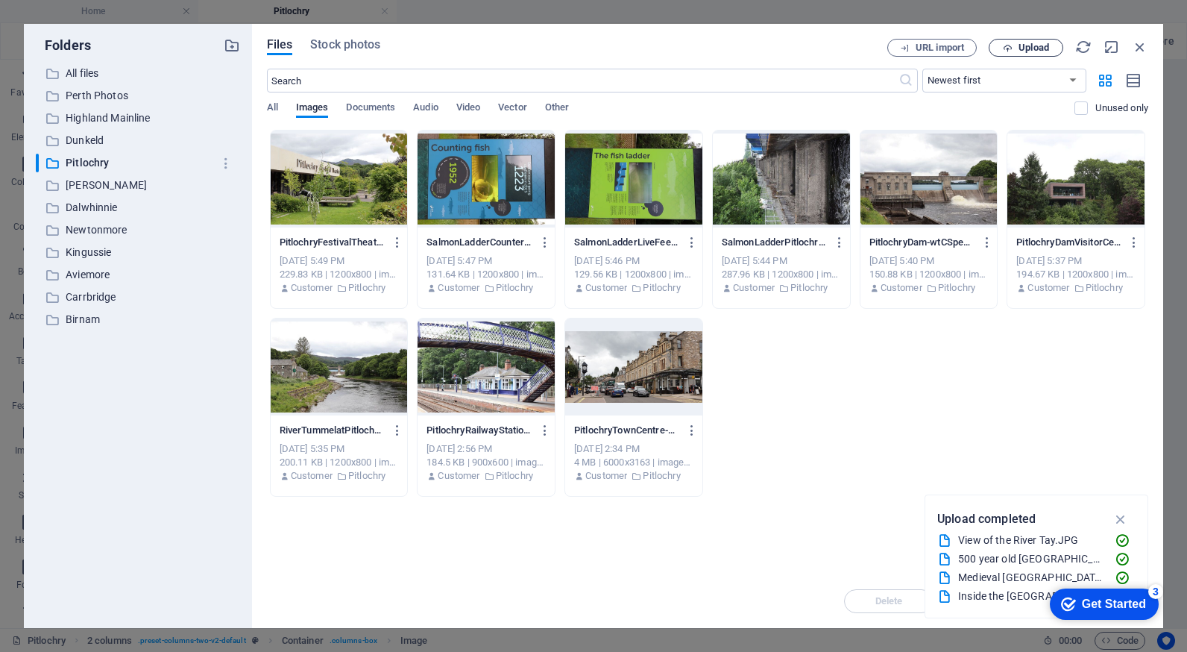
click at [1023, 45] on span "Upload" at bounding box center [1033, 47] width 31 height 9
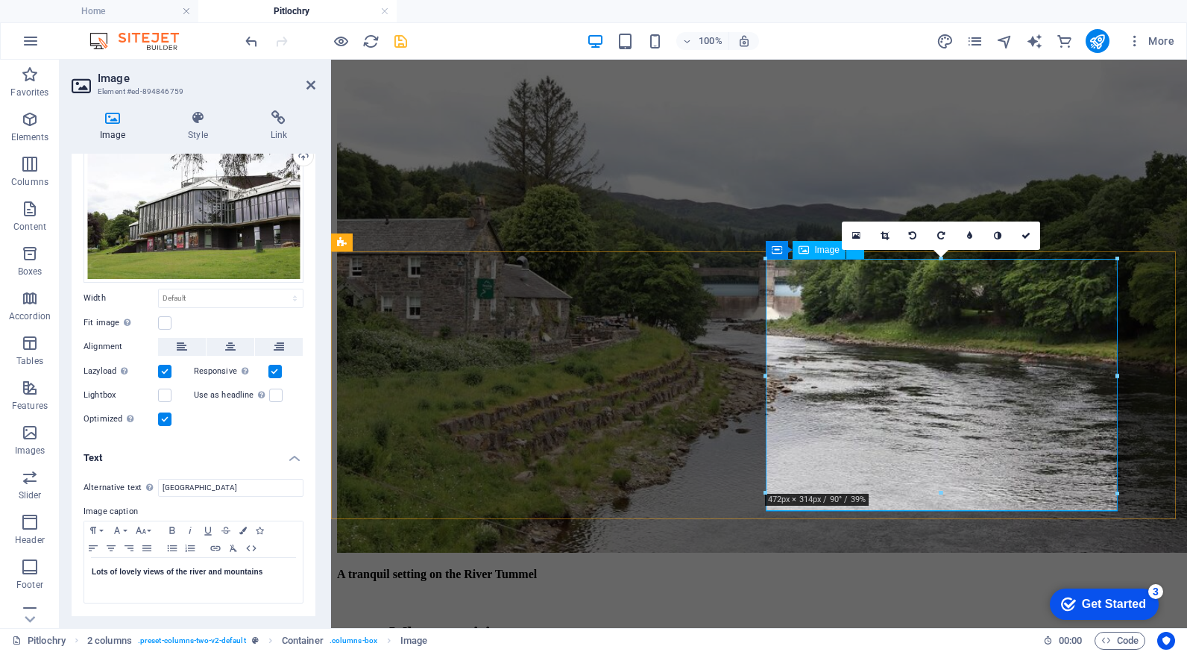
scroll to position [57, 0]
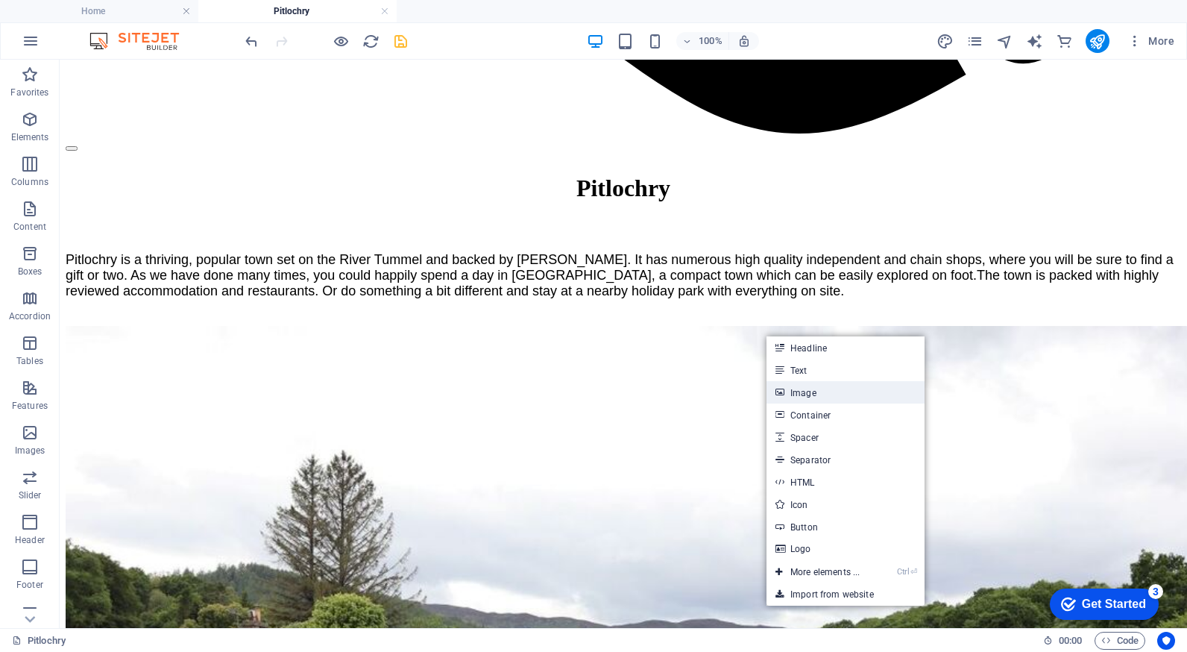
click at [803, 387] on link "Image" at bounding box center [845, 392] width 158 height 22
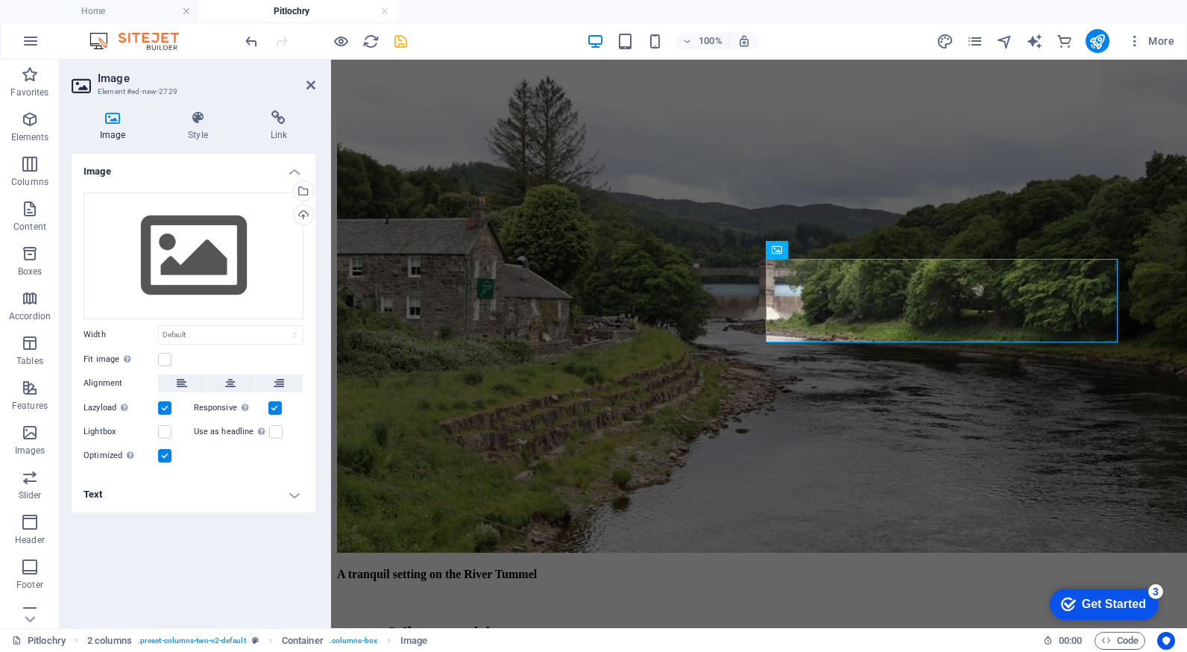
click at [256, 499] on h4 "Text" at bounding box center [194, 494] width 244 height 36
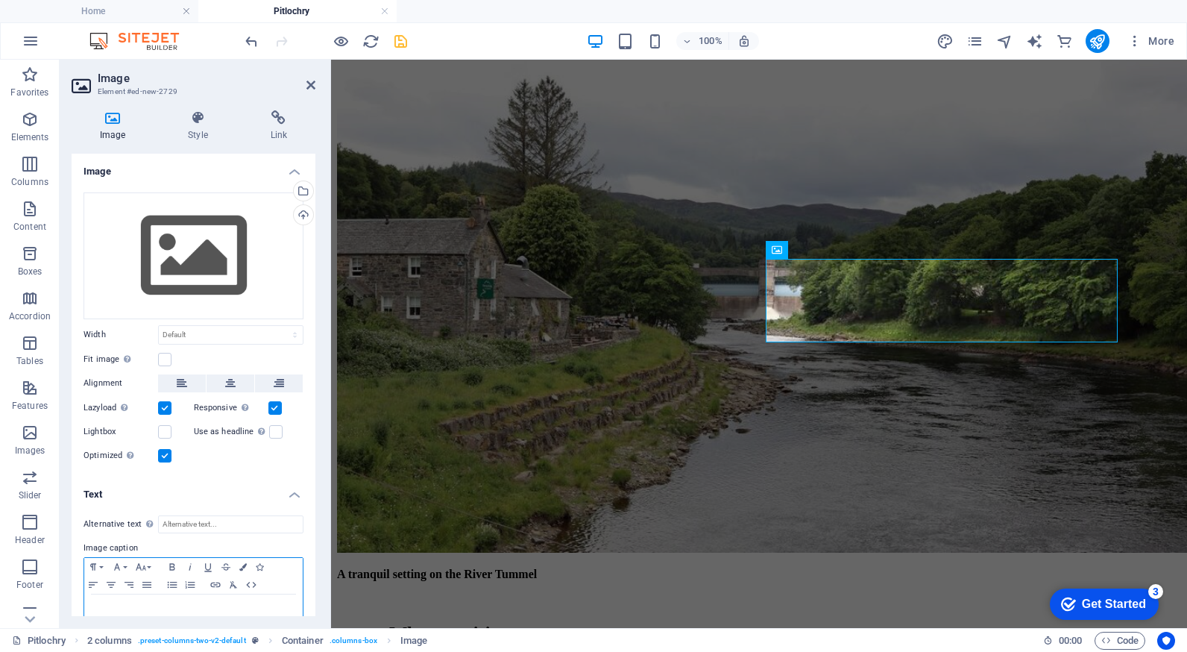
click at [177, 603] on p at bounding box center [194, 608] width 204 height 13
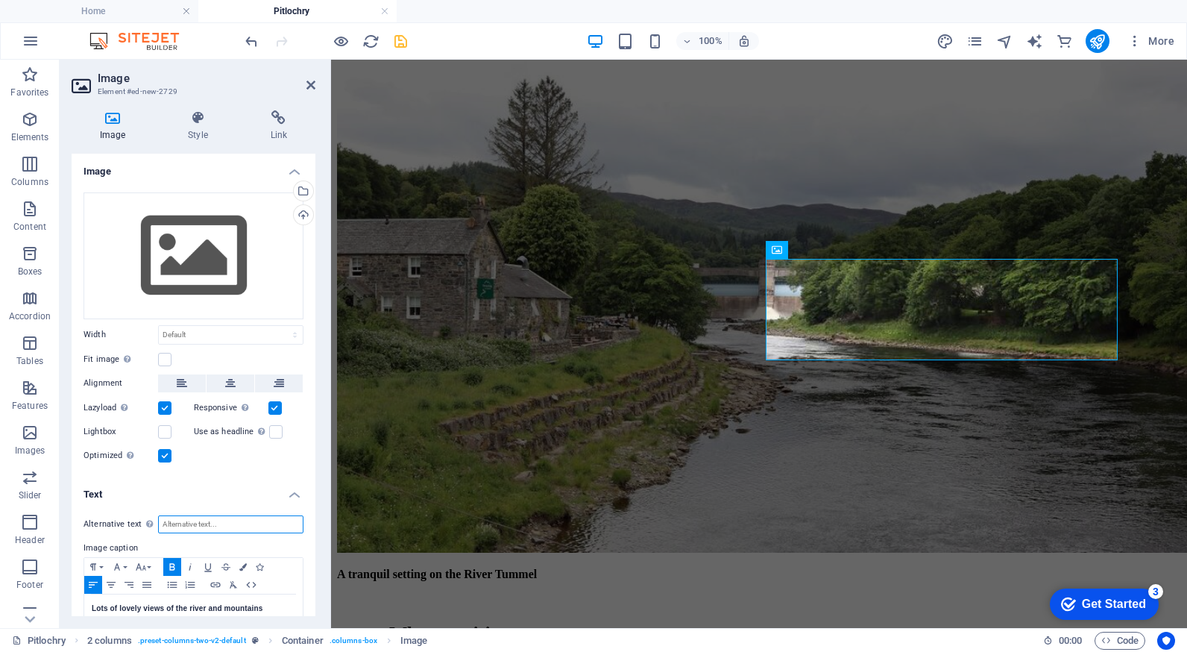
click at [198, 523] on input "Alternative text The alternative text is used by devices that cannot display im…" at bounding box center [230, 524] width 145 height 18
type input "[GEOGRAPHIC_DATA]"
click at [194, 230] on div "Drag files here, click to choose files or select files from Files or our free s…" at bounding box center [194, 255] width 220 height 127
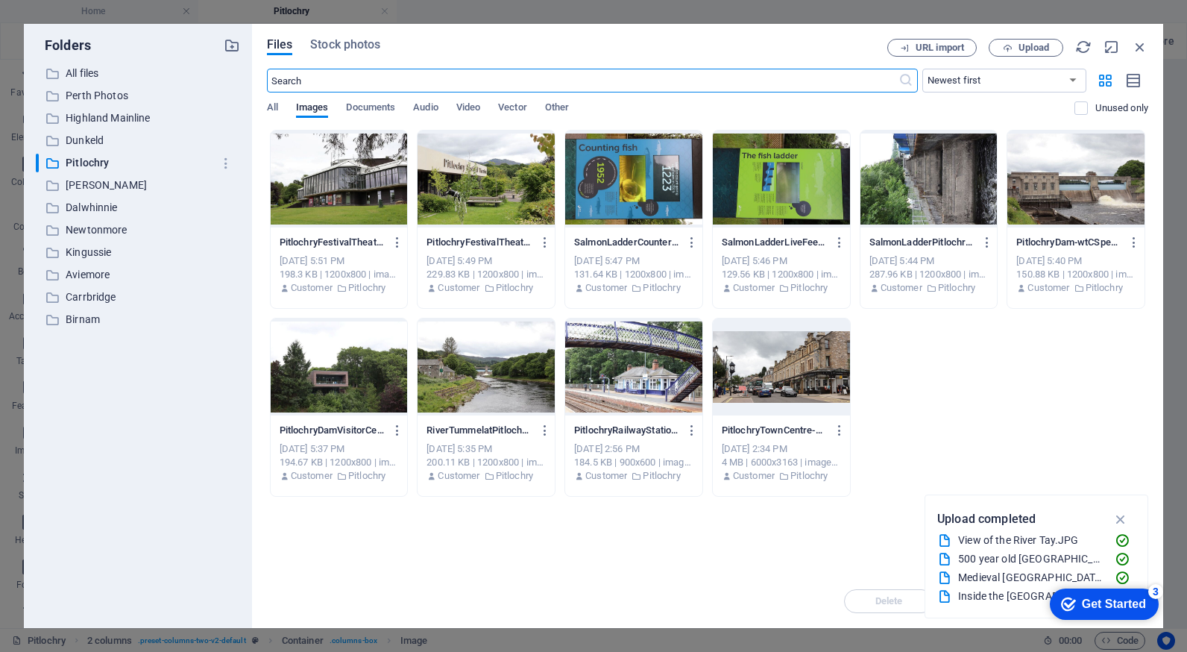
scroll to position [1851, 0]
click at [340, 191] on div at bounding box center [339, 178] width 137 height 97
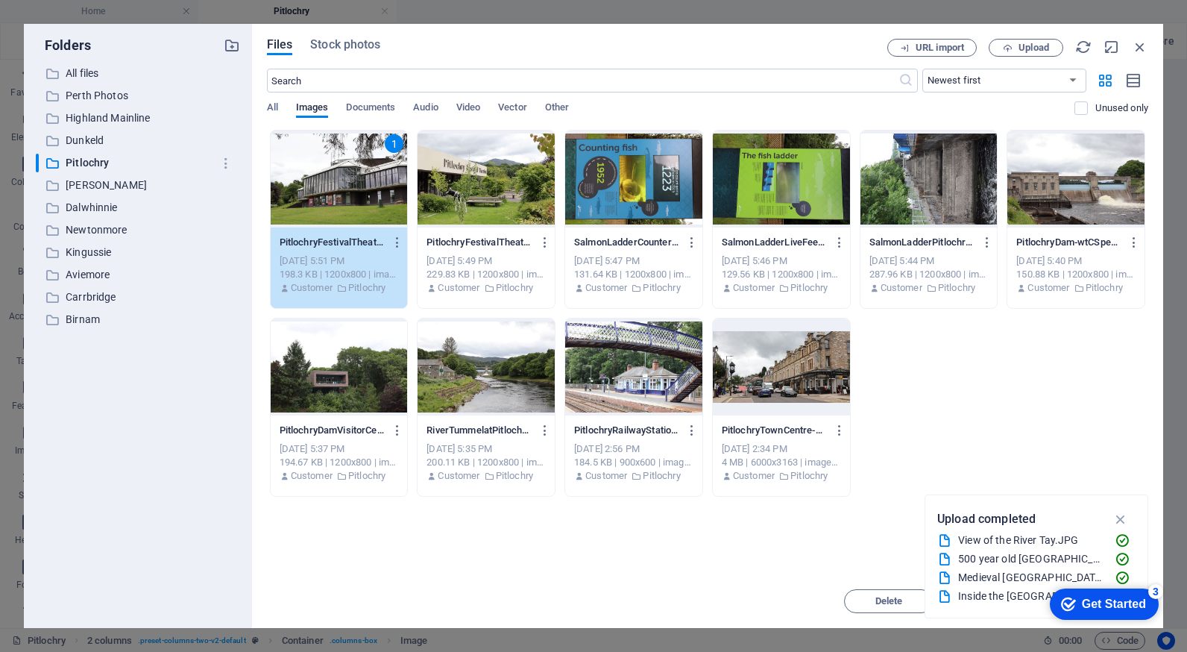
click at [340, 191] on div "1" at bounding box center [339, 178] width 137 height 97
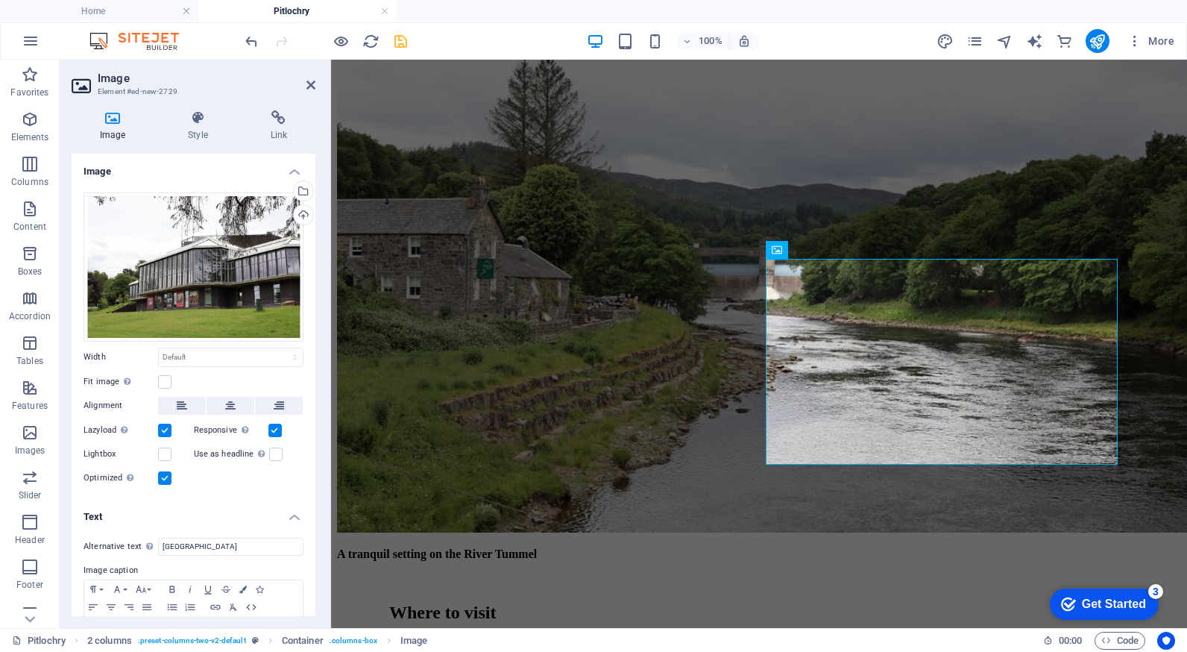
scroll to position [1830, 0]
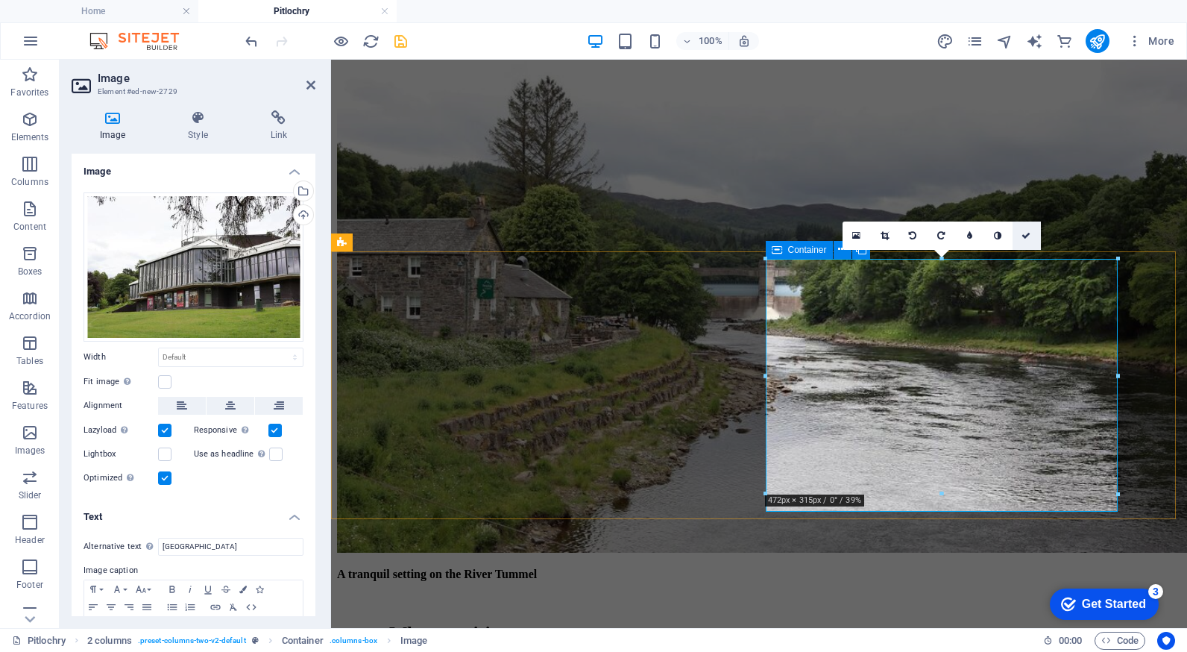
click at [1029, 235] on icon at bounding box center [1025, 235] width 9 height 9
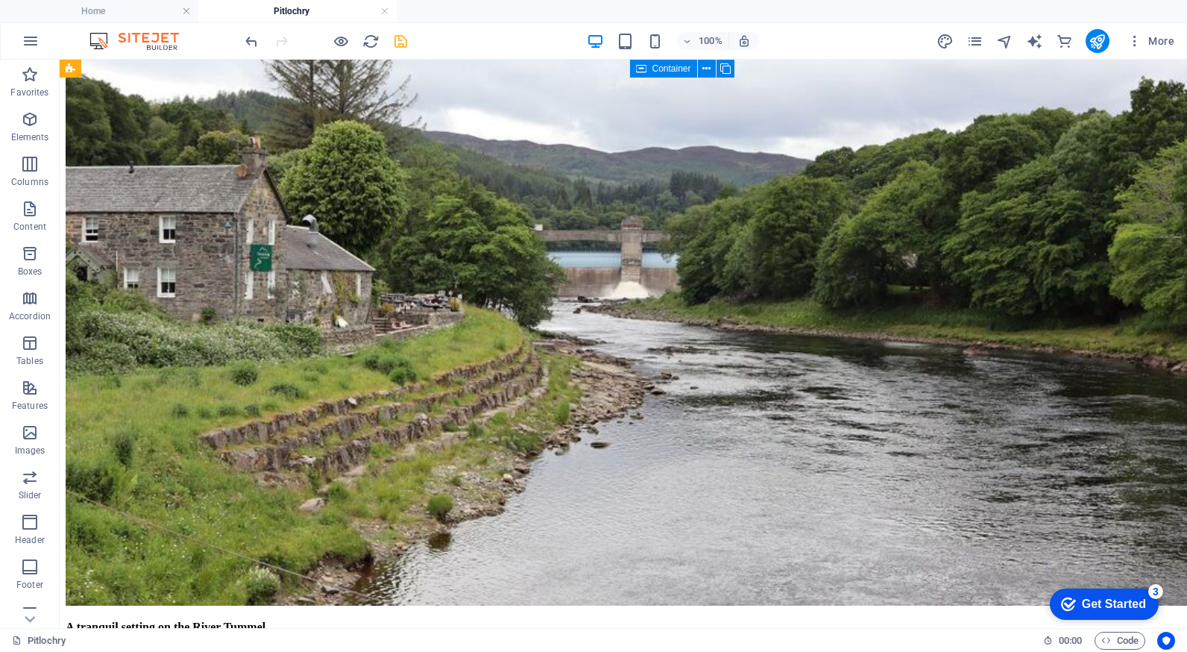
scroll to position [2293, 0]
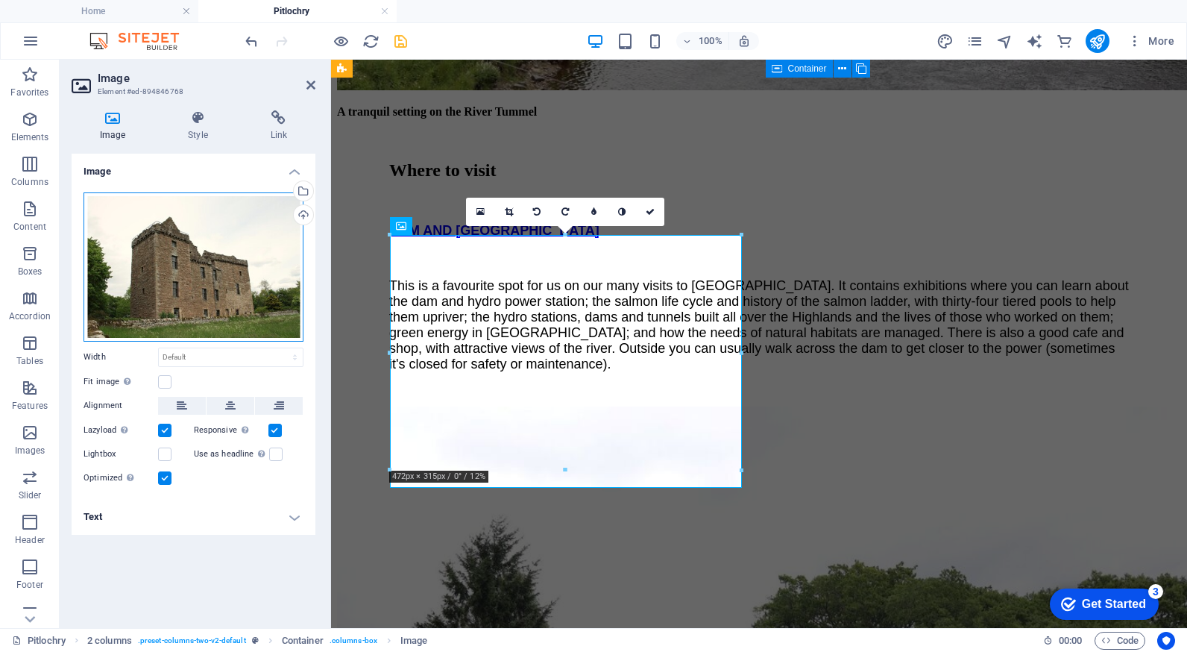
click at [251, 262] on div "Drag files here, click to choose files or select files from Files or our free s…" at bounding box center [194, 266] width 220 height 149
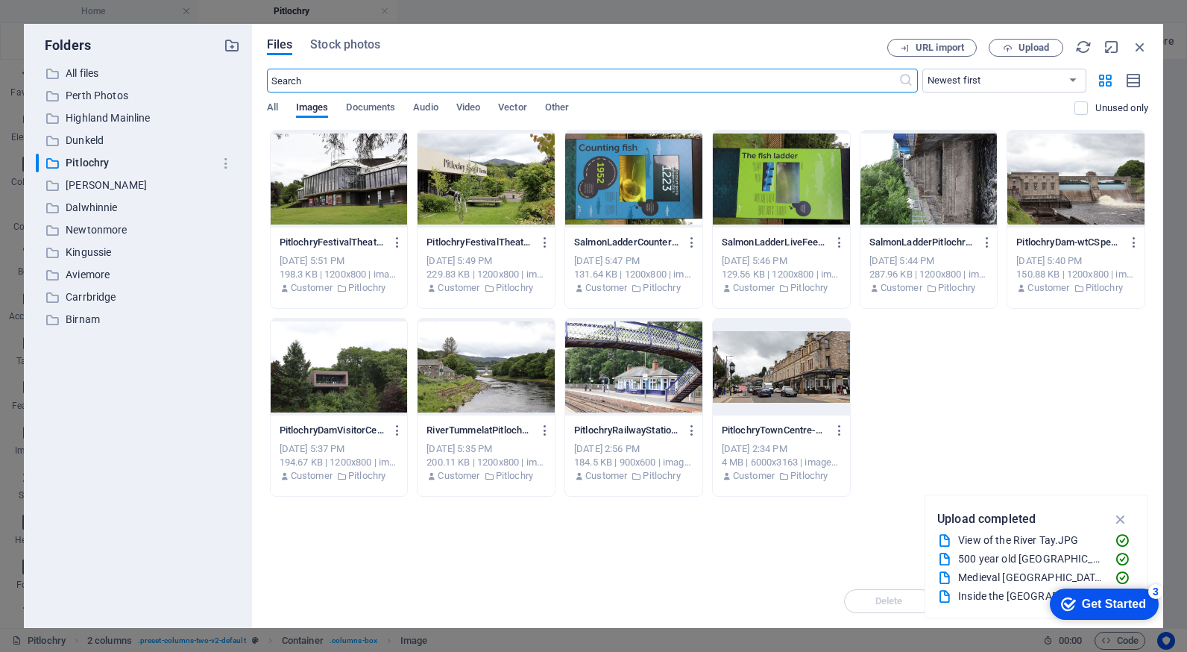
scroll to position [2333, 0]
click at [1012, 49] on icon "button" at bounding box center [1008, 48] width 10 height 10
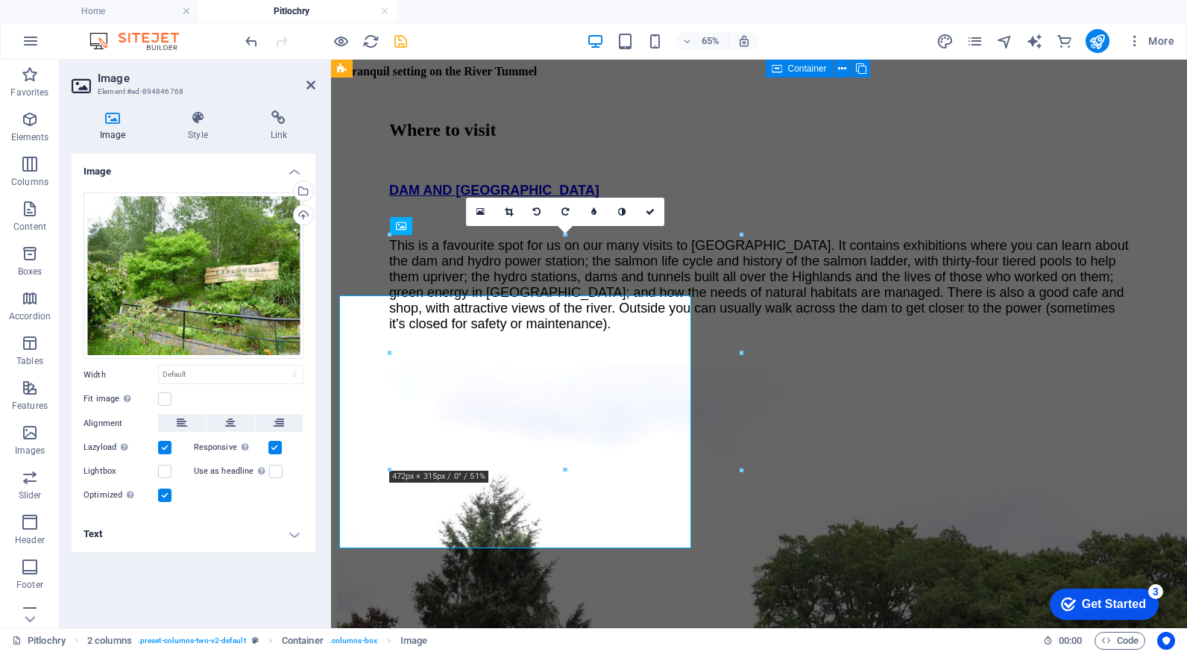
scroll to position [2293, 0]
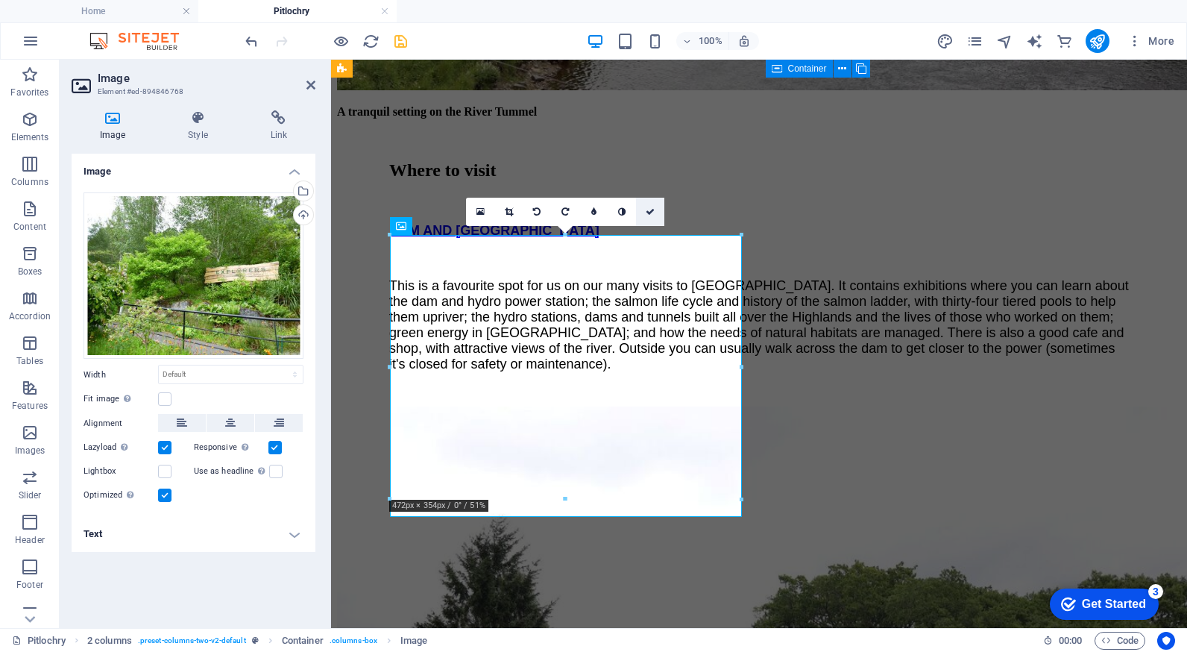
click at [646, 214] on icon at bounding box center [650, 211] width 9 height 9
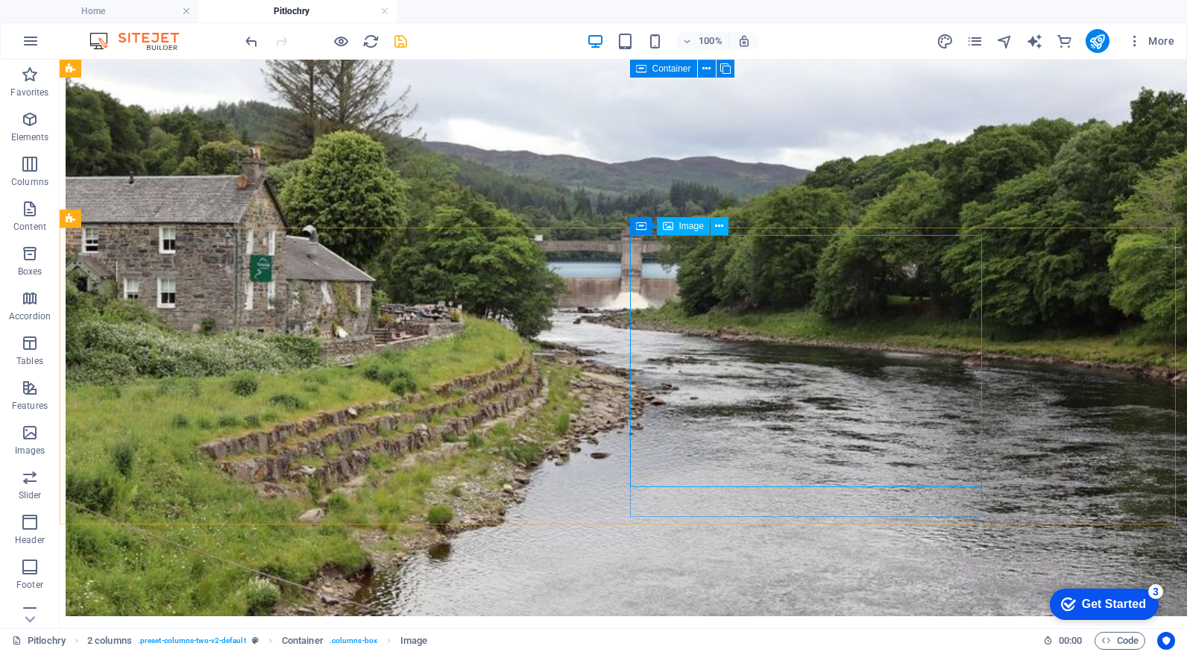
click at [690, 225] on span "Image" at bounding box center [691, 225] width 25 height 9
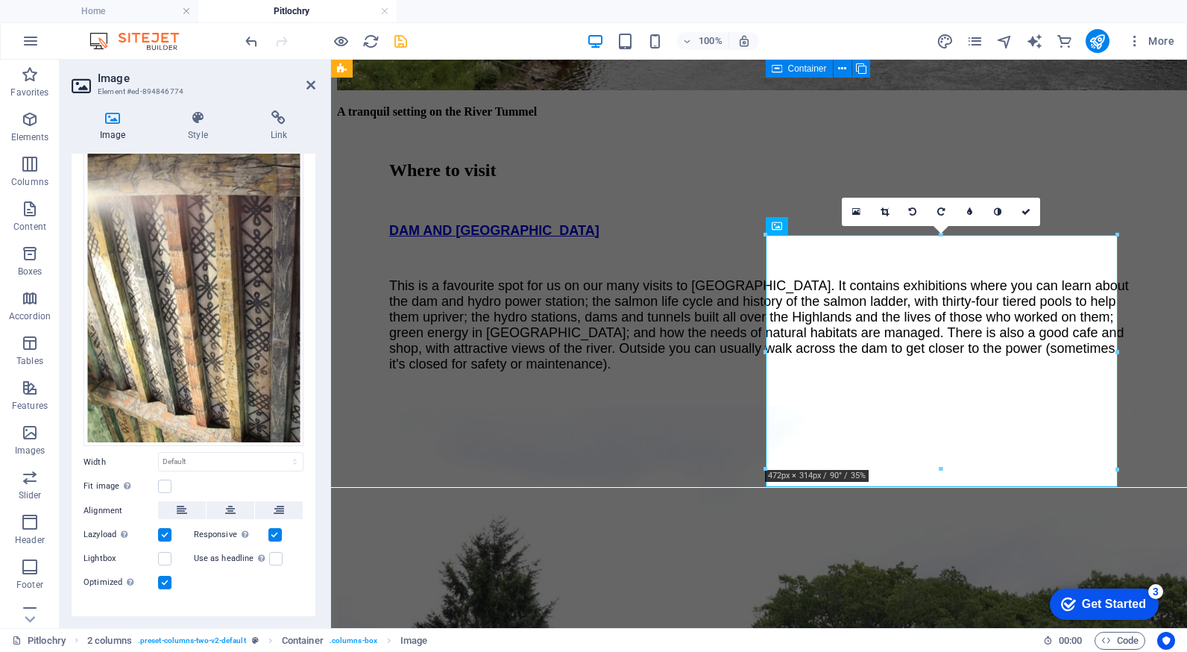
scroll to position [91, 0]
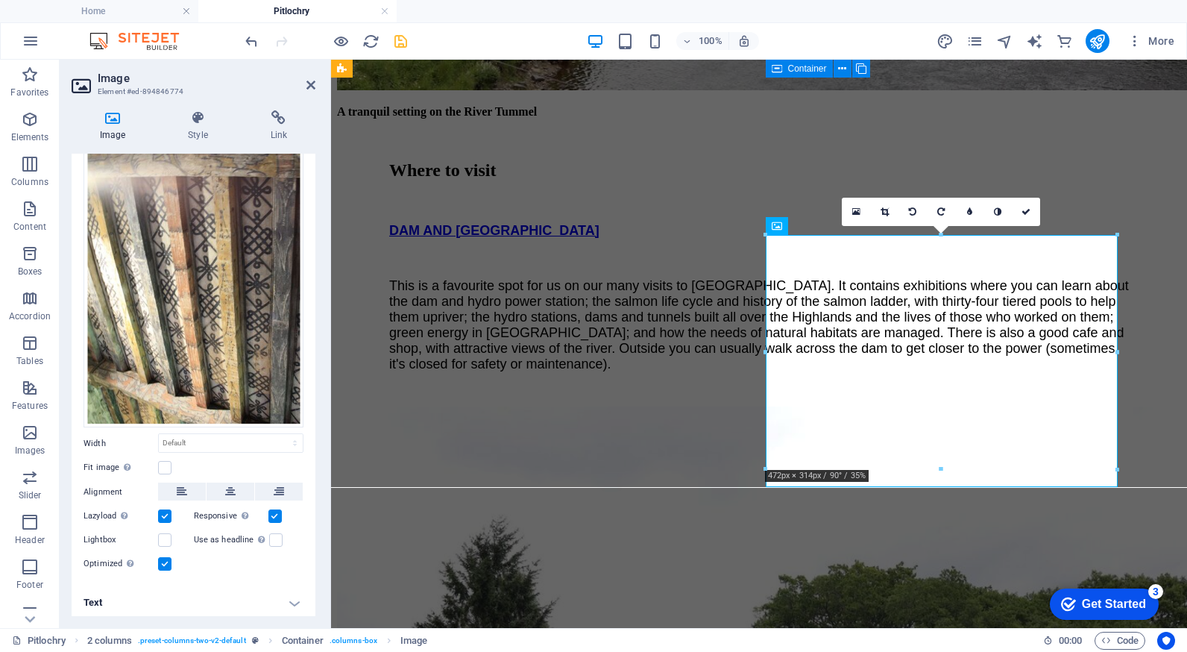
click at [286, 602] on h4 "Text" at bounding box center [194, 603] width 244 height 36
drag, startPoint x: 312, startPoint y: 517, endPoint x: 310, endPoint y: 562, distance: 45.5
click at [307, 568] on div "Drag files here, click to choose files or select files from Files or our free s…" at bounding box center [194, 337] width 244 height 496
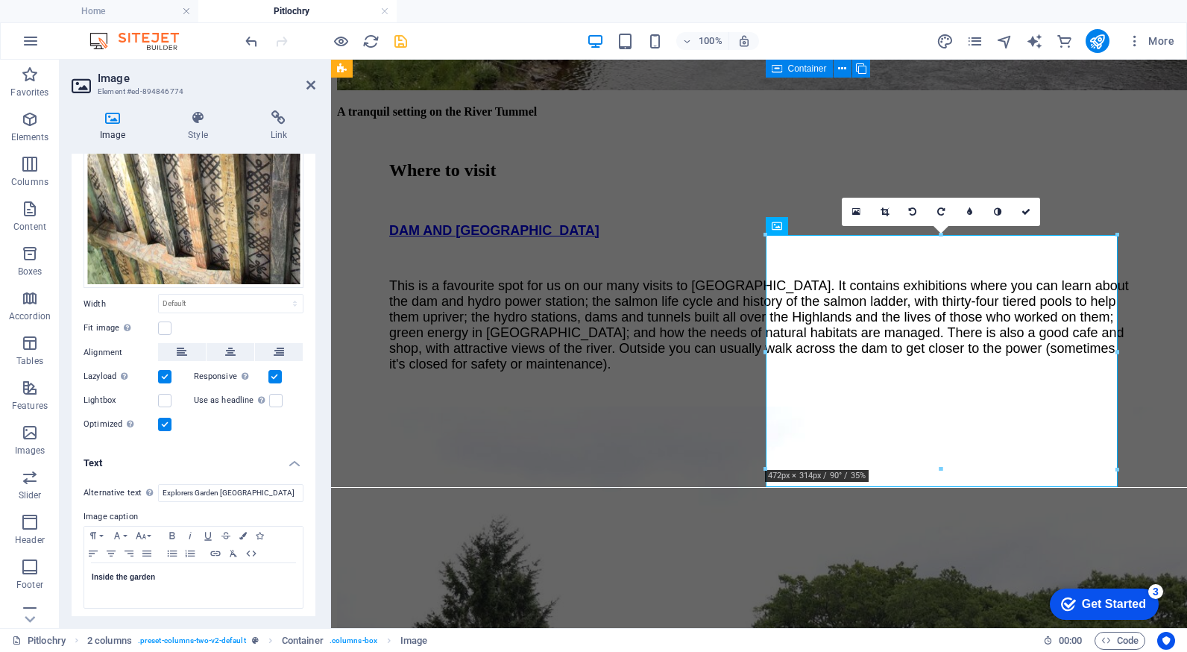
scroll to position [231, 0]
drag, startPoint x: 183, startPoint y: 569, endPoint x: 169, endPoint y: 569, distance: 13.4
click at [169, 570] on p "Inside the garden" at bounding box center [194, 576] width 204 height 13
drag, startPoint x: 165, startPoint y: 488, endPoint x: 311, endPoint y: 491, distance: 146.2
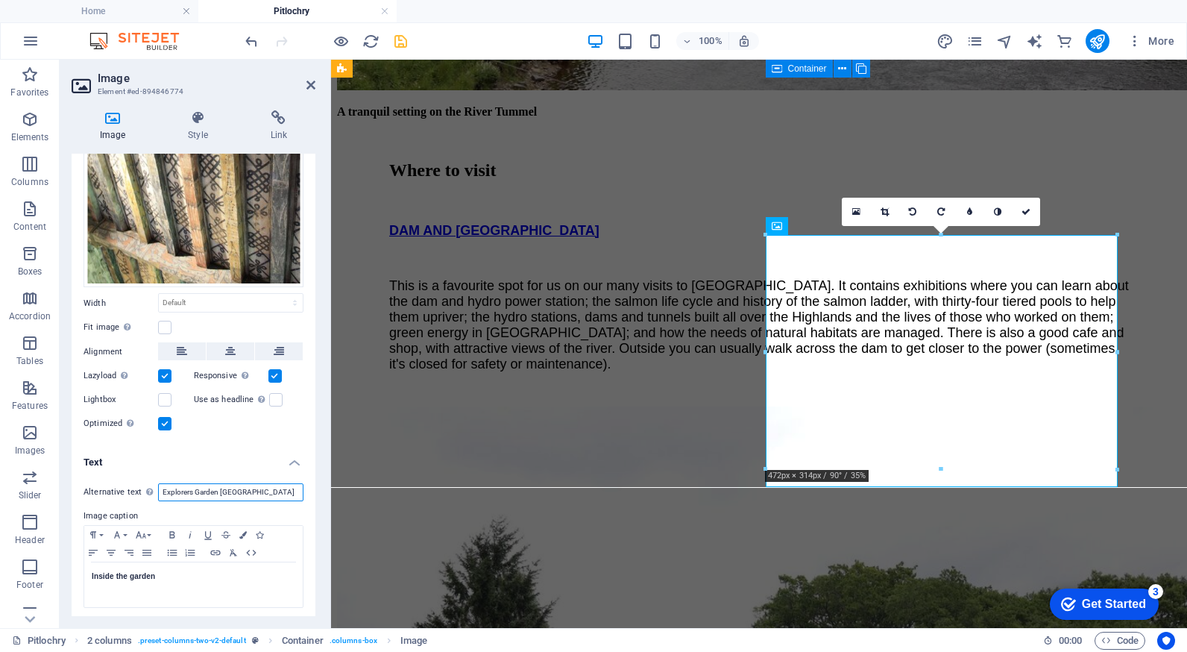
click at [311, 491] on div "Alternative text The alternative text is used by devices that cannot display im…" at bounding box center [194, 545] width 244 height 149
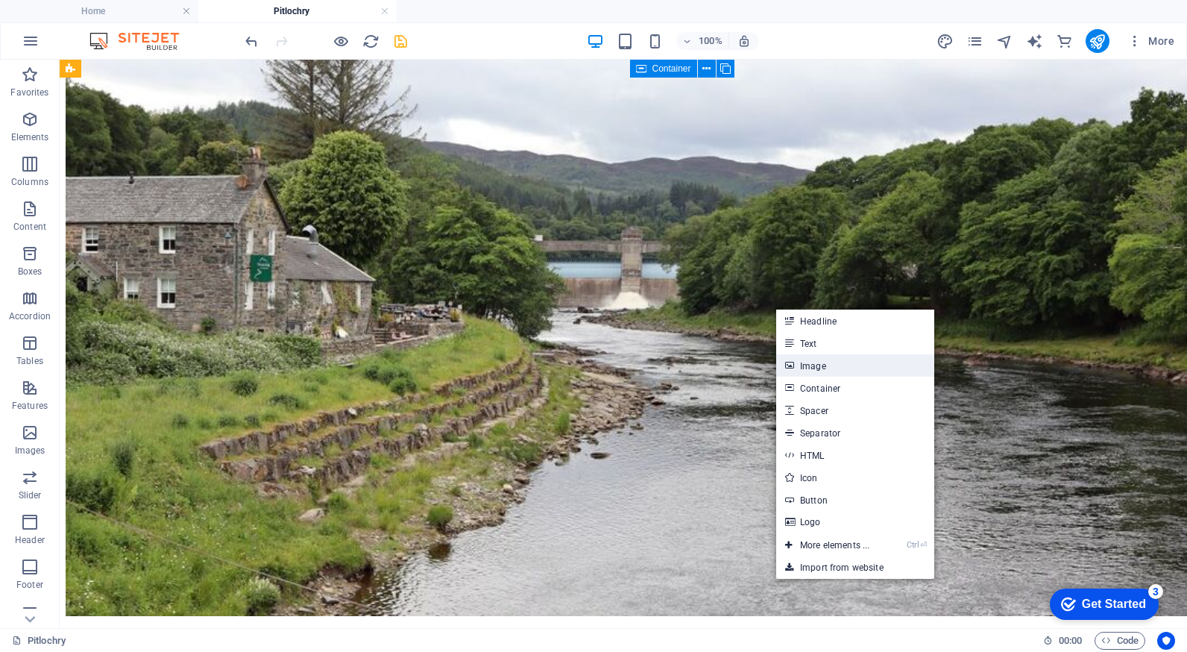
click at [810, 367] on link "Image" at bounding box center [855, 365] width 158 height 22
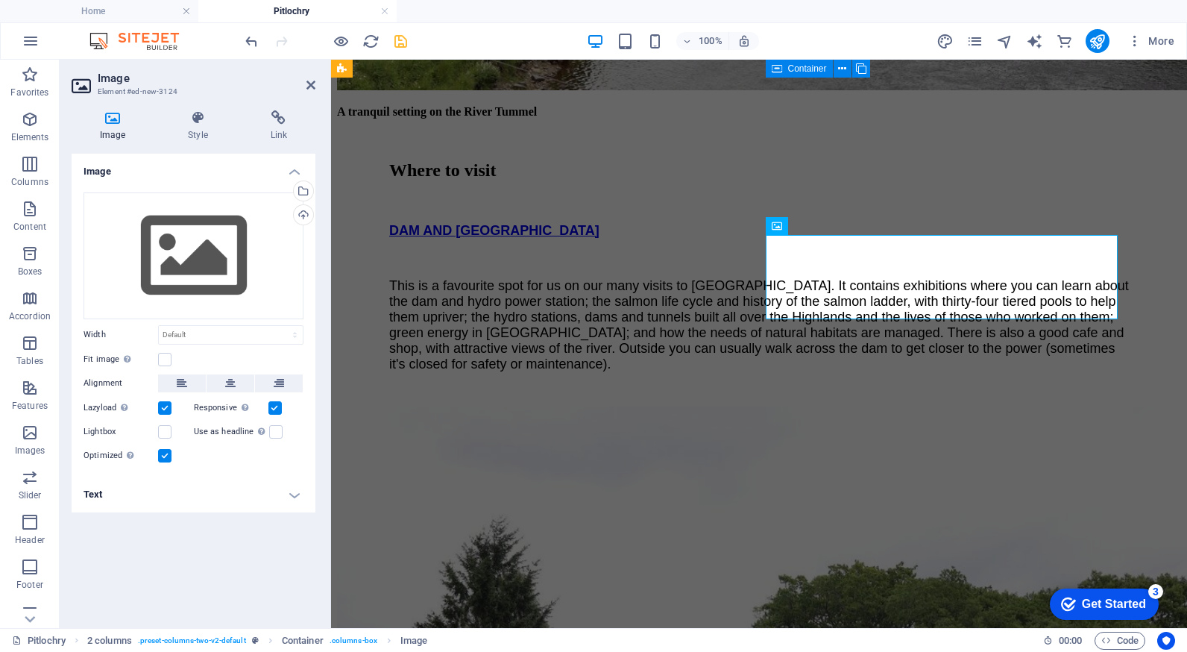
click at [290, 501] on h4 "Text" at bounding box center [194, 494] width 244 height 36
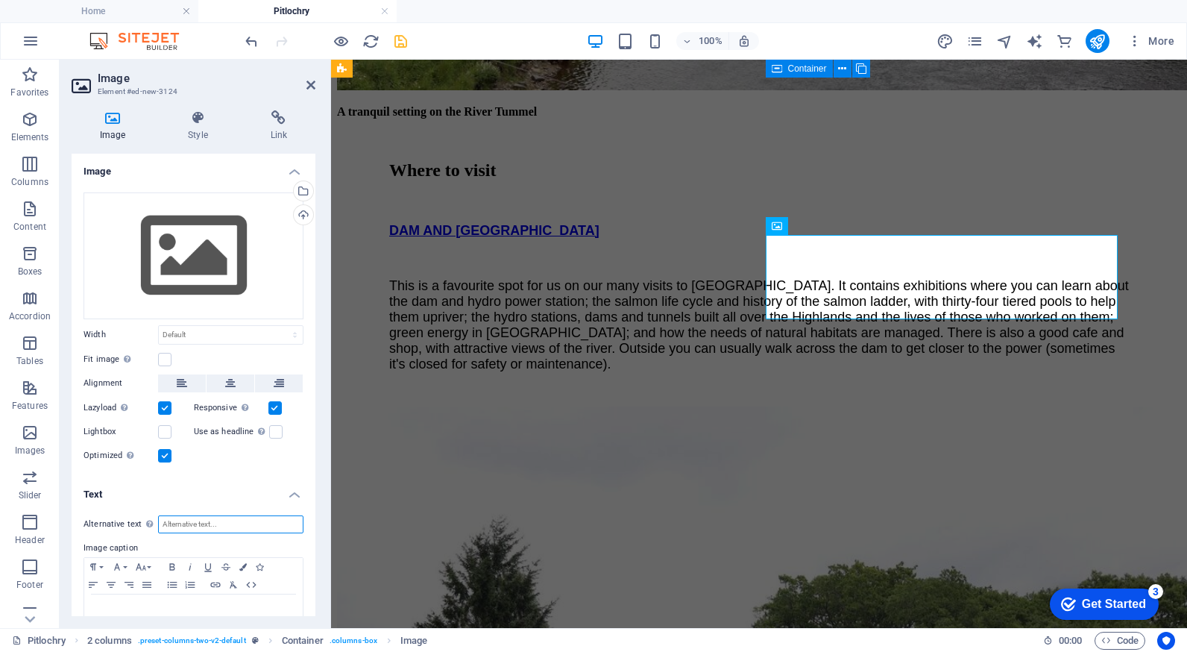
click at [237, 524] on input "Alternative text The alternative text is used by devices that cannot display im…" at bounding box center [230, 524] width 145 height 18
paste input "xplorers Garden [GEOGRAPHIC_DATA]"
click at [164, 523] on input "xplorers Garden [GEOGRAPHIC_DATA]" at bounding box center [230, 524] width 145 height 18
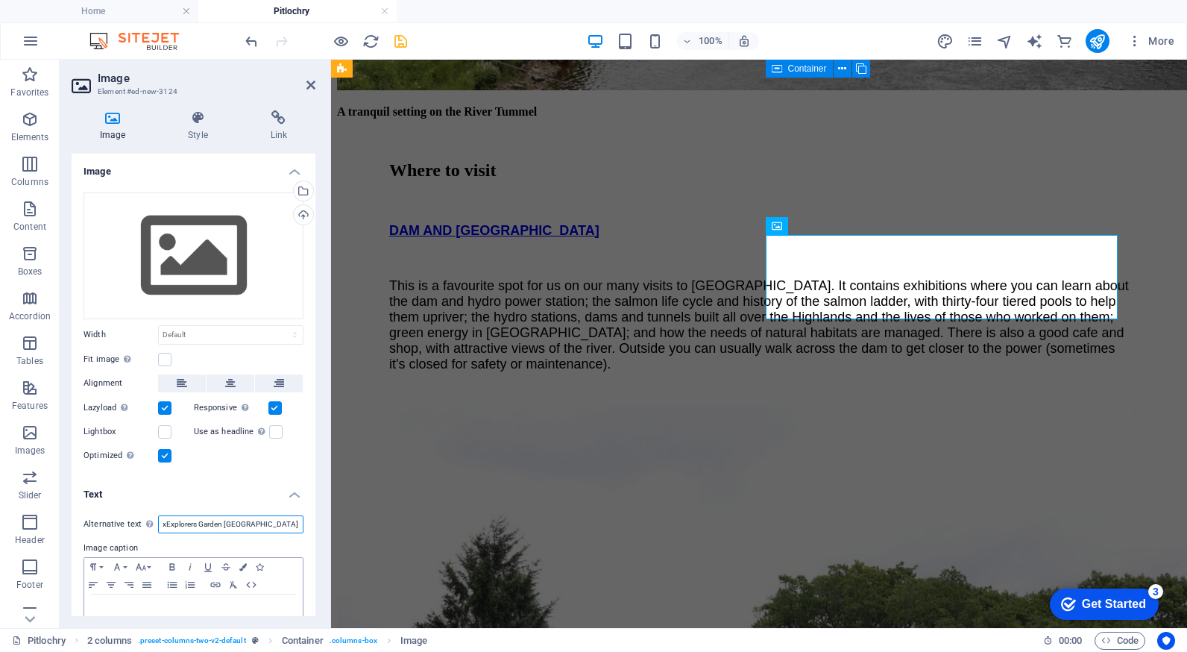
type input "xExplorers Garden [GEOGRAPHIC_DATA]"
click at [148, 602] on p at bounding box center [194, 608] width 204 height 13
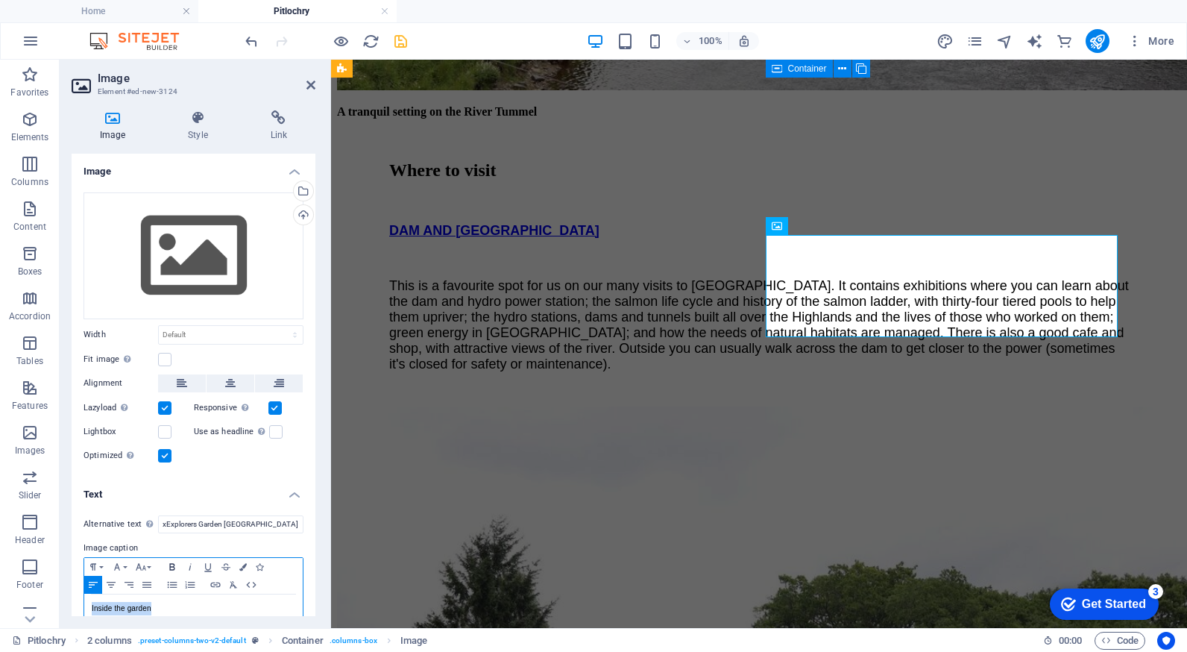
click at [170, 563] on icon "button" at bounding box center [171, 566] width 5 height 7
click at [167, 526] on input "xExplorers Garden [GEOGRAPHIC_DATA]" at bounding box center [230, 524] width 145 height 18
type input "Explorers Garden [GEOGRAPHIC_DATA]"
click at [195, 266] on div "Drag files here, click to choose files or select files from Files or our free s…" at bounding box center [194, 255] width 220 height 127
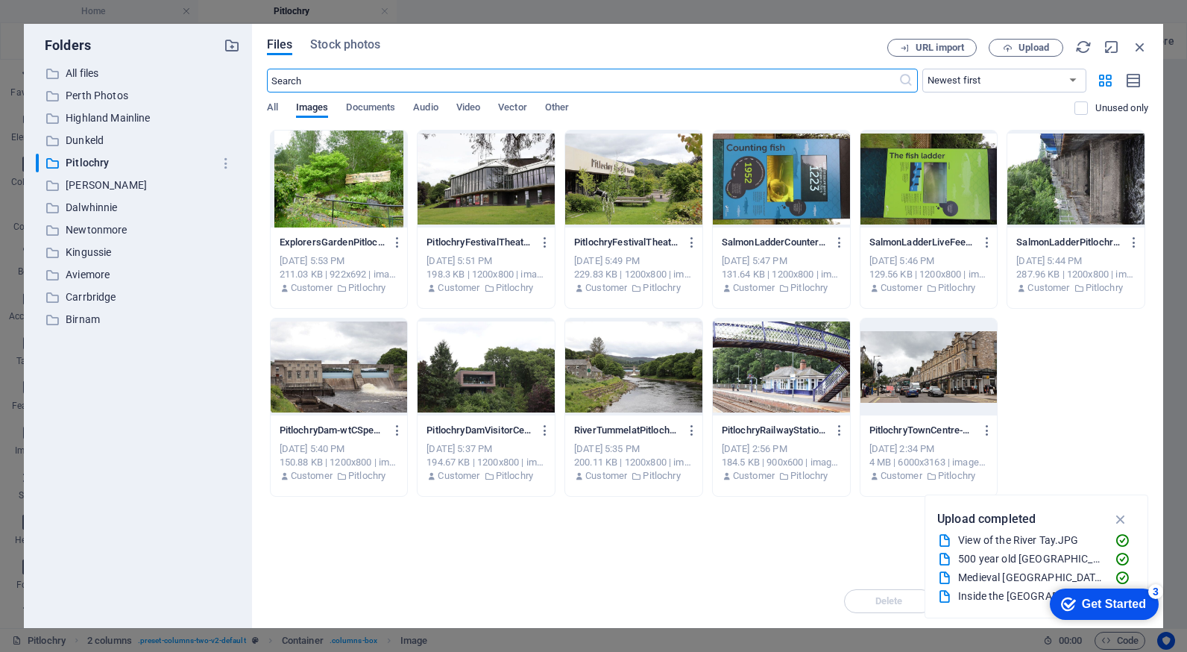
scroll to position [2333, 0]
click at [1029, 50] on span "Upload" at bounding box center [1033, 47] width 31 height 9
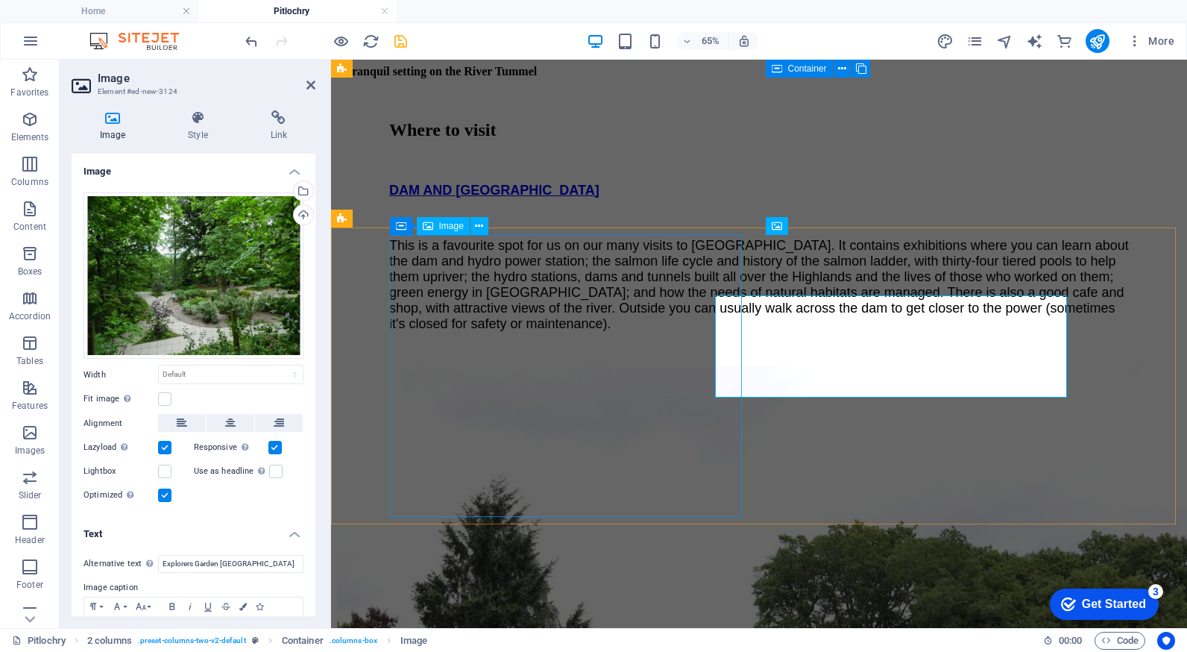
scroll to position [2293, 0]
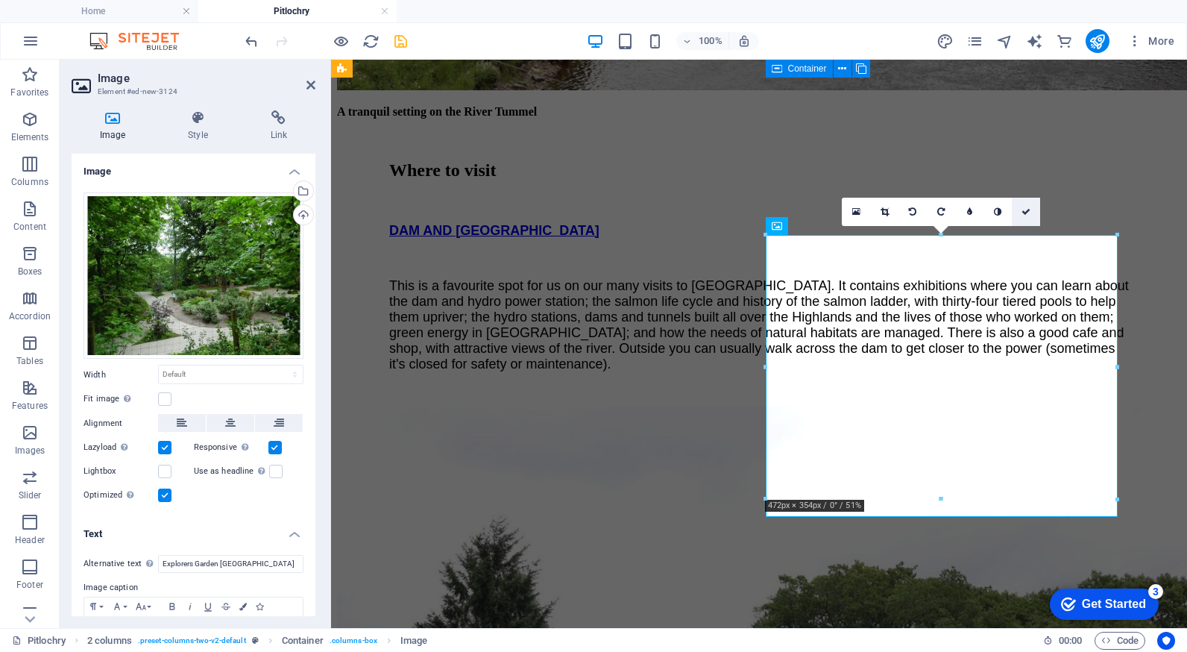
click at [1029, 211] on icon at bounding box center [1025, 211] width 9 height 9
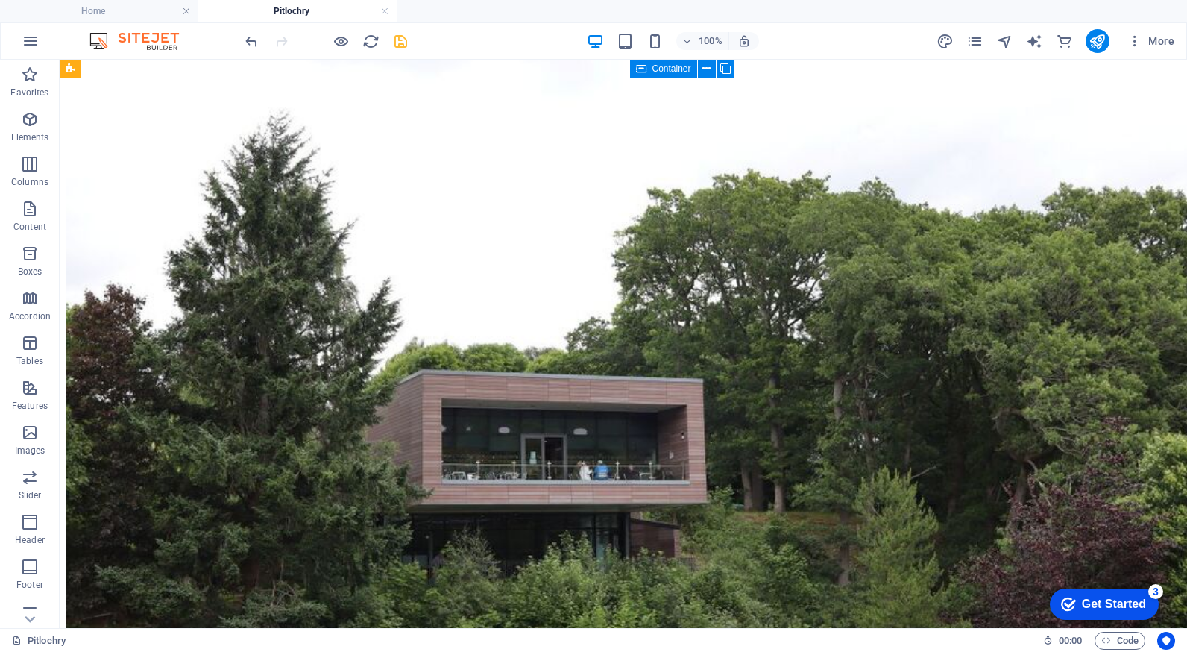
scroll to position [3216, 0]
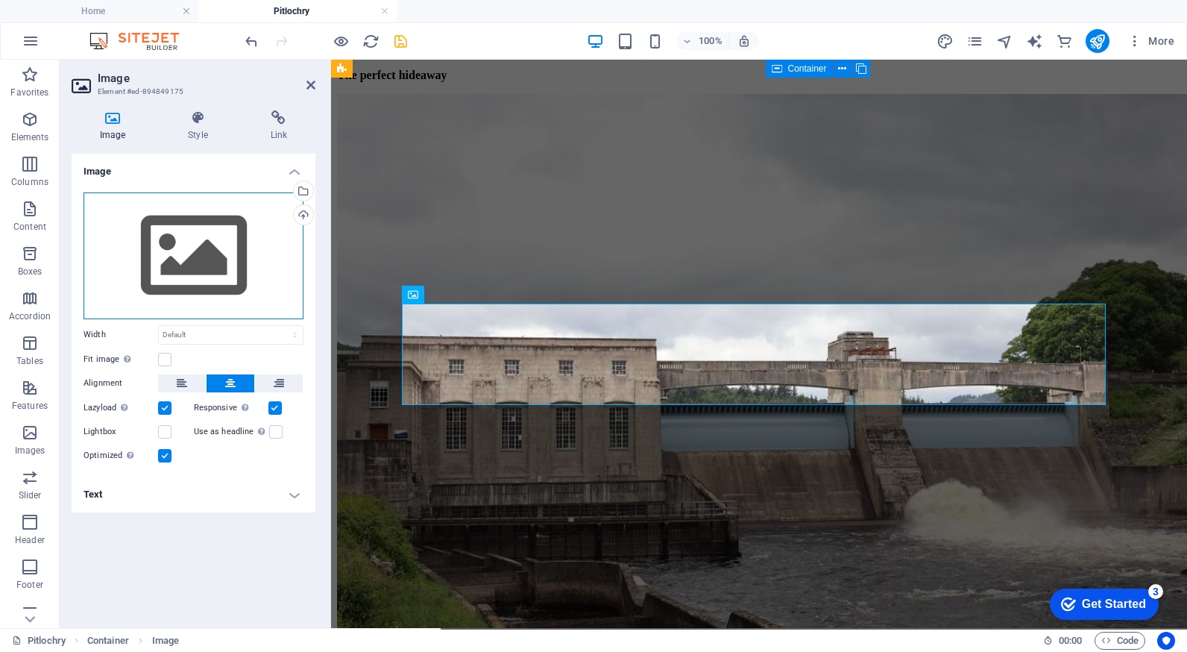
click at [143, 212] on div "Drag files here, click to choose files or select files from Files or our free s…" at bounding box center [194, 255] width 220 height 127
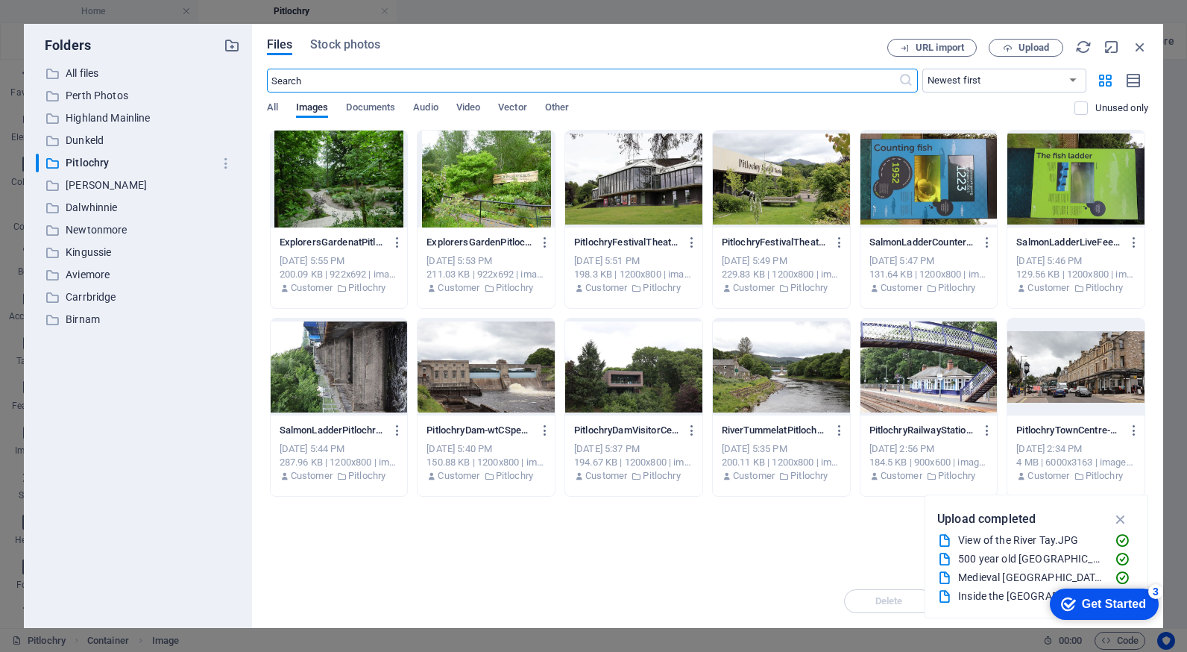
scroll to position [3316, 0]
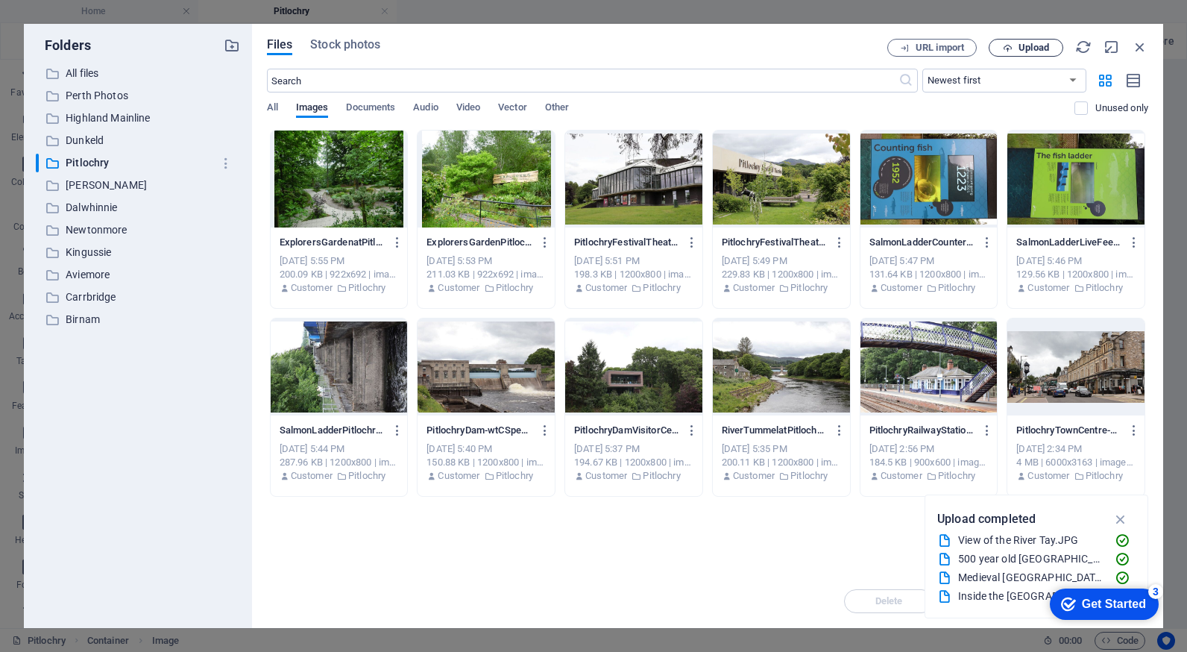
click at [1048, 50] on span "Upload" at bounding box center [1033, 47] width 31 height 9
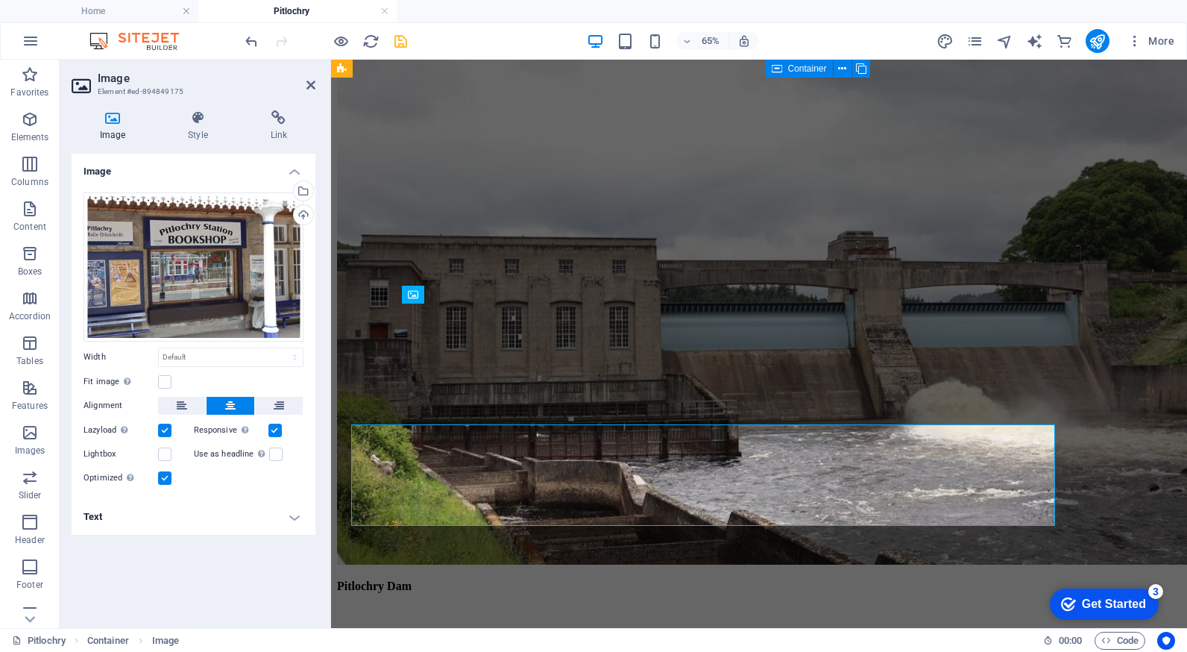
scroll to position [3216, 0]
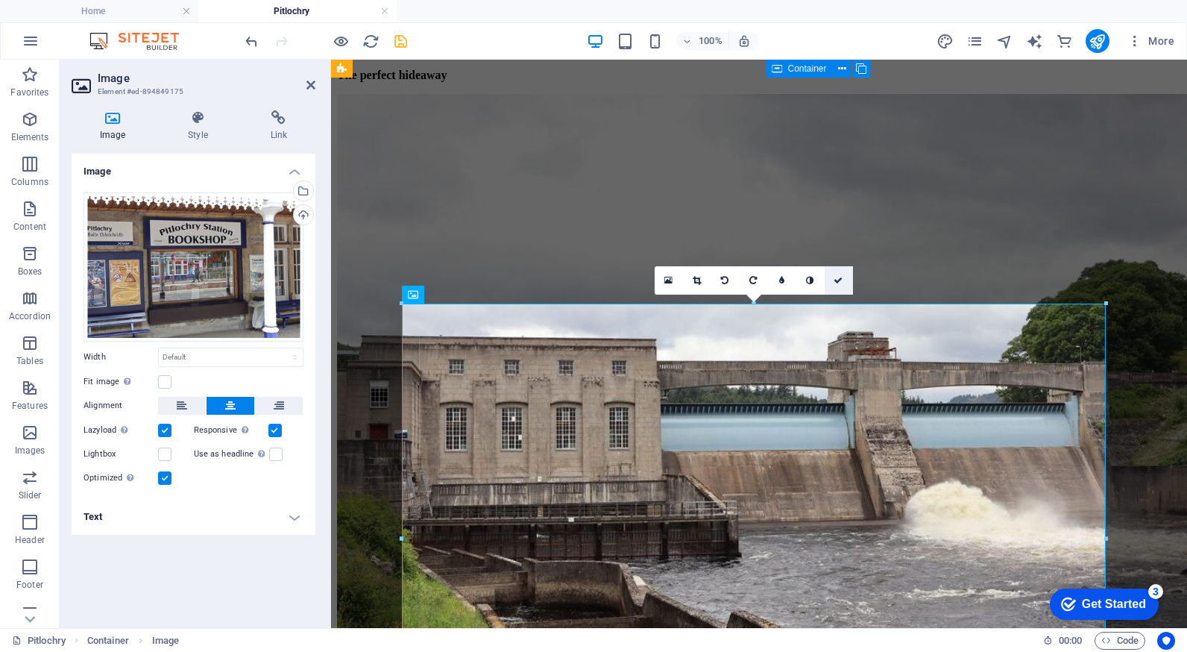
click at [835, 284] on link at bounding box center [839, 280] width 28 height 28
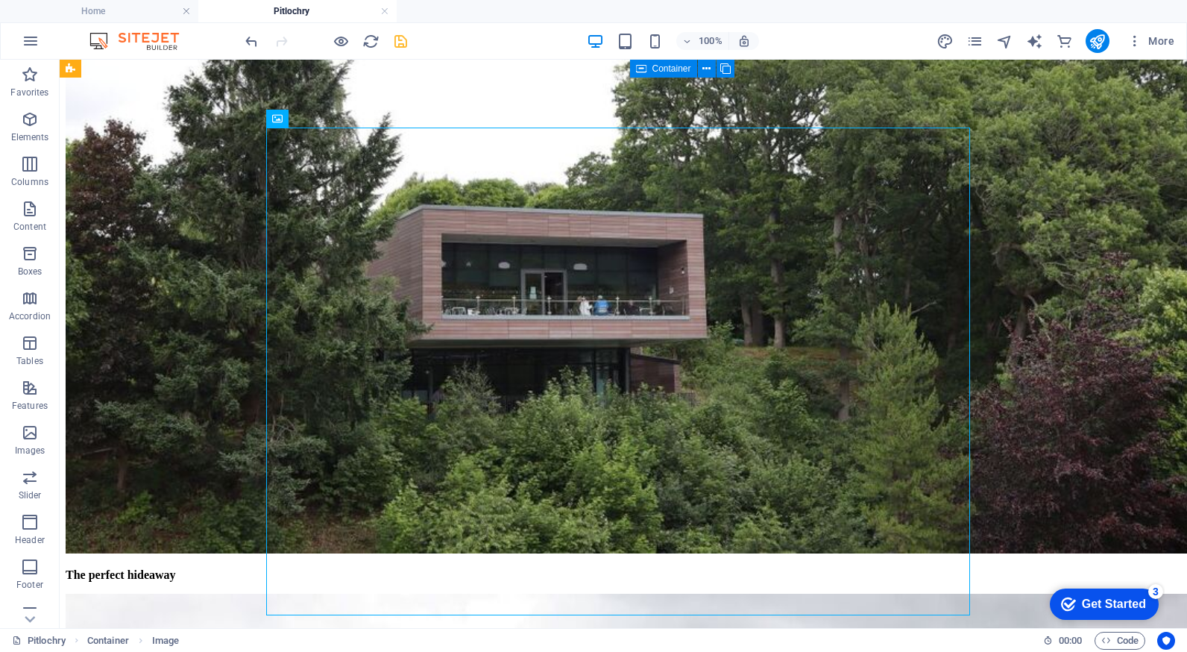
scroll to position [3403, 0]
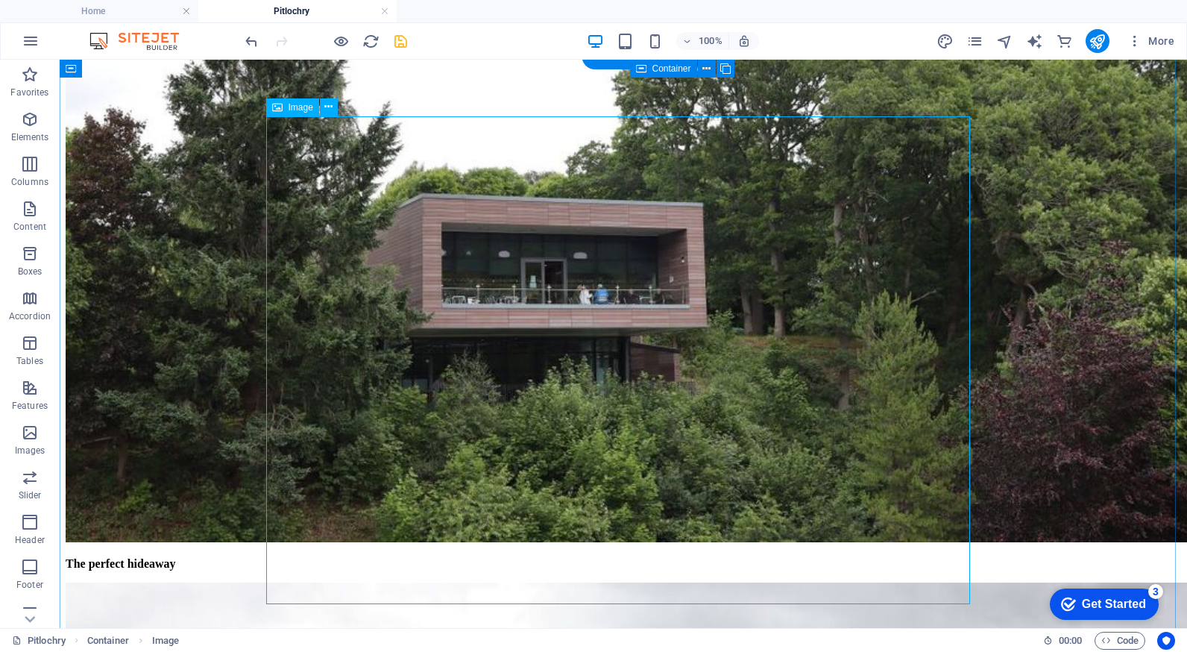
click at [300, 107] on span "Image" at bounding box center [301, 107] width 25 height 9
click at [300, 108] on span "Image" at bounding box center [301, 107] width 25 height 9
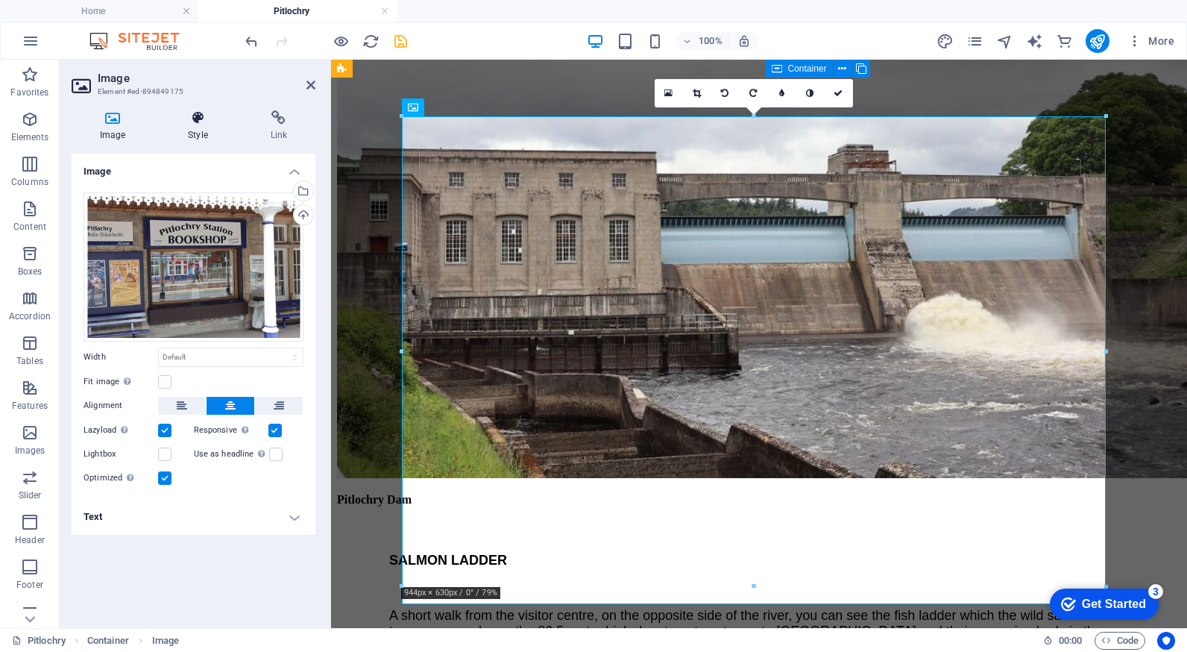
click at [197, 122] on icon at bounding box center [198, 117] width 76 height 15
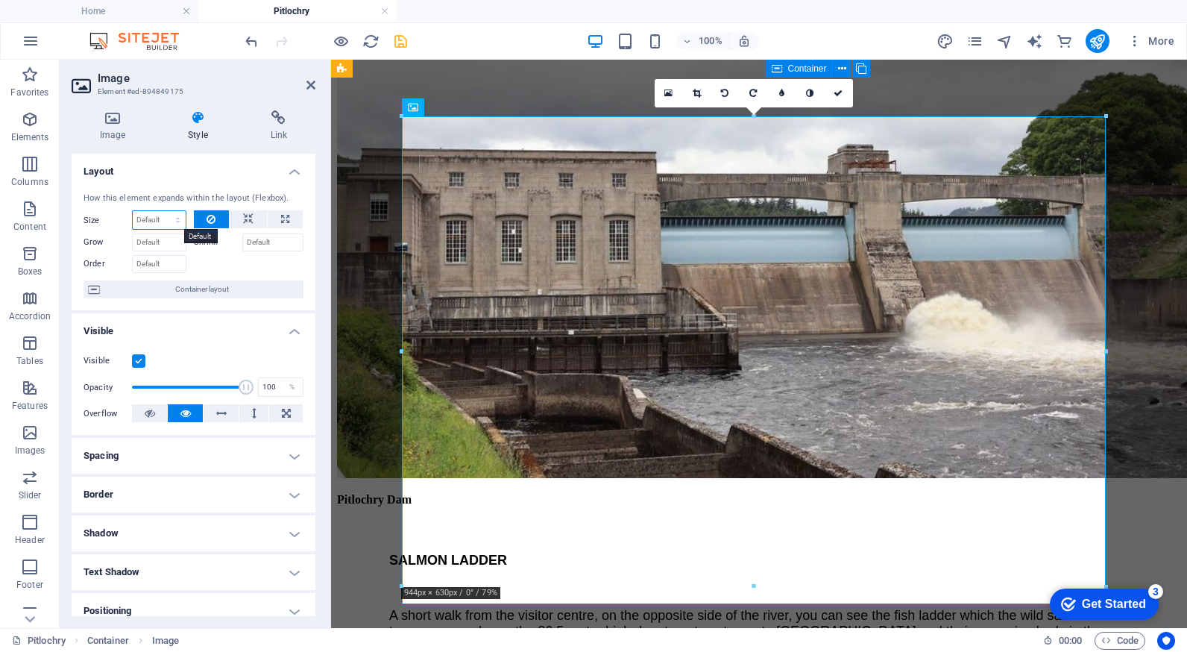
click at [154, 216] on select "Default auto px % 1/1 1/2 1/3 1/4 1/5 1/6 1/7 1/8 1/9 1/10" at bounding box center [159, 220] width 53 height 18
select select "1/2"
click at [163, 211] on select "Default auto px % 1/1 1/2 1/3 1/4 1/5 1/6 1/7 1/8 1/9 1/10" at bounding box center [159, 220] width 53 height 18
type input "50"
select select "%"
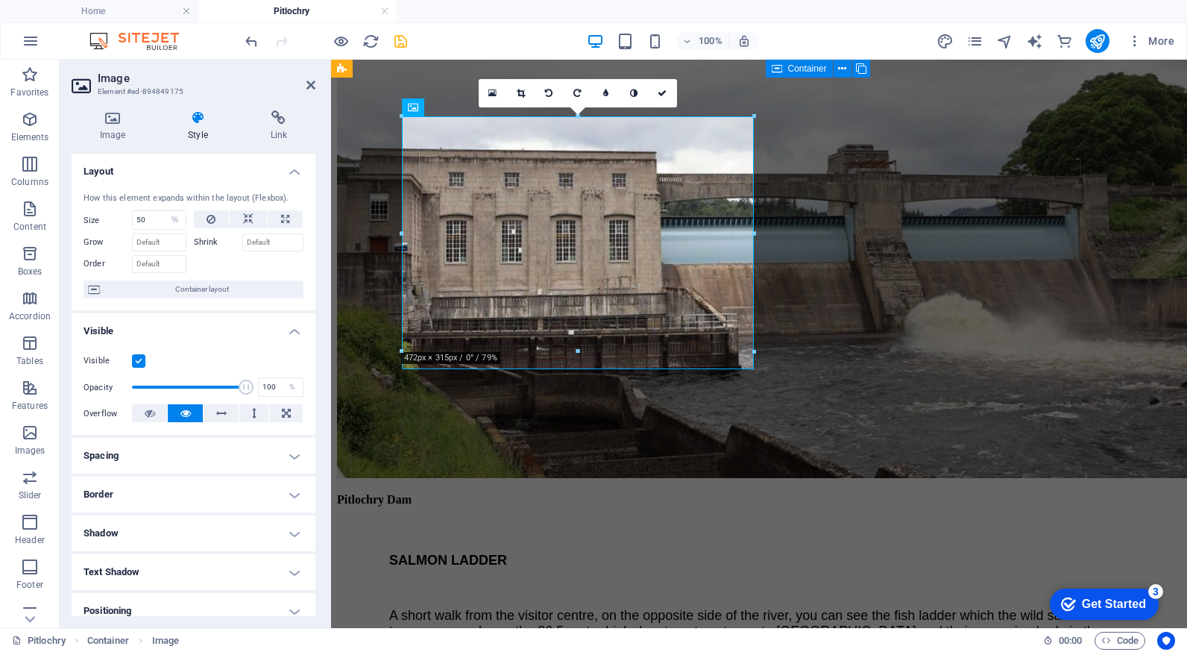
click at [144, 606] on h4 "Positioning" at bounding box center [194, 611] width 244 height 36
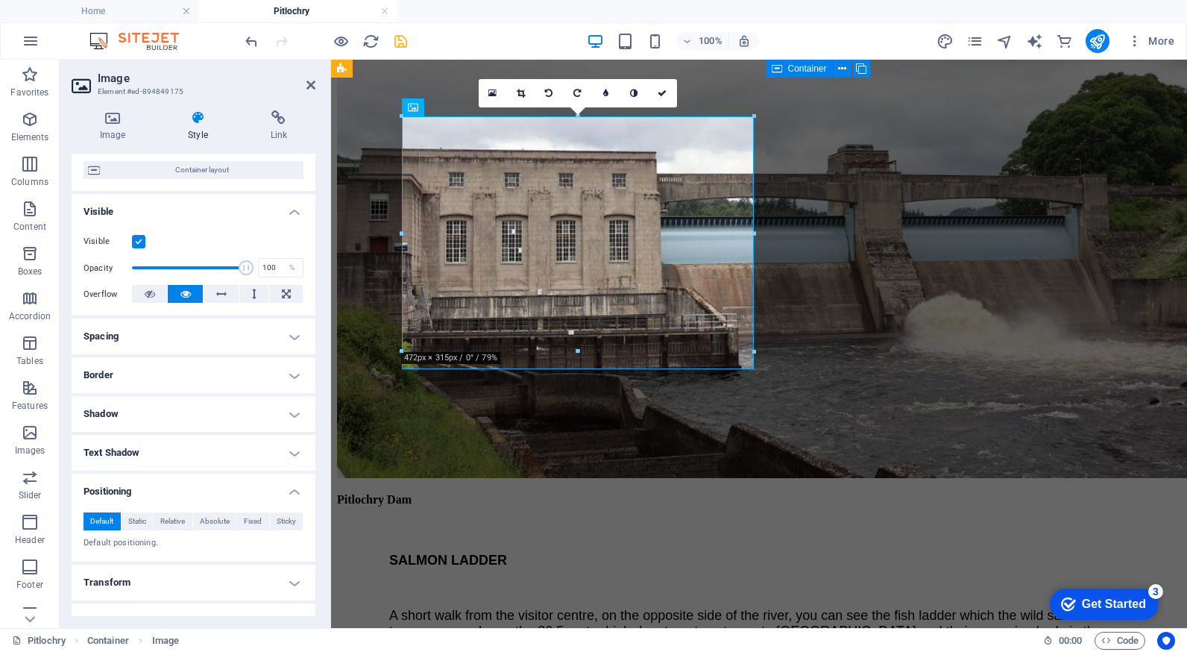
scroll to position [133, 0]
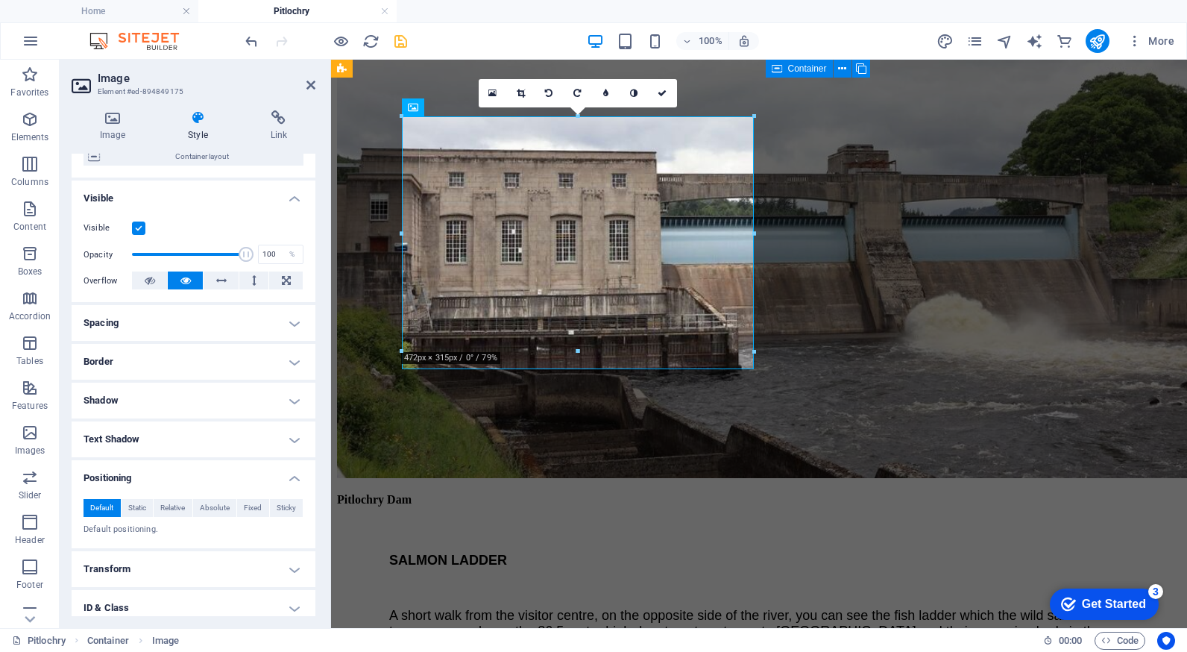
drag, startPoint x: 307, startPoint y: 520, endPoint x: 302, endPoint y: 549, distance: 30.3
click at [300, 564] on ul "Layout How this element expands within the layout (Flexbox). Size 50 Default au…" at bounding box center [194, 362] width 244 height 682
click at [101, 118] on icon at bounding box center [113, 117] width 82 height 15
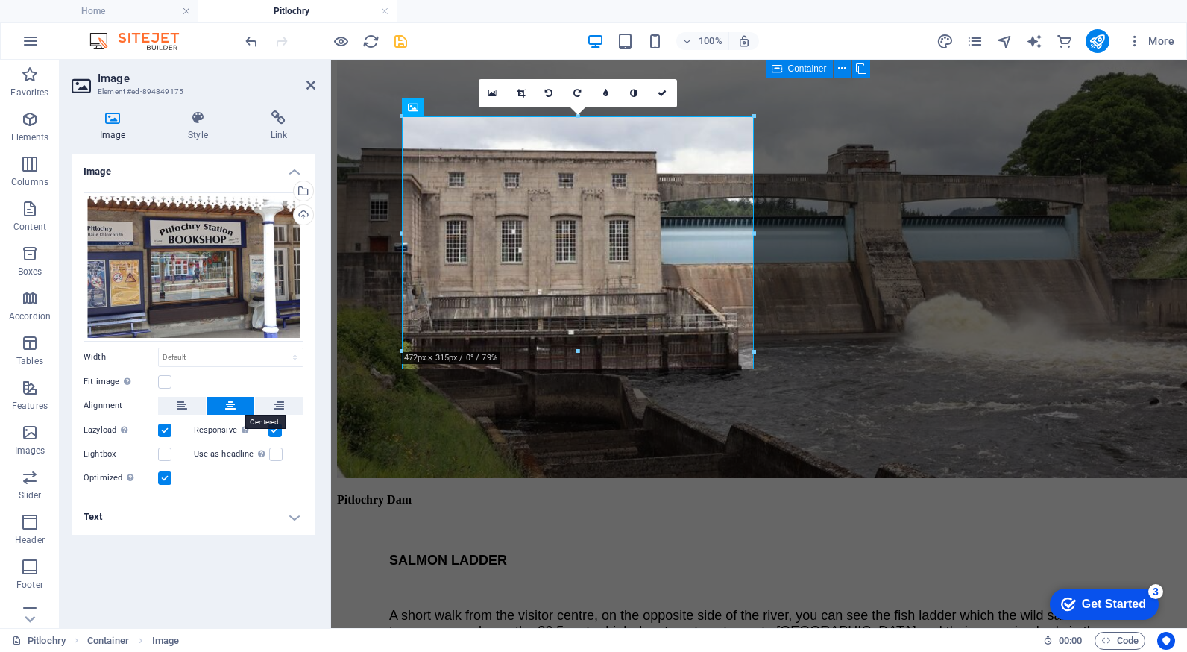
click at [220, 399] on button at bounding box center [231, 406] width 48 height 18
click at [660, 94] on icon at bounding box center [662, 93] width 9 height 9
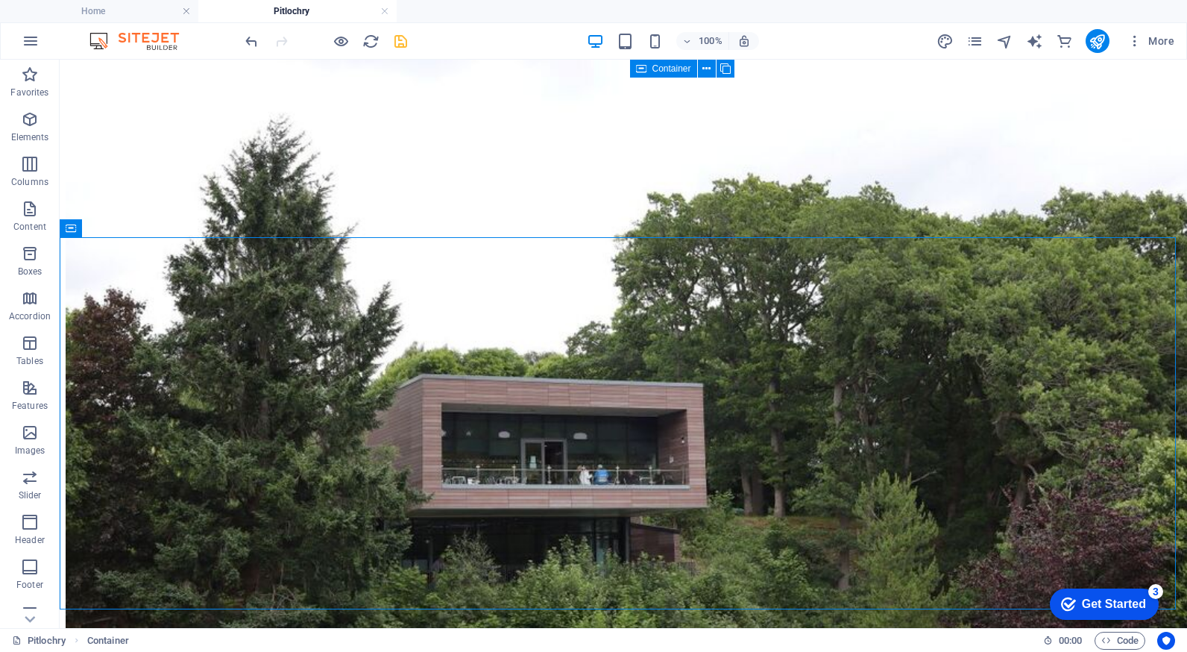
scroll to position [3217, 0]
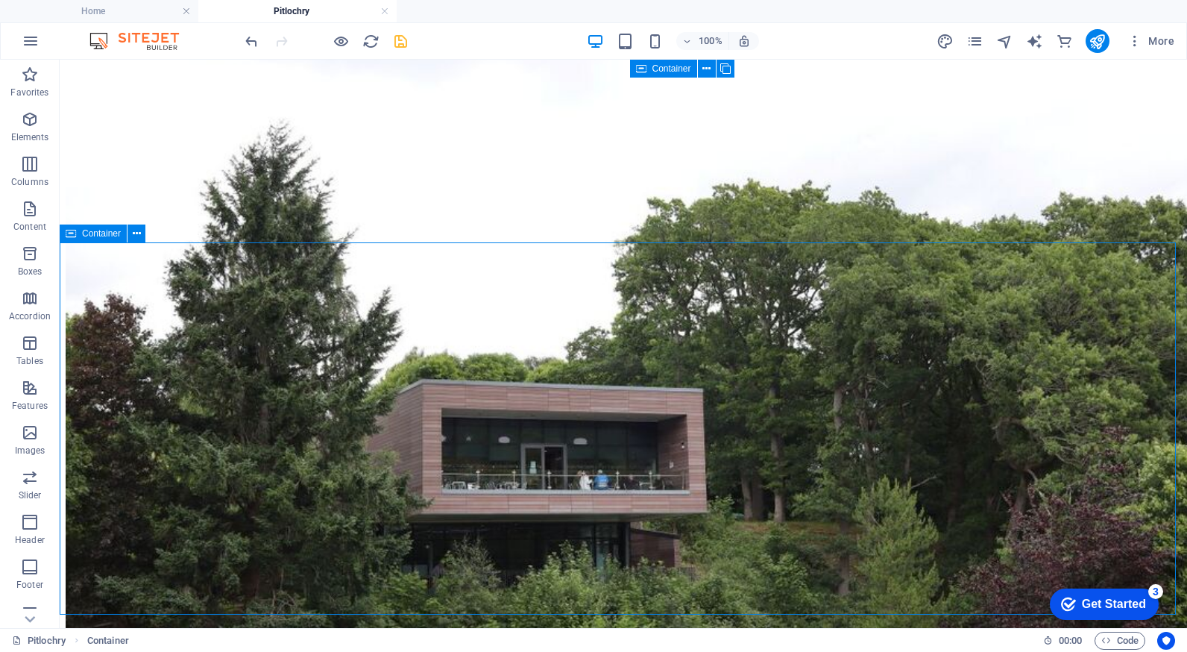
click at [104, 239] on div "Container" at bounding box center [93, 233] width 67 height 18
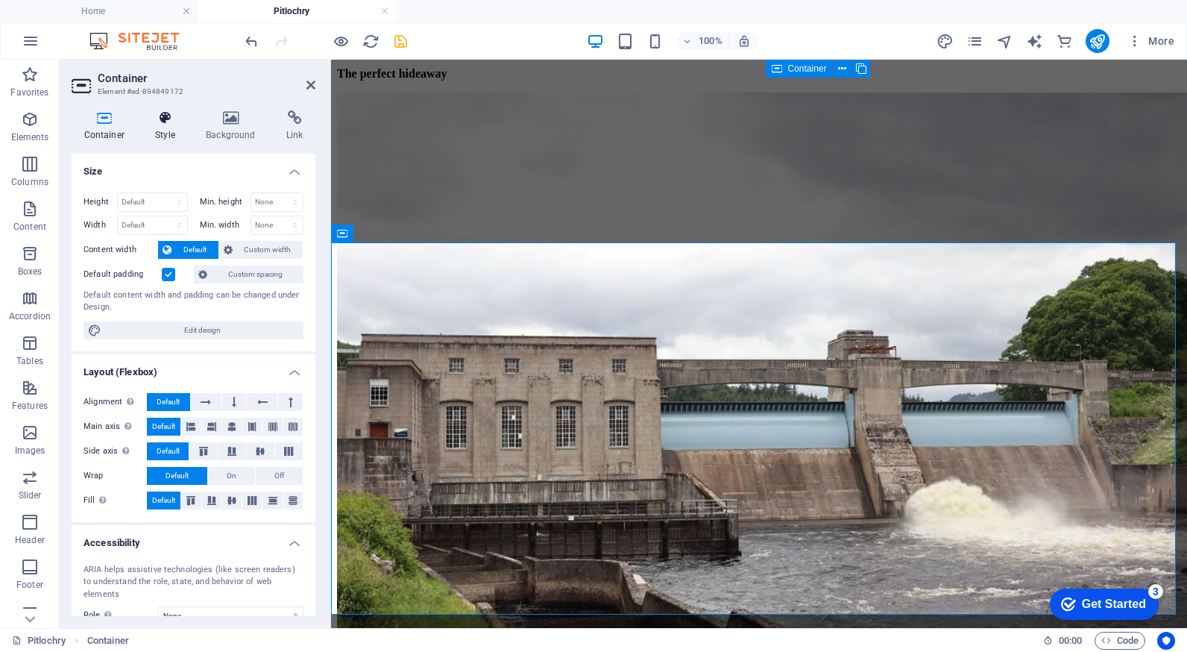
click at [163, 130] on h4 "Style" at bounding box center [168, 125] width 51 height 31
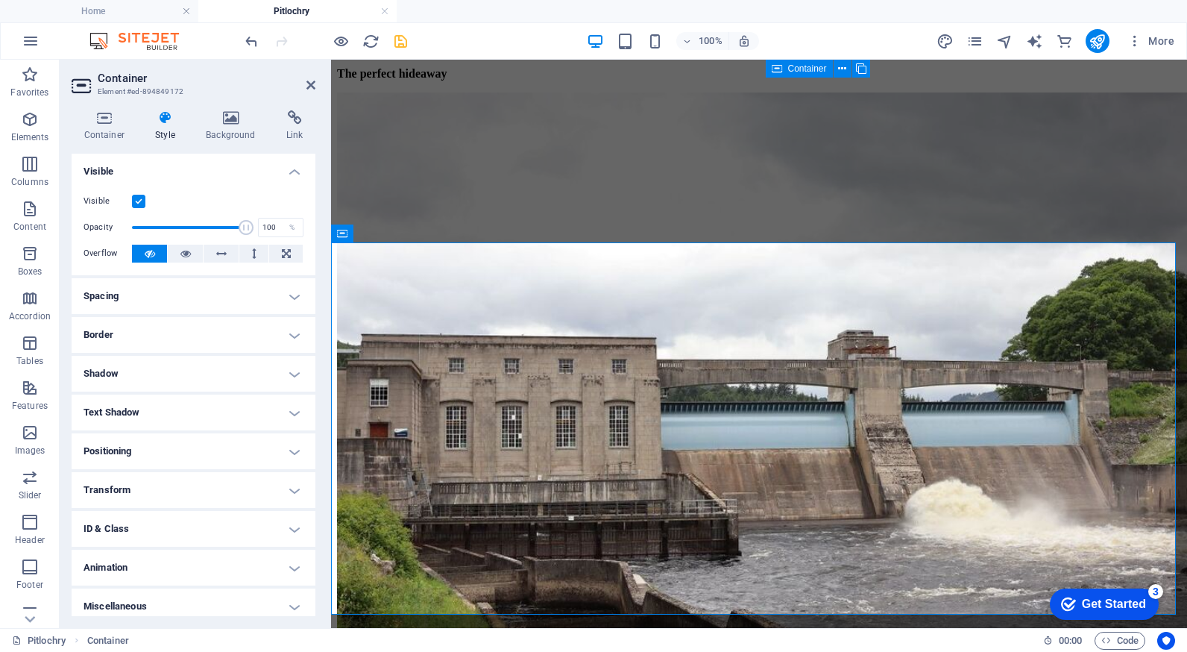
click at [163, 454] on h4 "Positioning" at bounding box center [194, 451] width 244 height 36
drag, startPoint x: 307, startPoint y: 365, endPoint x: 306, endPoint y: 419, distance: 54.4
click at [306, 419] on ul "Layout How this element expands within the layout (Flexbox). Size Default auto …" at bounding box center [194, 415] width 244 height 523
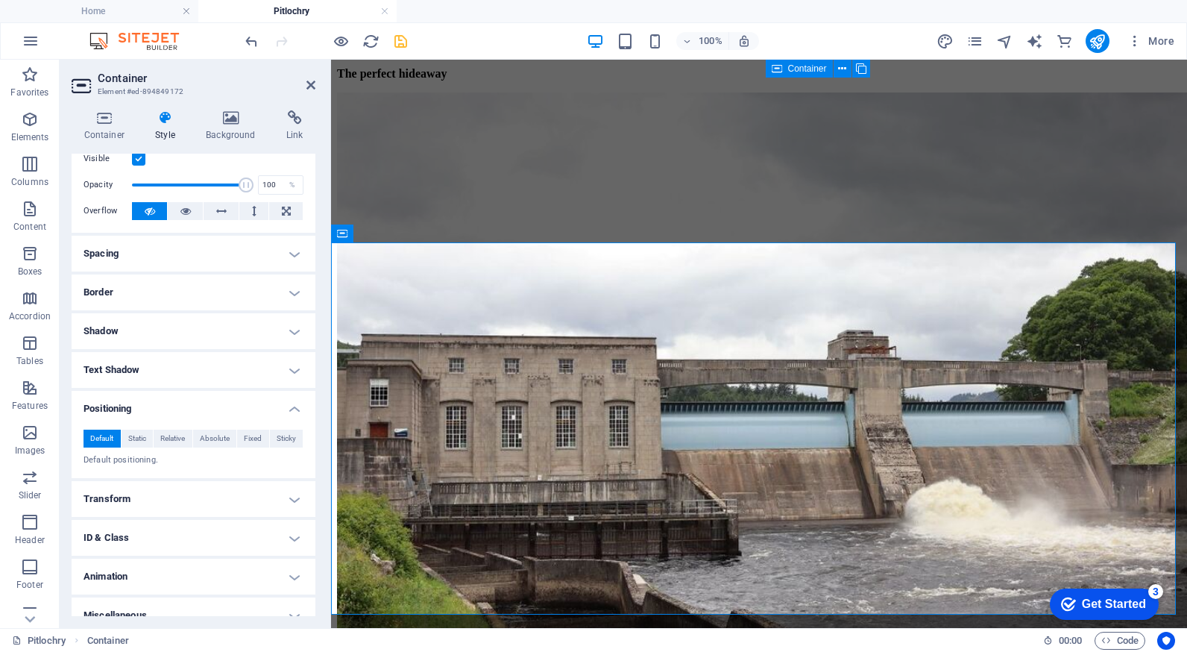
scroll to position [60, 0]
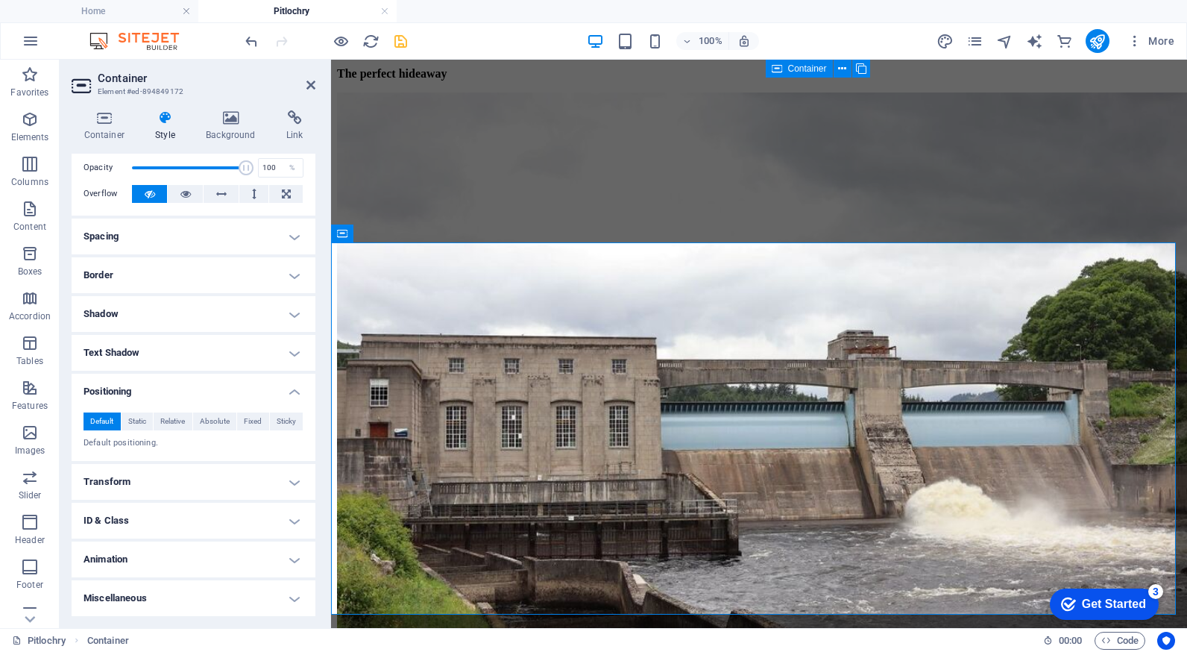
click at [204, 599] on h4 "Miscellaneous" at bounding box center [194, 598] width 244 height 36
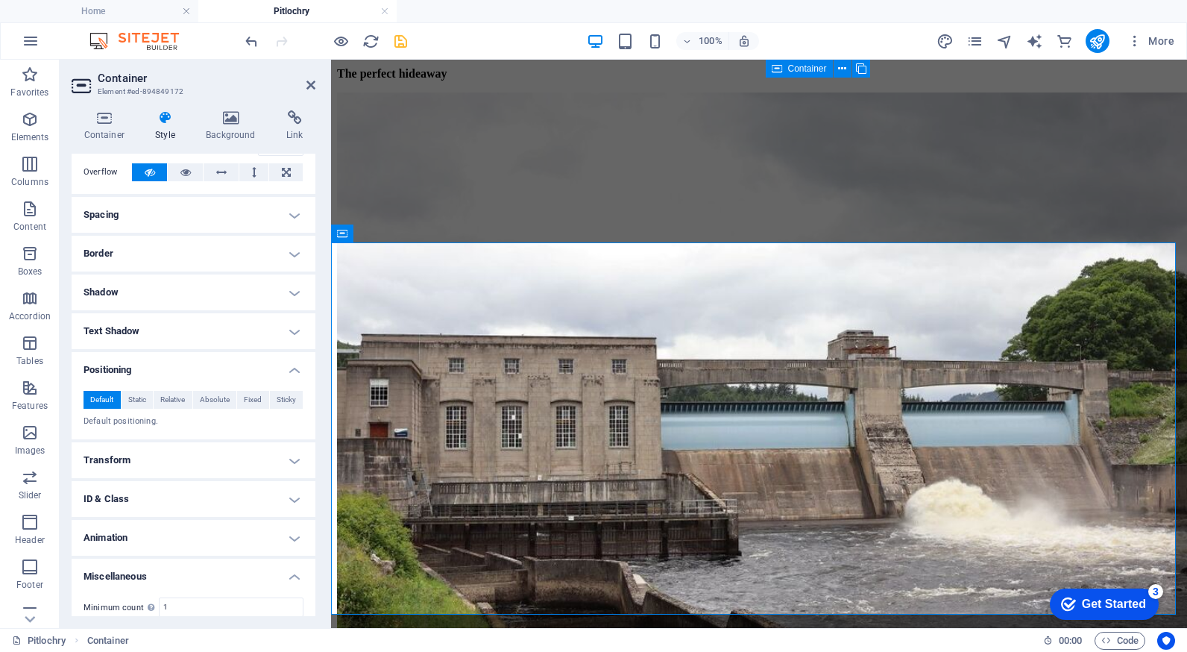
scroll to position [0, 0]
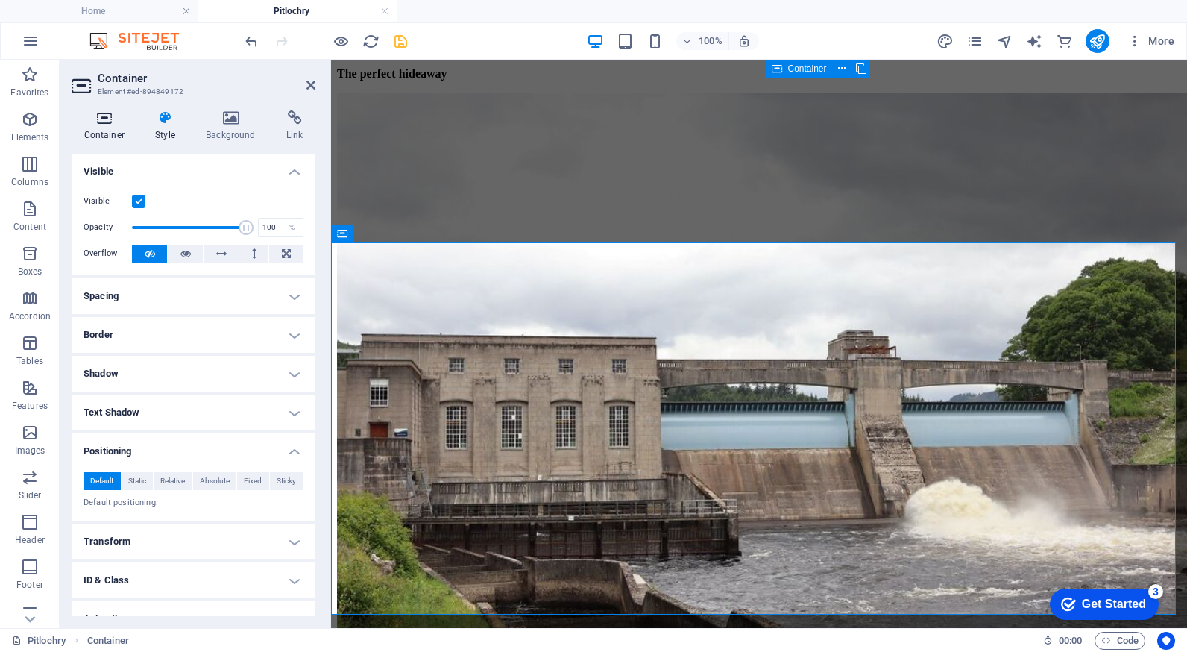
click at [101, 130] on h4 "Container" at bounding box center [108, 125] width 72 height 31
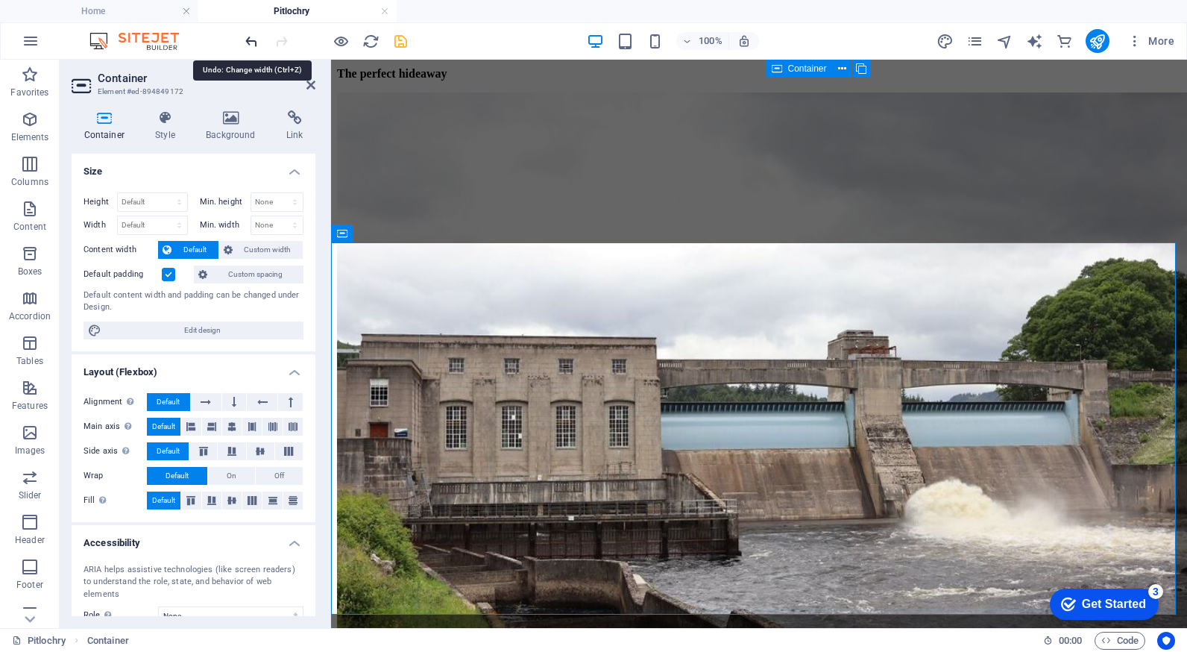
click at [252, 42] on icon "undo" at bounding box center [251, 41] width 17 height 17
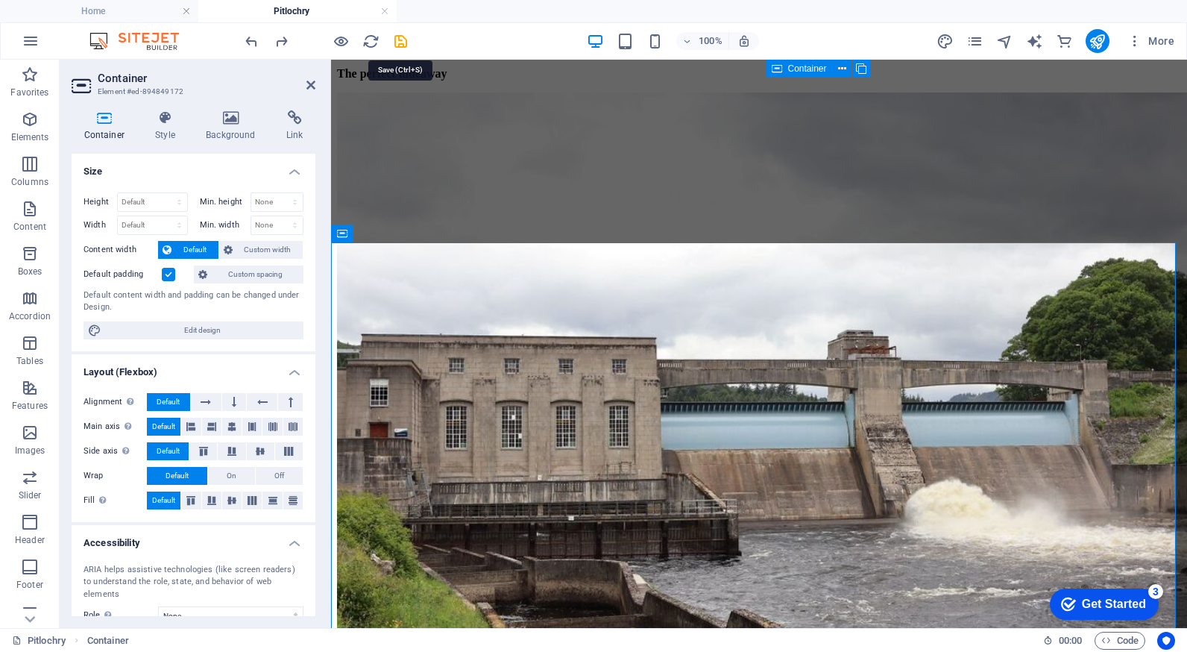
click at [395, 41] on icon "save" at bounding box center [400, 41] width 17 height 17
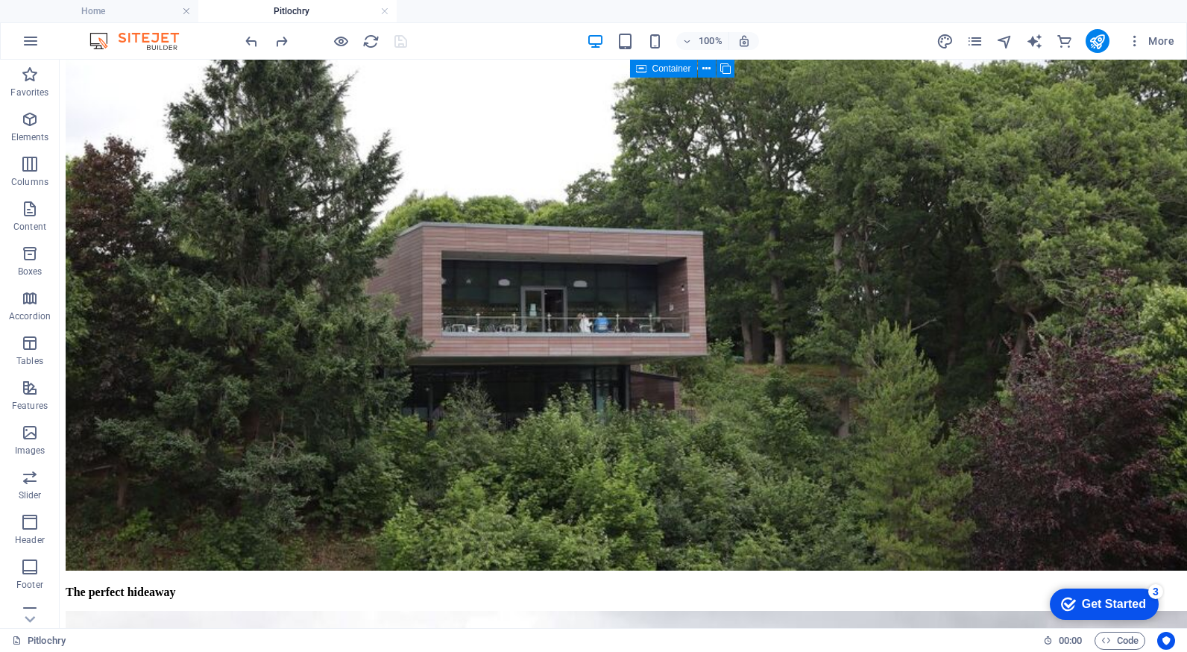
scroll to position [3380, 0]
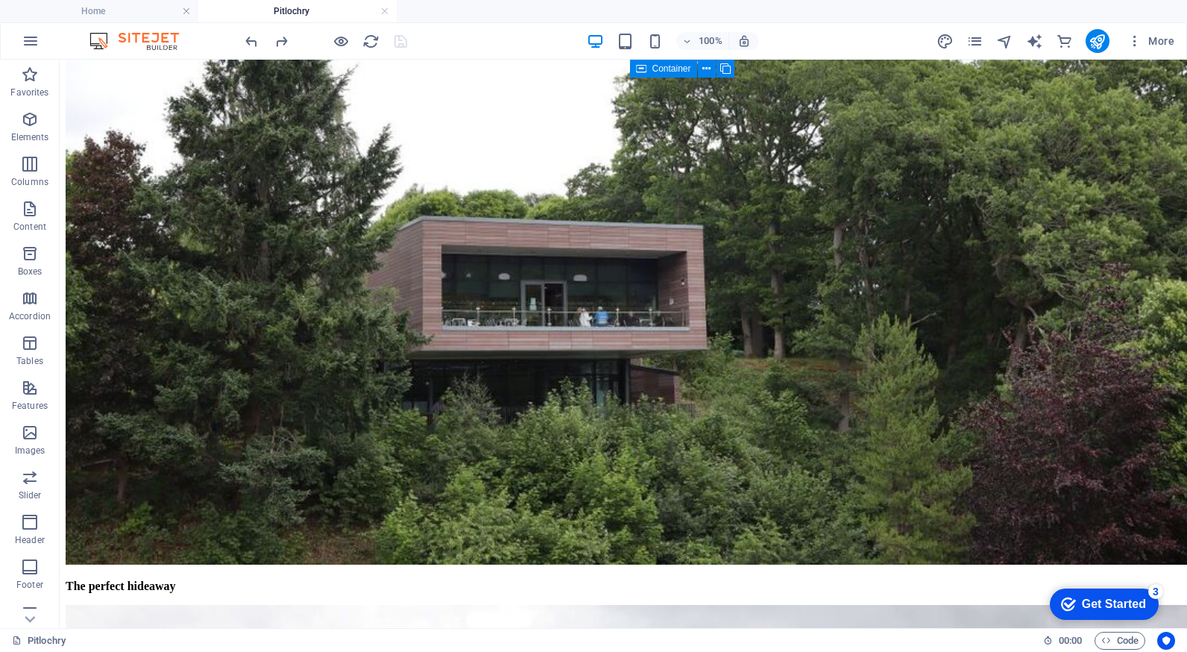
click at [400, 42] on div at bounding box center [325, 41] width 167 height 24
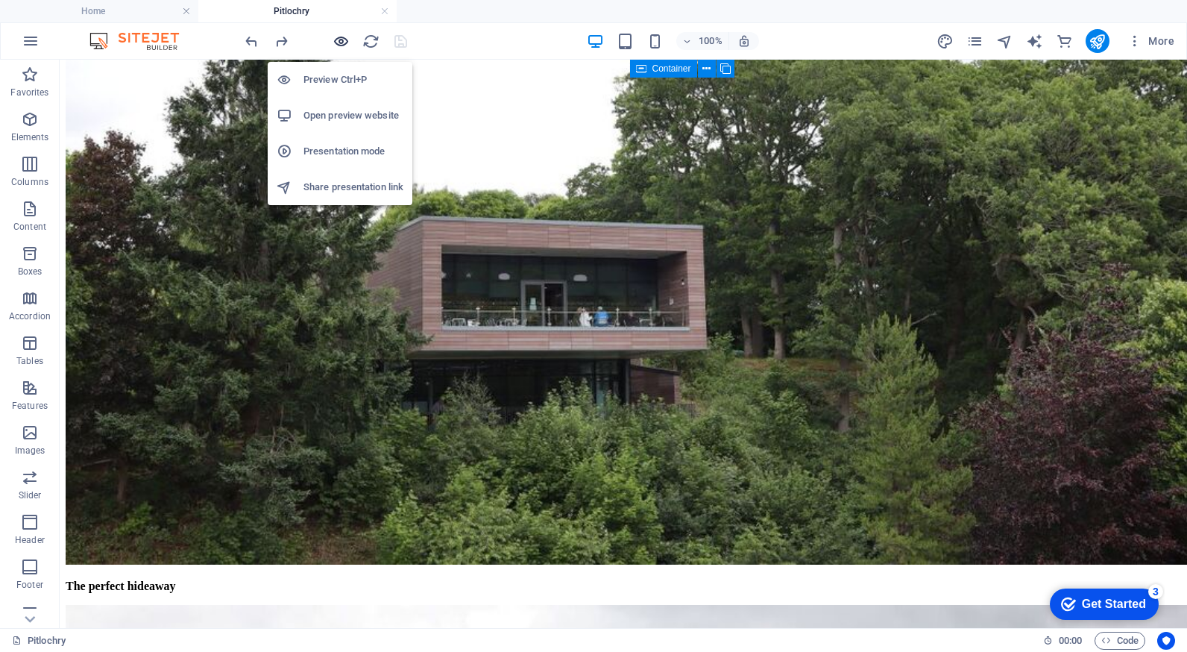
click at [333, 45] on icon "button" at bounding box center [341, 41] width 17 height 17
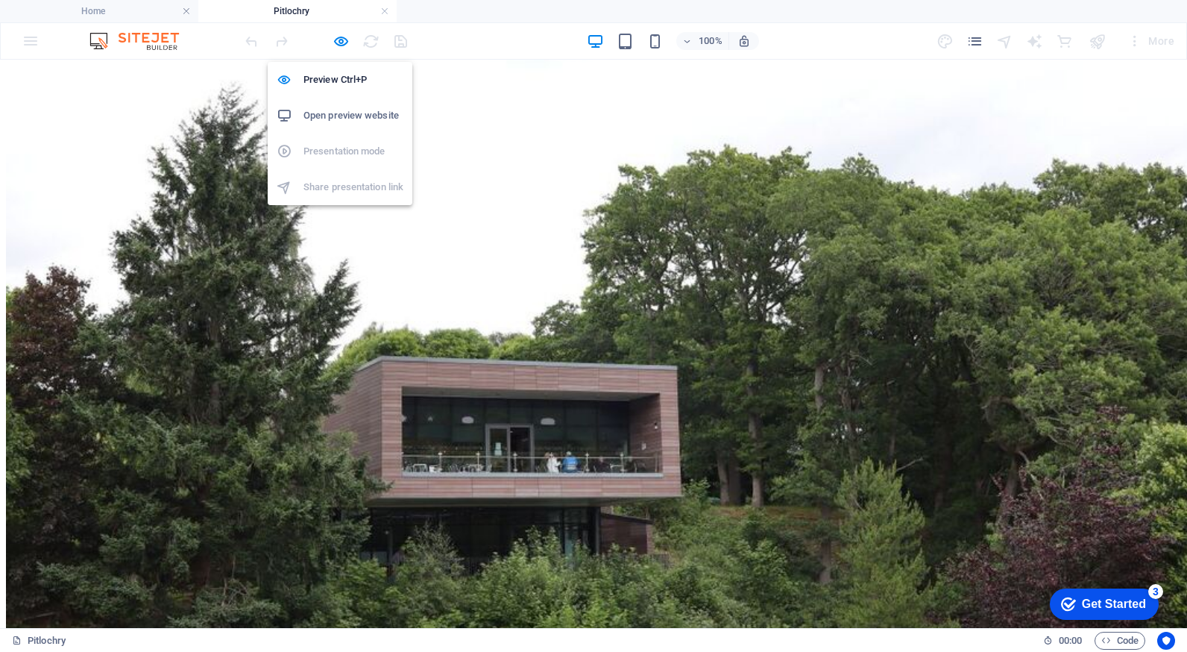
click at [346, 113] on h6 "Open preview website" at bounding box center [353, 116] width 100 height 18
click at [341, 40] on icon "button" at bounding box center [341, 41] width 17 height 17
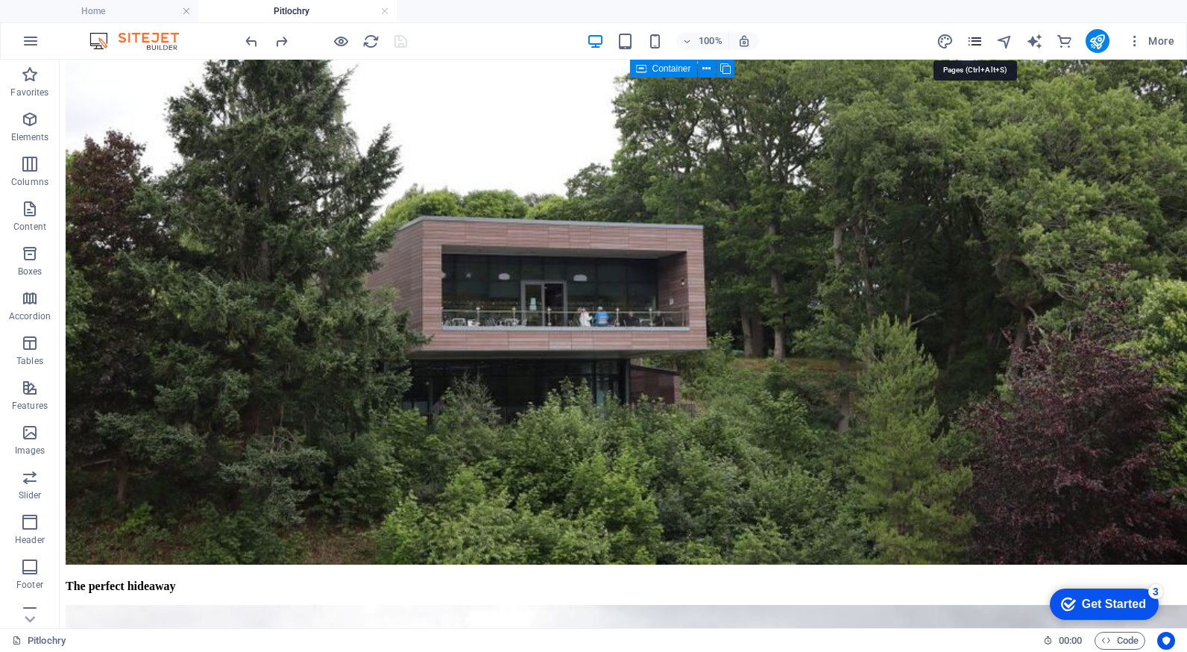
click at [977, 44] on icon "pages" at bounding box center [974, 41] width 17 height 17
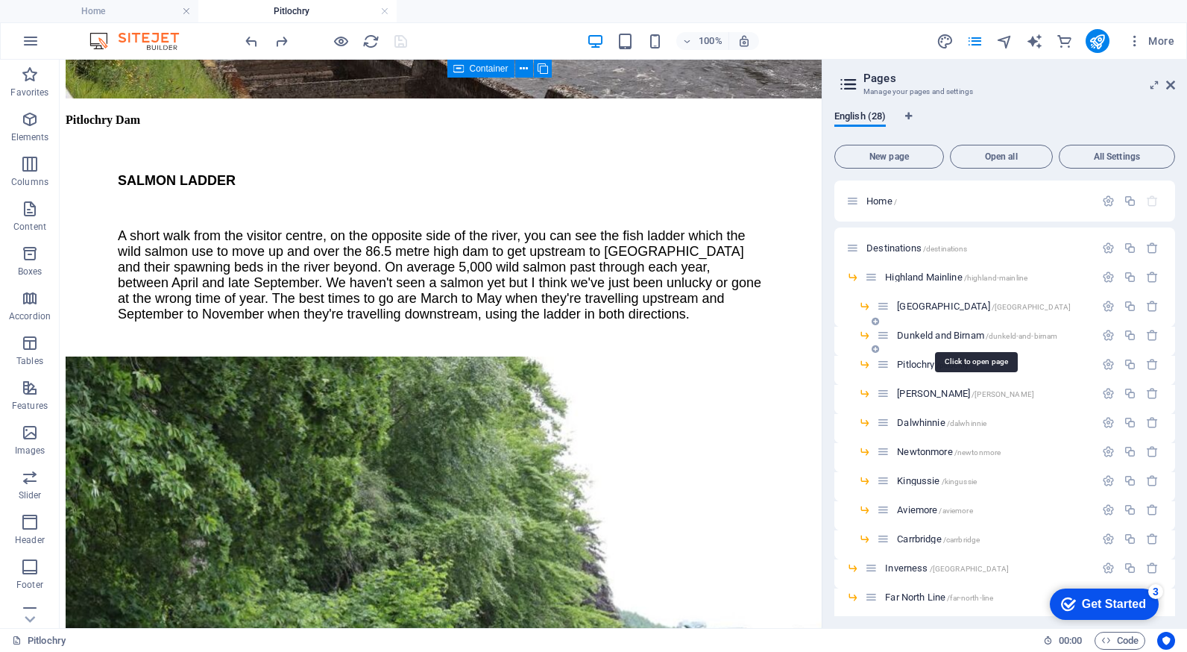
click at [927, 333] on span "Dunkeld and Birnam /dunkeld-and-[GEOGRAPHIC_DATA]" at bounding box center [977, 335] width 160 height 11
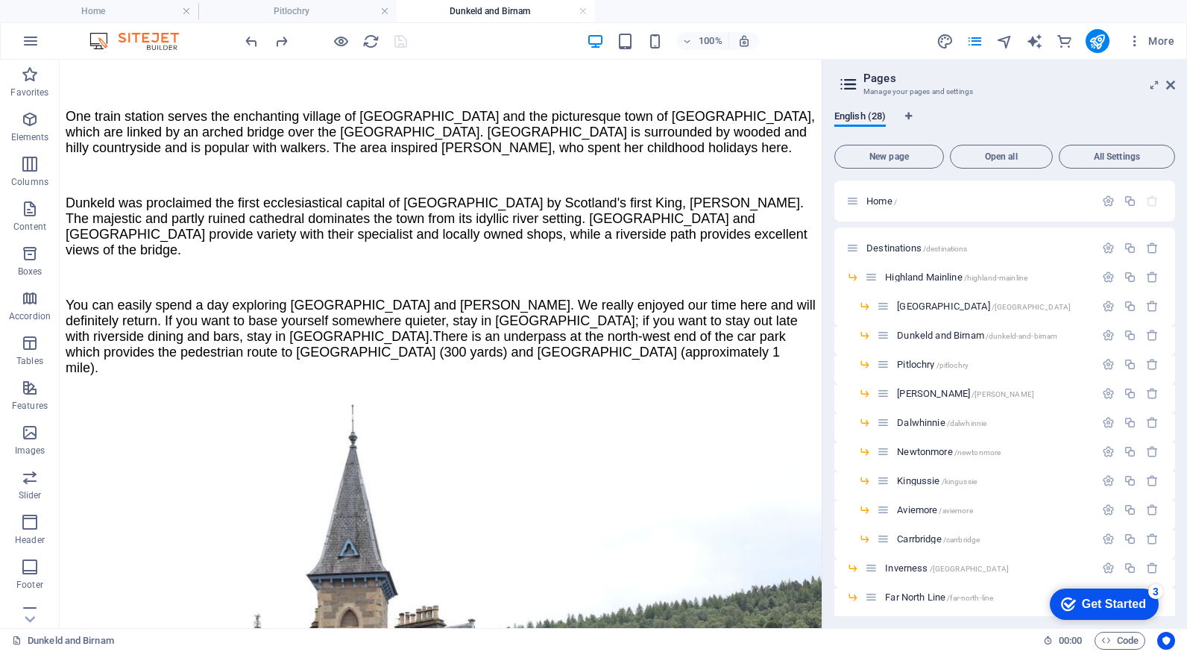
scroll to position [1505, 0]
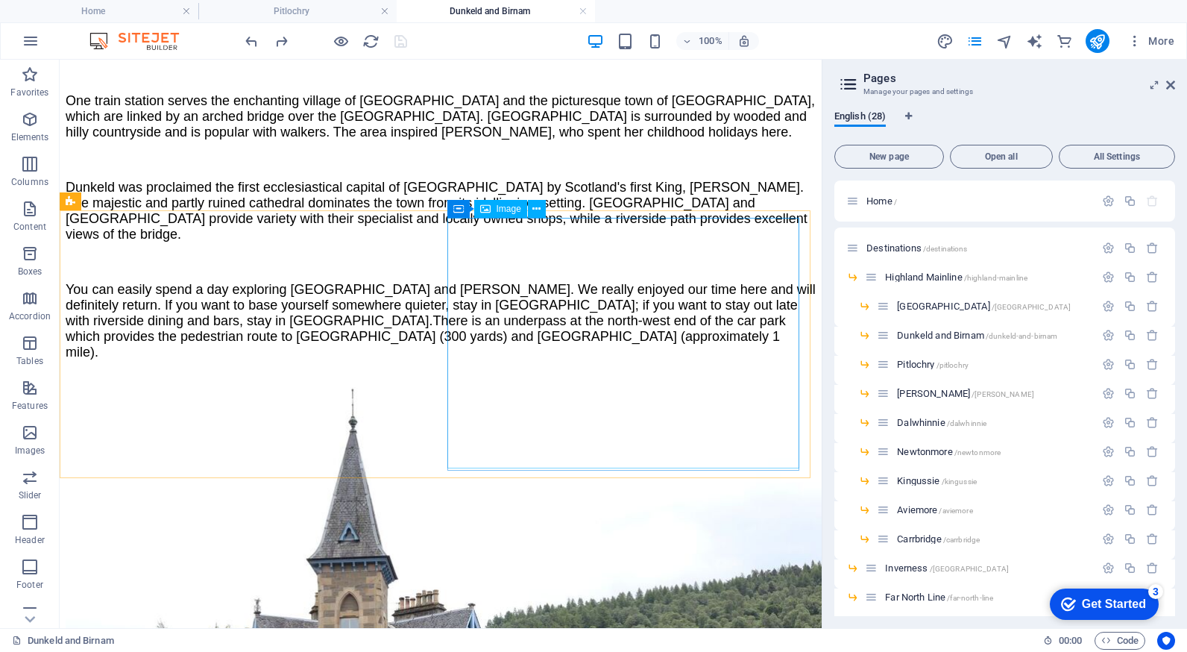
click at [503, 211] on span "Image" at bounding box center [509, 208] width 25 height 9
select select "px"
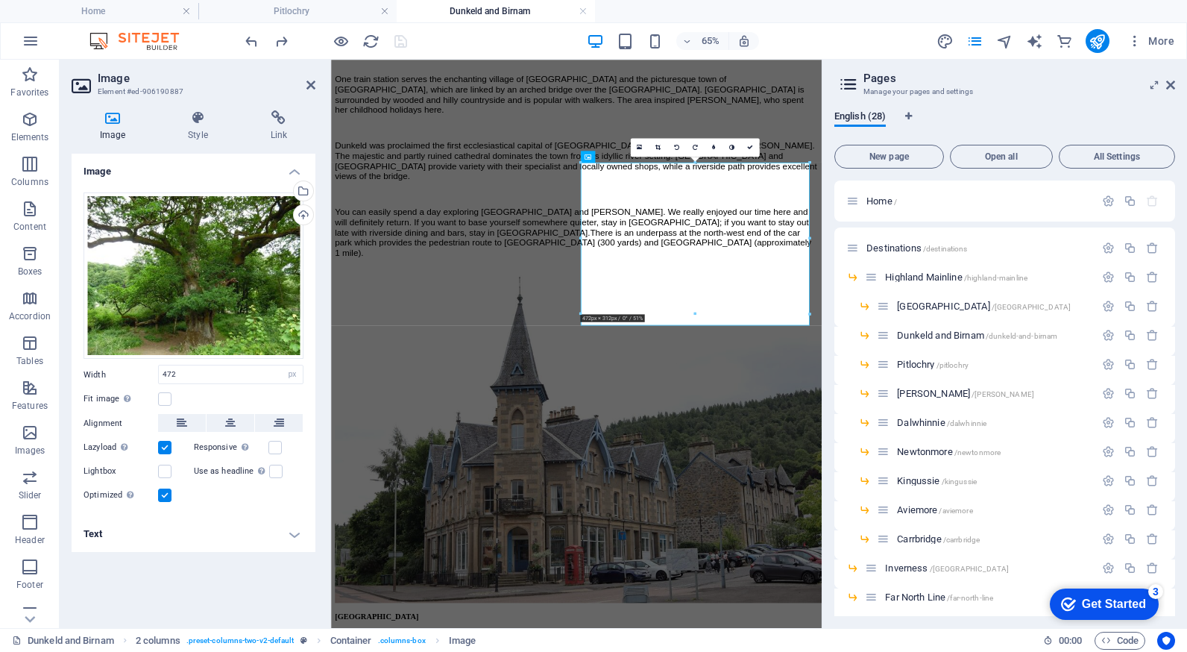
click at [300, 538] on h4 "Text" at bounding box center [194, 534] width 244 height 36
click at [215, 585] on label "Image caption" at bounding box center [194, 588] width 220 height 18
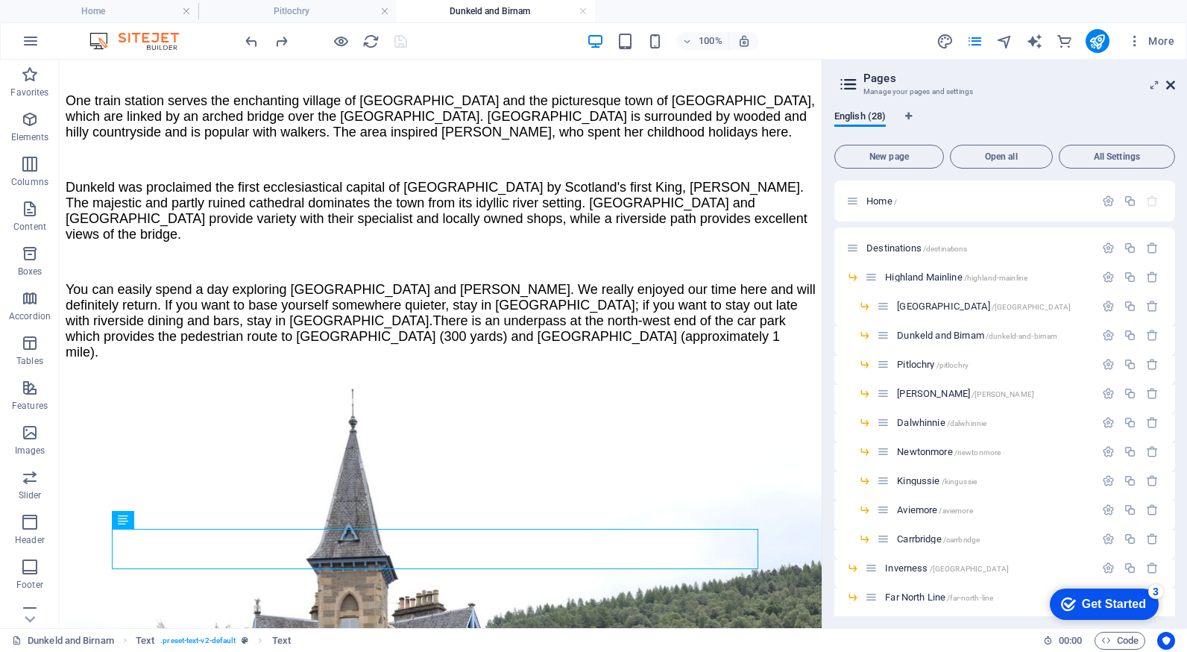
click at [1166, 81] on icon at bounding box center [1170, 85] width 9 height 12
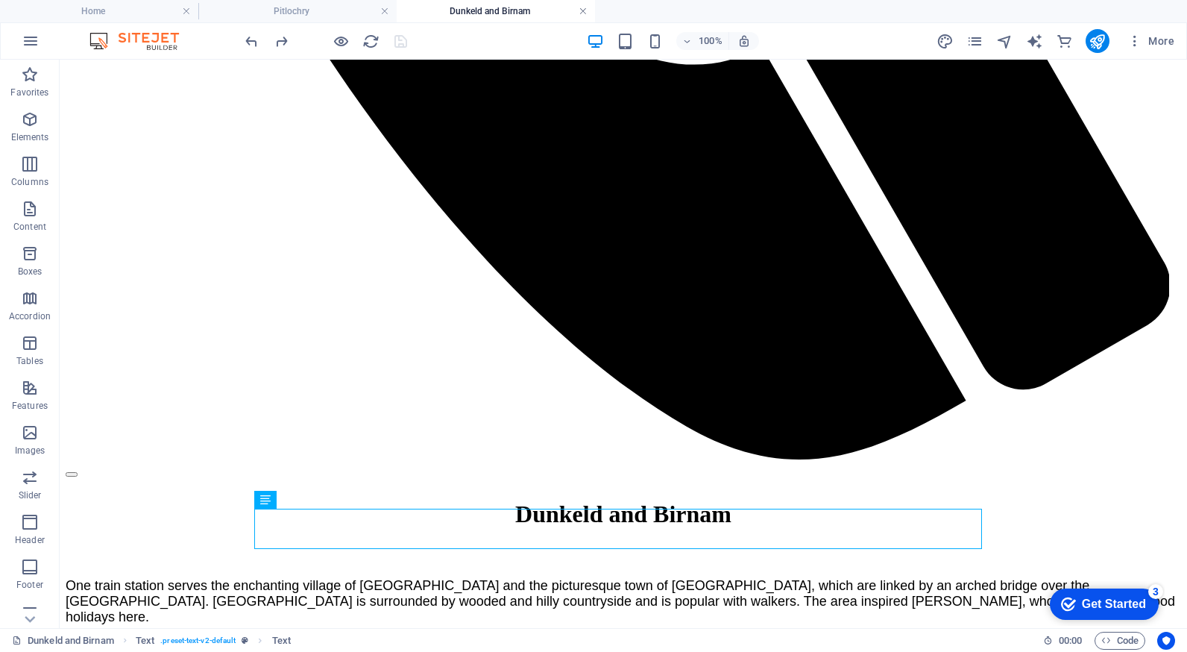
click at [581, 10] on link at bounding box center [583, 11] width 9 height 14
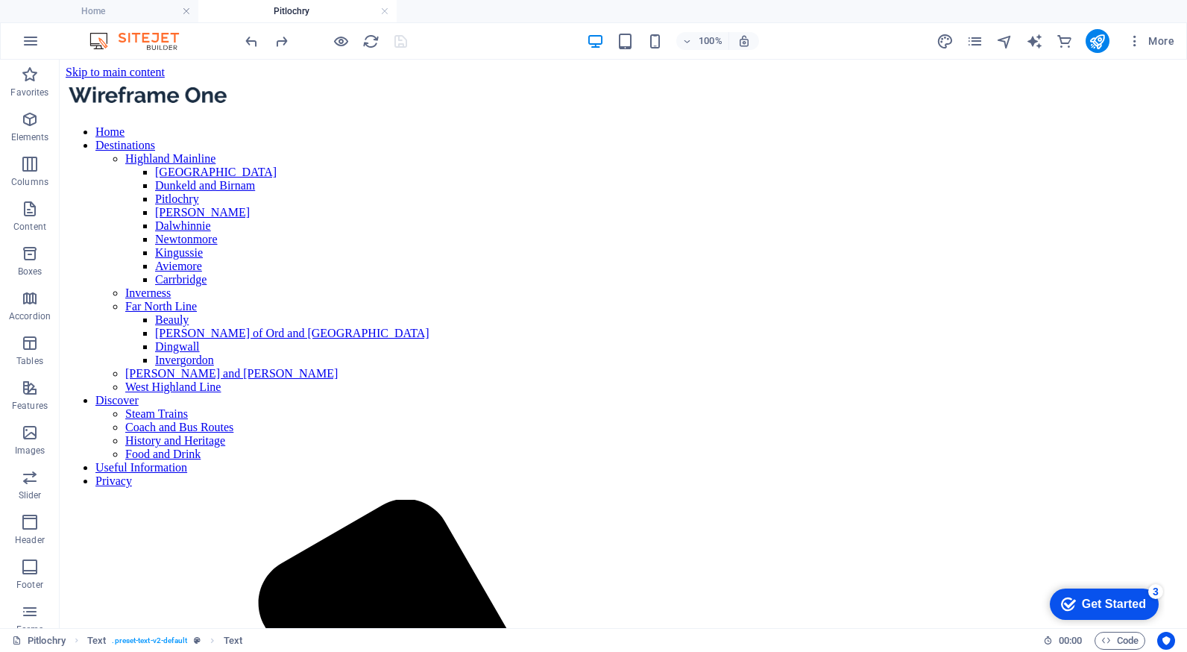
scroll to position [3501, 0]
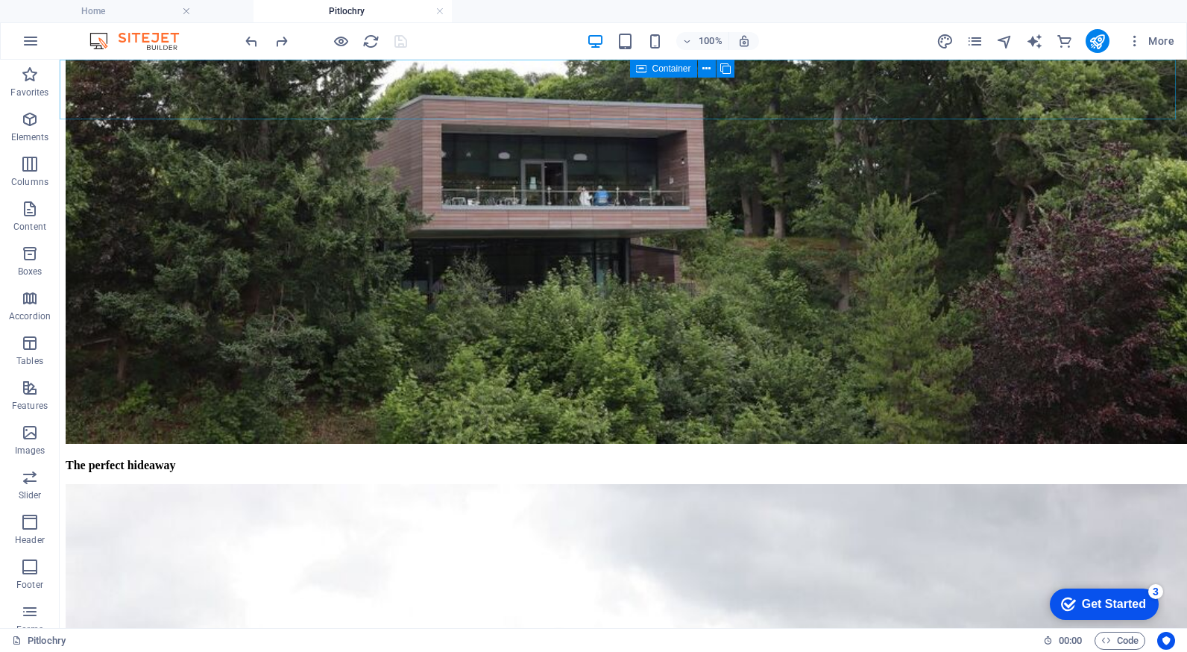
drag, startPoint x: 449, startPoint y: 72, endPoint x: 461, endPoint y: 60, distance: 16.4
click at [385, 13] on link at bounding box center [384, 11] width 9 height 14
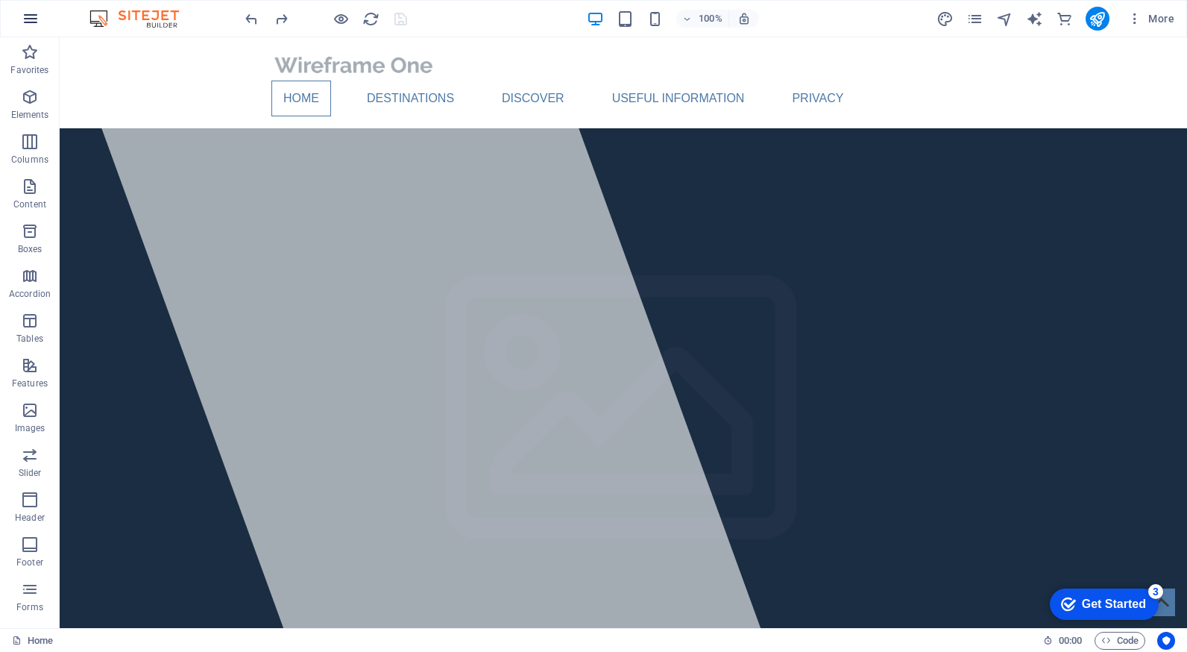
click at [32, 21] on icon "button" at bounding box center [31, 19] width 18 height 18
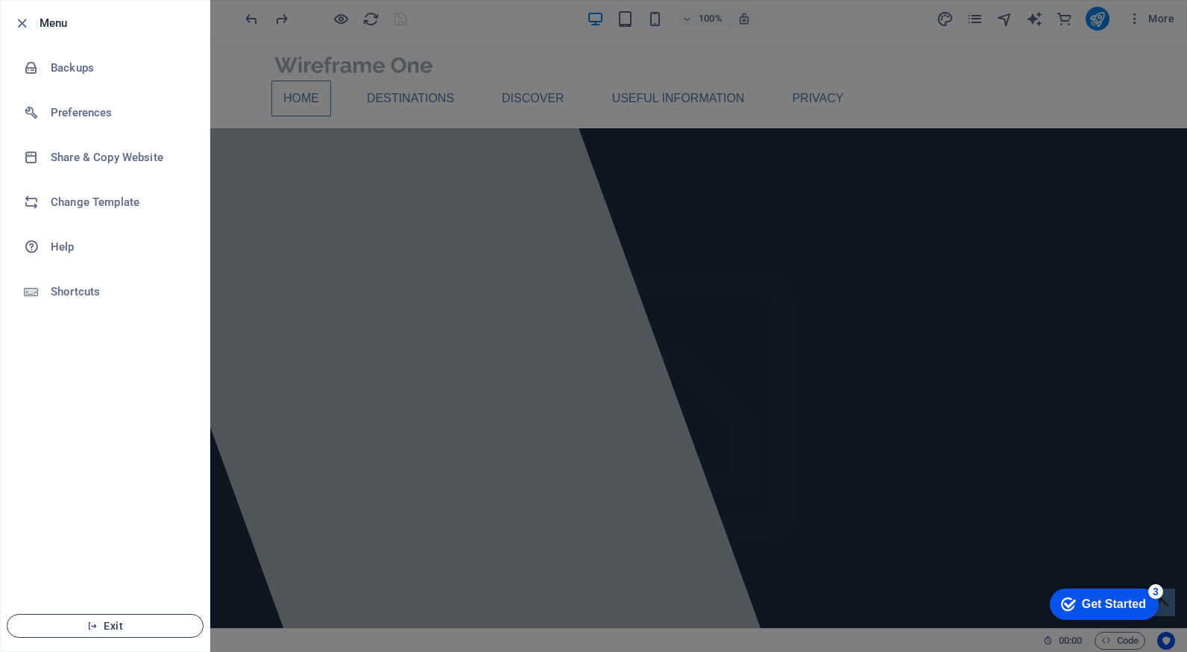
click at [122, 628] on span "Exit" at bounding box center [104, 626] width 171 height 12
